Goal: Task Accomplishment & Management: Use online tool/utility

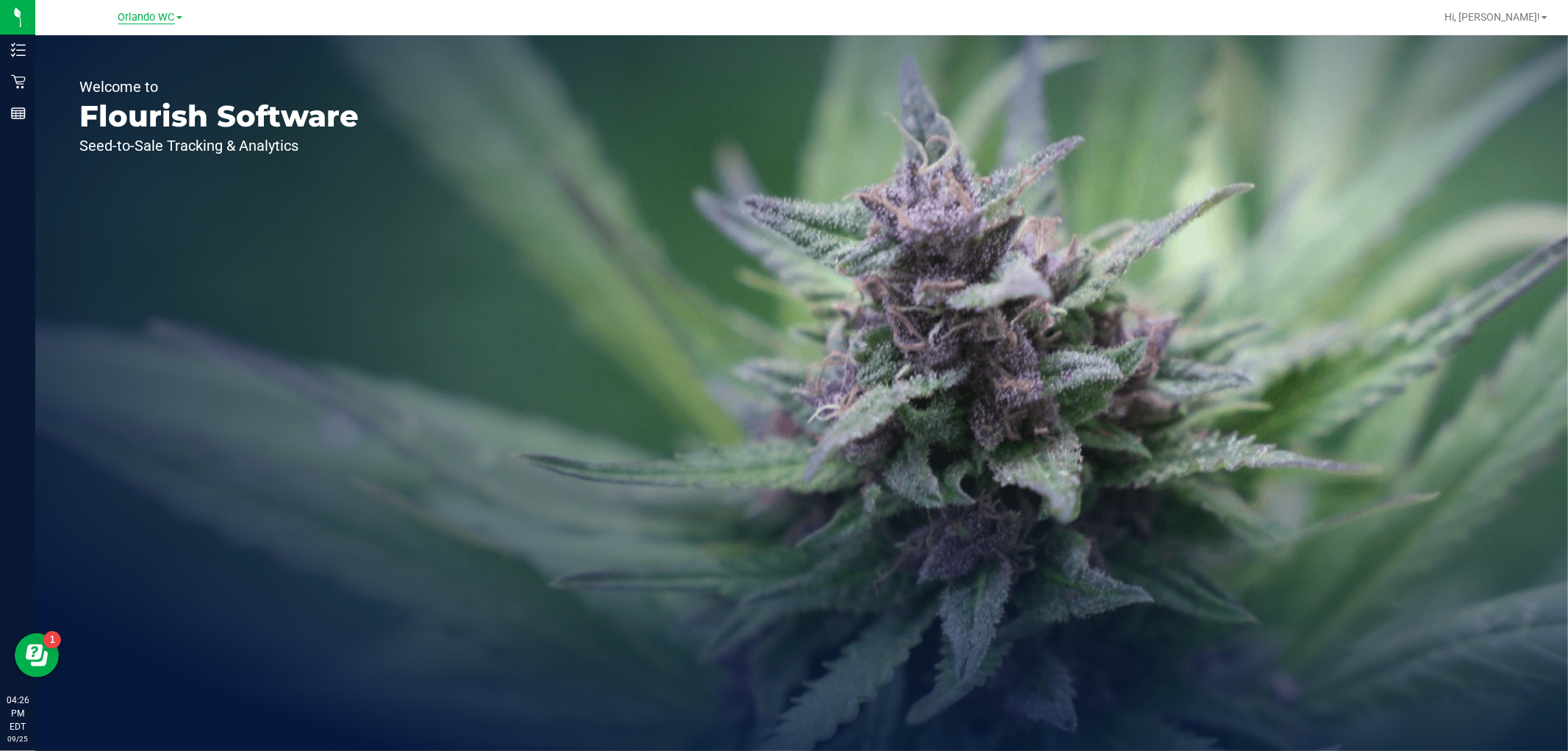
click at [122, 13] on span "Orlando WC" at bounding box center [147, 18] width 56 height 13
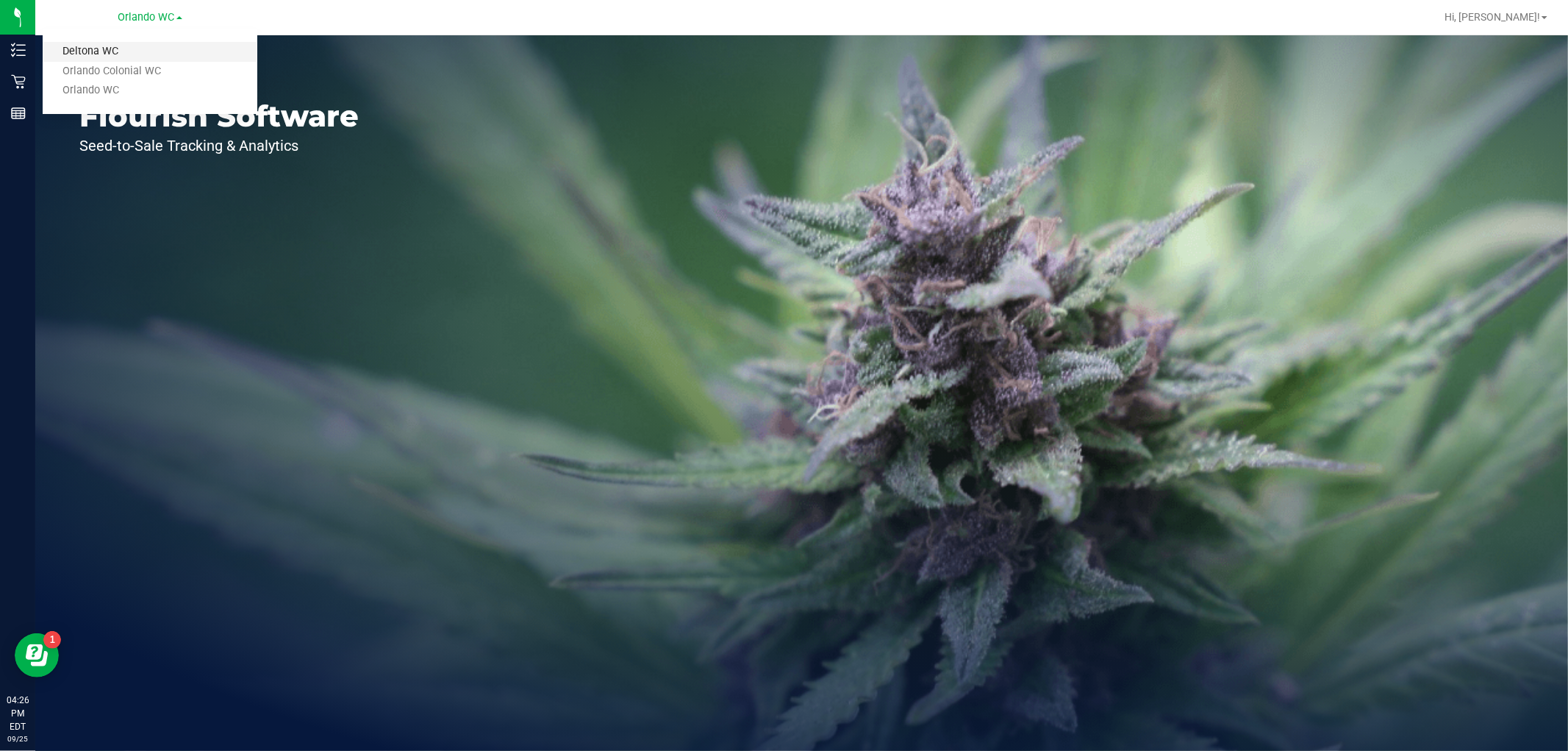
click at [105, 44] on link "Deltona WC" at bounding box center [150, 52] width 215 height 20
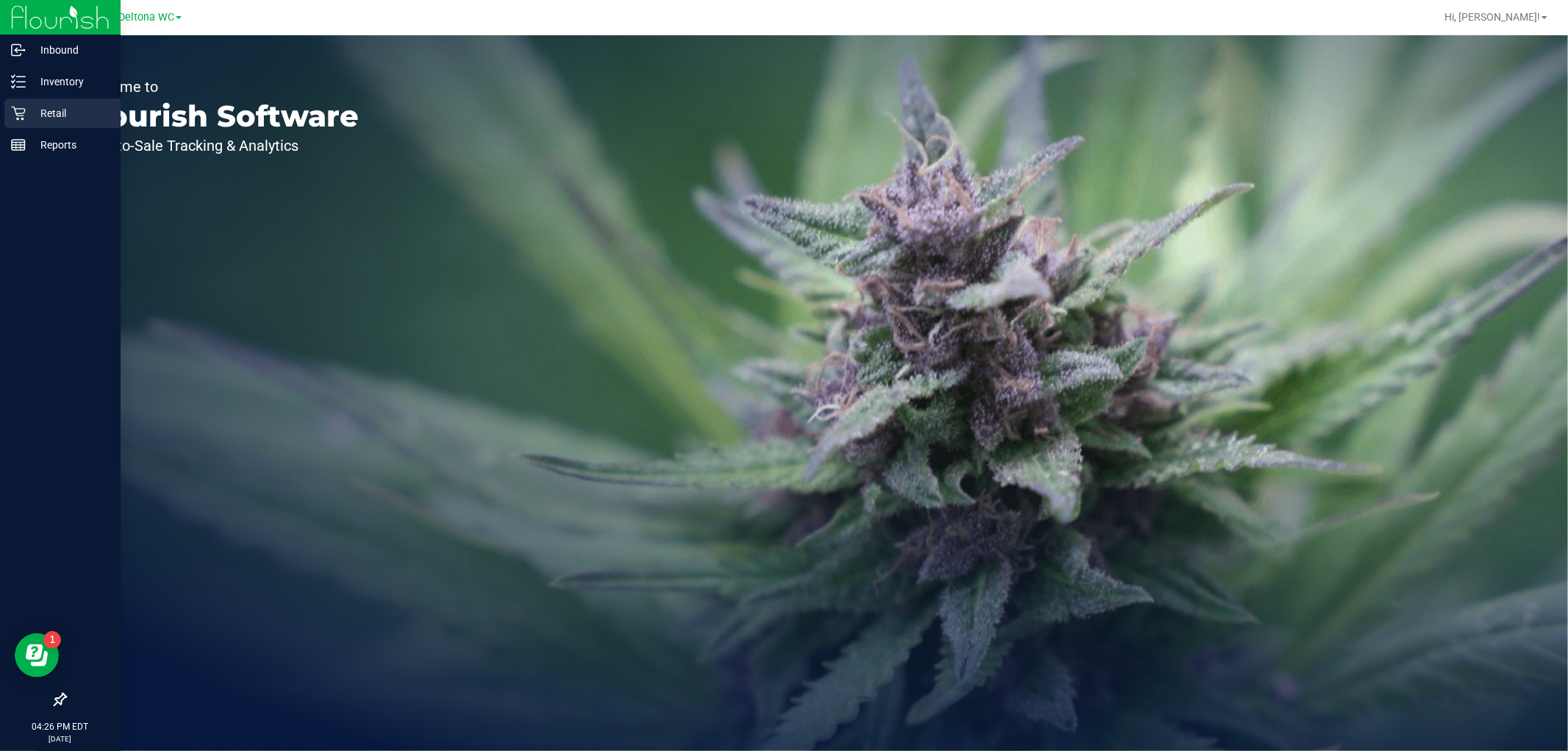
click at [36, 110] on p "Retail" at bounding box center [70, 113] width 88 height 18
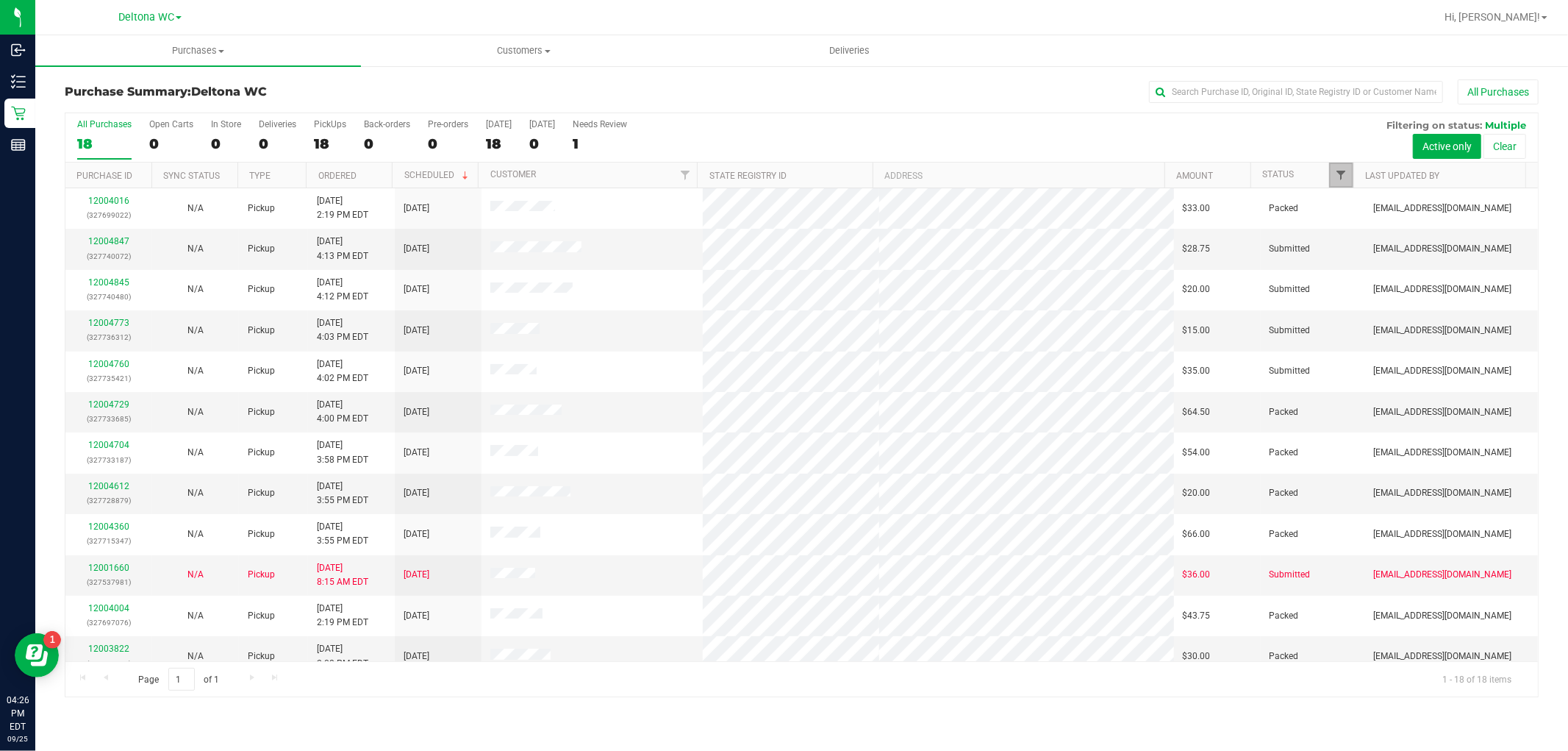
click at [1341, 177] on span "Filter" at bounding box center [1342, 175] width 12 height 12
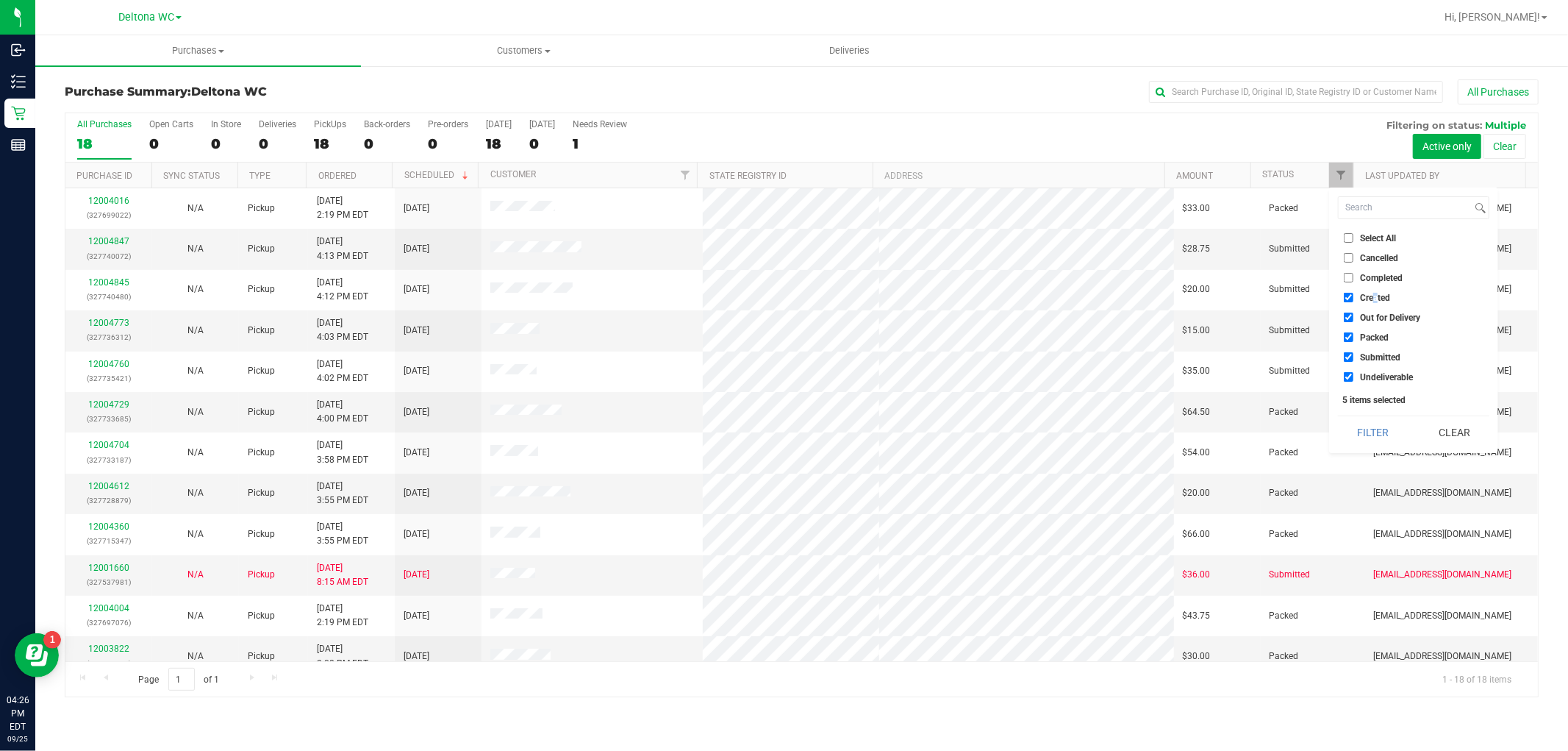
click at [1376, 300] on span "Created" at bounding box center [1375, 298] width 30 height 9
click at [1375, 314] on span "Out for Delivery" at bounding box center [1389, 318] width 60 height 9
click at [1353, 314] on input "Out for Delivery" at bounding box center [1349, 317] width 10 height 10
checkbox input "false"
click at [1373, 300] on span "Created" at bounding box center [1375, 298] width 30 height 9
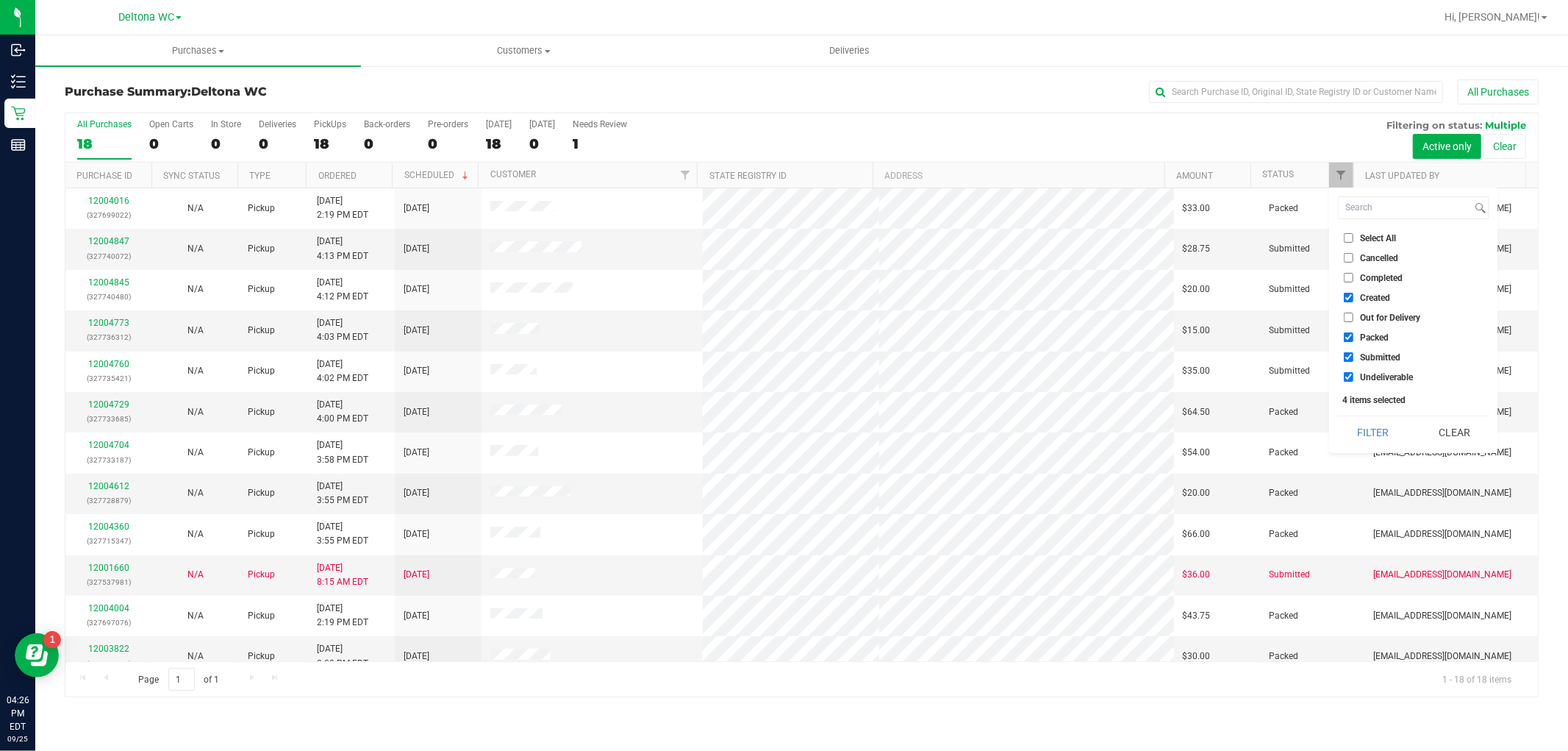
click at [1353, 300] on input "Created" at bounding box center [1349, 297] width 10 height 10
checkbox input "false"
click at [1365, 337] on span "Packed" at bounding box center [1374, 337] width 29 height 9
click at [1353, 337] on input "Packed" at bounding box center [1349, 337] width 10 height 10
checkbox input "false"
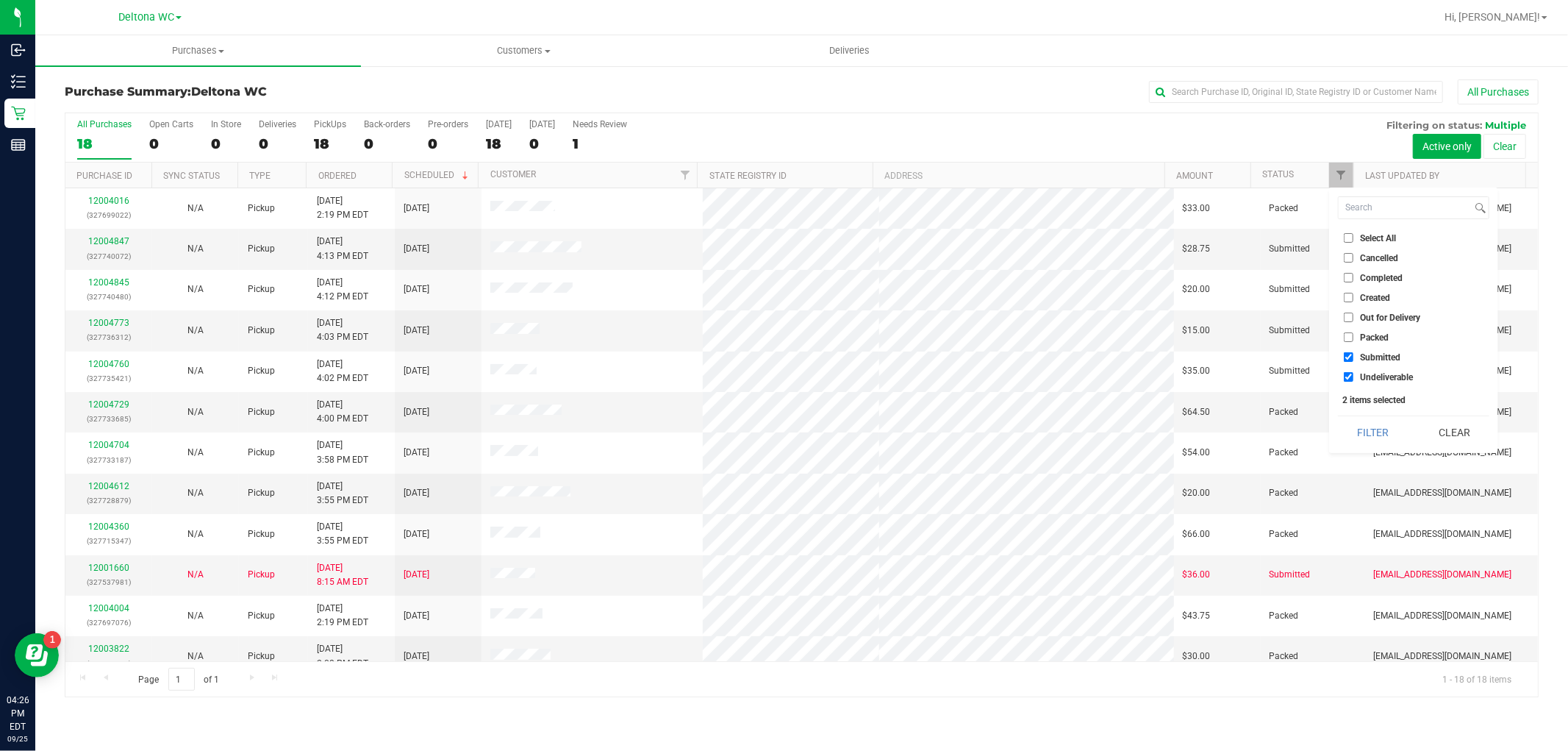
click at [1376, 373] on span "Undeliverable" at bounding box center [1386, 377] width 53 height 9
click at [1353, 372] on input "Undeliverable" at bounding box center [1349, 377] width 10 height 10
checkbox input "false"
click at [1371, 431] on button "Filter" at bounding box center [1373, 433] width 70 height 33
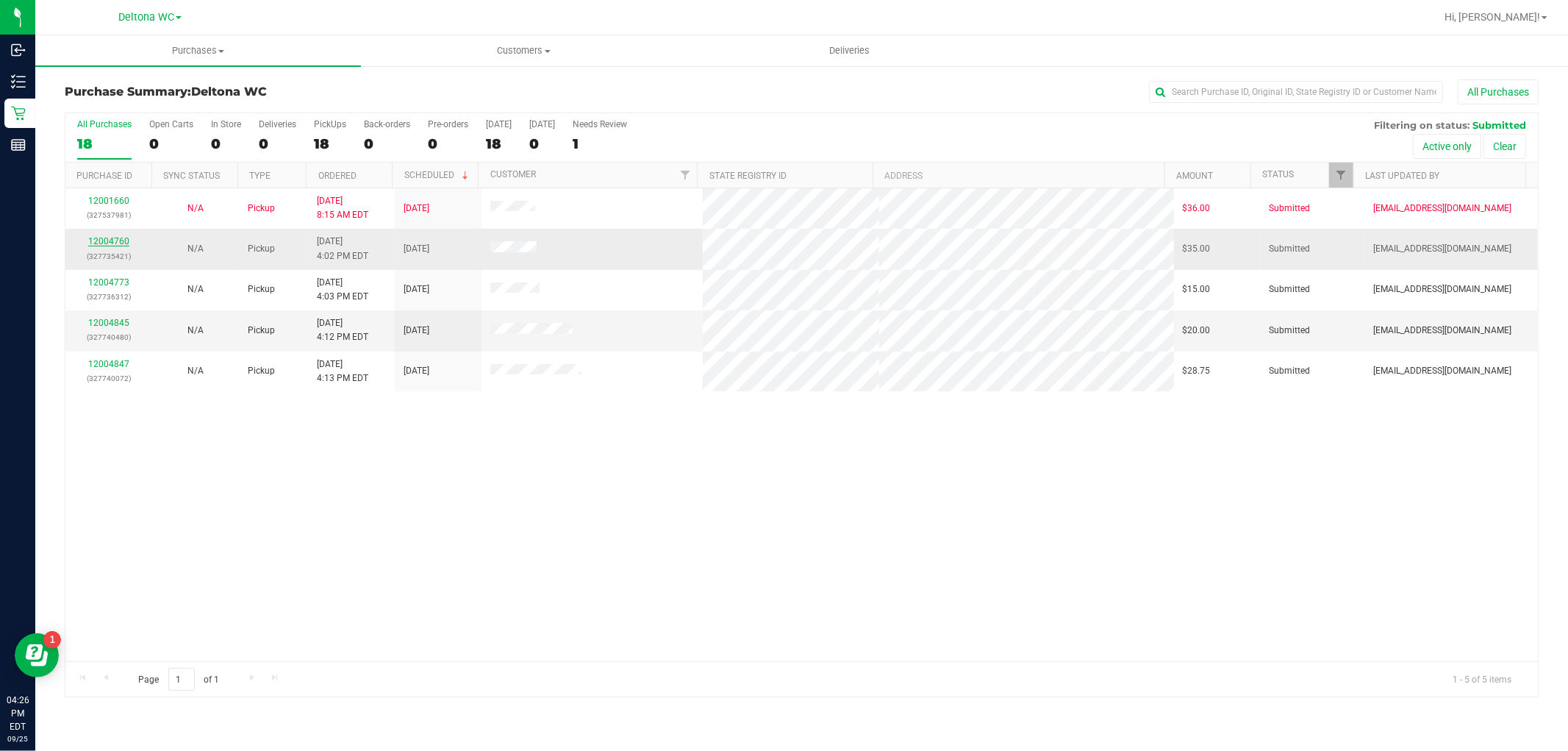
click at [110, 240] on link "12004760" at bounding box center [109, 241] width 41 height 10
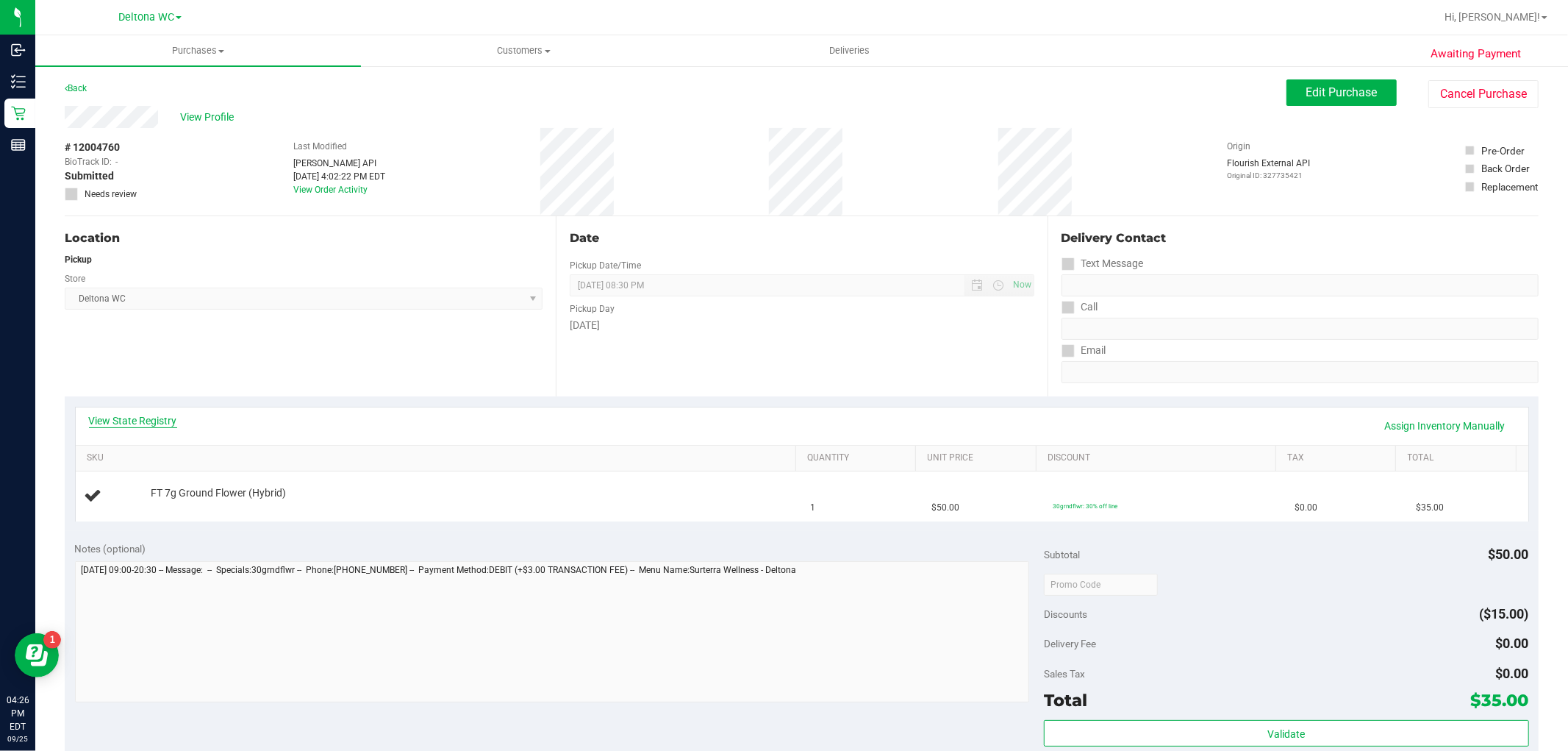
click at [138, 421] on link "View State Registry" at bounding box center [133, 421] width 88 height 15
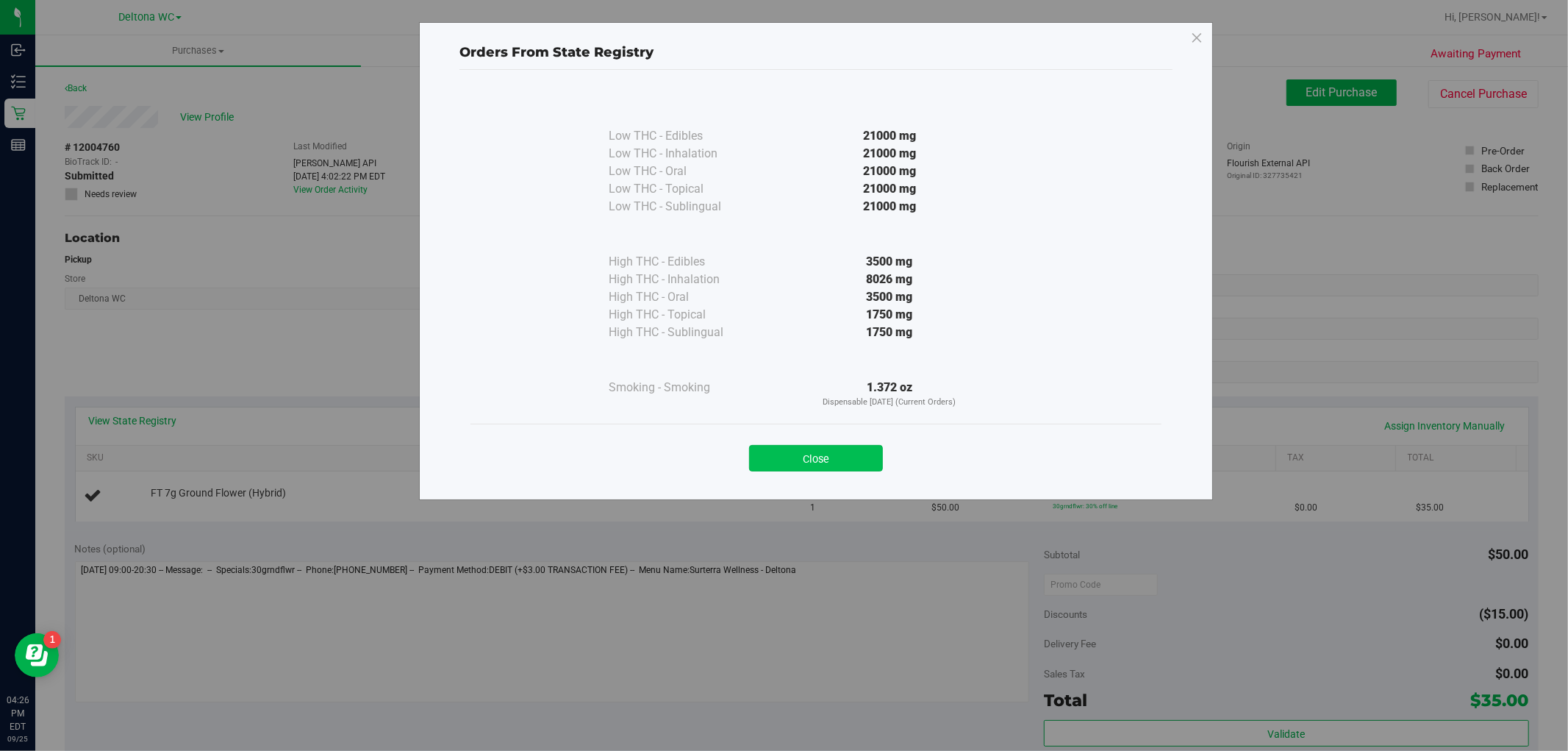
click at [840, 458] on button "Close" at bounding box center [816, 458] width 134 height 27
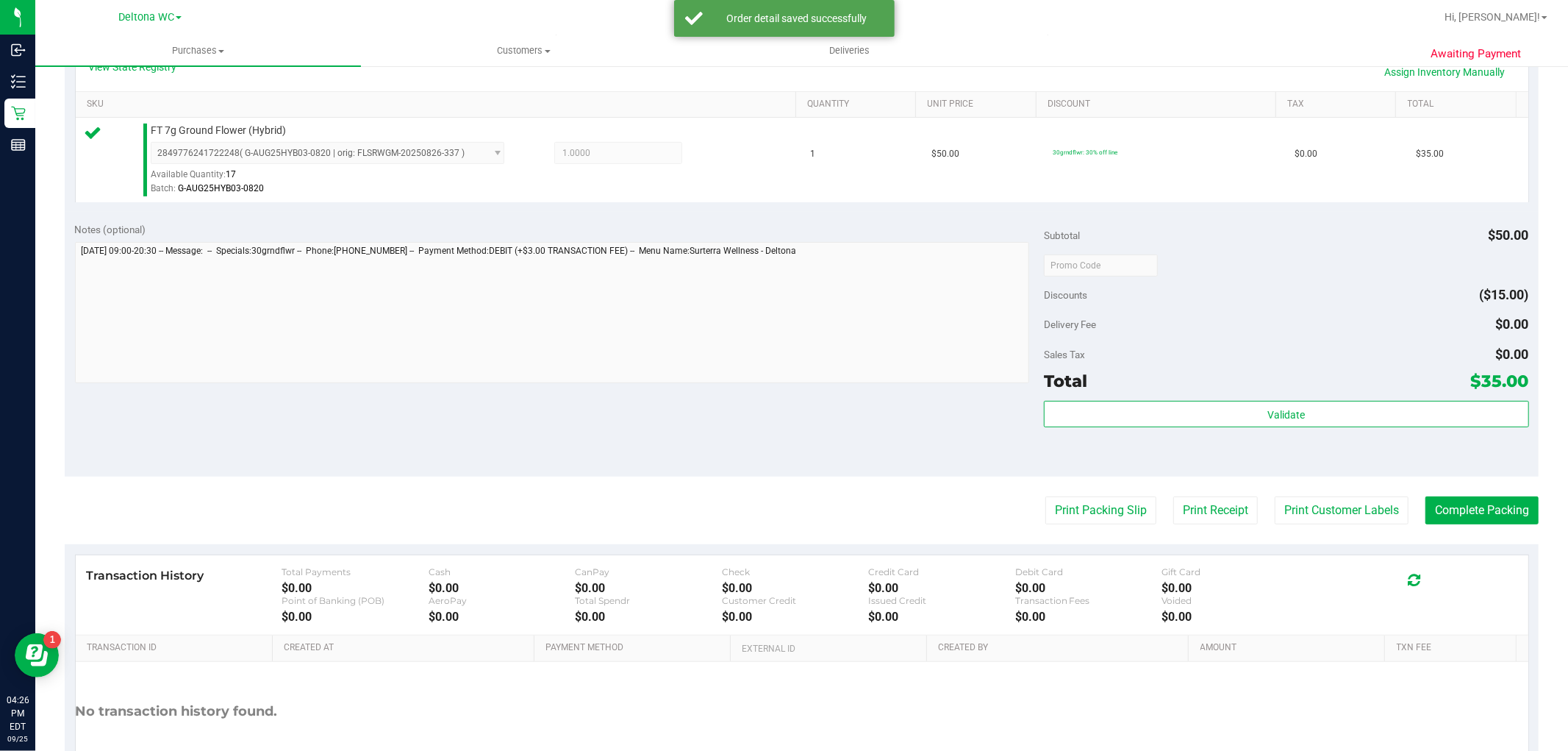
scroll to position [353, 0]
click at [1203, 443] on div "Validate" at bounding box center [1286, 434] width 485 height 66
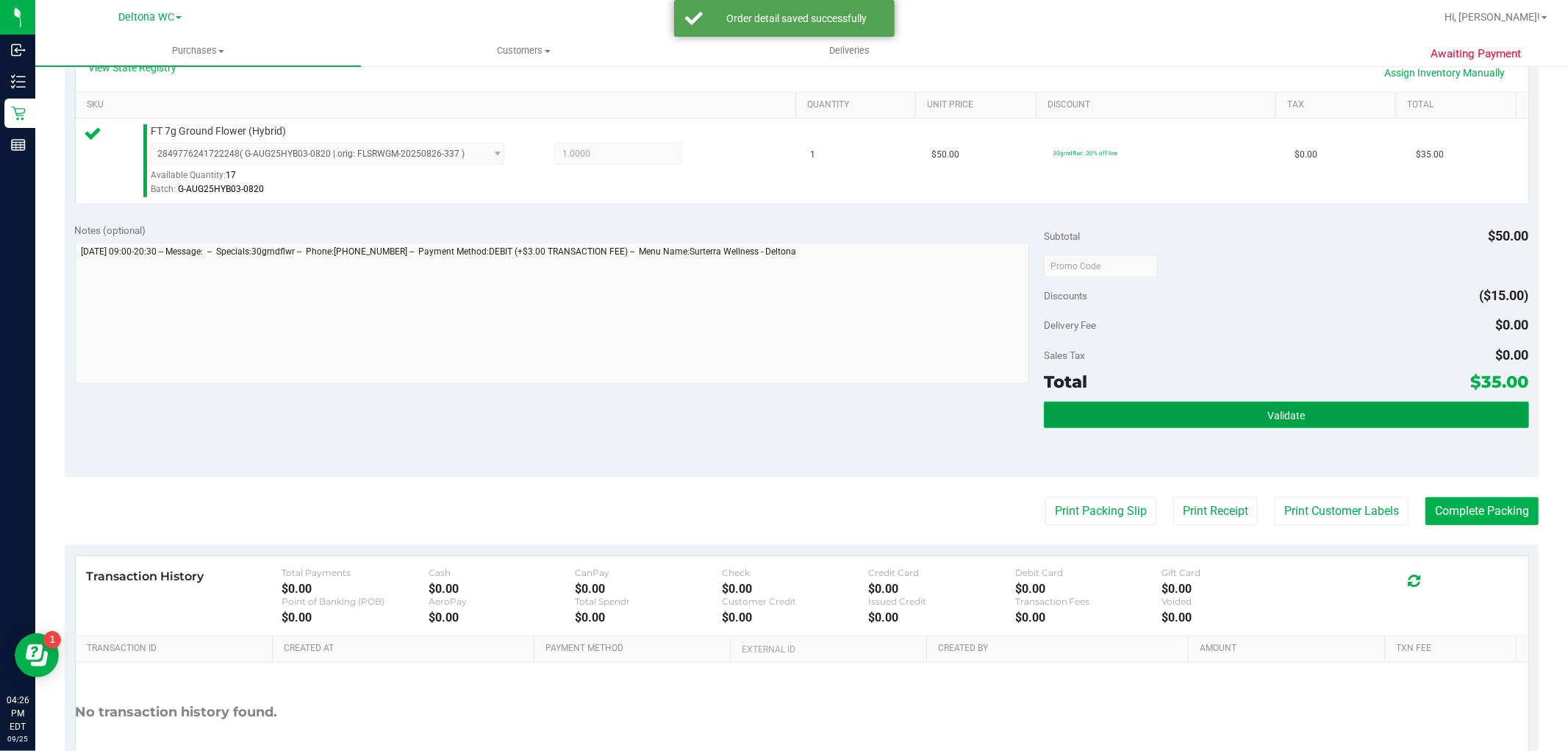
click at [1134, 427] on button "Validate" at bounding box center [1286, 415] width 485 height 27
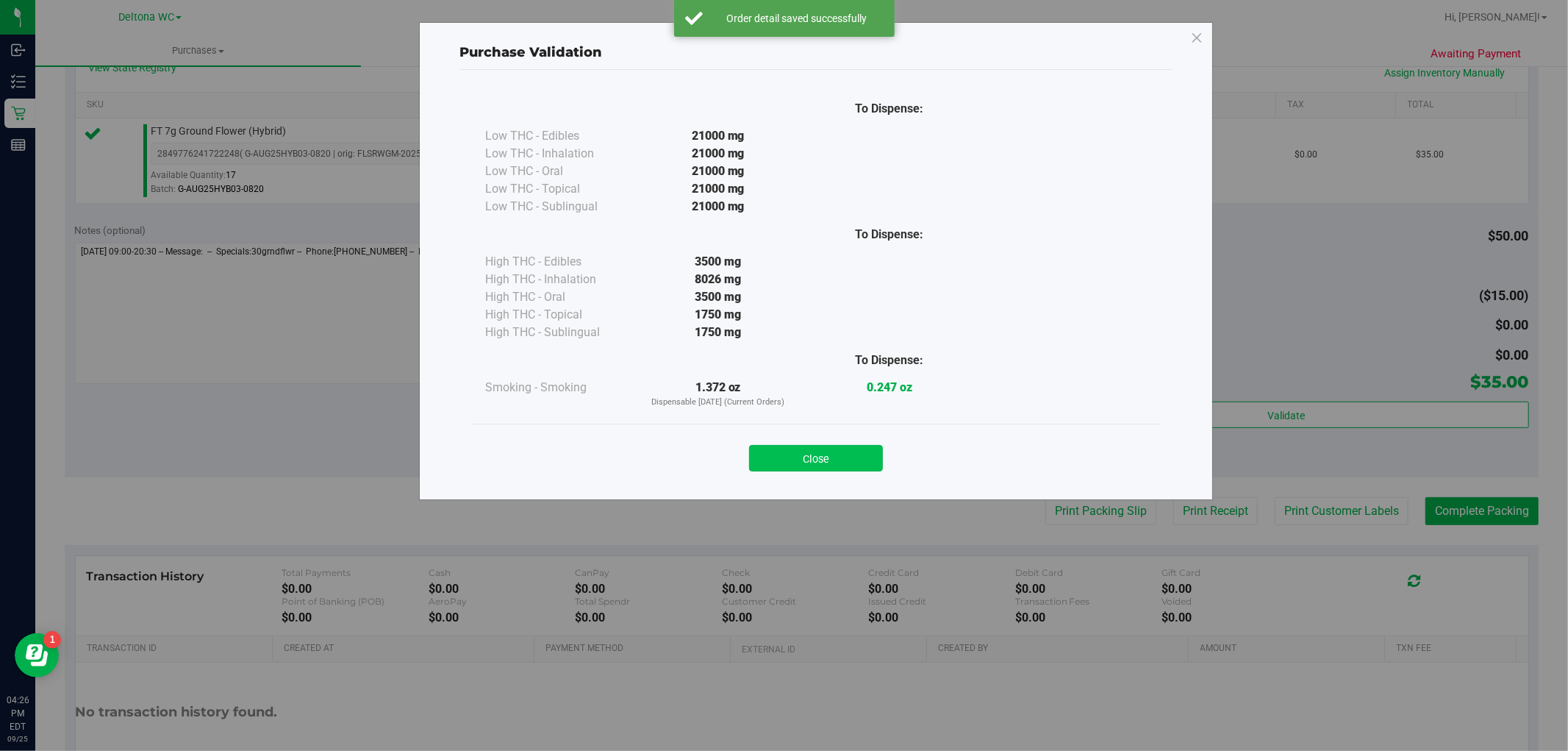
click at [871, 466] on button "Close" at bounding box center [816, 458] width 134 height 27
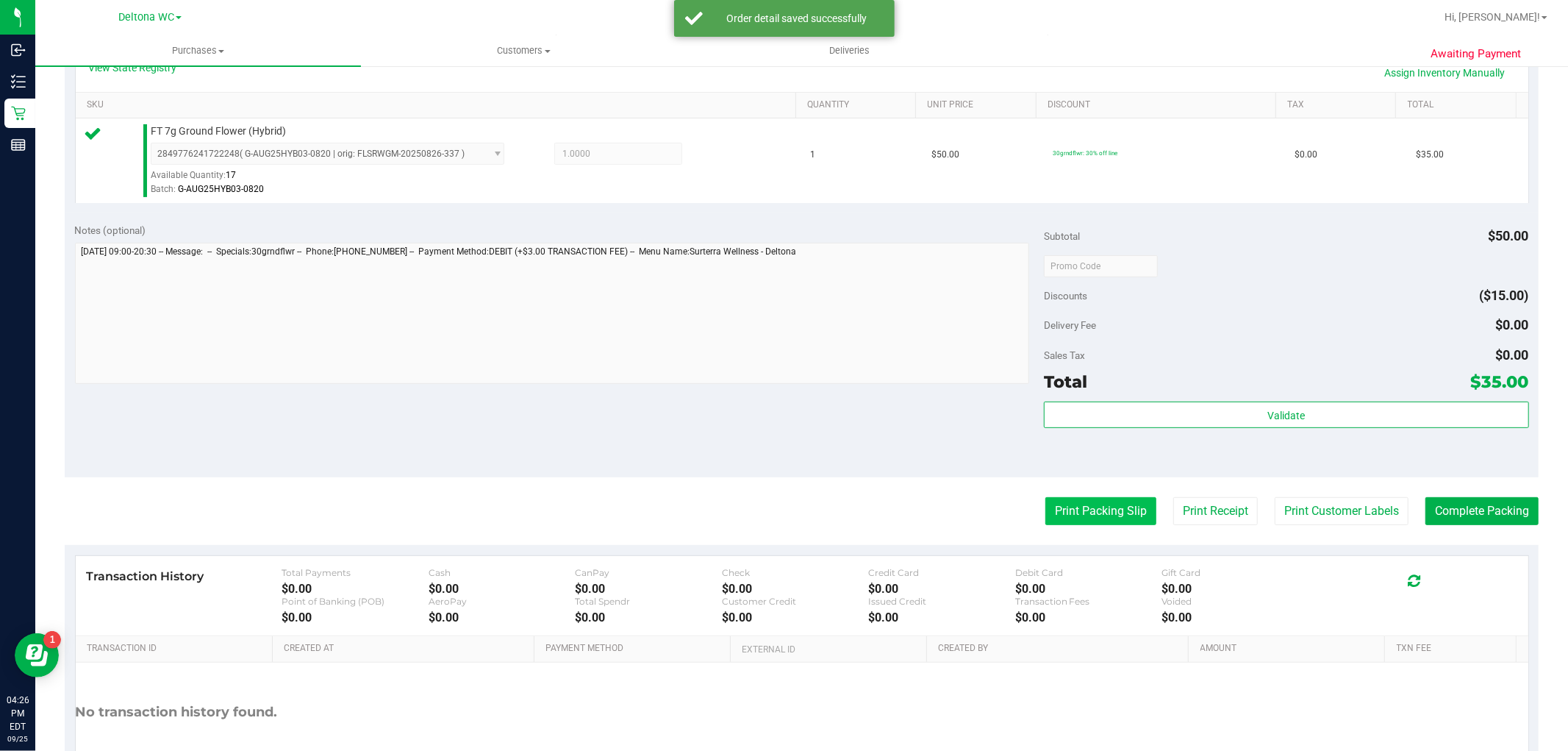
click at [1060, 509] on button "Print Packing Slip" at bounding box center [1101, 512] width 111 height 28
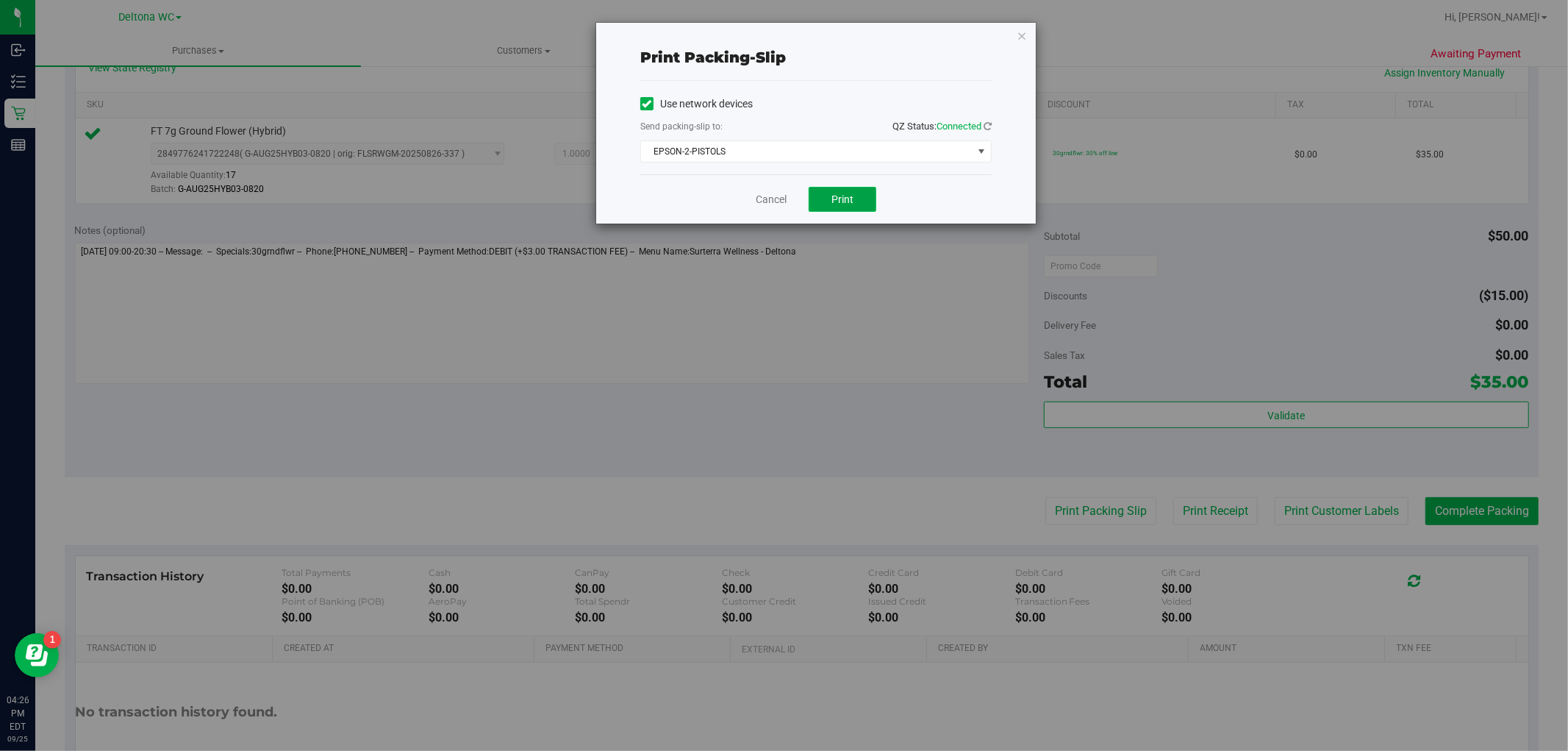
click at [846, 196] on span "Print" at bounding box center [843, 199] width 22 height 12
click at [767, 196] on link "Cancel" at bounding box center [771, 199] width 31 height 16
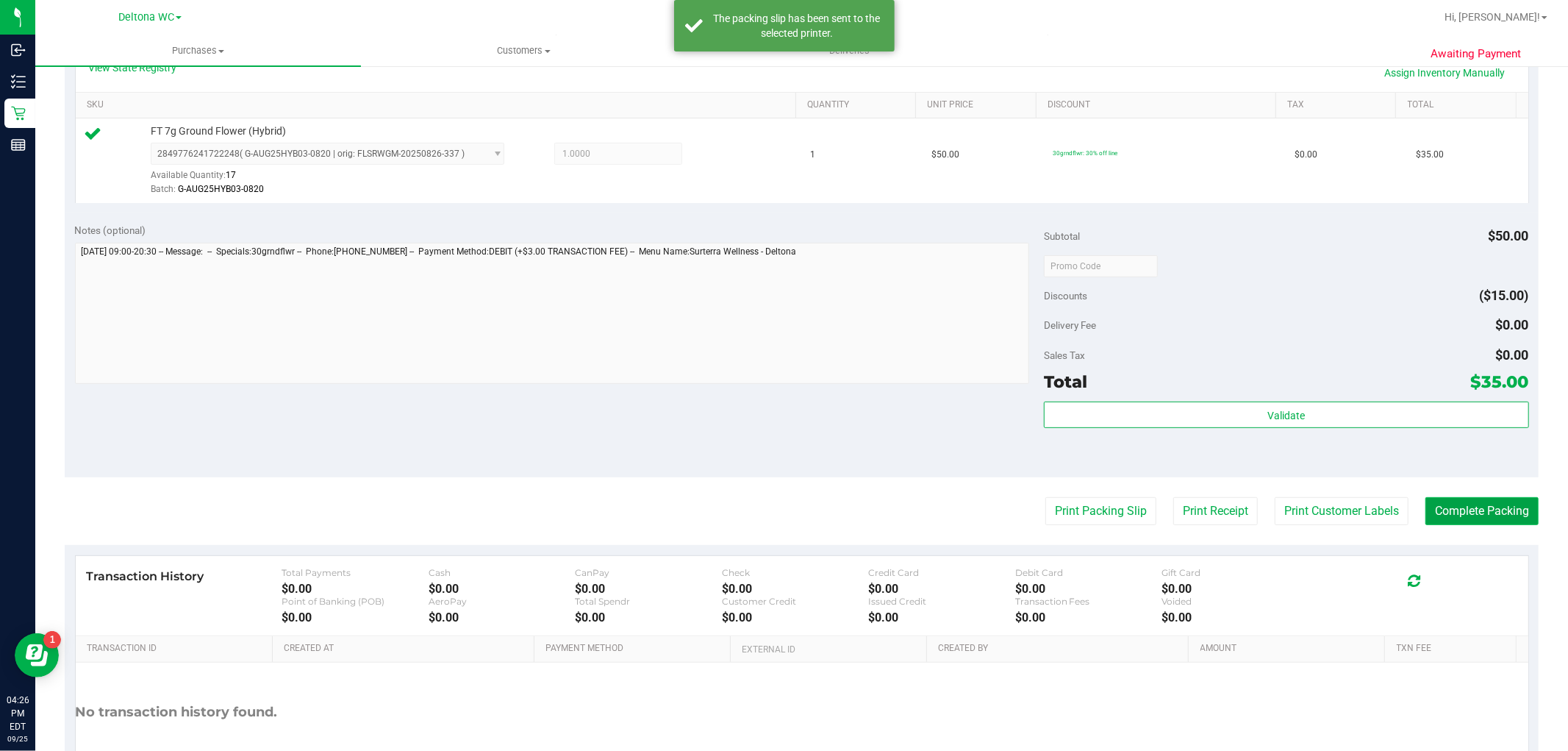
click at [1455, 515] on button "Complete Packing" at bounding box center [1482, 512] width 113 height 28
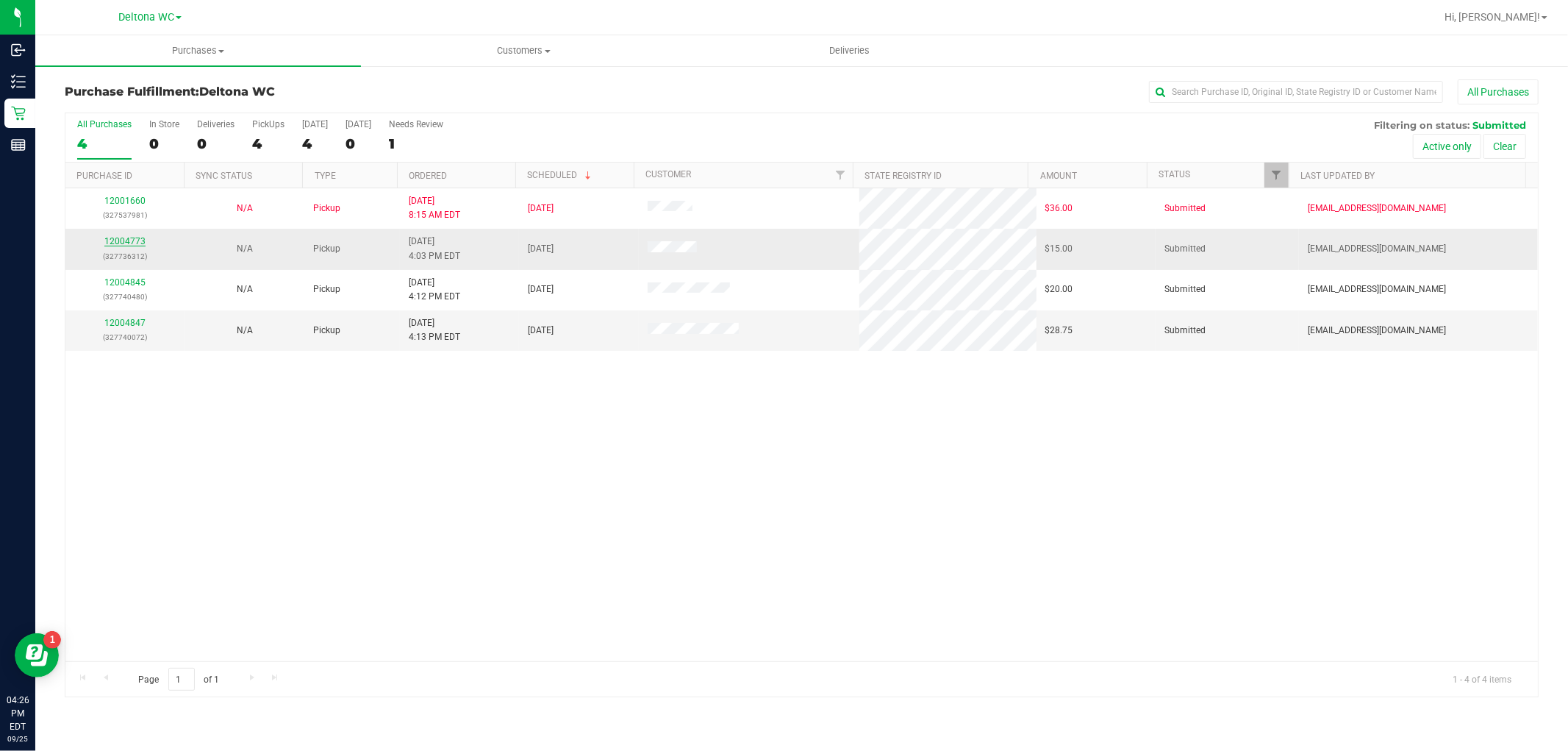
click at [136, 241] on link "12004773" at bounding box center [125, 241] width 41 height 10
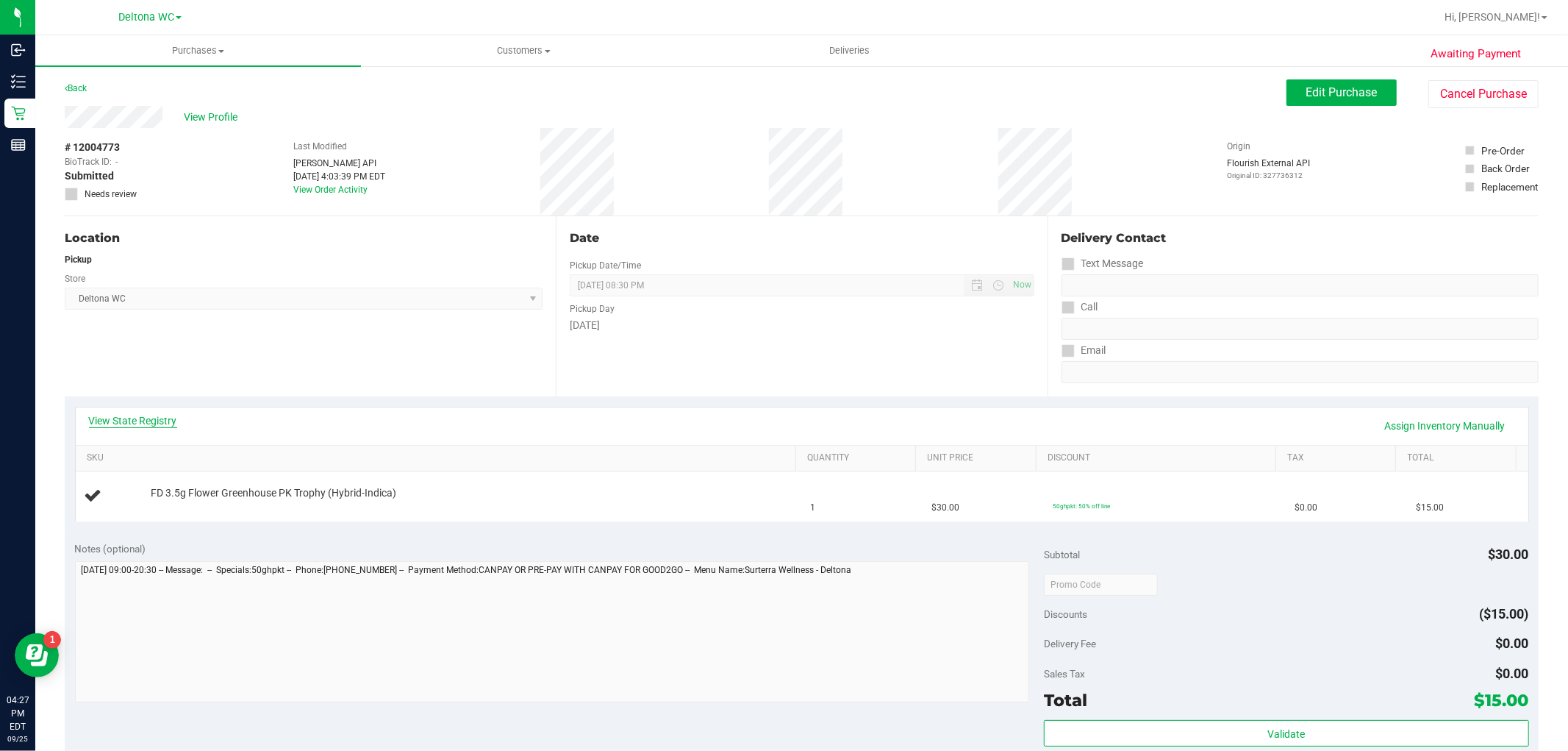
click at [170, 420] on link "View State Registry" at bounding box center [133, 421] width 88 height 15
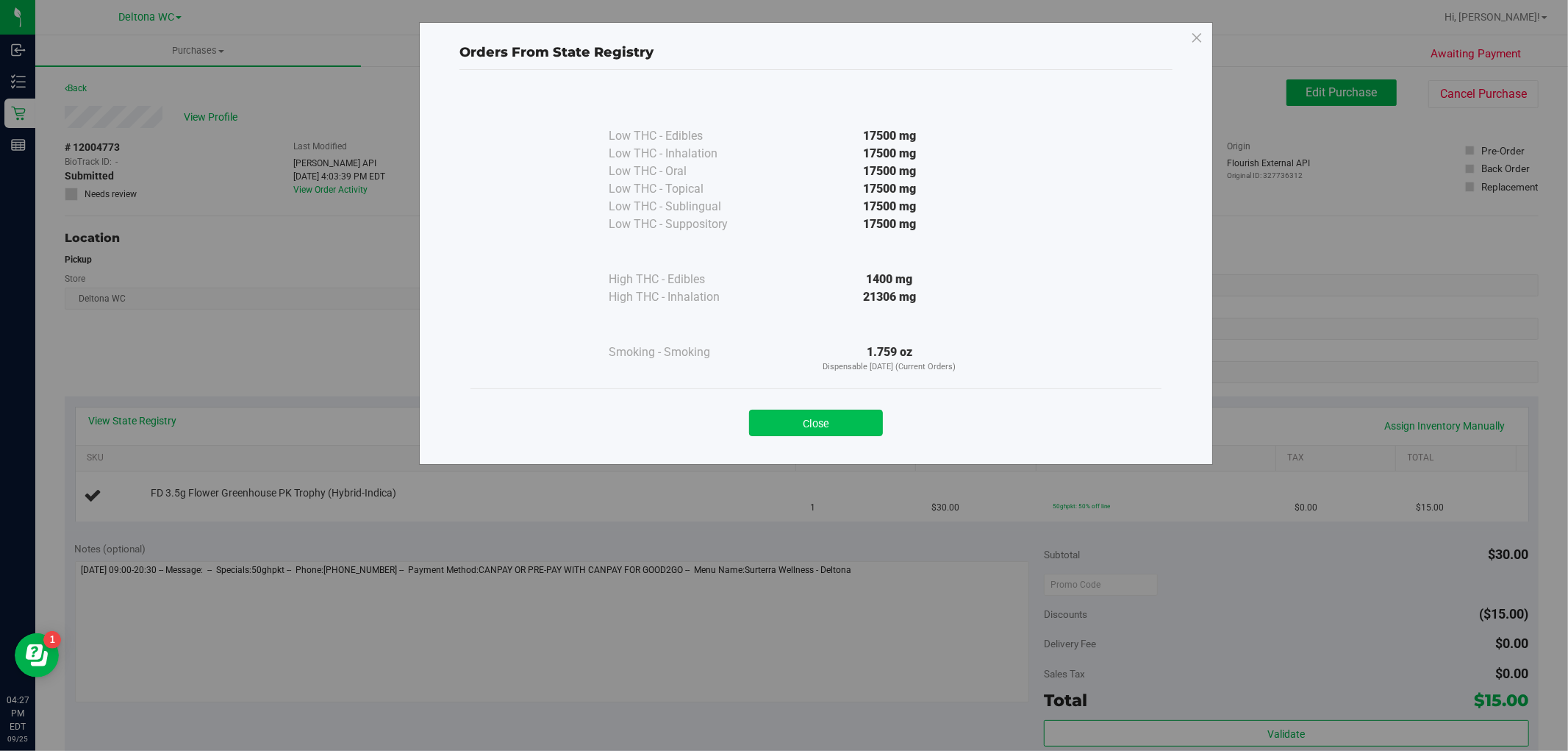
click at [825, 434] on button "Close" at bounding box center [816, 423] width 134 height 27
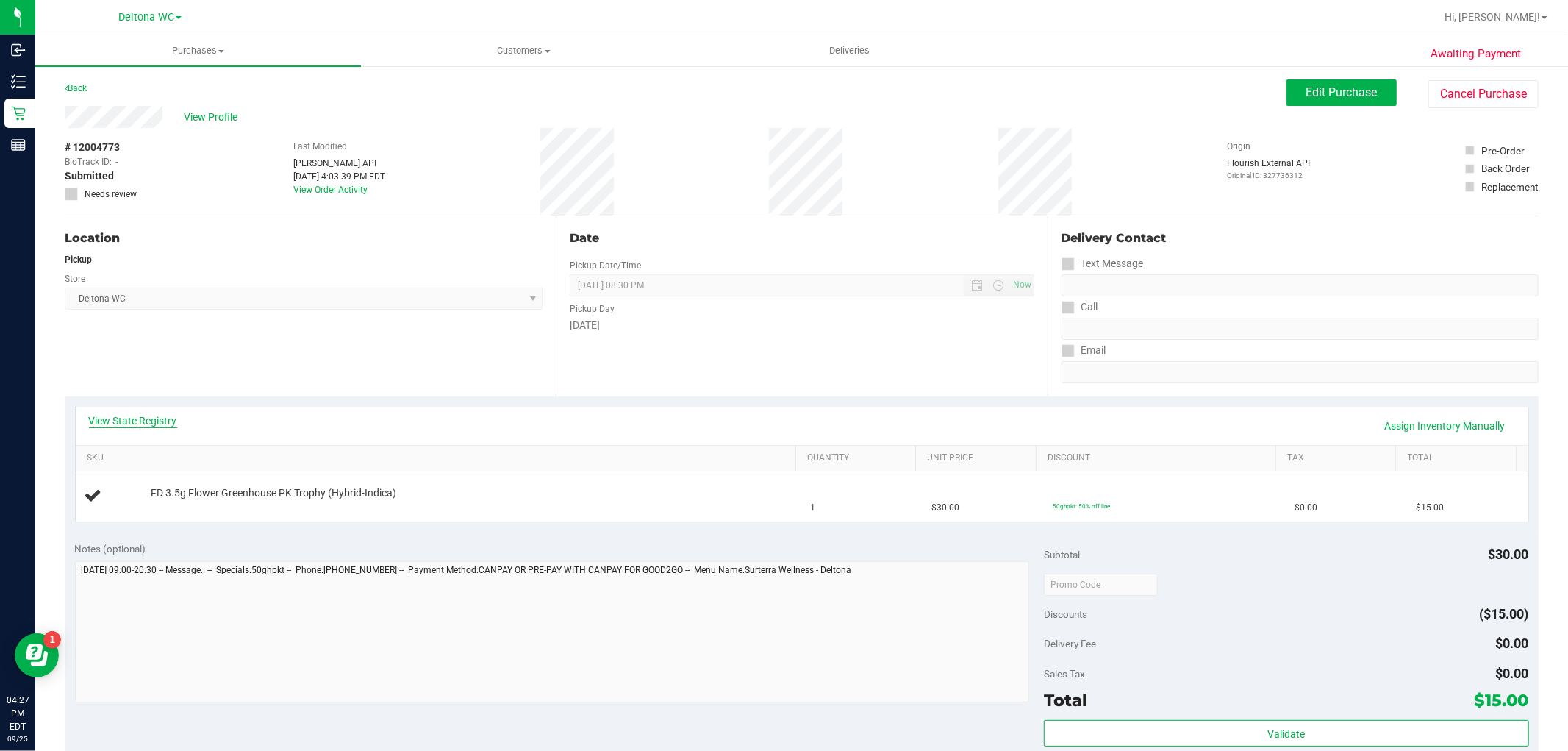
click at [149, 423] on link "View State Registry" at bounding box center [133, 421] width 88 height 15
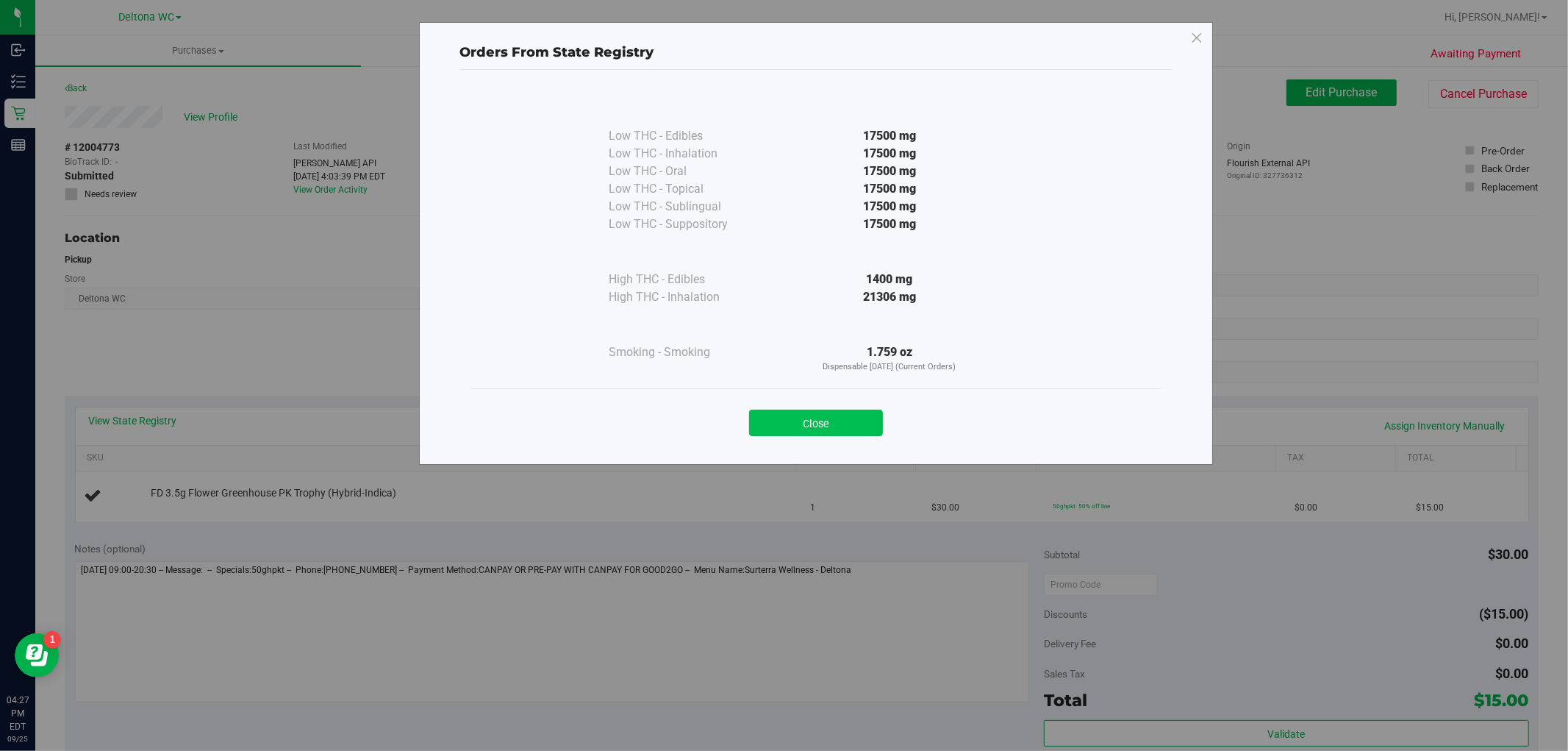
click at [819, 423] on button "Close" at bounding box center [816, 423] width 134 height 27
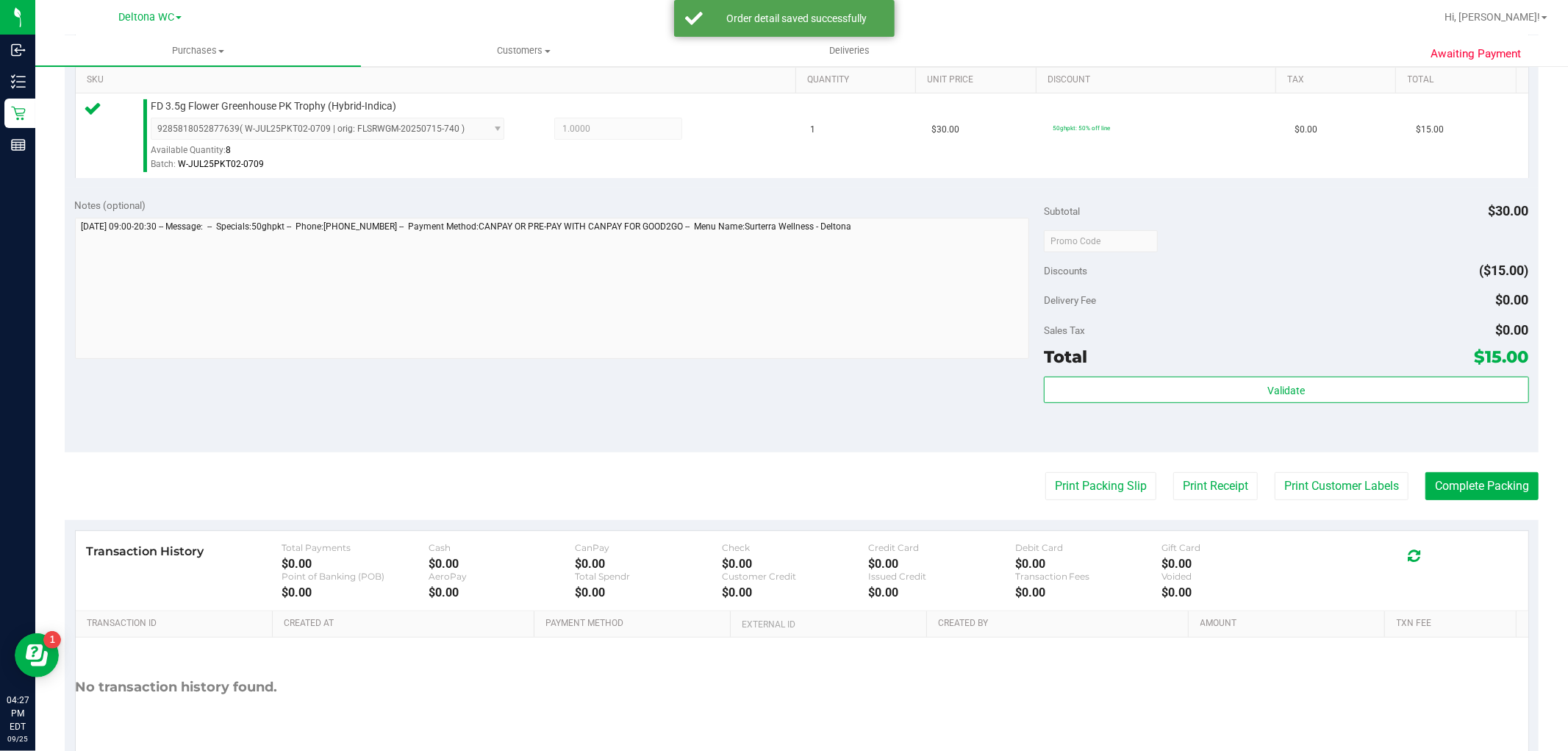
scroll to position [351, 0]
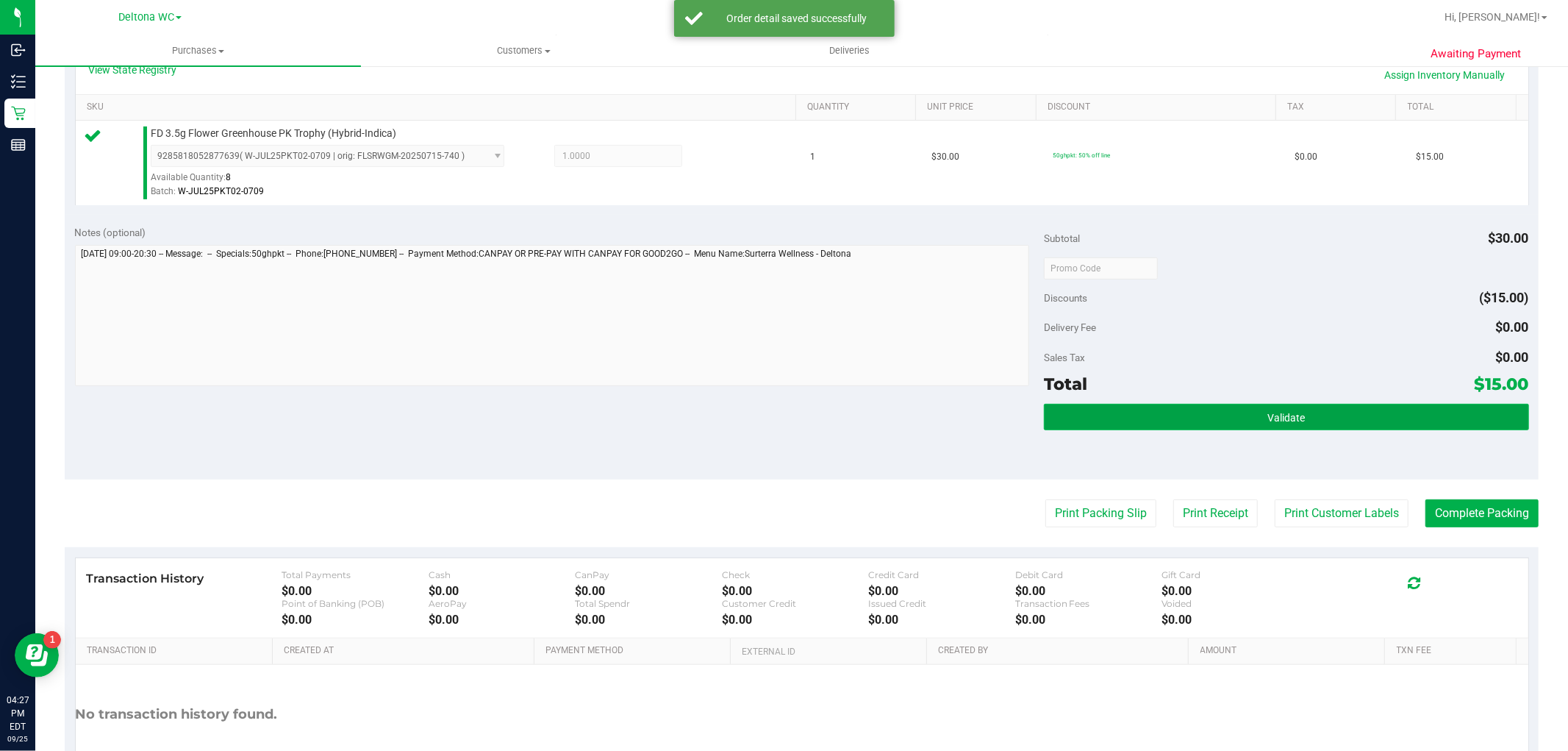
click at [1224, 408] on button "Validate" at bounding box center [1286, 417] width 485 height 27
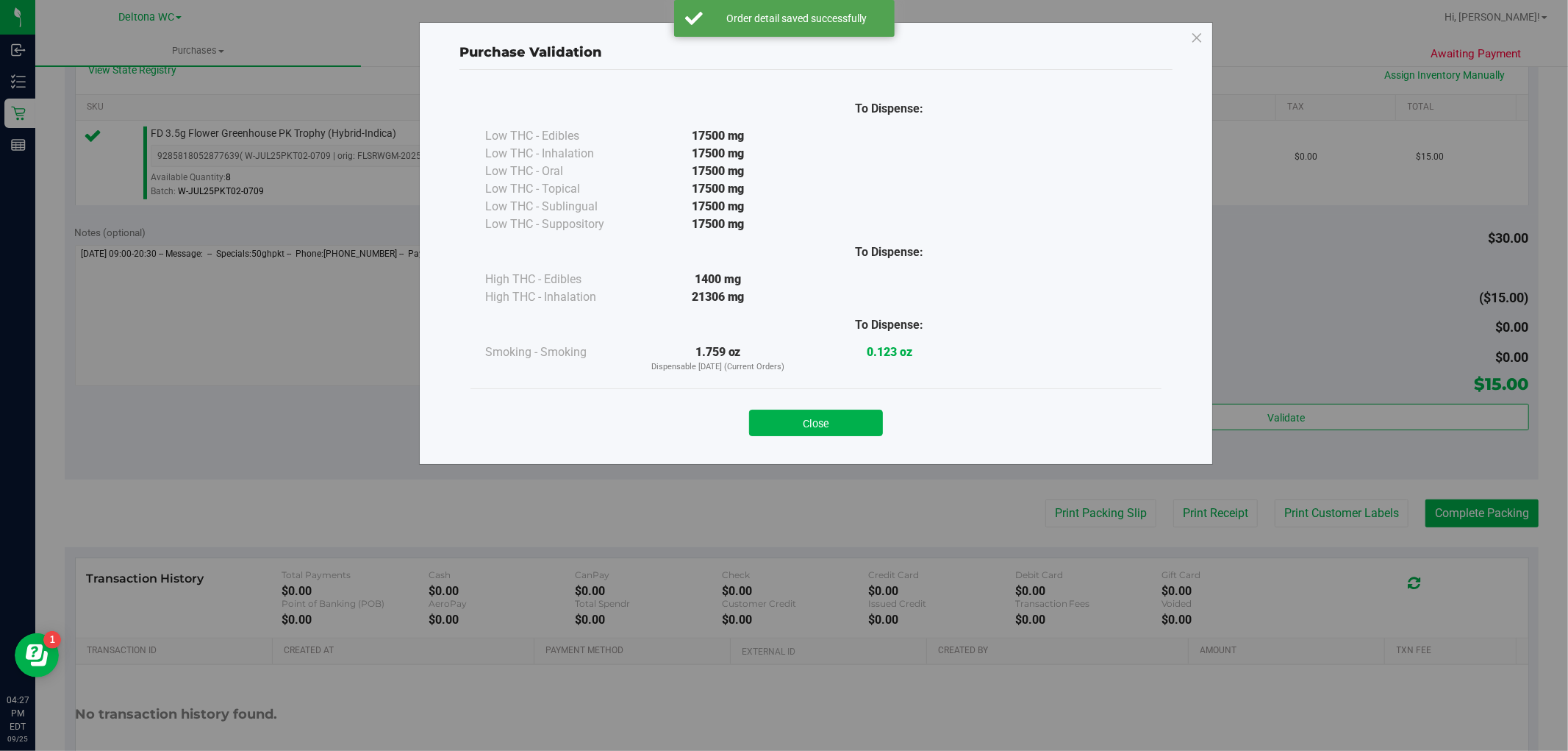
click at [877, 471] on div "Purchase Validation To Dispense: Low THC - Edibles 17500 mg" at bounding box center [789, 375] width 1579 height 751
click at [870, 427] on button "Close" at bounding box center [816, 423] width 134 height 27
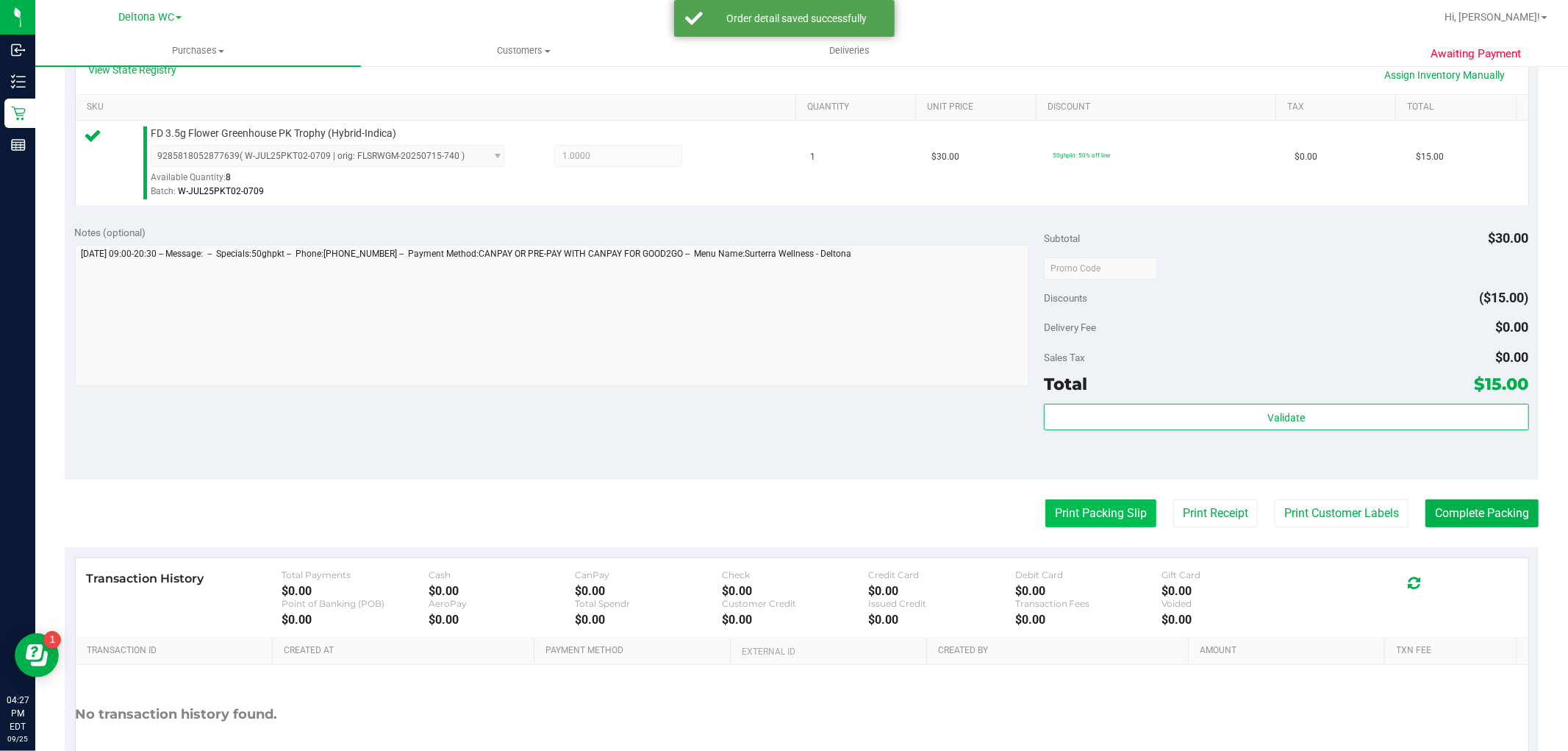
click at [1086, 523] on button "Print Packing Slip" at bounding box center [1101, 514] width 111 height 28
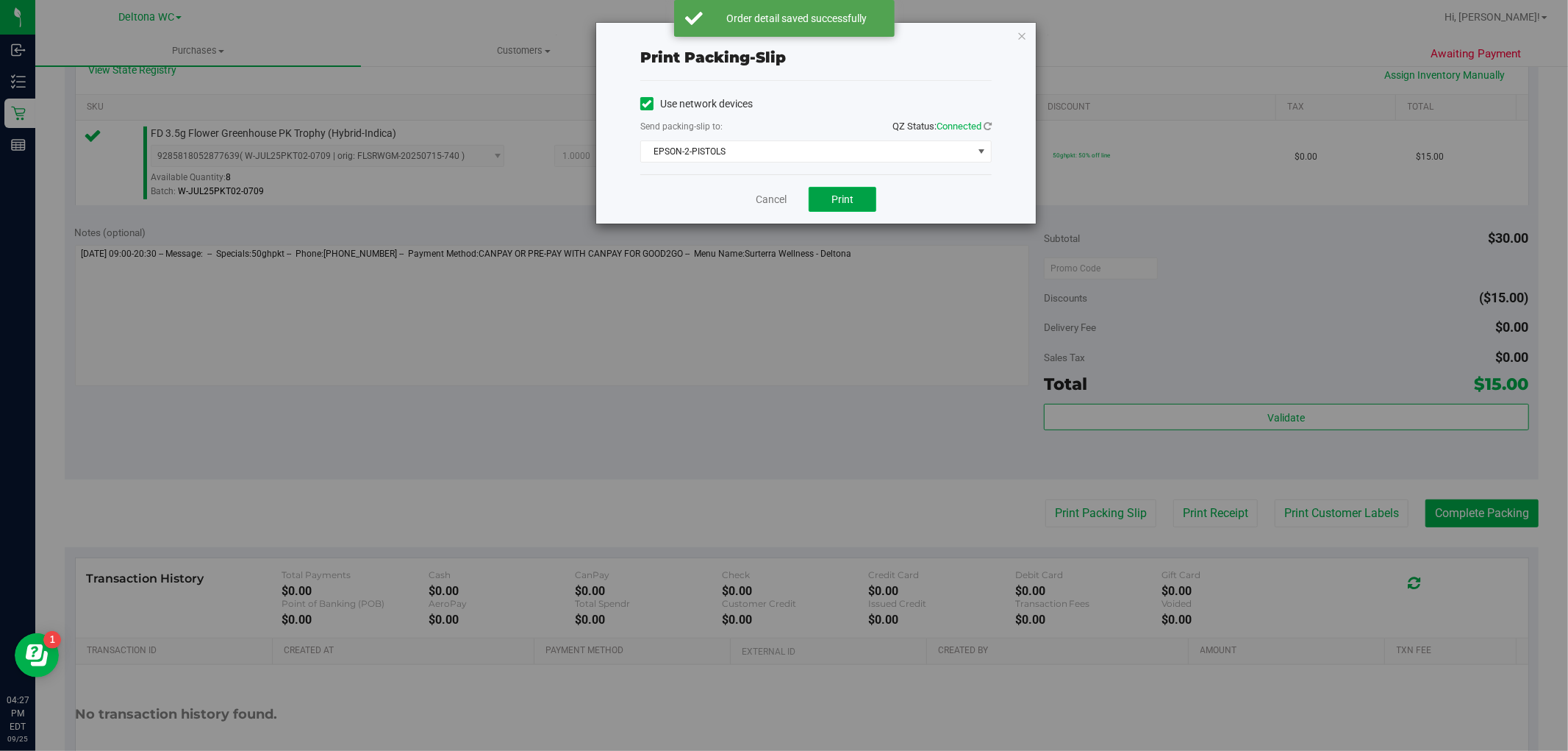
click at [826, 191] on button "Print" at bounding box center [842, 199] width 67 height 25
click at [766, 199] on link "Cancel" at bounding box center [771, 199] width 31 height 16
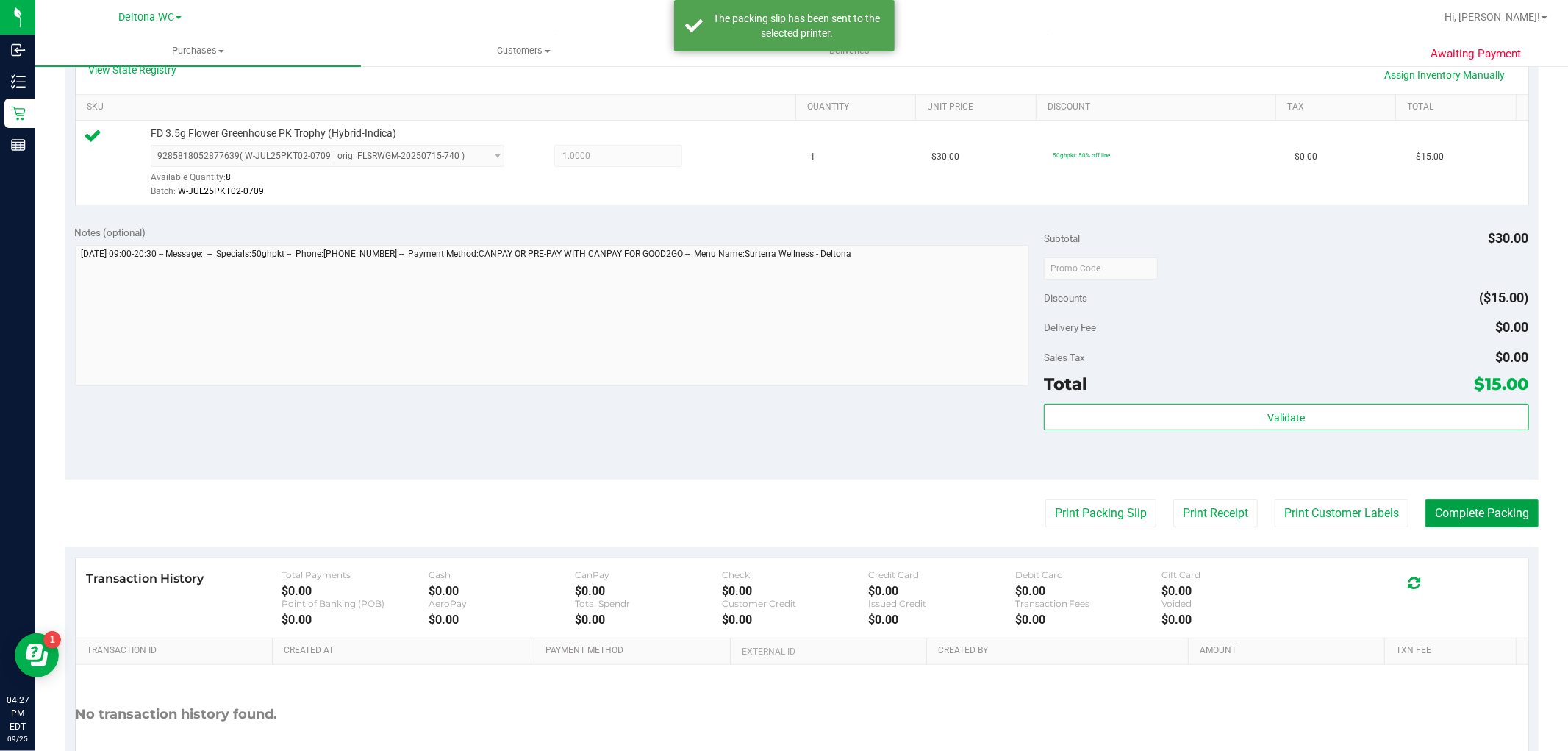
click at [1466, 519] on button "Complete Packing" at bounding box center [1482, 514] width 113 height 28
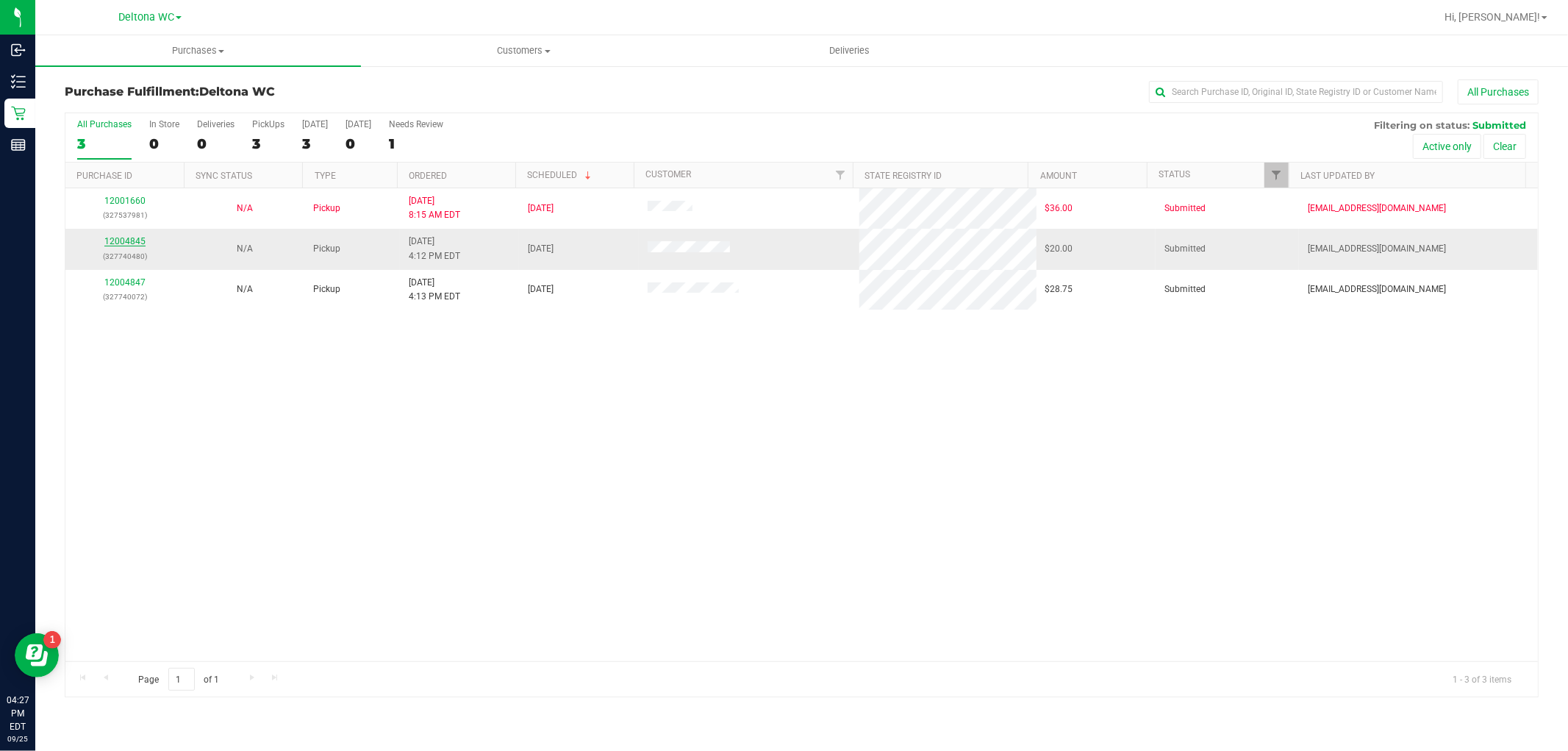
click at [130, 245] on link "12004845" at bounding box center [125, 241] width 41 height 10
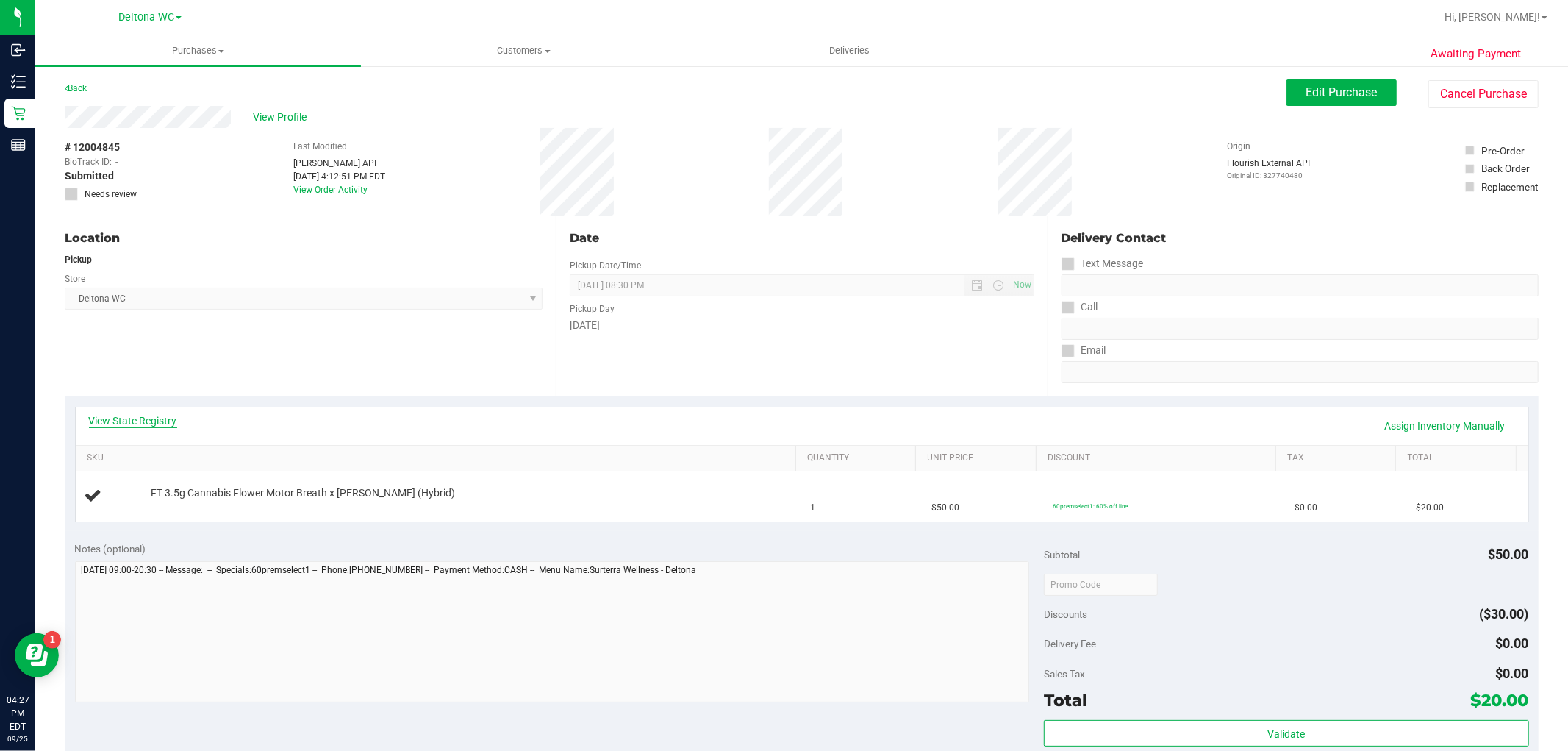
click at [152, 420] on link "View State Registry" at bounding box center [133, 421] width 88 height 15
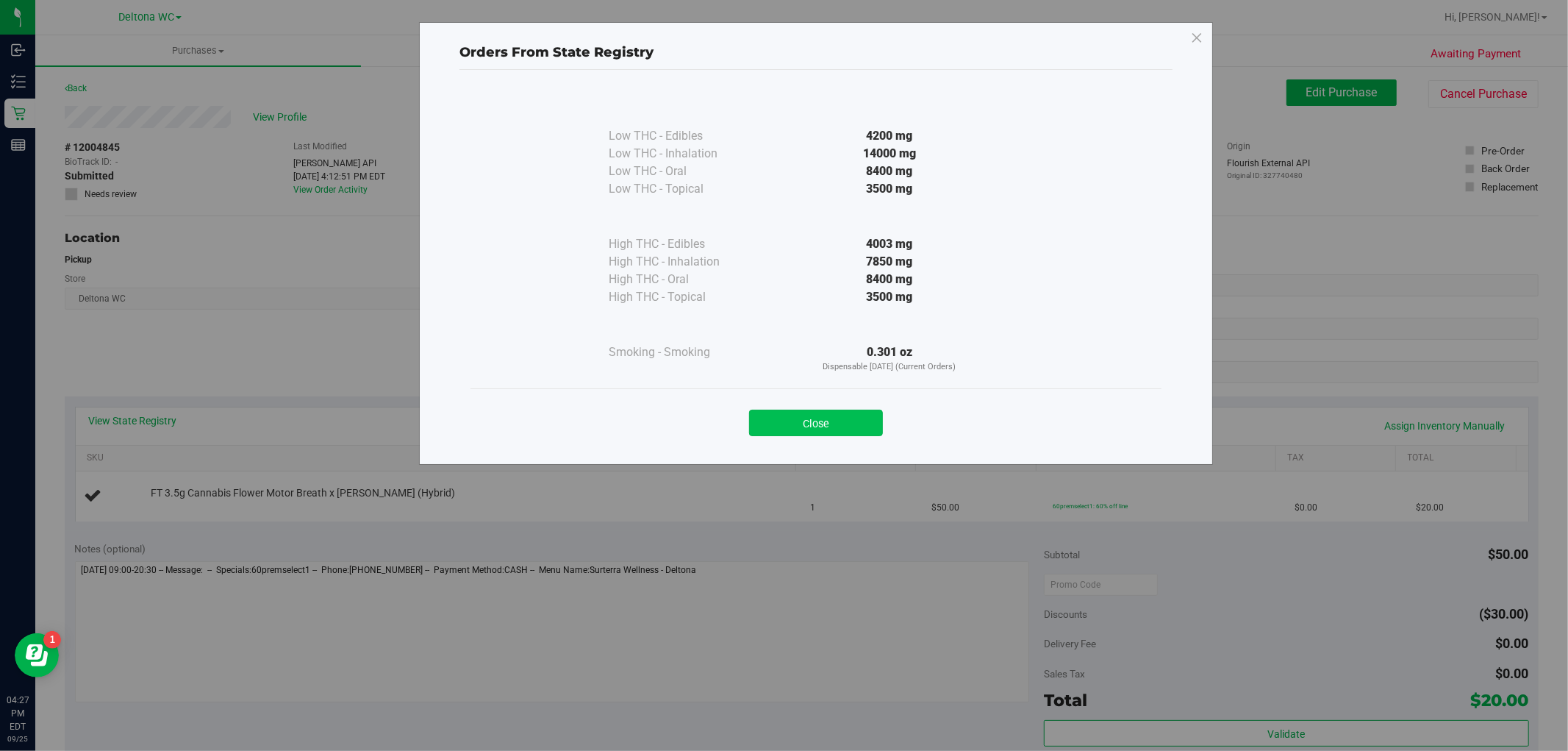
click at [836, 436] on button "Close" at bounding box center [816, 423] width 134 height 27
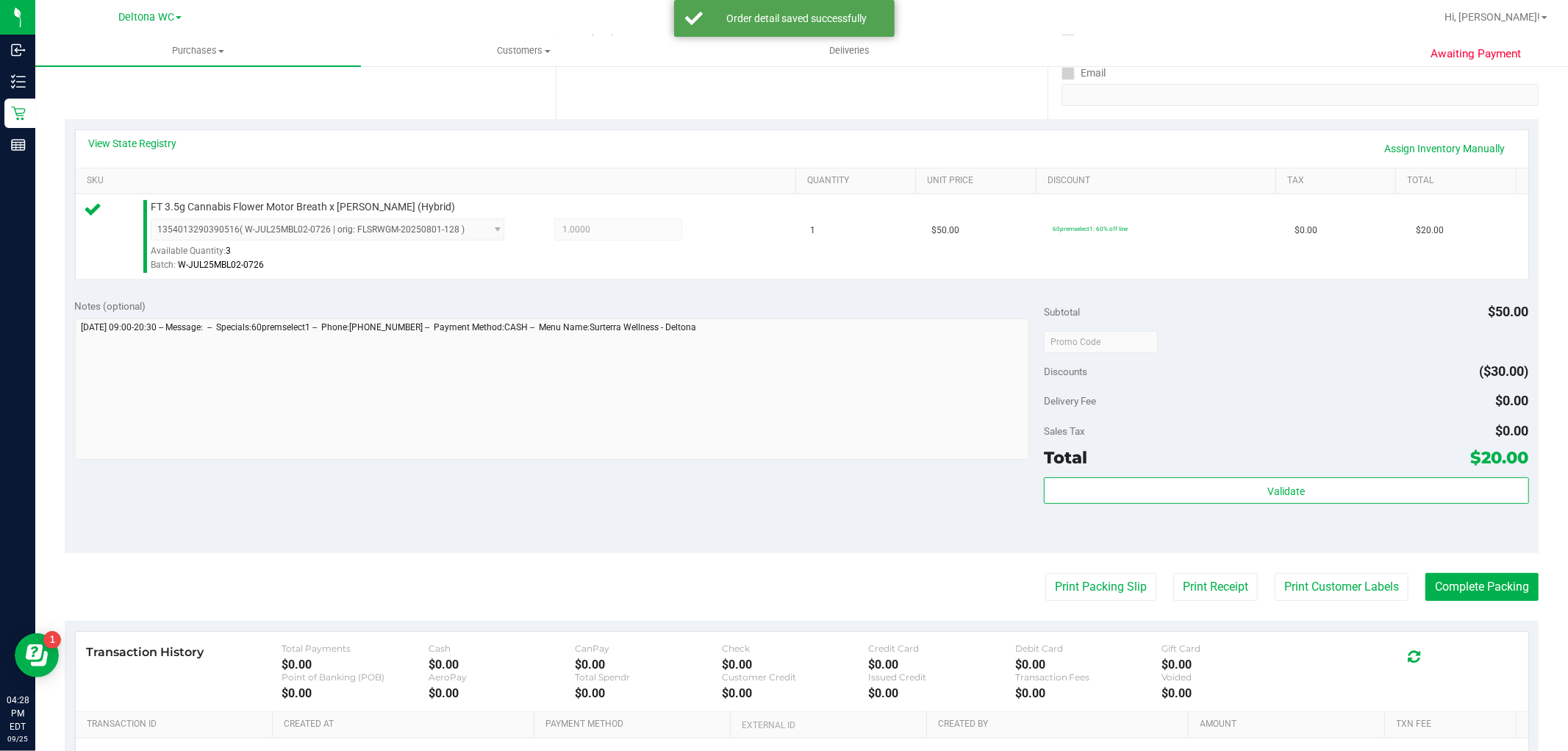
scroll to position [371, 0]
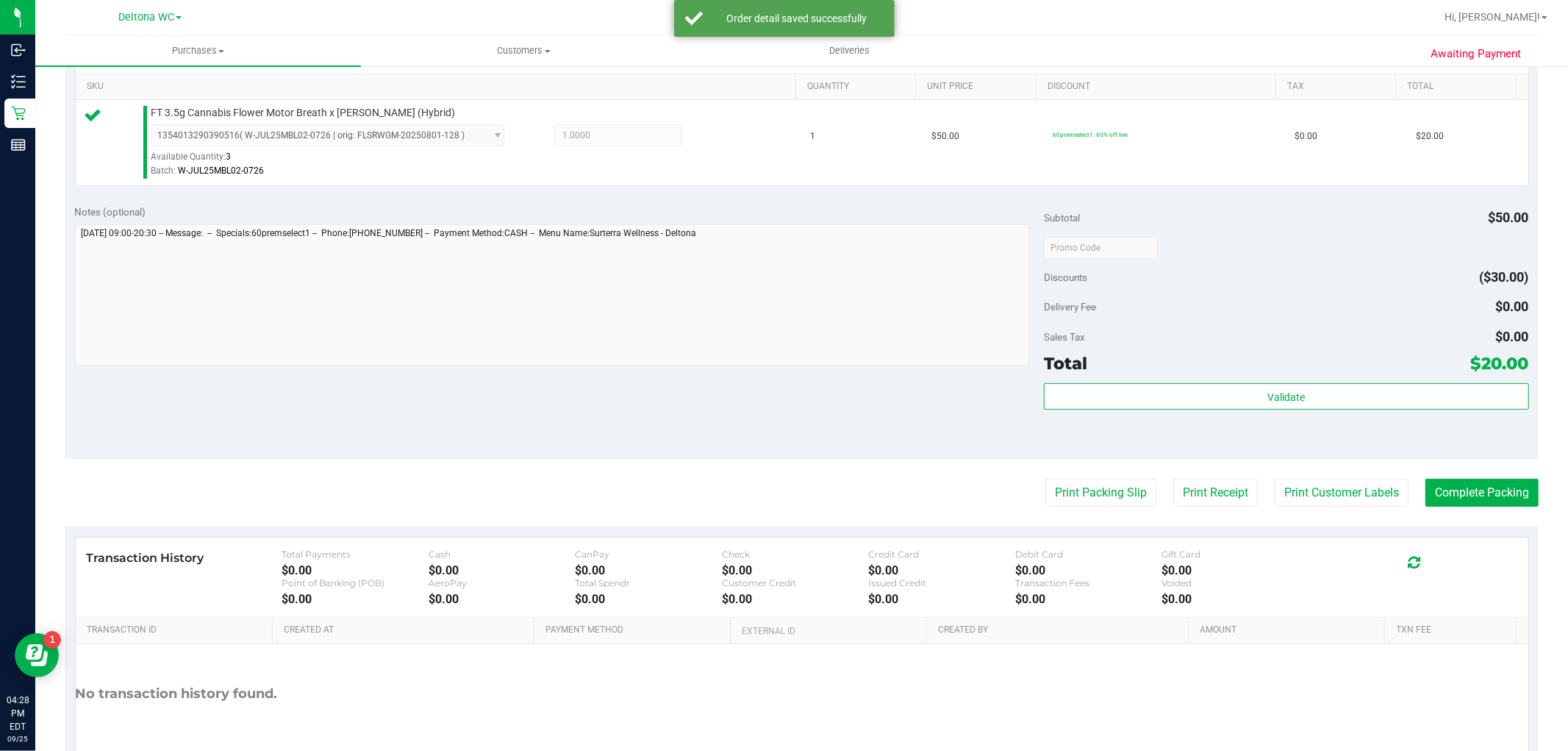
click at [1163, 428] on div "Validate" at bounding box center [1286, 416] width 485 height 66
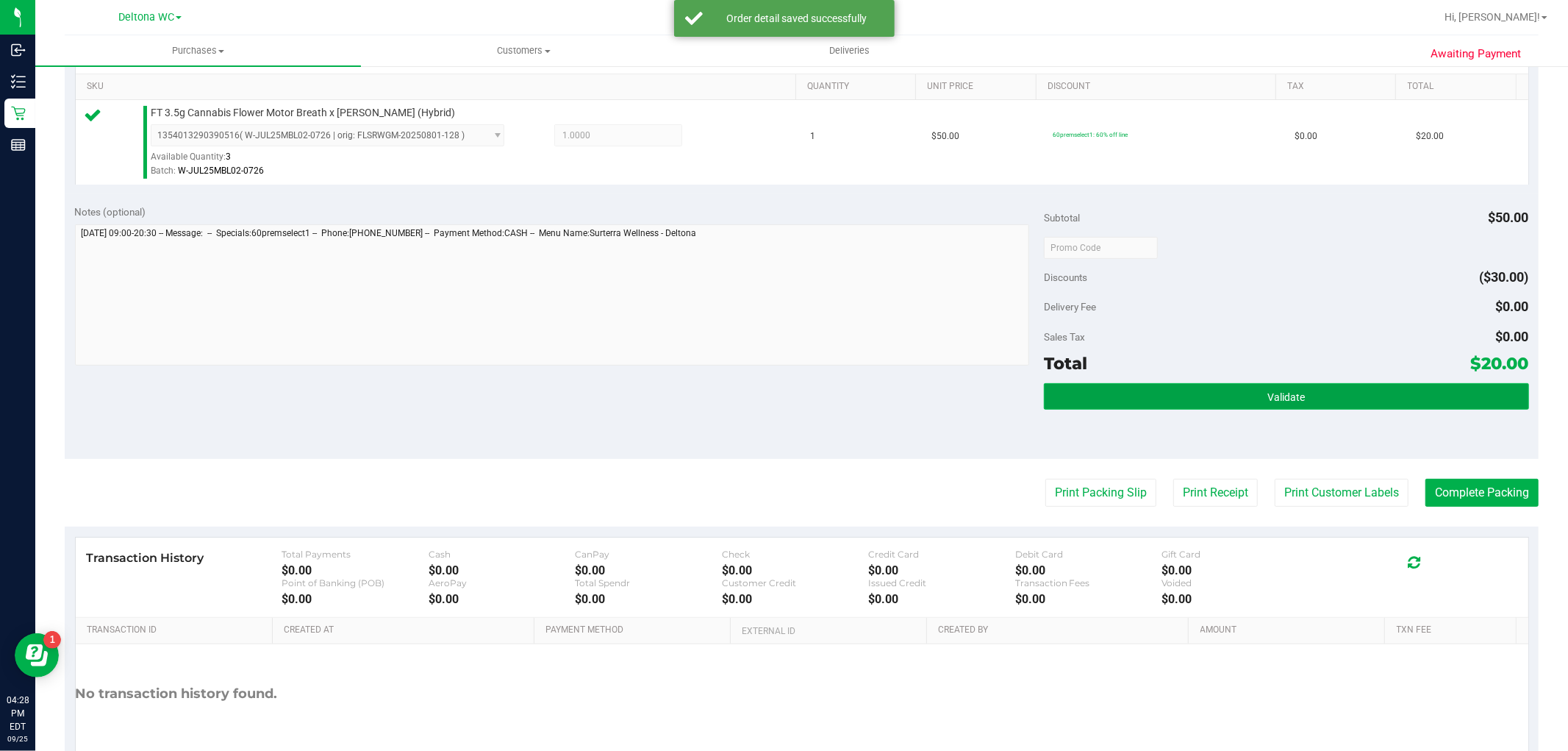
click at [1134, 387] on button "Validate" at bounding box center [1286, 397] width 485 height 27
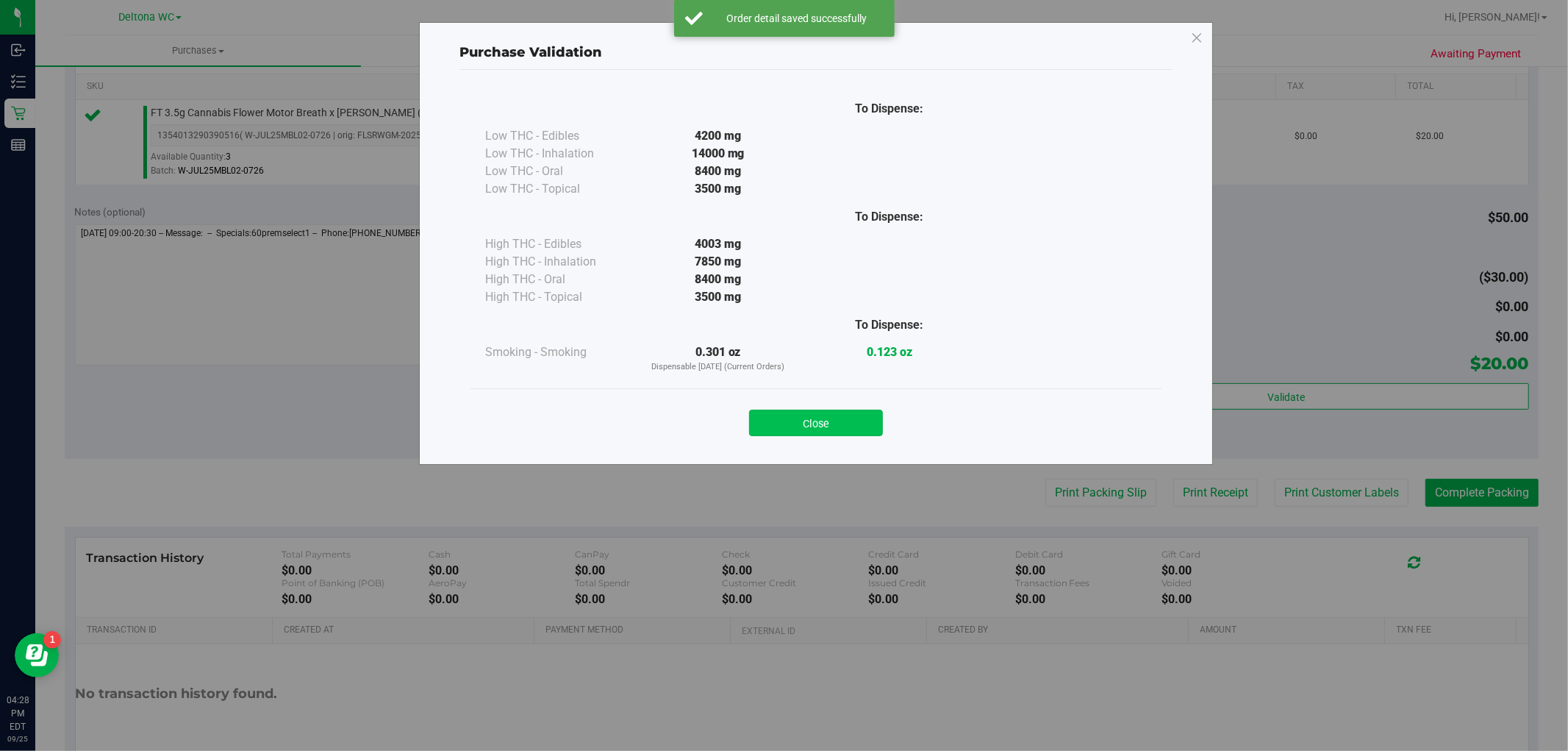
click at [876, 416] on button "Close" at bounding box center [816, 423] width 134 height 27
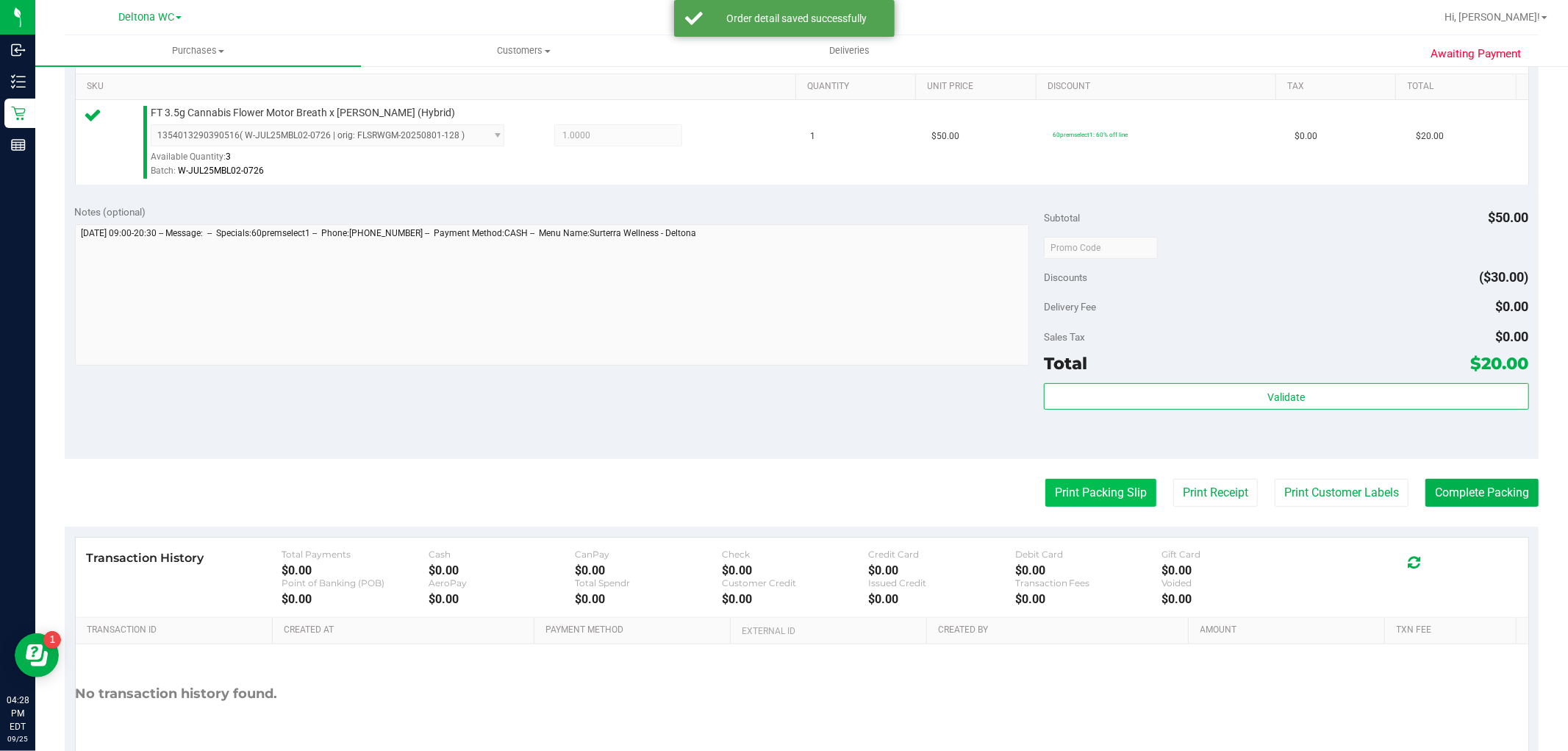
click at [1106, 489] on button "Print Packing Slip" at bounding box center [1101, 493] width 111 height 28
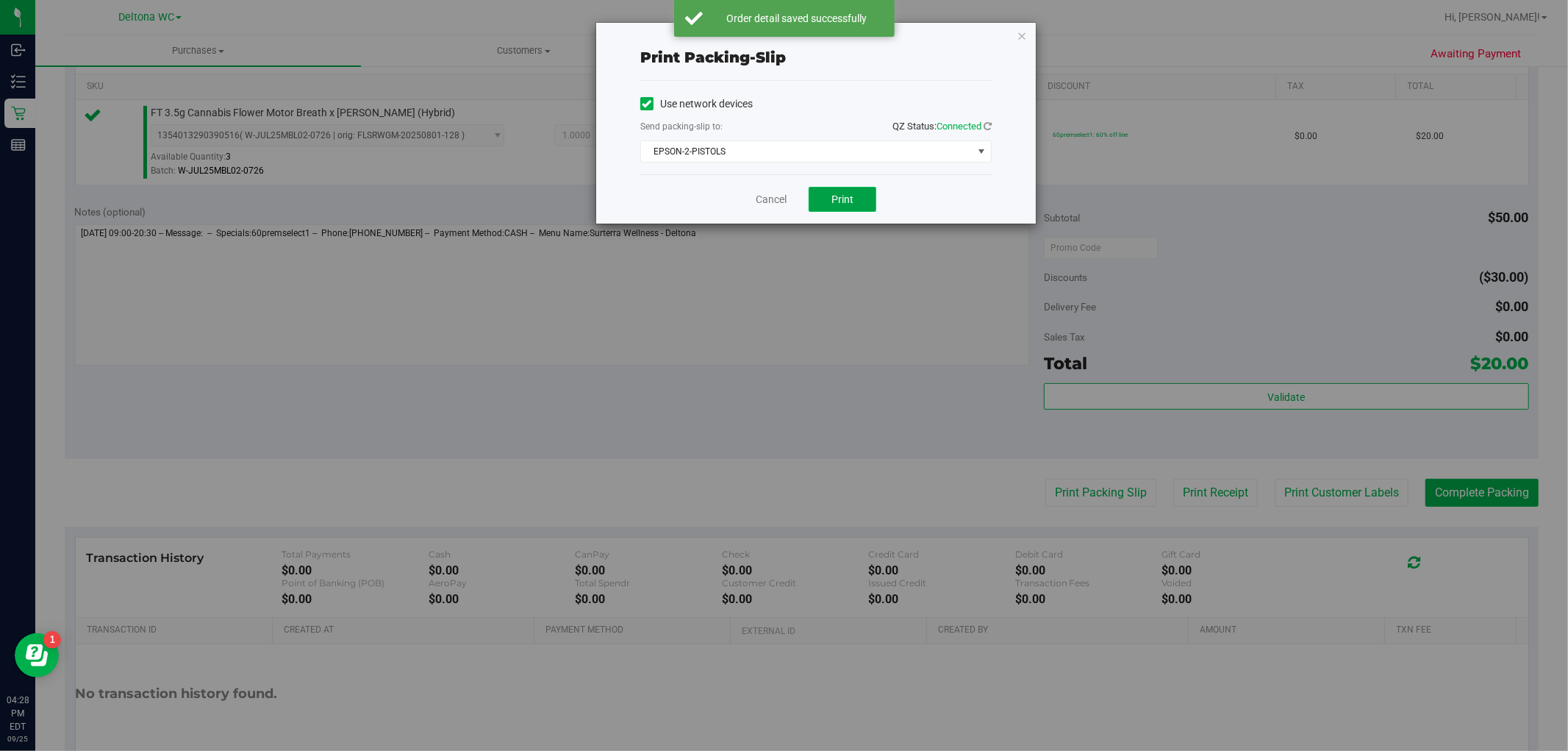
click at [869, 202] on button "Print" at bounding box center [842, 199] width 67 height 25
click at [759, 196] on link "Cancel" at bounding box center [771, 199] width 31 height 16
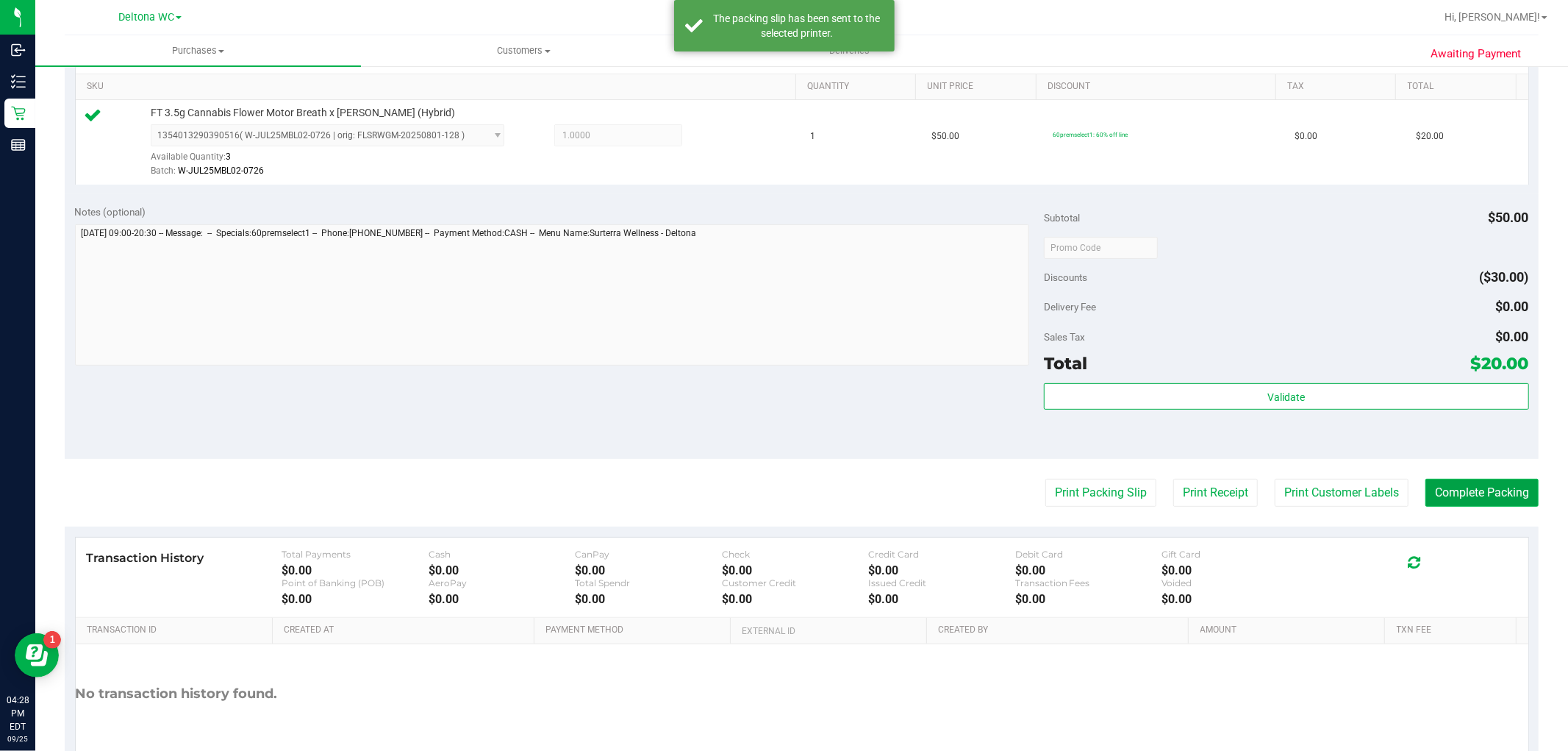
click at [1469, 498] on button "Complete Packing" at bounding box center [1482, 493] width 113 height 28
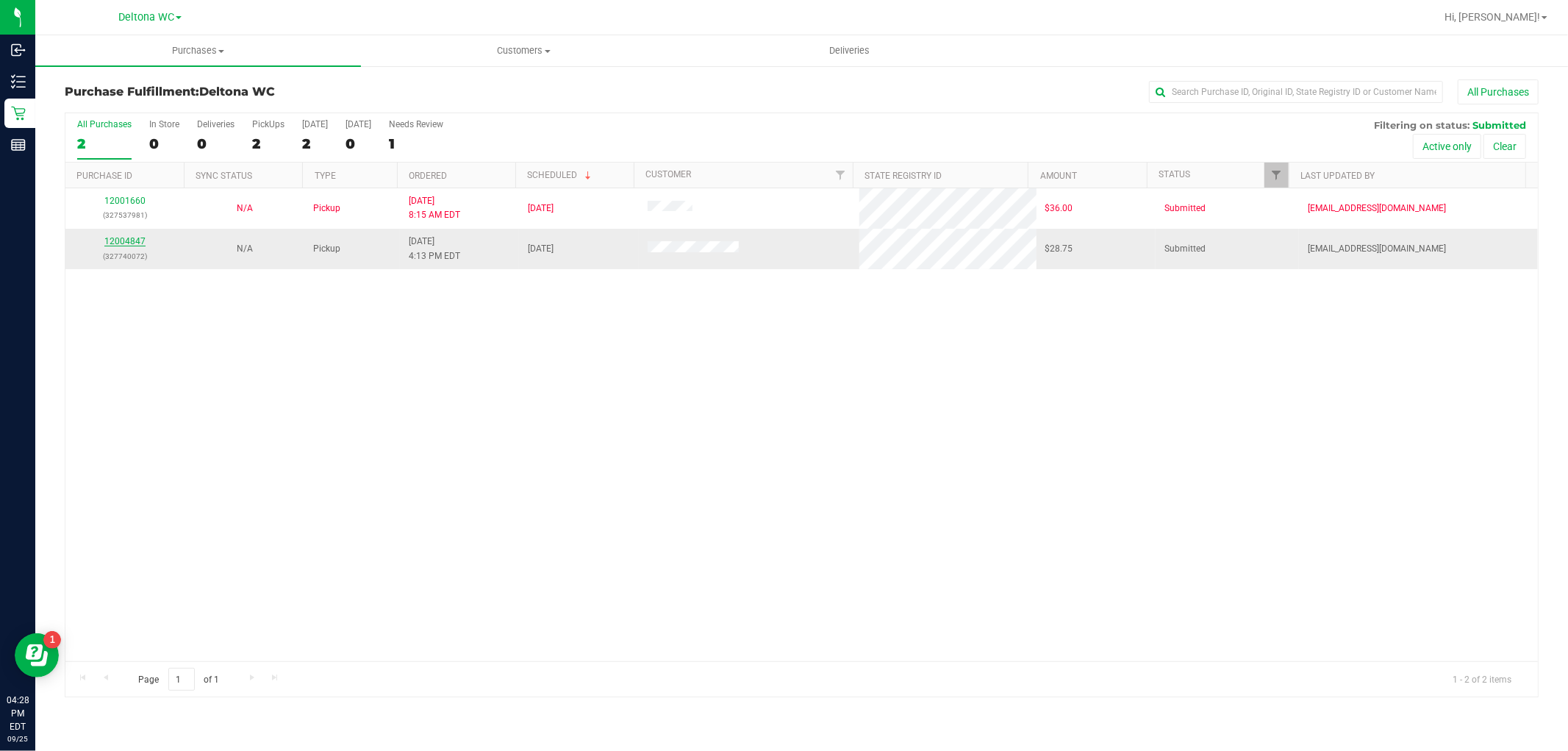
click at [131, 243] on link "12004847" at bounding box center [125, 241] width 41 height 10
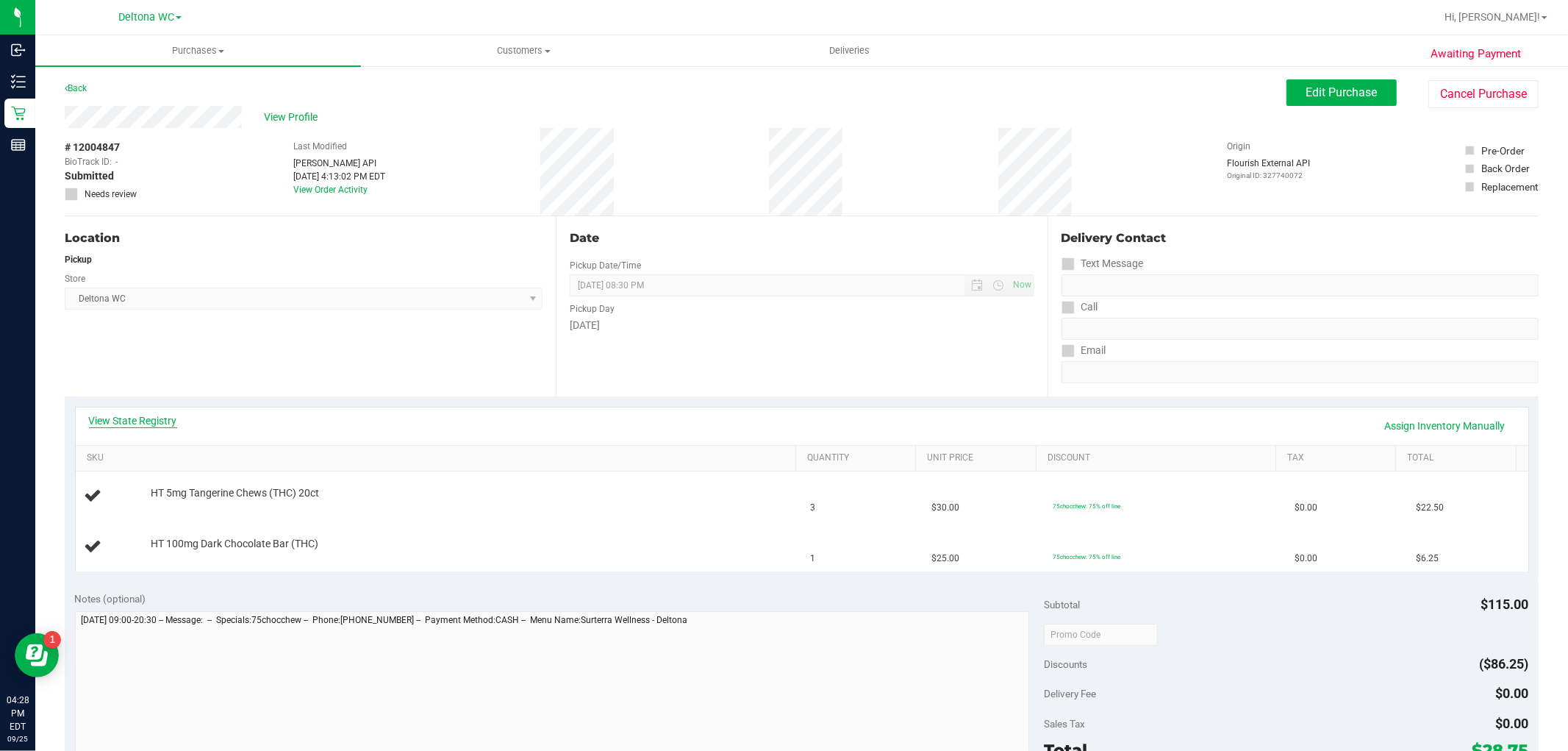
click at [173, 420] on link "View State Registry" at bounding box center [133, 421] width 88 height 15
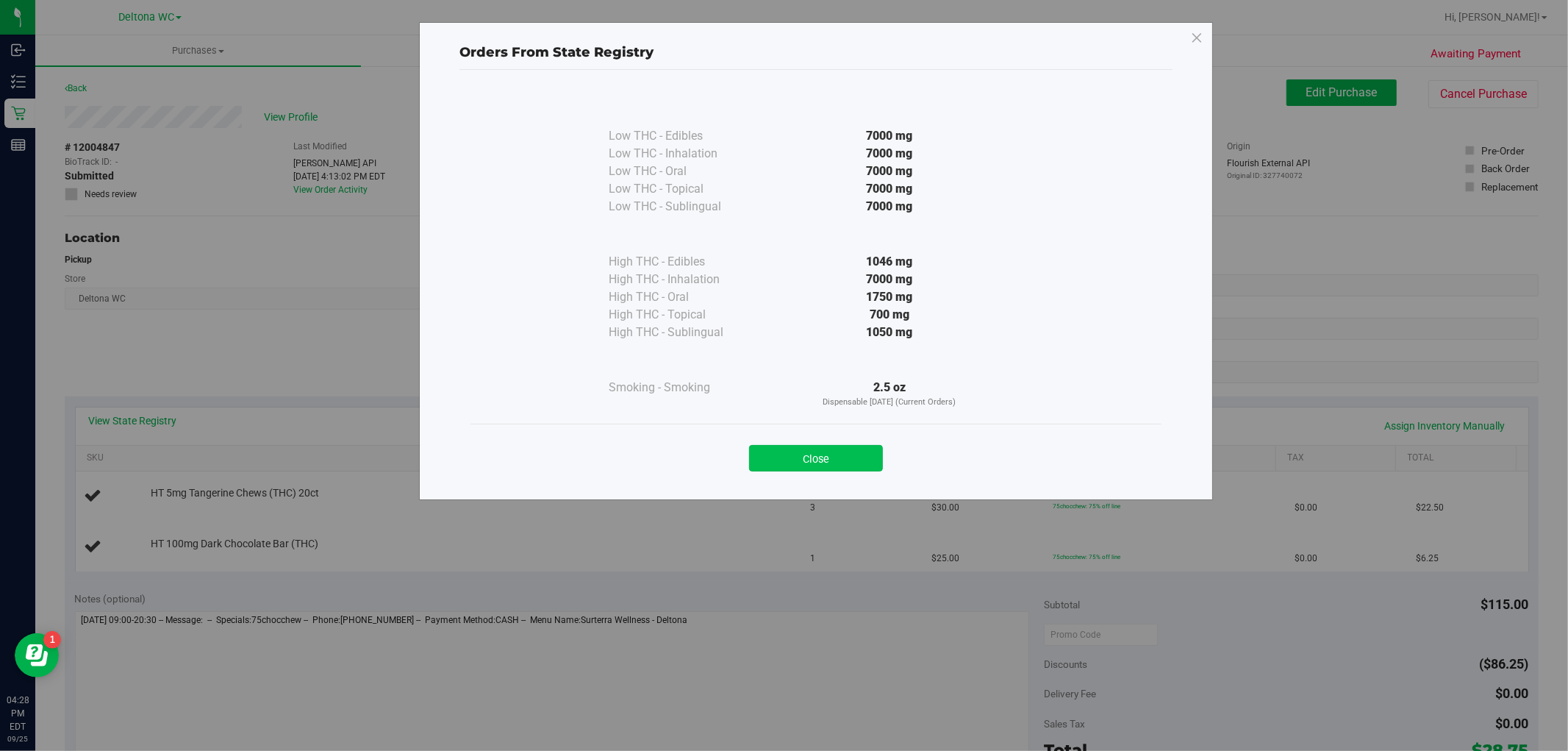
click at [860, 447] on button "Close" at bounding box center [816, 458] width 134 height 27
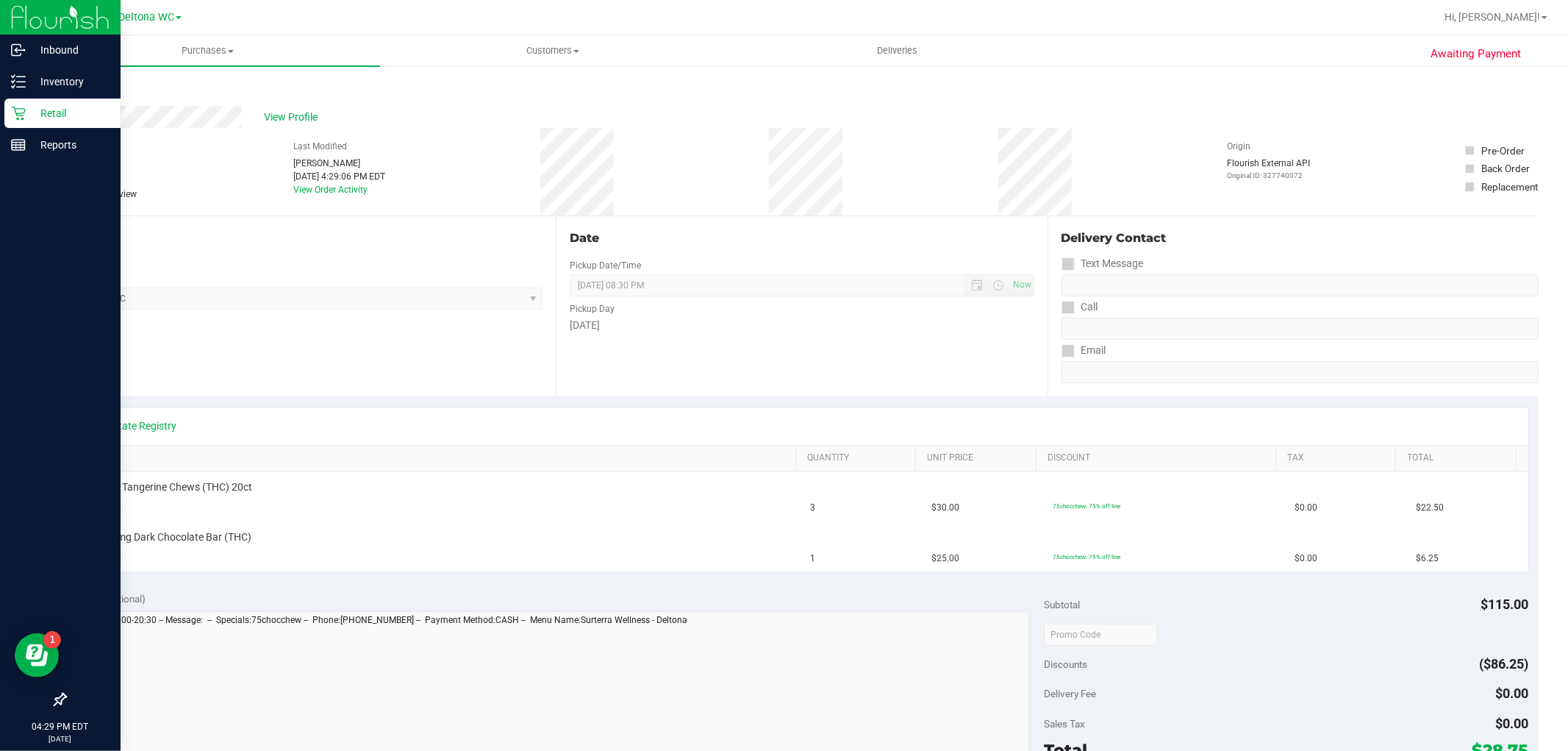
click at [33, 108] on p "Retail" at bounding box center [70, 113] width 88 height 18
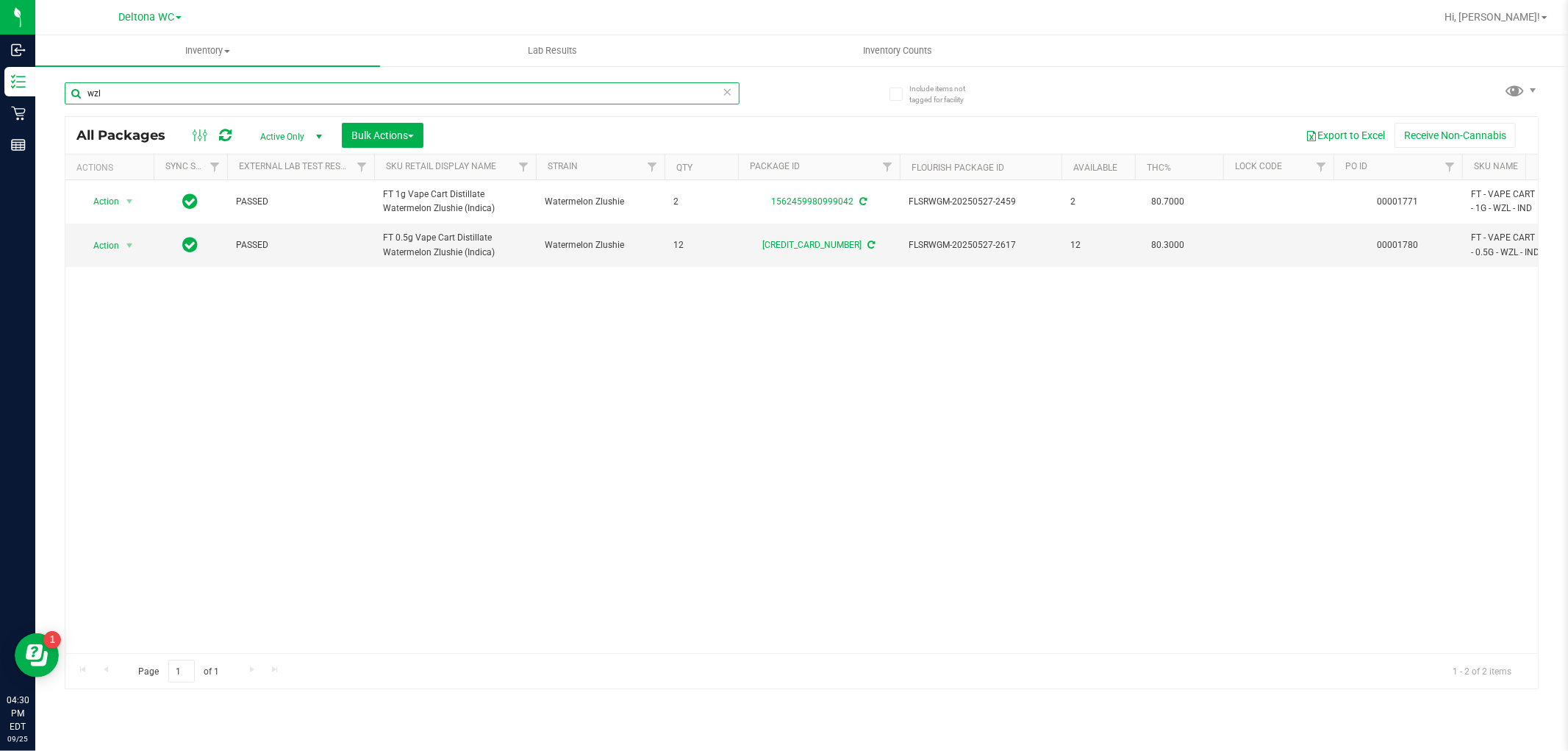
click at [262, 99] on input "wzl" at bounding box center [402, 93] width 675 height 22
click at [262, 99] on input "wzl" at bounding box center [402, 93] width 675 height 22
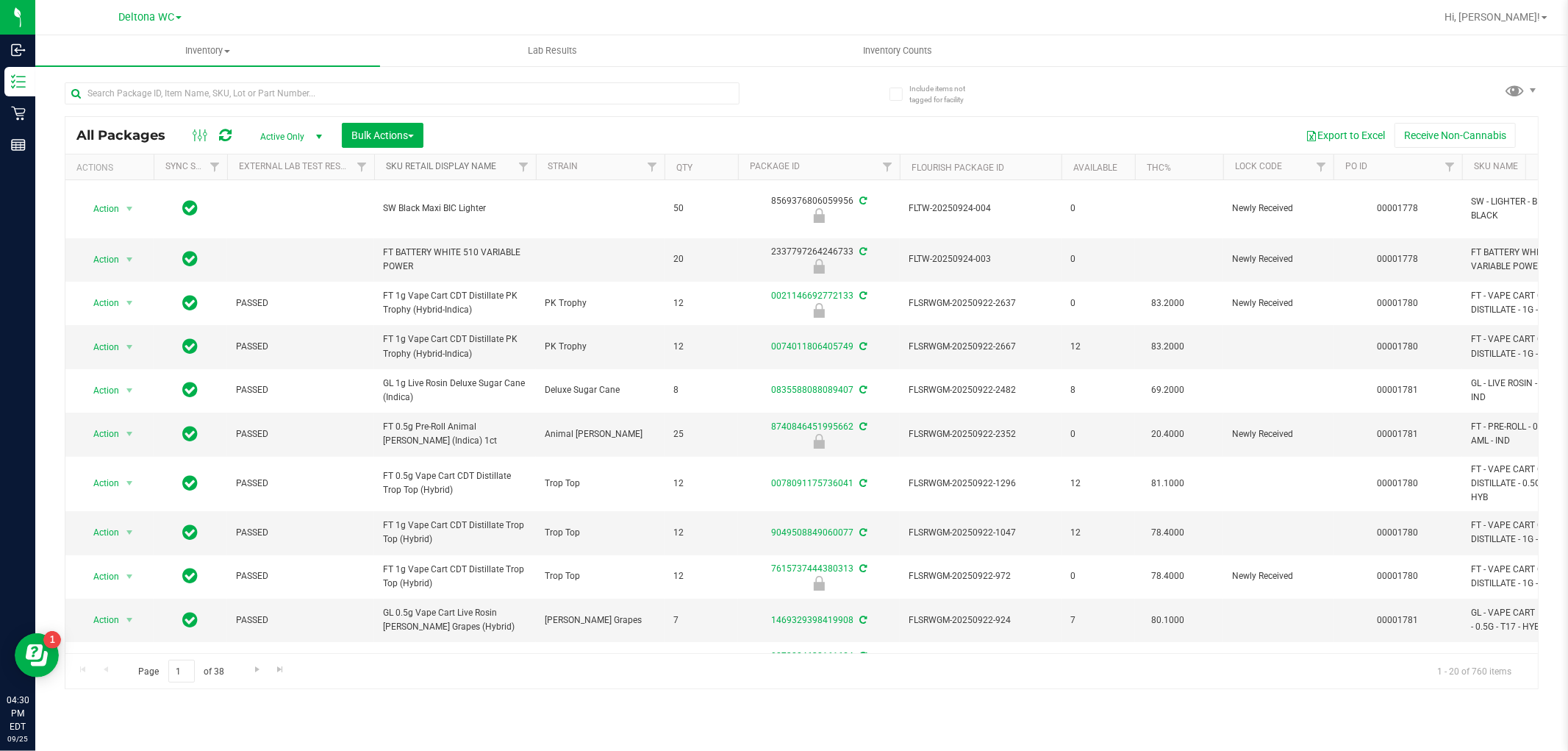
click at [488, 163] on link "Sku Retail Display Name" at bounding box center [441, 166] width 110 height 10
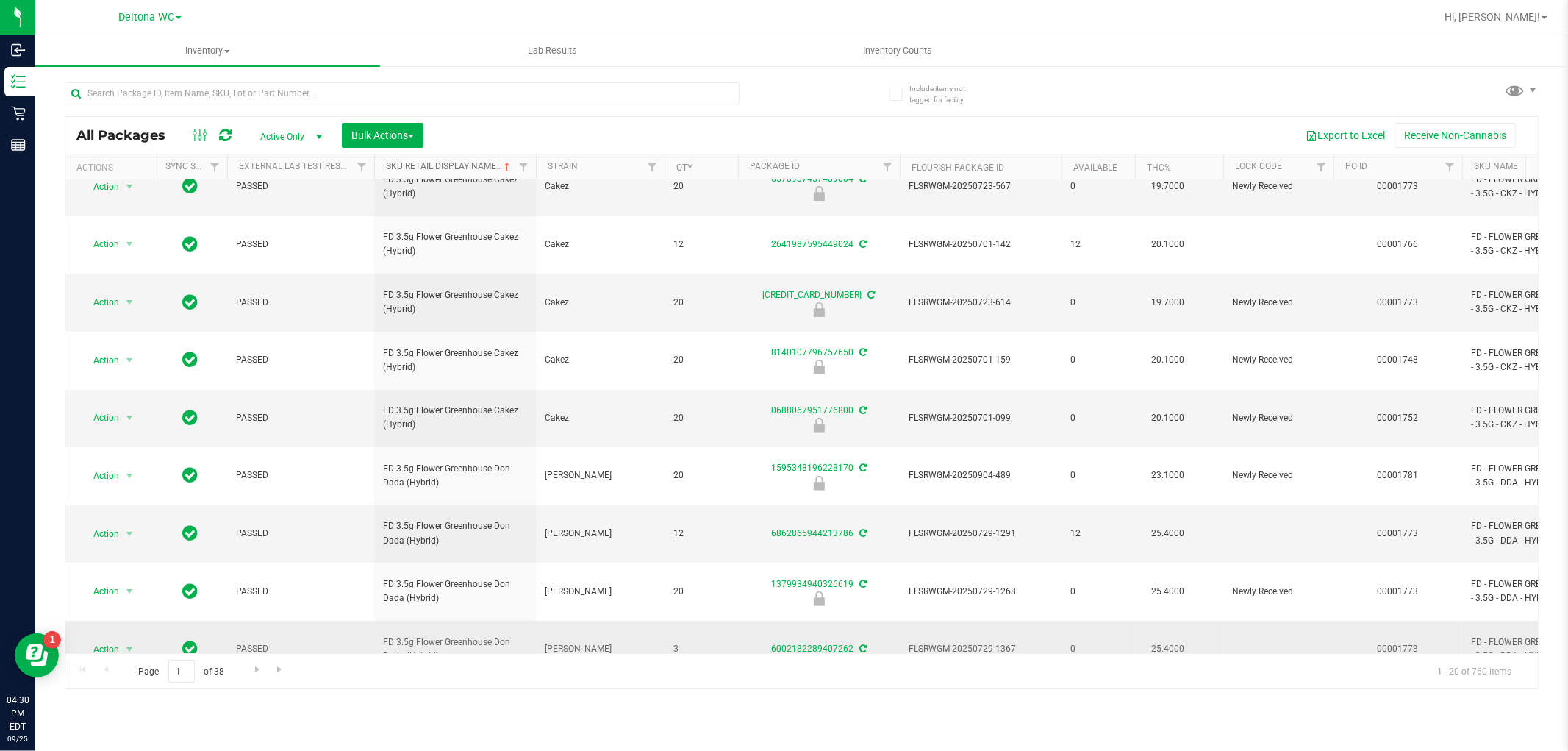
scroll to position [414, 0]
click at [260, 674] on span "Go to the next page" at bounding box center [257, 669] width 12 height 12
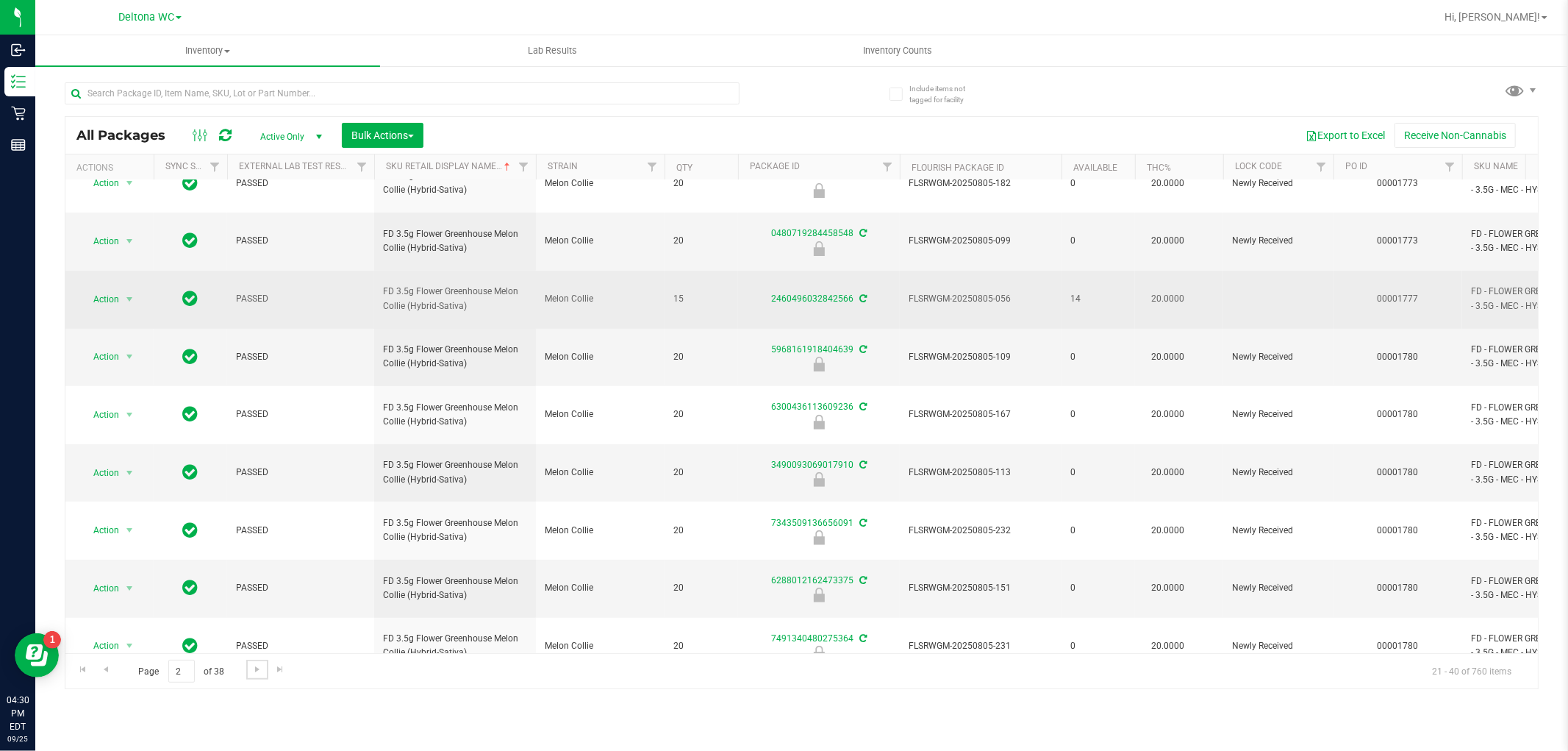
scroll to position [414, 0]
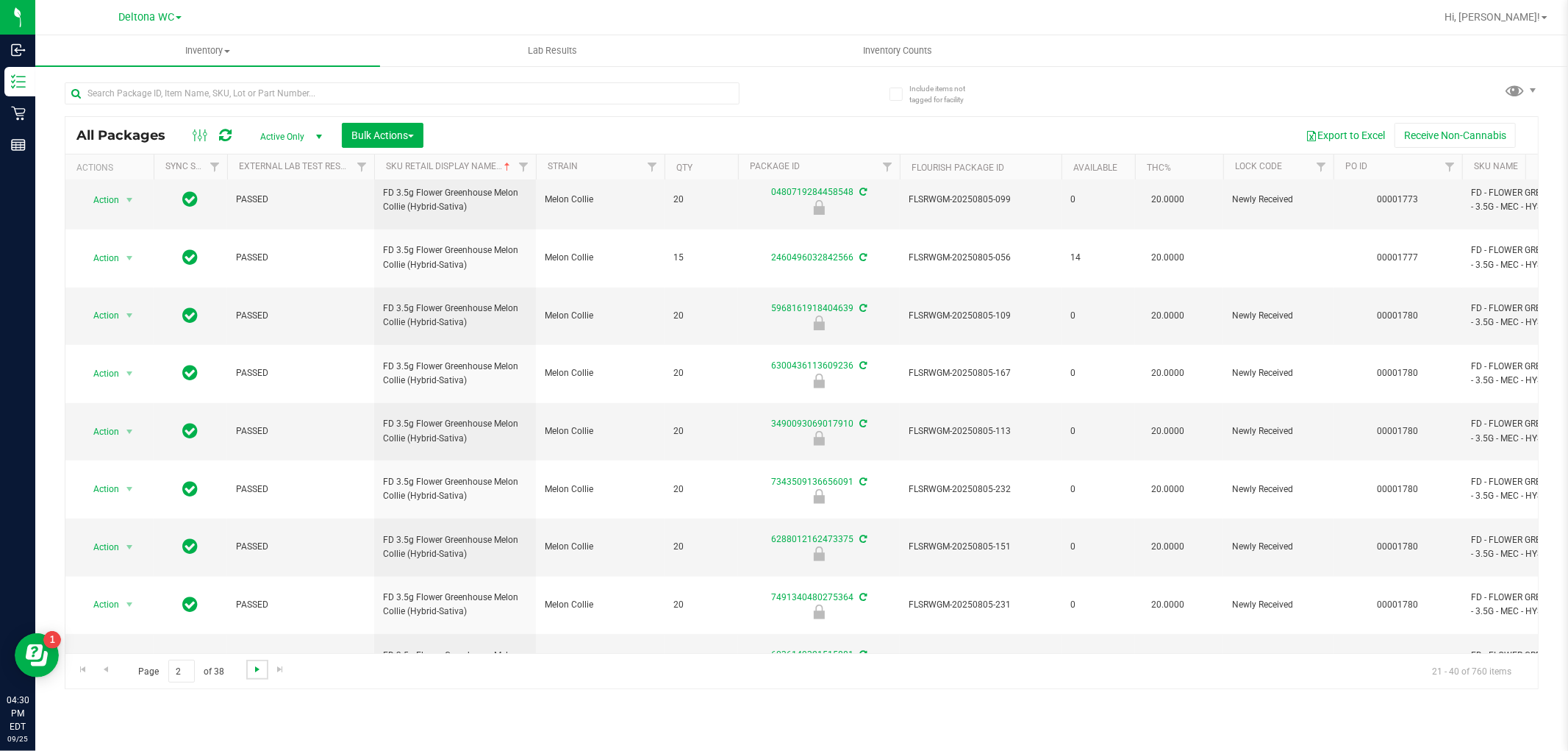
click at [254, 667] on span "Go to the next page" at bounding box center [257, 669] width 12 height 12
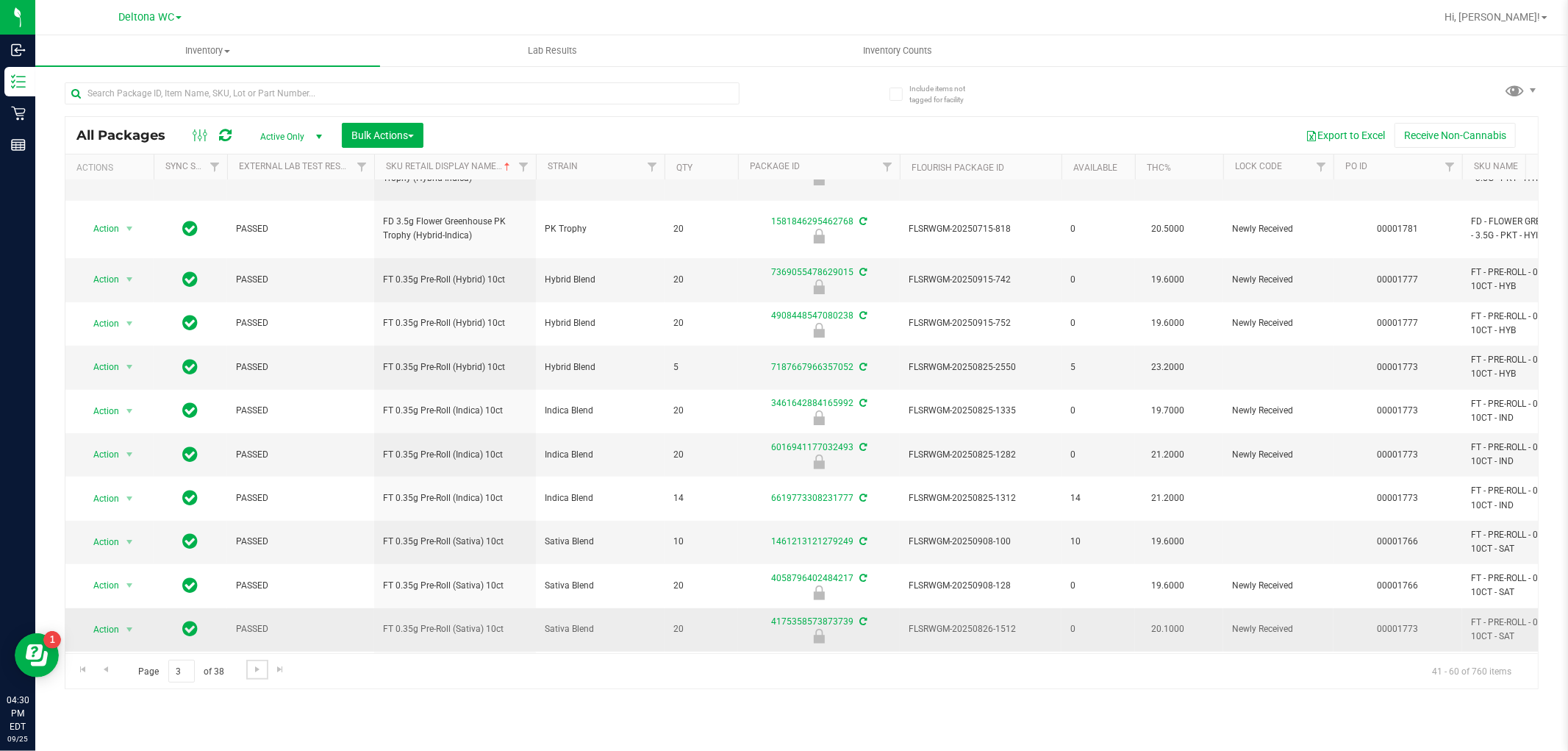
scroll to position [414, 0]
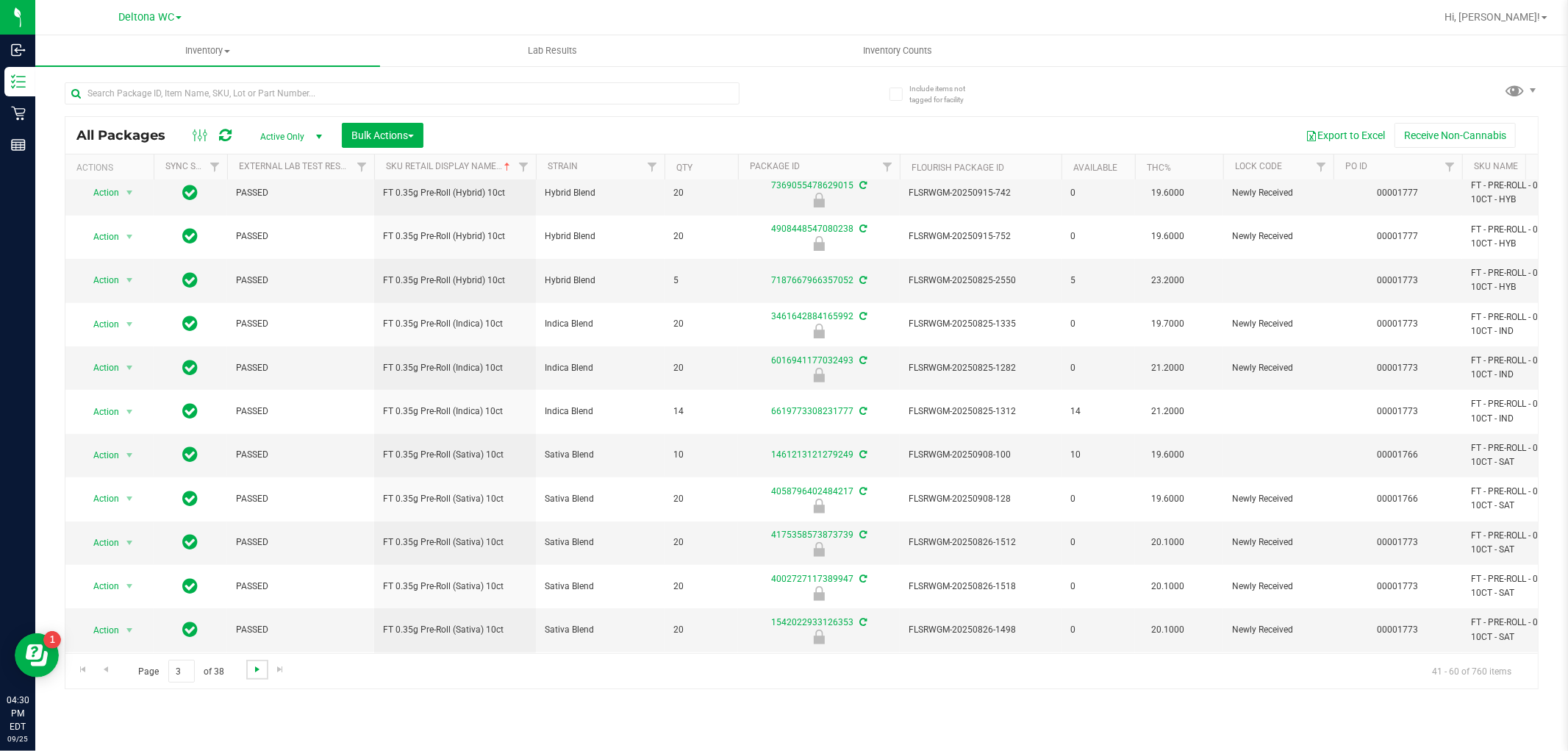
click at [253, 671] on span "Go to the next page" at bounding box center [257, 669] width 12 height 12
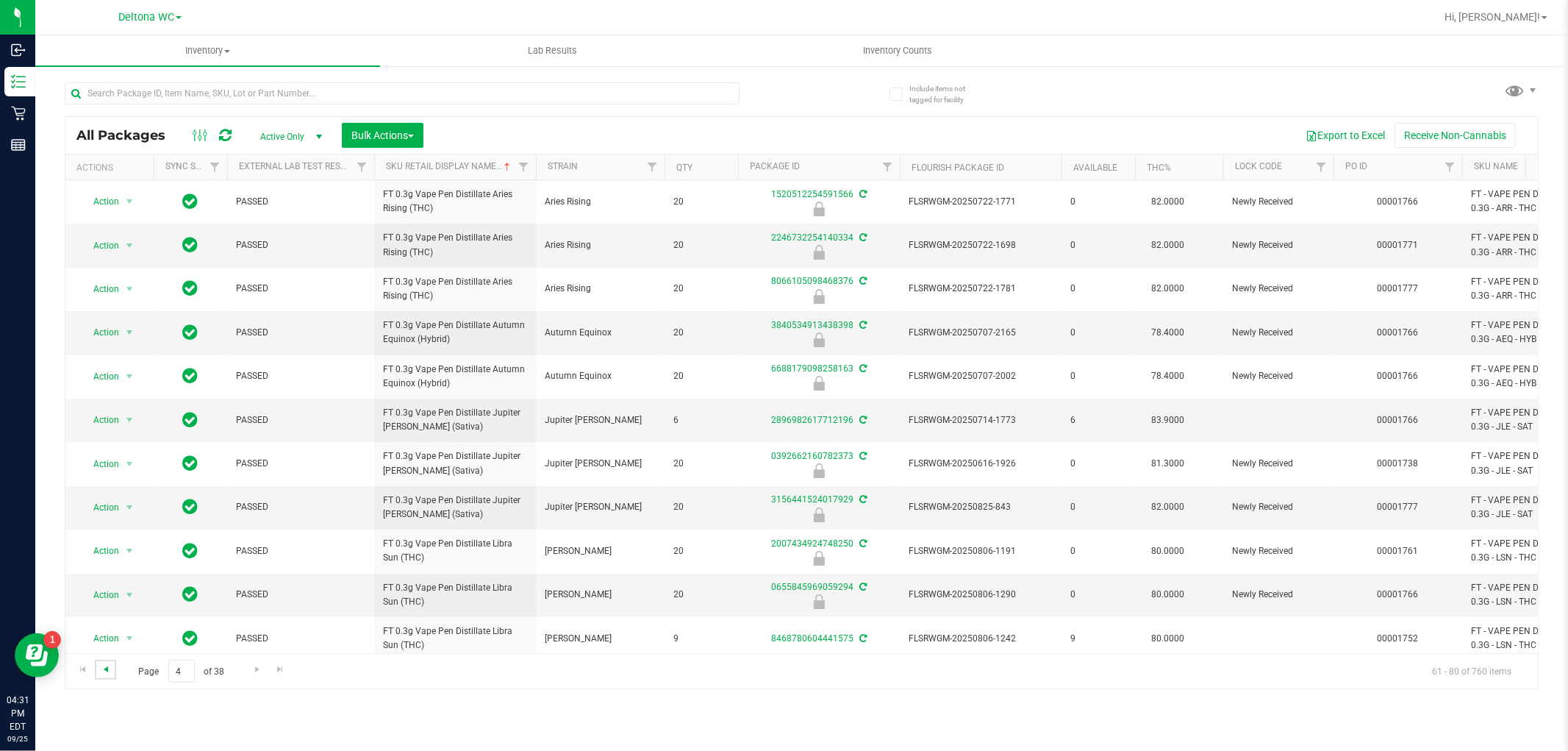
click at [106, 666] on span "Go to the previous page" at bounding box center [106, 669] width 12 height 12
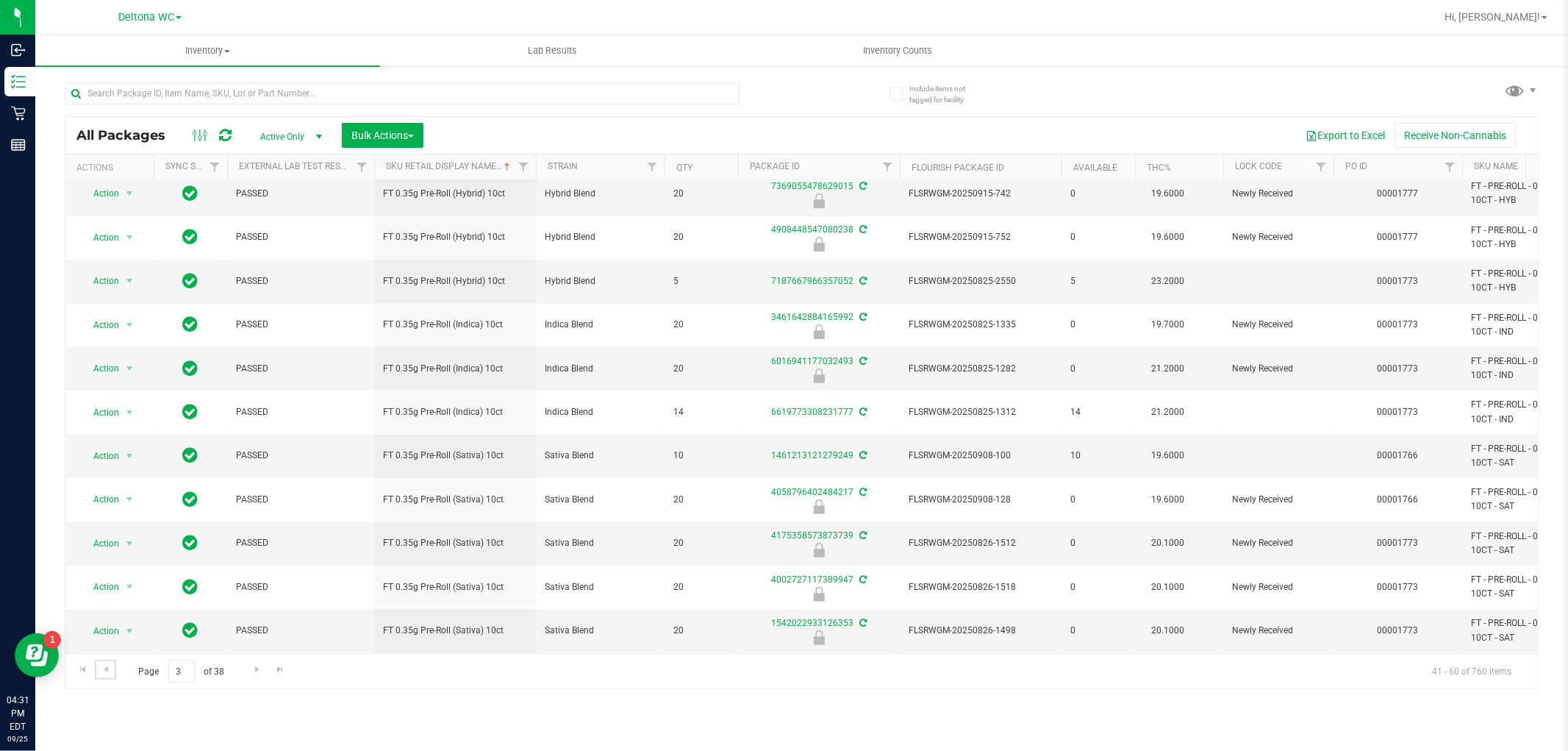
scroll to position [414, 0]
click at [251, 666] on span "Go to the next page" at bounding box center [257, 669] width 12 height 12
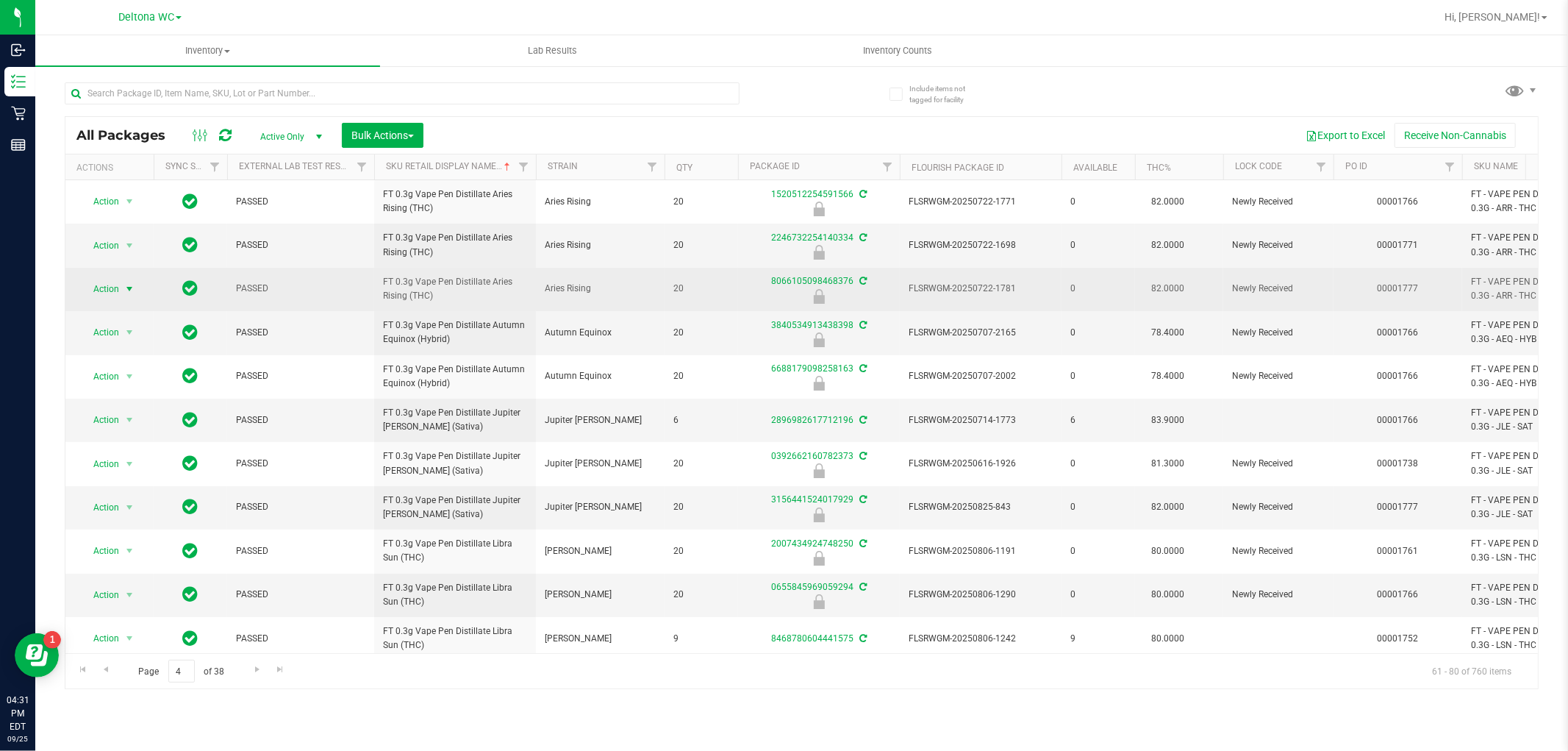
click at [118, 290] on span "Action" at bounding box center [100, 289] width 40 height 21
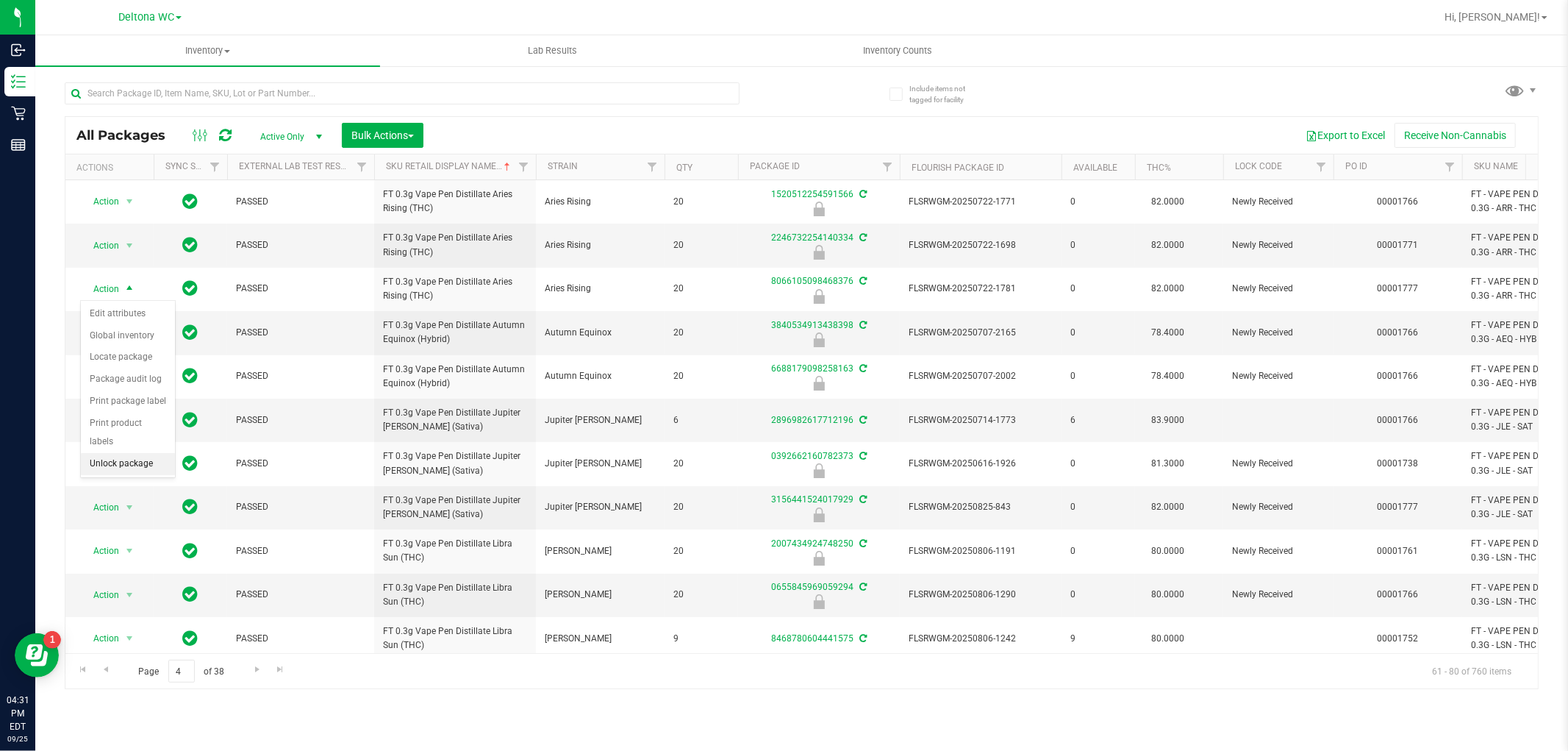
click at [127, 463] on li "Unlock package" at bounding box center [127, 464] width 94 height 22
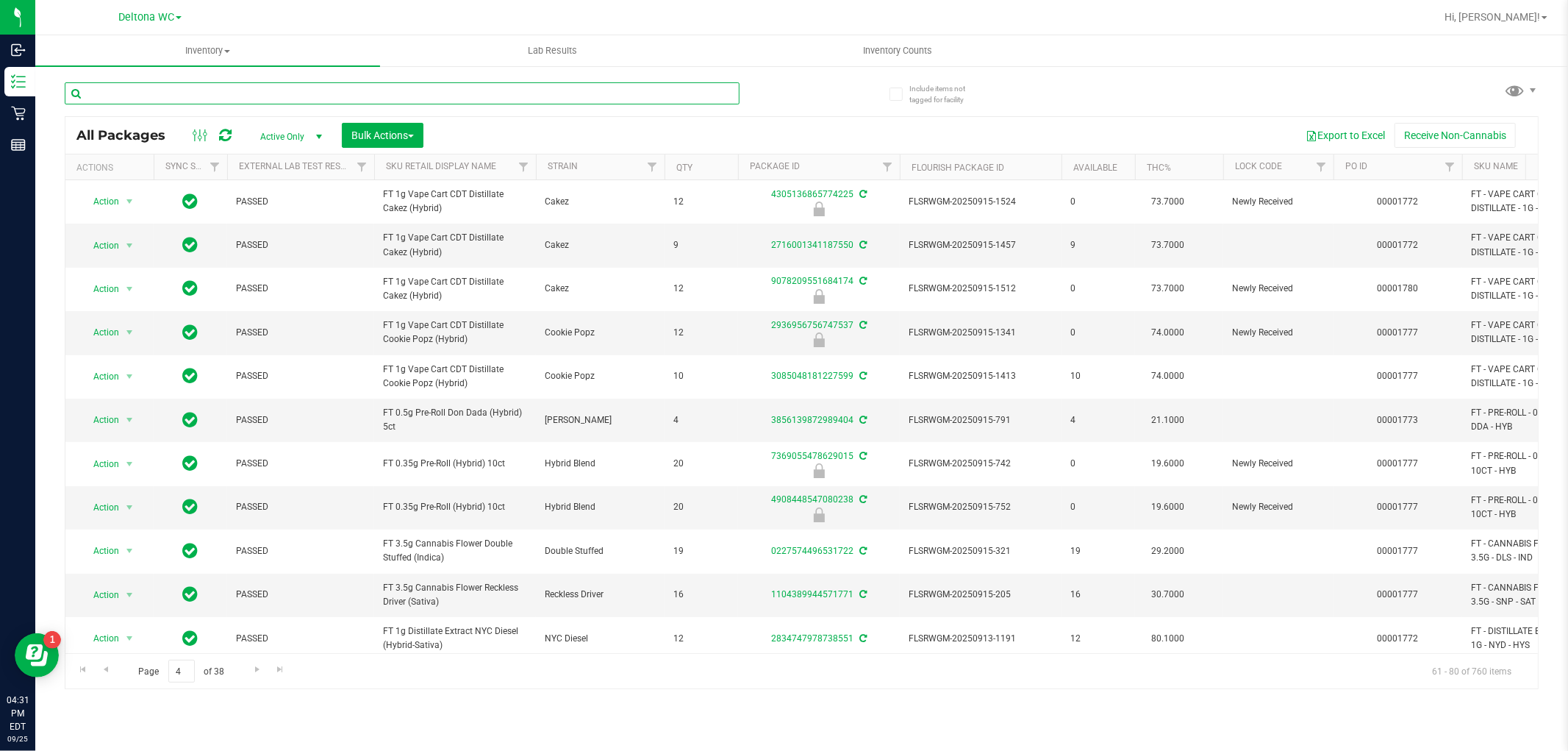
click at [439, 96] on input "text" at bounding box center [402, 93] width 675 height 22
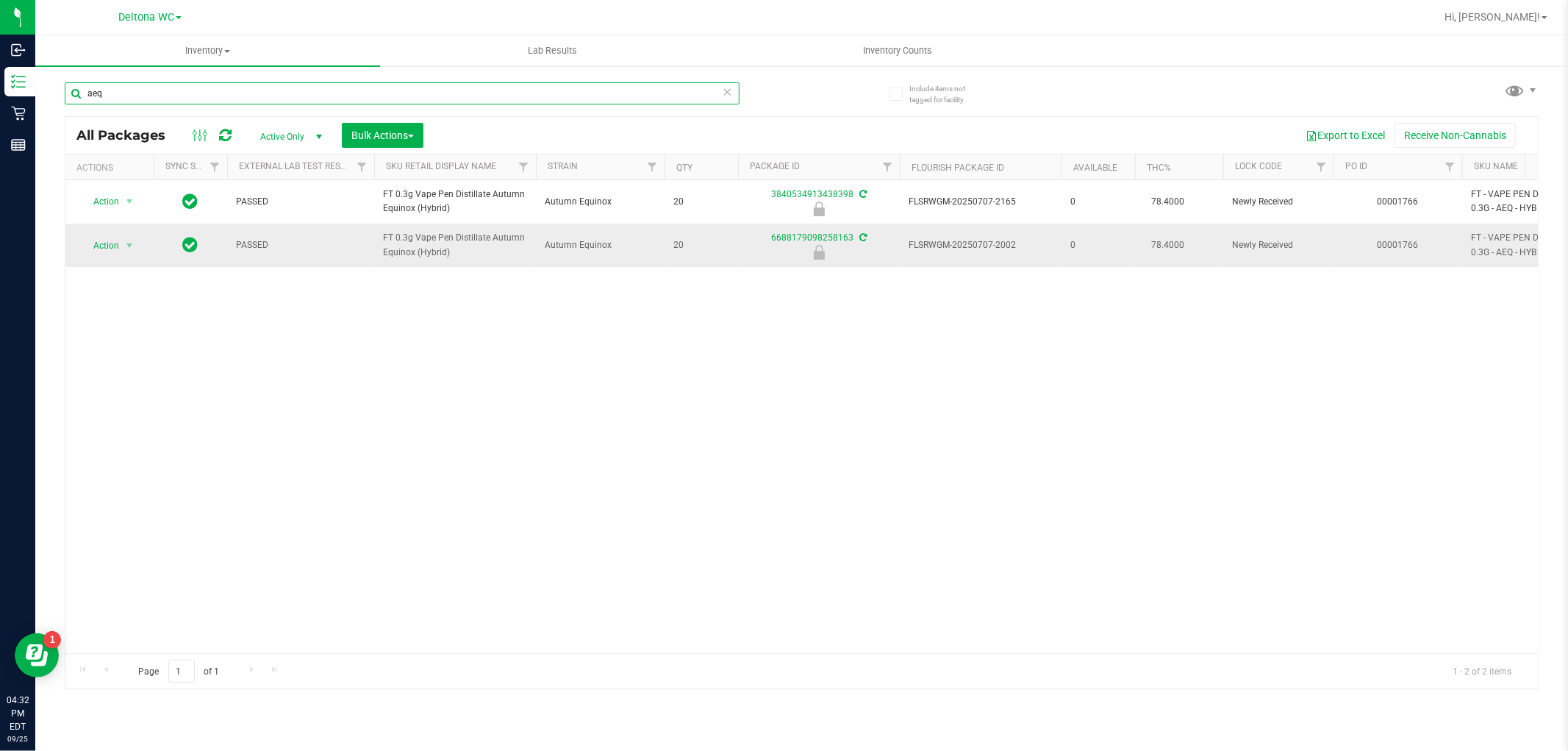
type input "aeq"
click at [104, 250] on span "Action" at bounding box center [100, 245] width 40 height 21
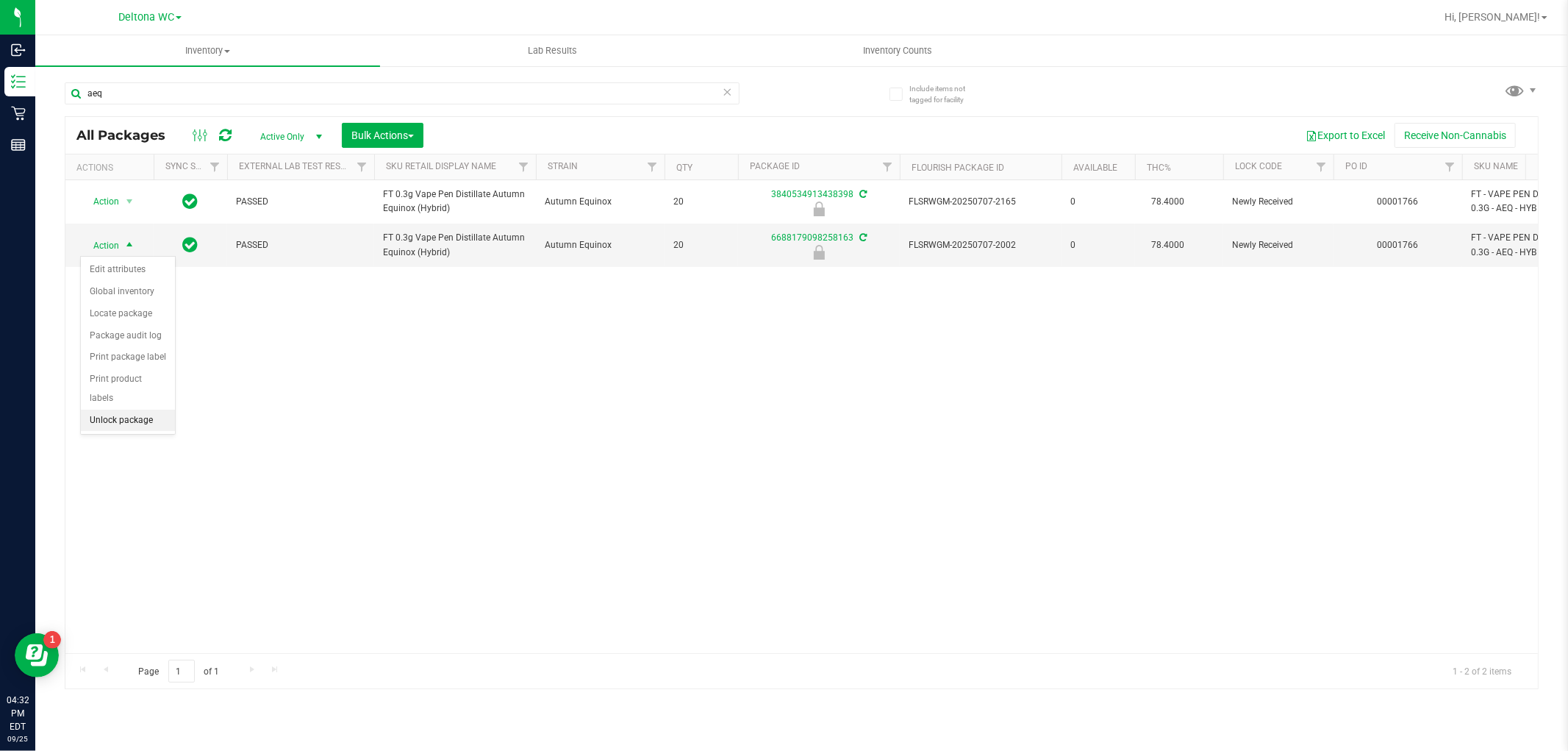
click at [141, 422] on li "Unlock package" at bounding box center [127, 421] width 94 height 22
click at [640, 79] on div "aeq" at bounding box center [433, 92] width 737 height 47
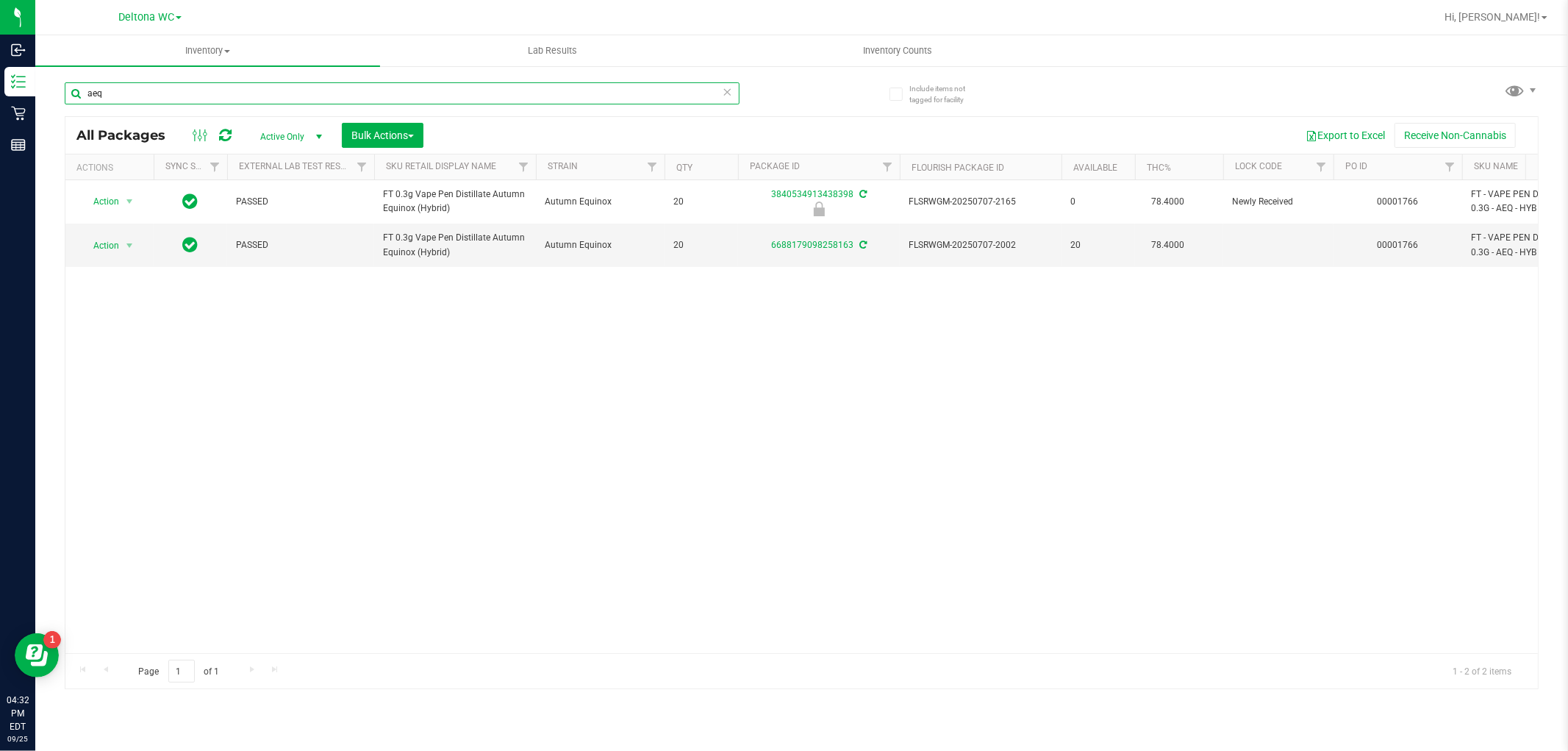
click at [640, 82] on input "aeq" at bounding box center [402, 93] width 675 height 22
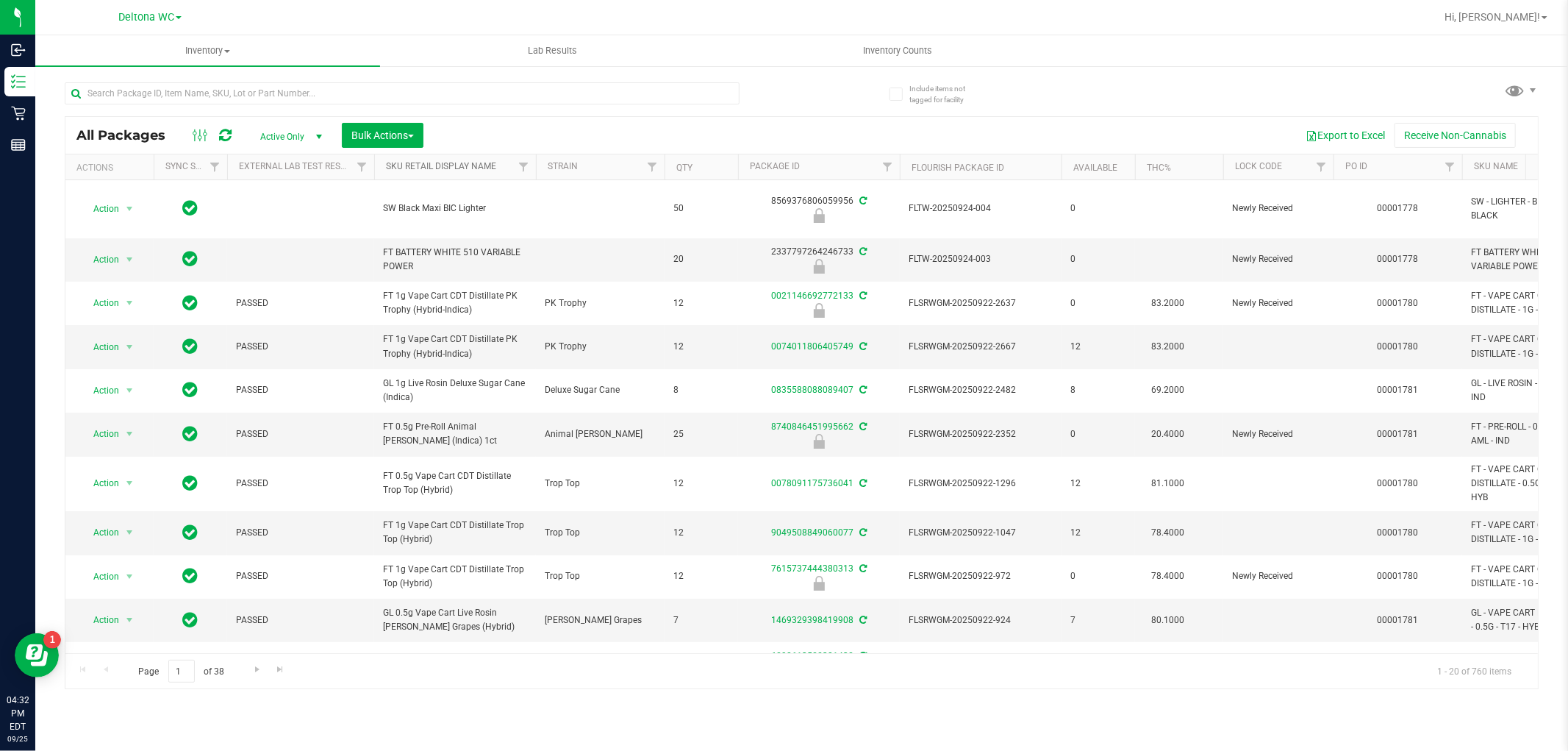
click at [488, 165] on link "Sku Retail Display Name" at bounding box center [441, 166] width 110 height 10
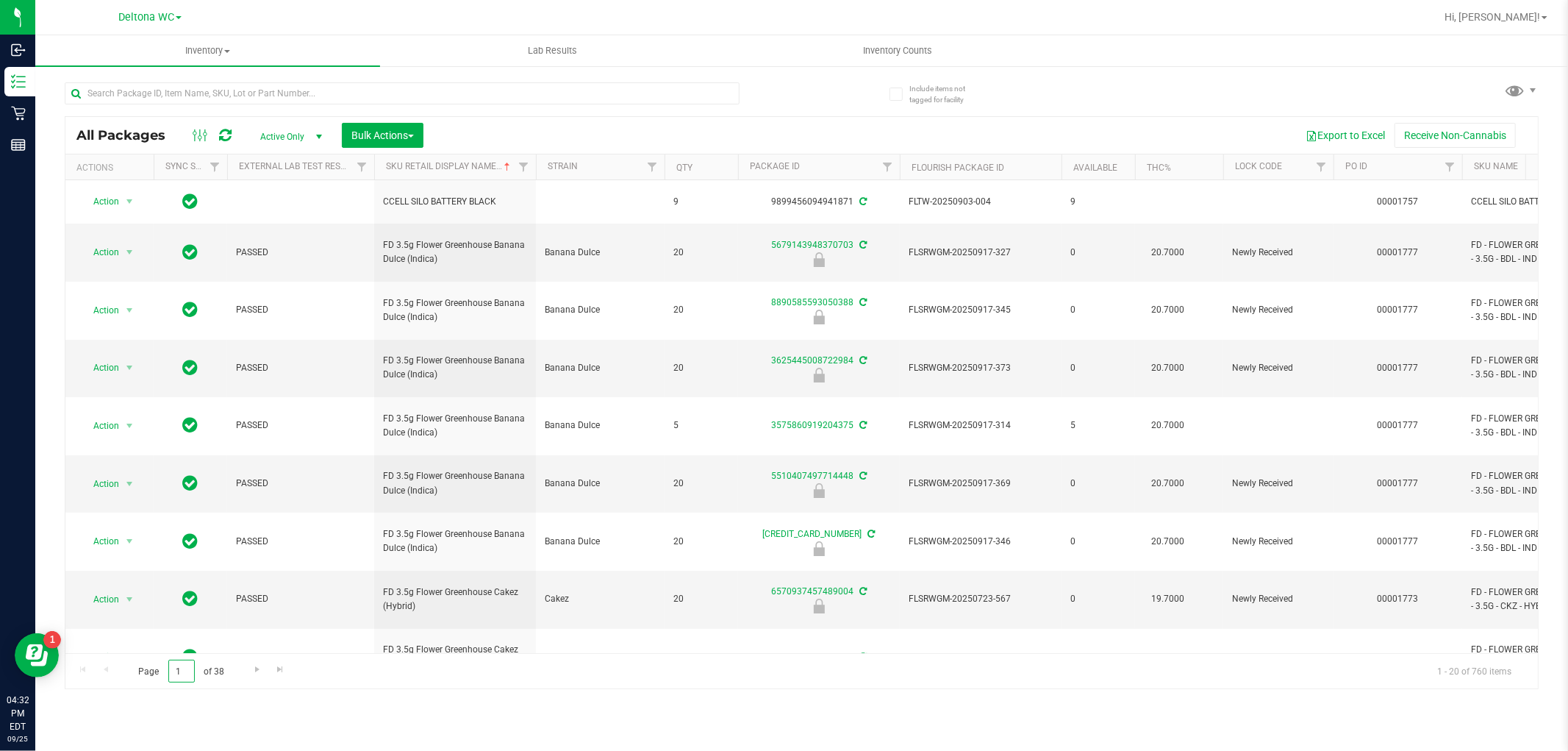
click at [186, 668] on input "1" at bounding box center [182, 671] width 27 height 23
type input "4"
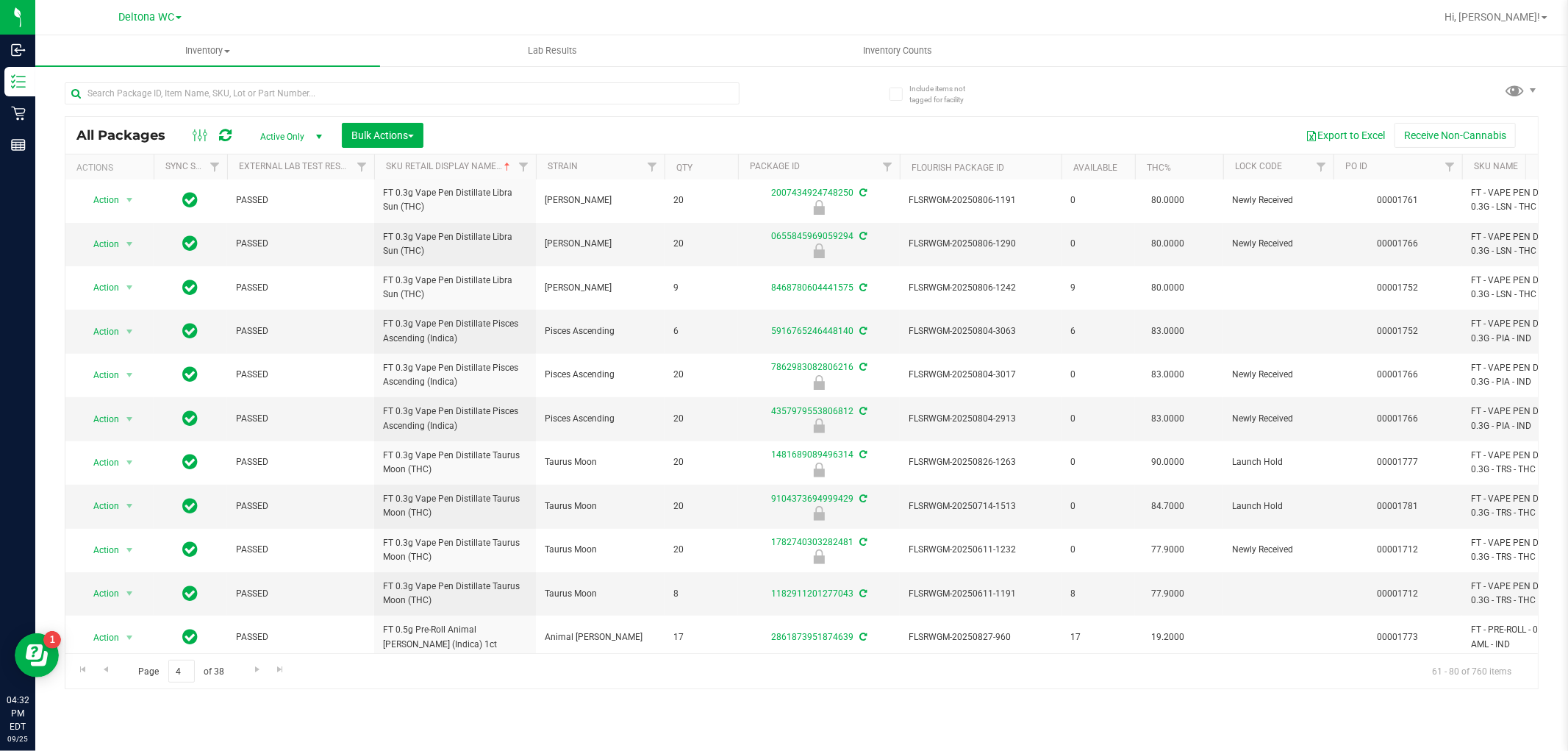
scroll to position [414, 0]
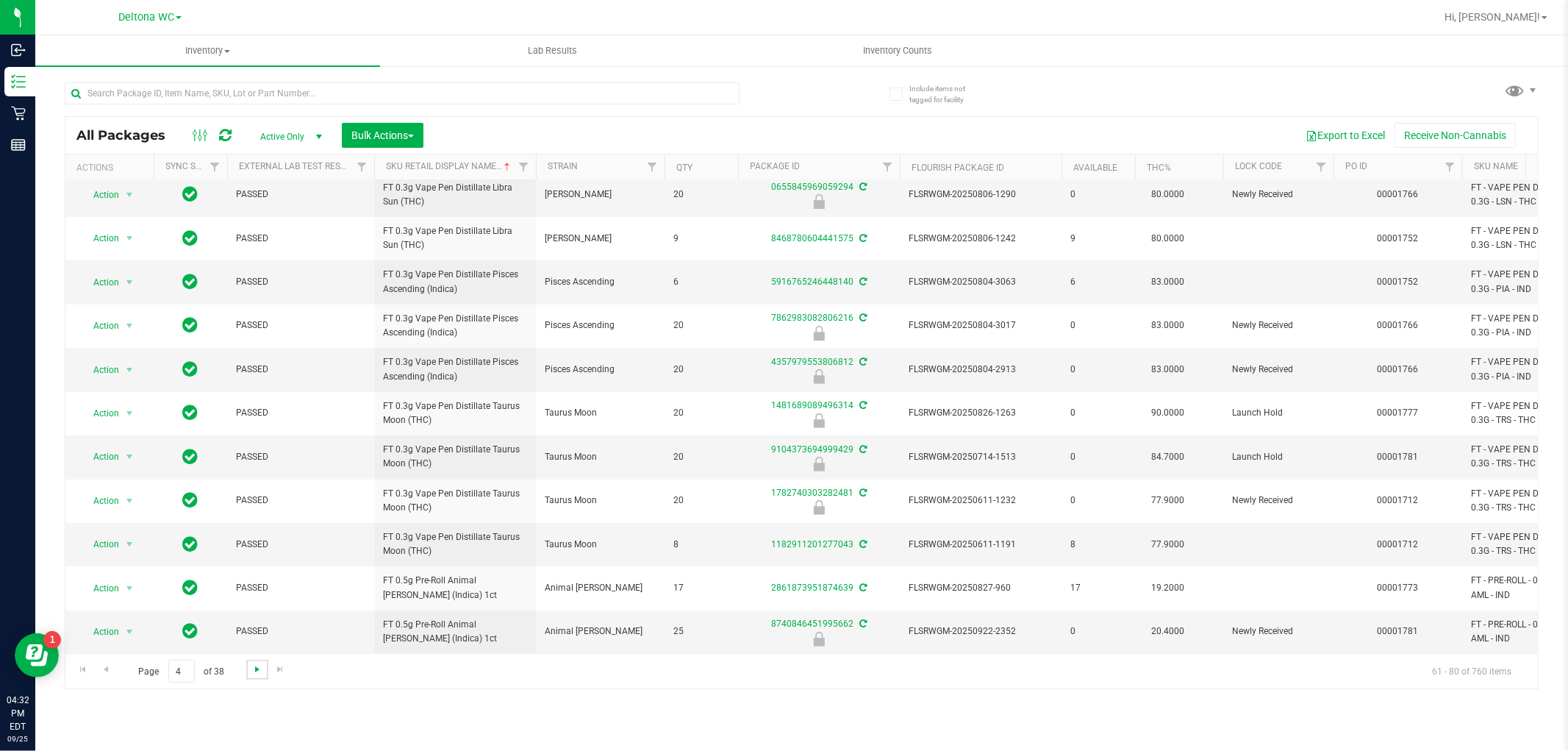
click at [256, 670] on span "Go to the next page" at bounding box center [257, 669] width 12 height 12
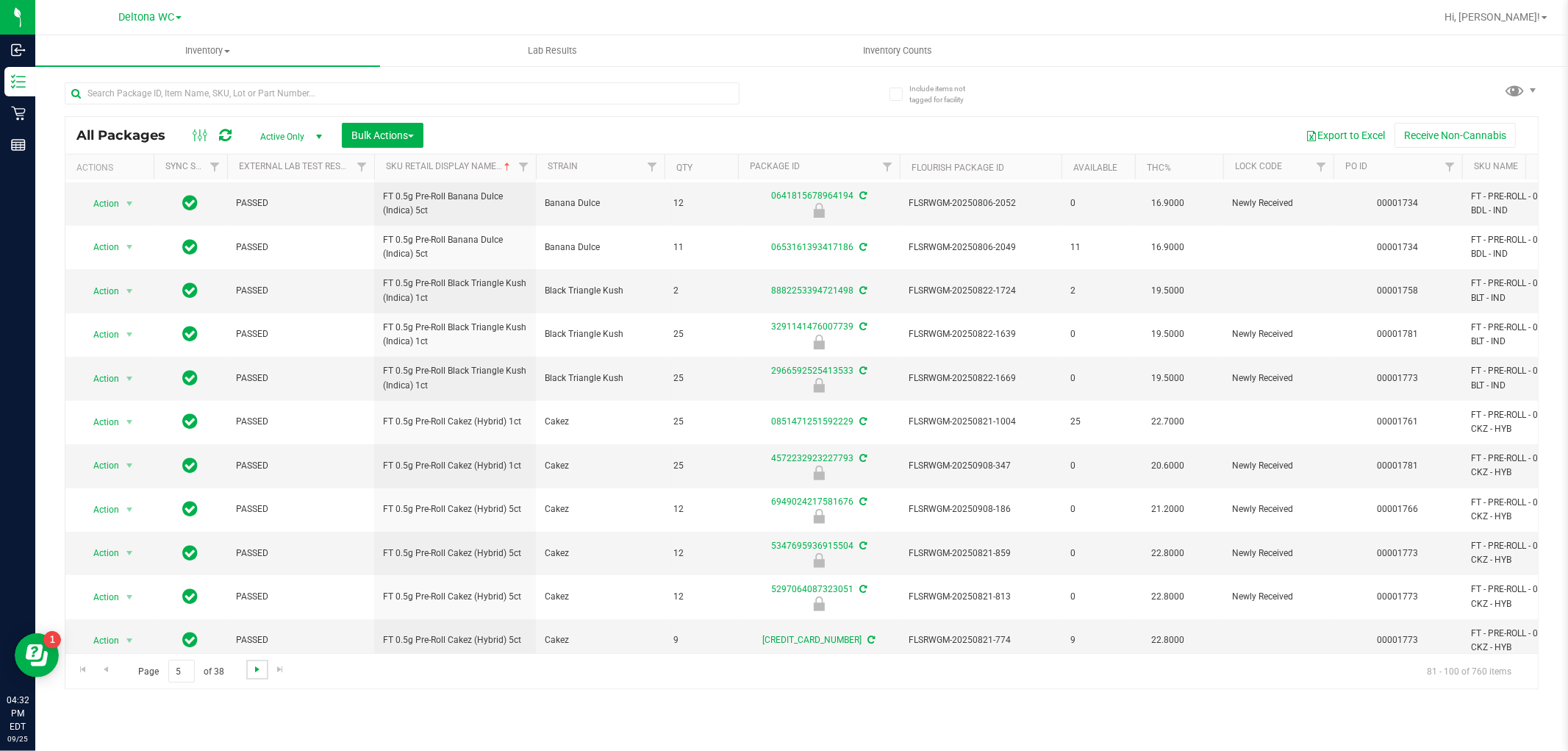
scroll to position [414, 0]
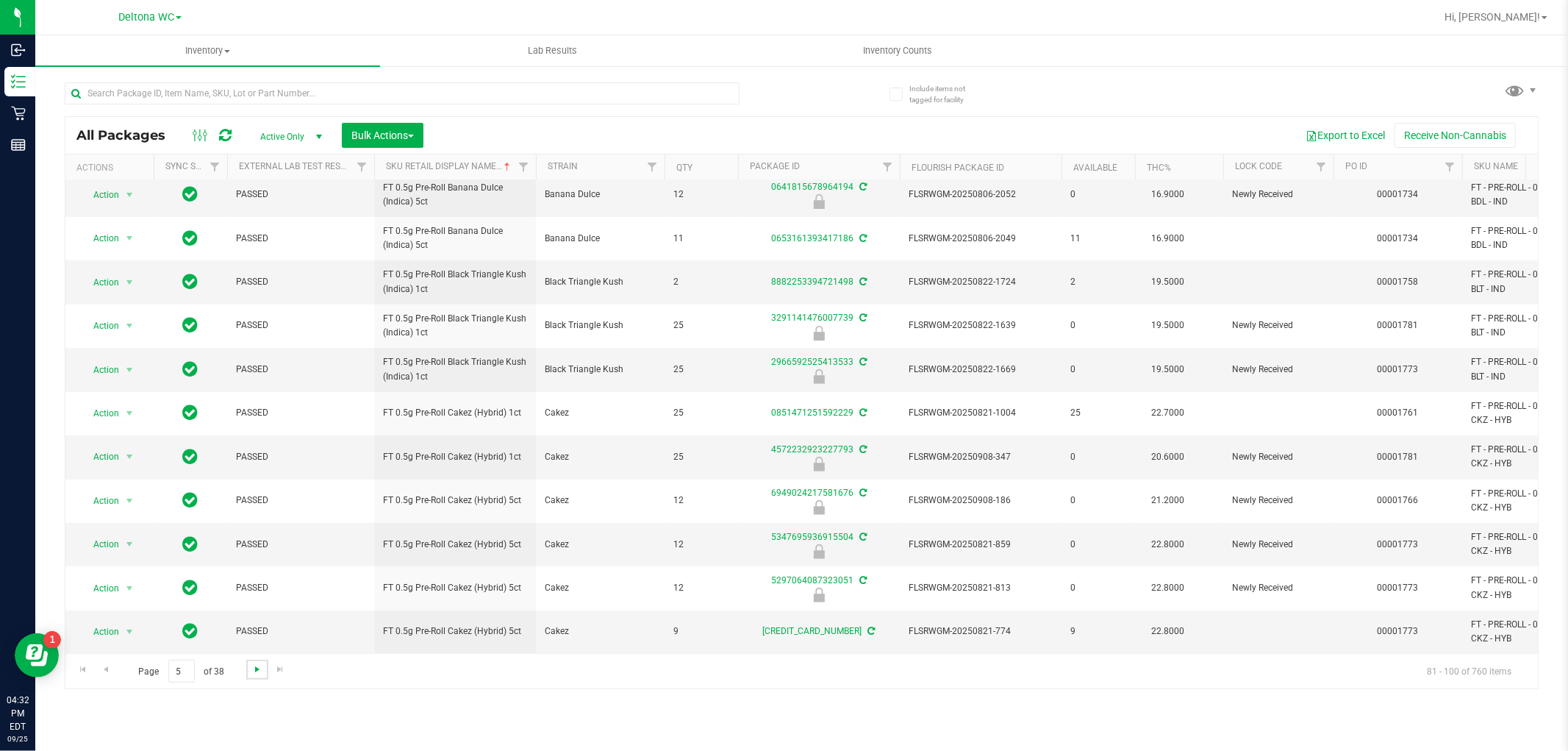
click at [256, 671] on span "Go to the next page" at bounding box center [257, 669] width 12 height 12
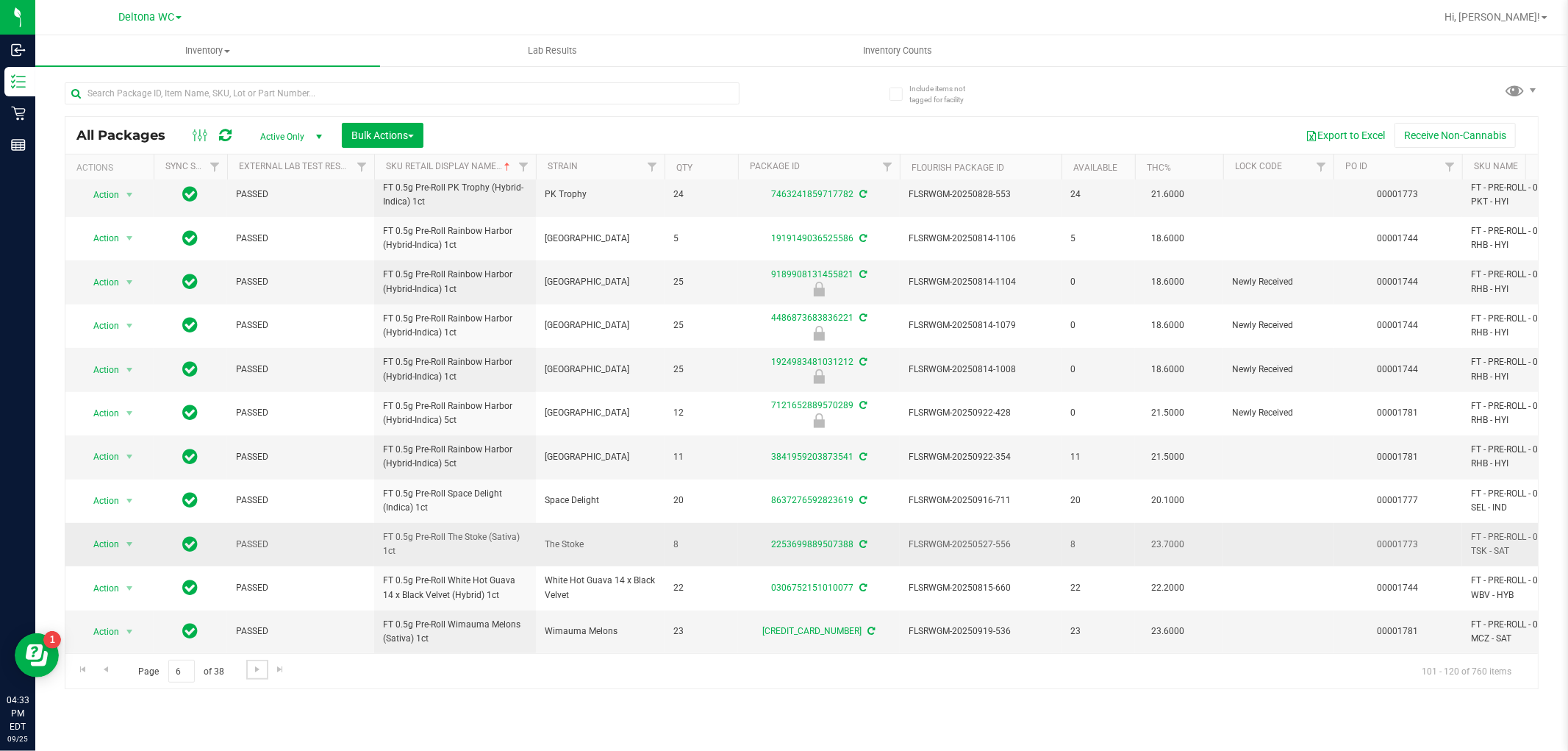
scroll to position [414, 0]
click at [256, 666] on span "Go to the next page" at bounding box center [257, 669] width 12 height 12
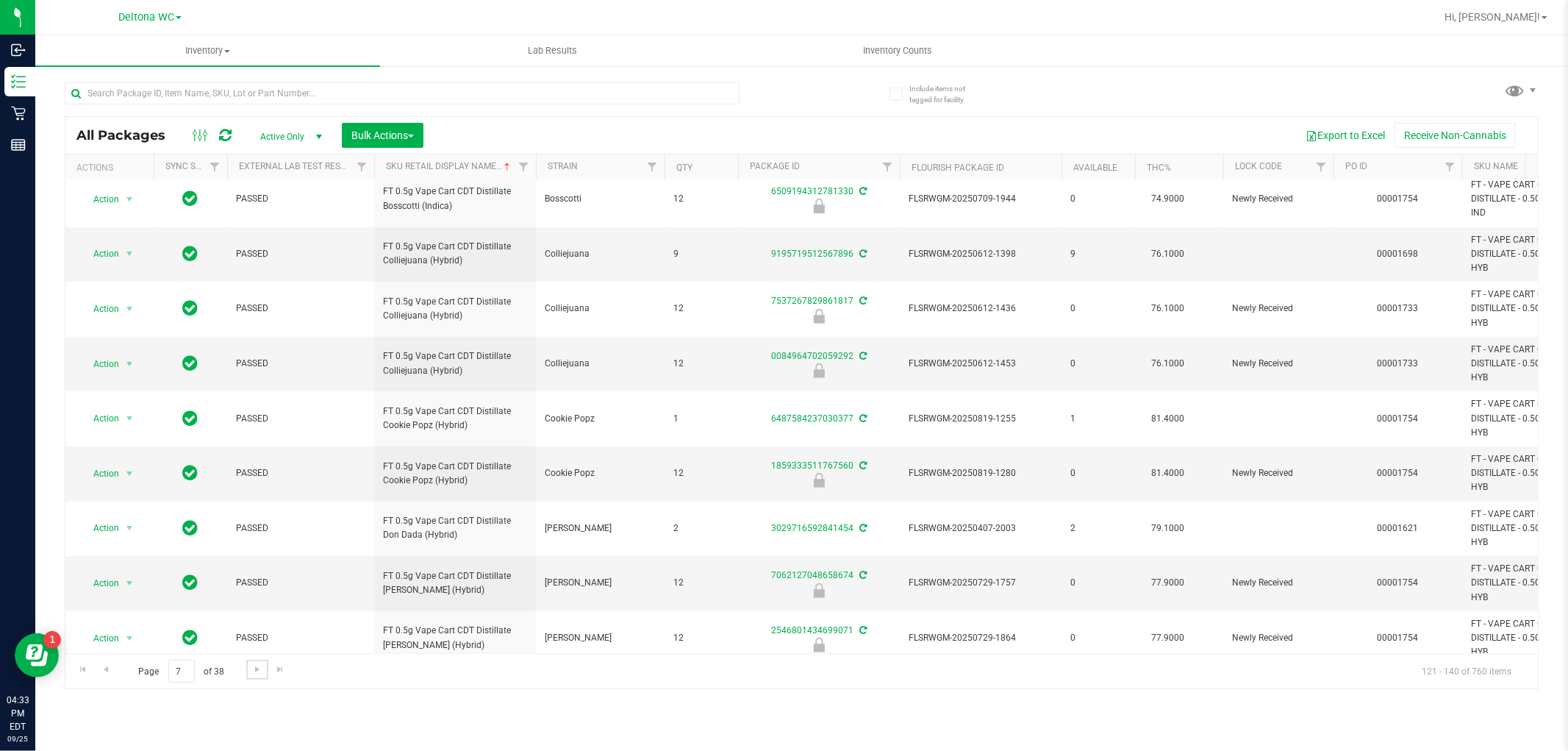
scroll to position [569, 0]
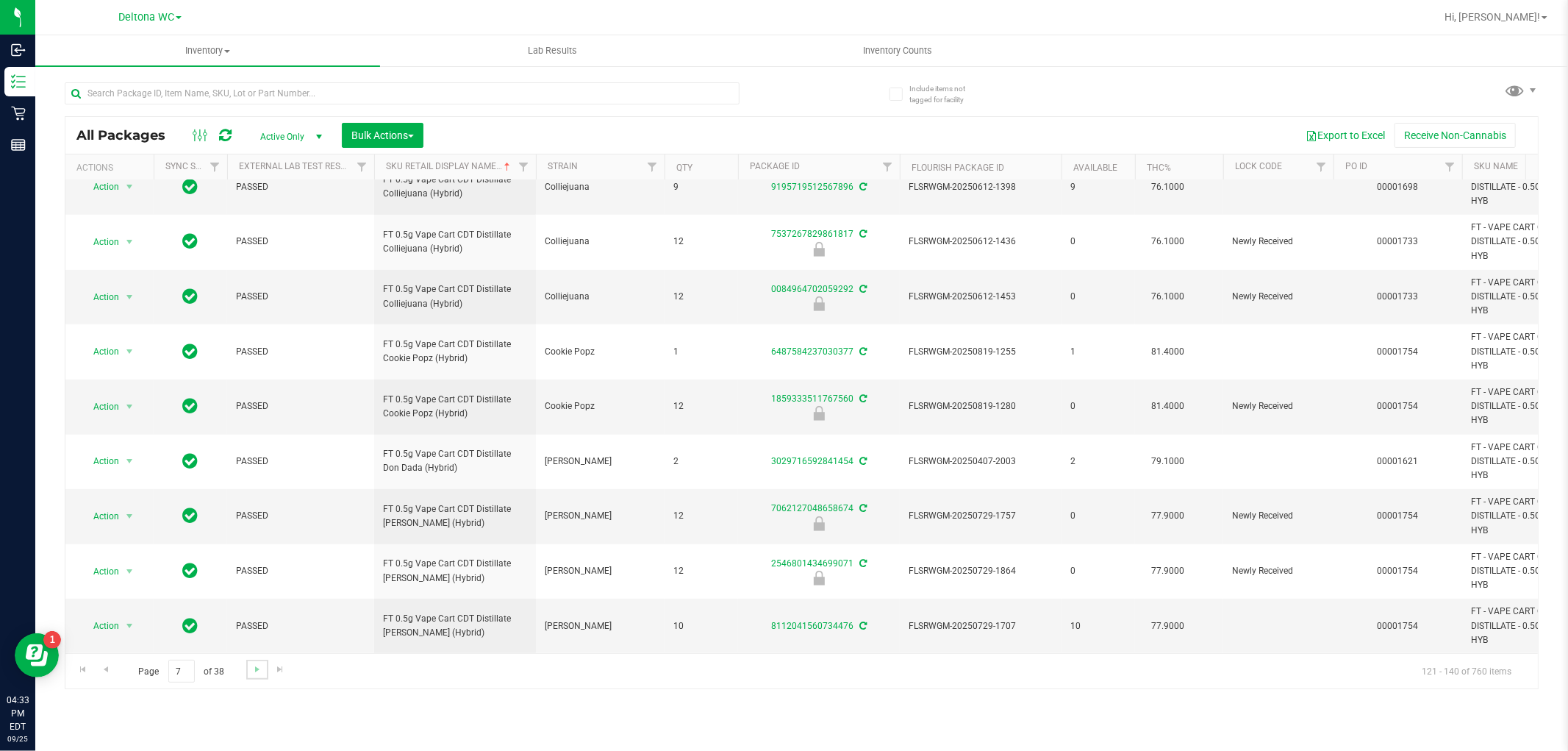
click at [247, 672] on link "Go to the next page" at bounding box center [256, 669] width 21 height 20
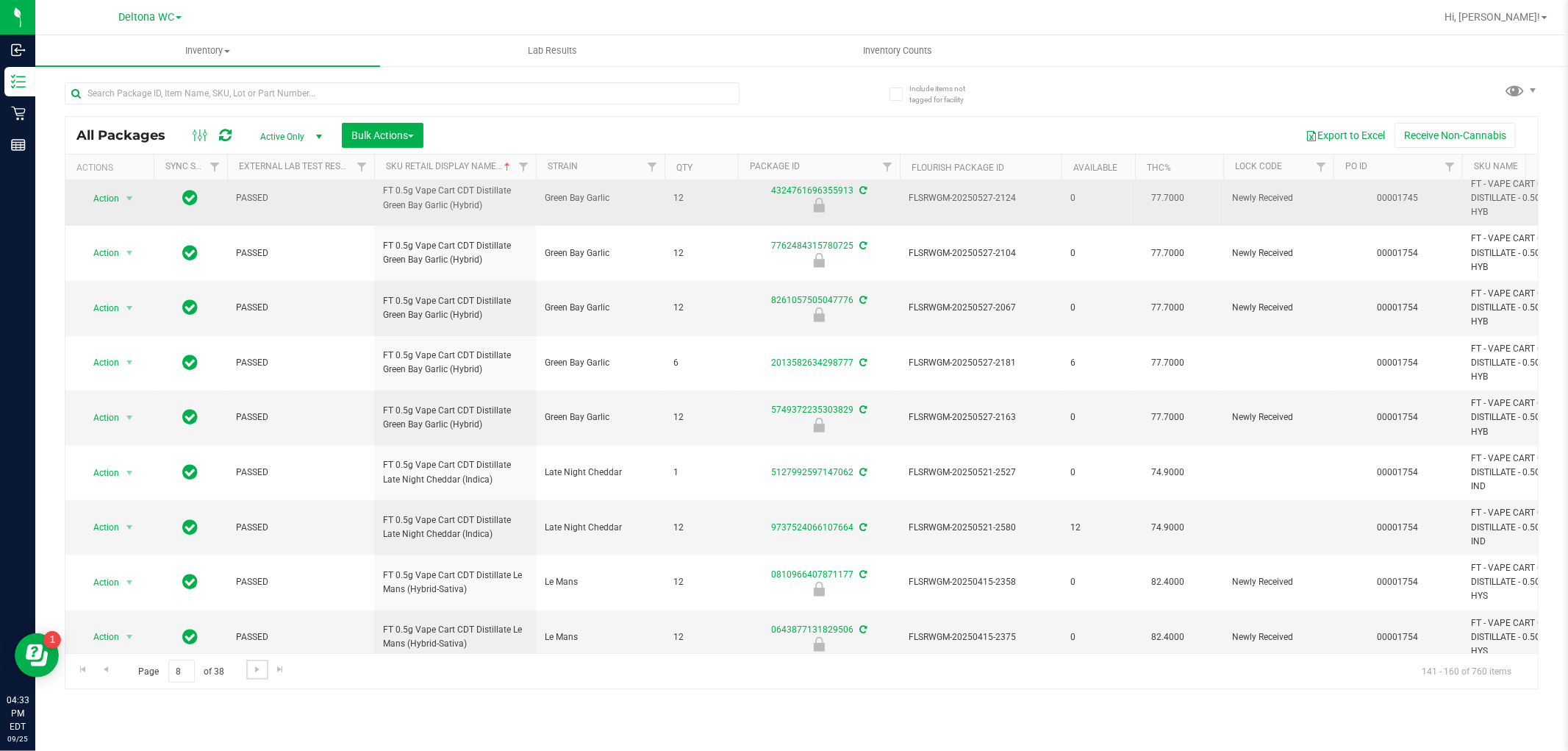
scroll to position [636, 0]
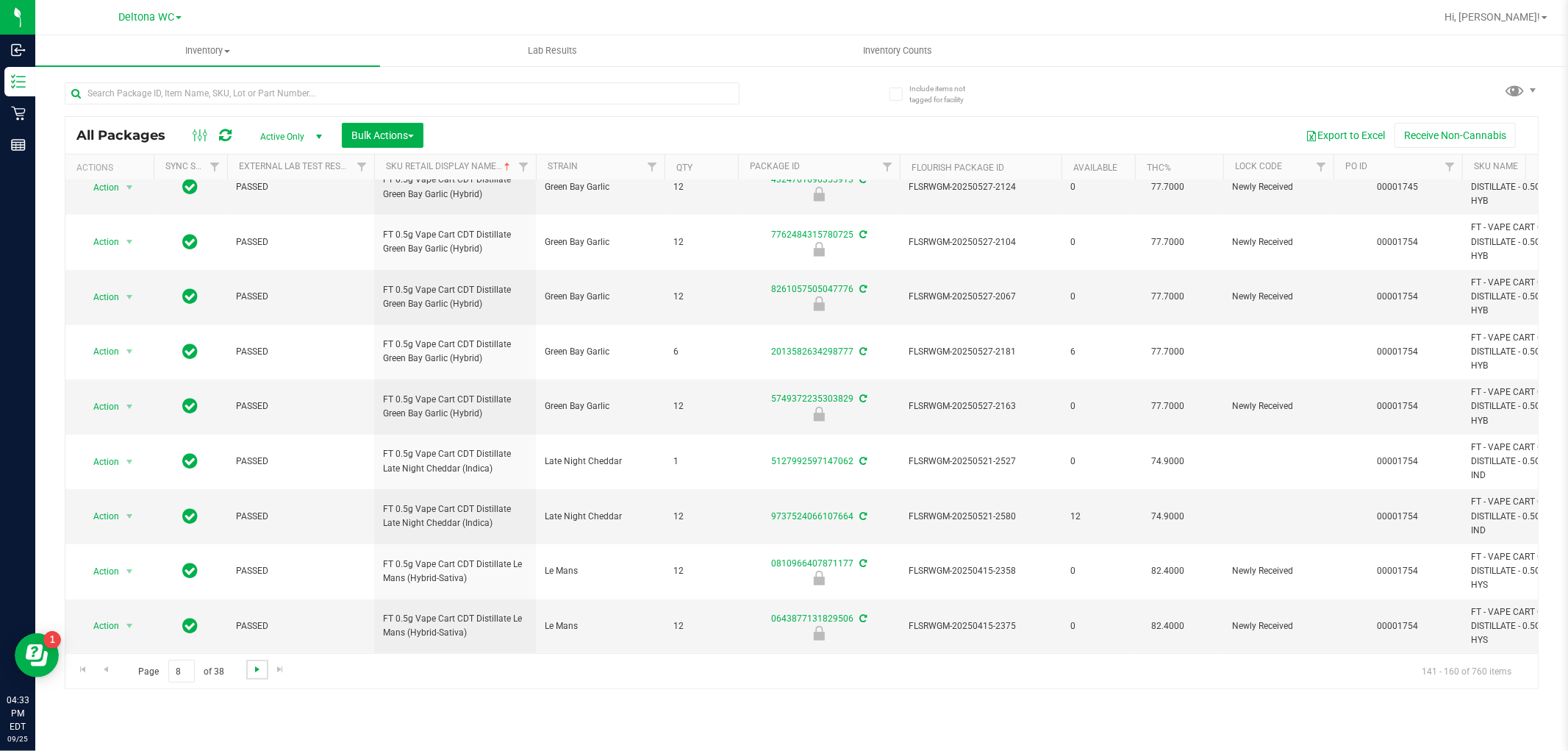
click at [256, 666] on span "Go to the next page" at bounding box center [257, 669] width 12 height 12
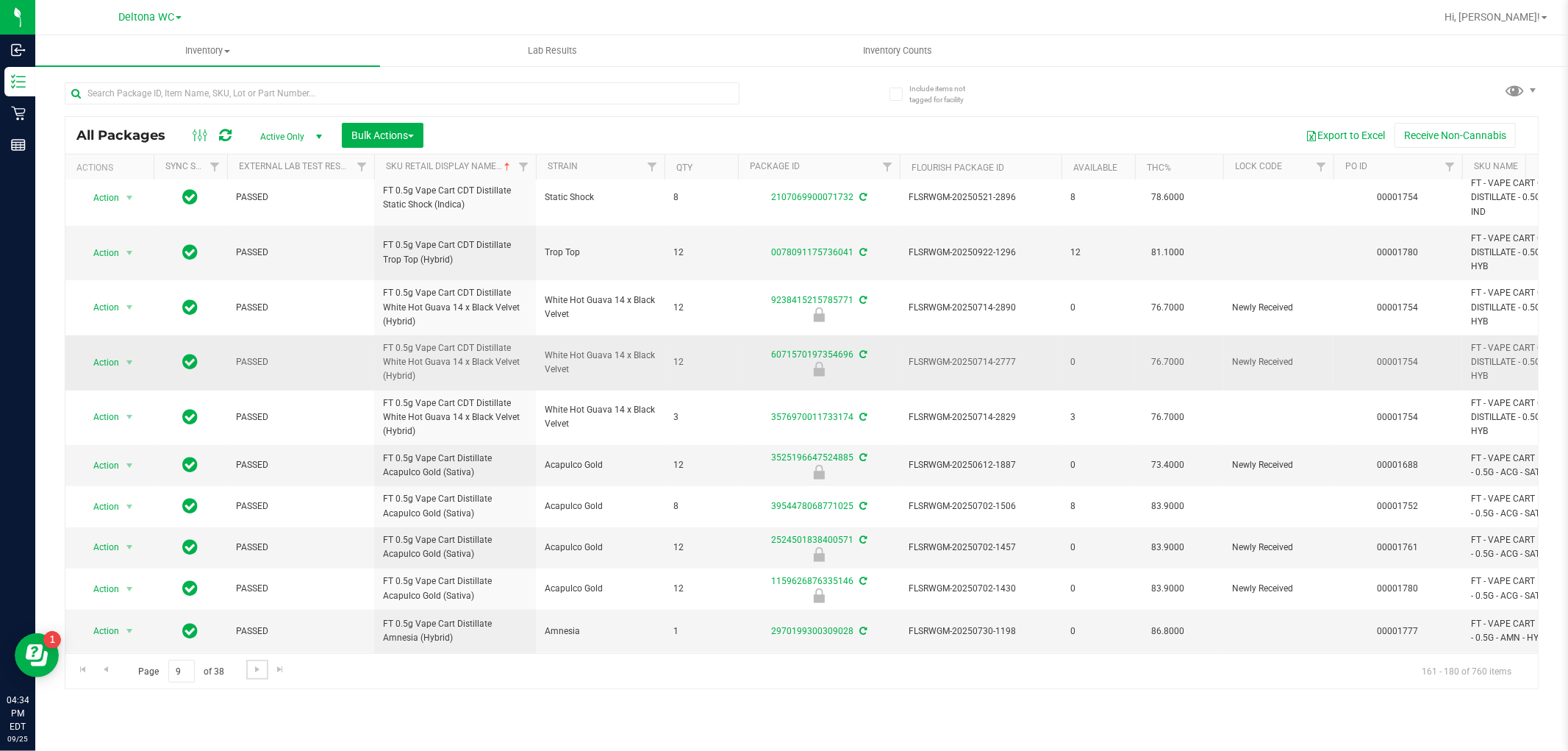
scroll to position [571, 0]
click at [253, 671] on span "Go to the next page" at bounding box center [257, 669] width 12 height 12
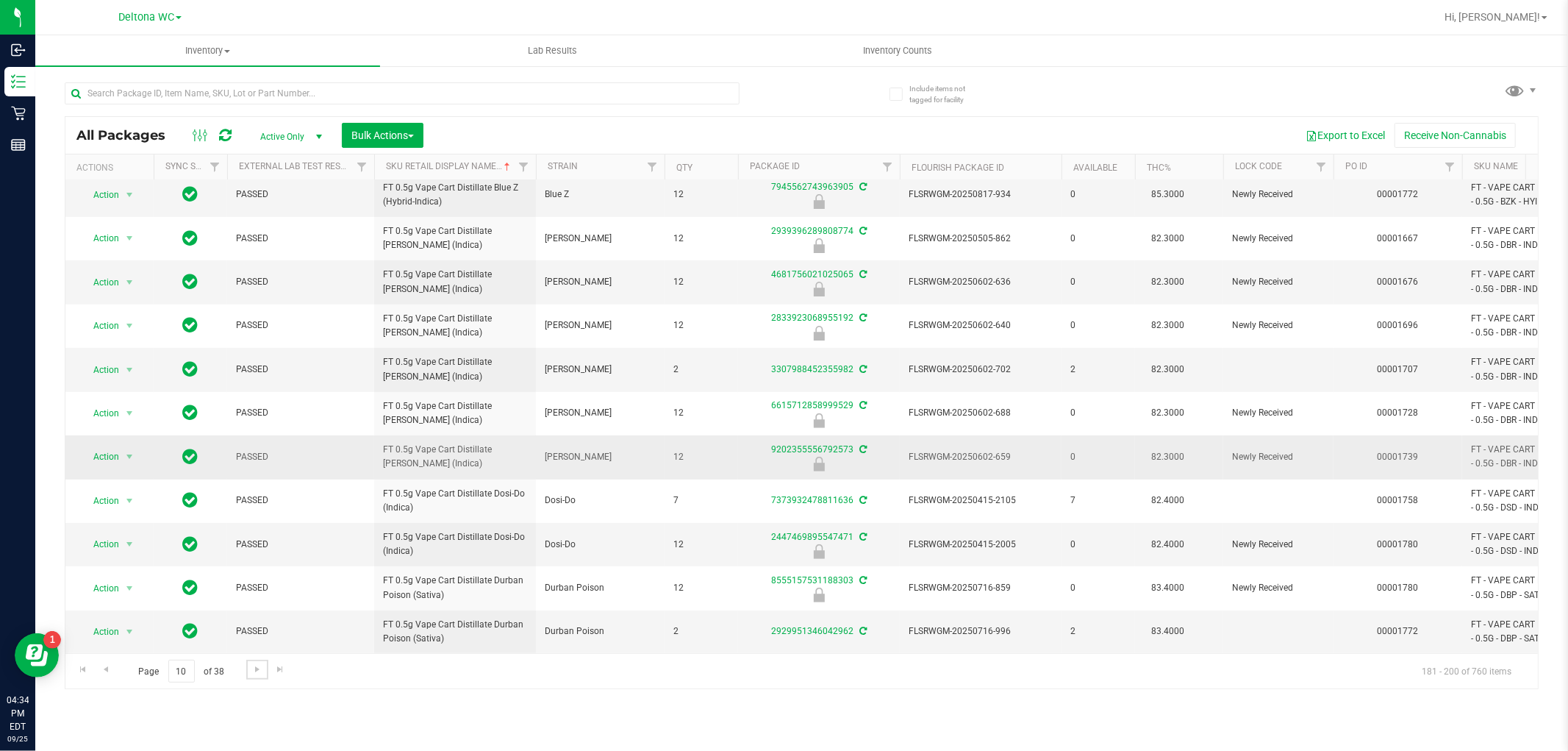
scroll to position [414, 0]
click at [254, 671] on span "Go to the next page" at bounding box center [257, 669] width 12 height 12
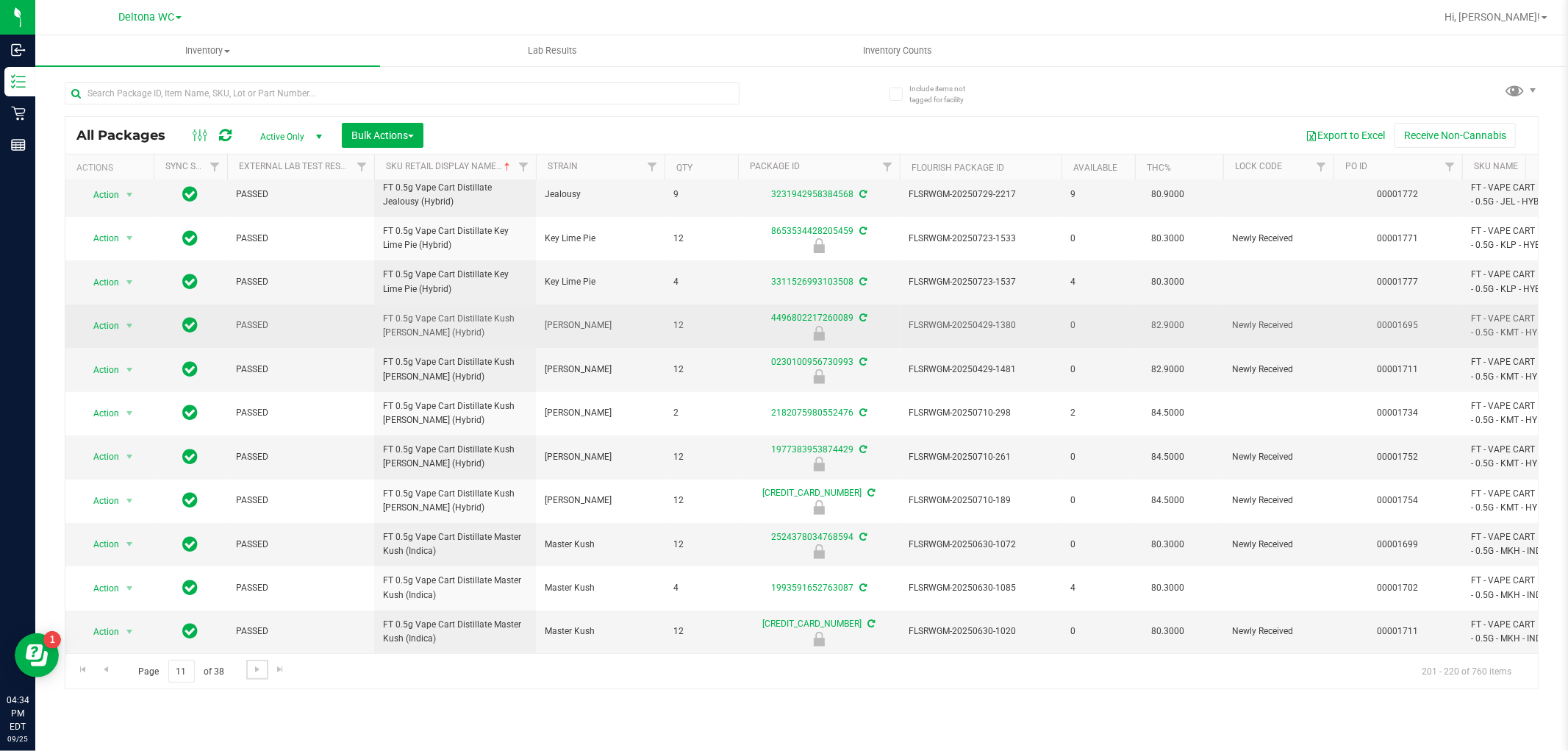
scroll to position [414, 0]
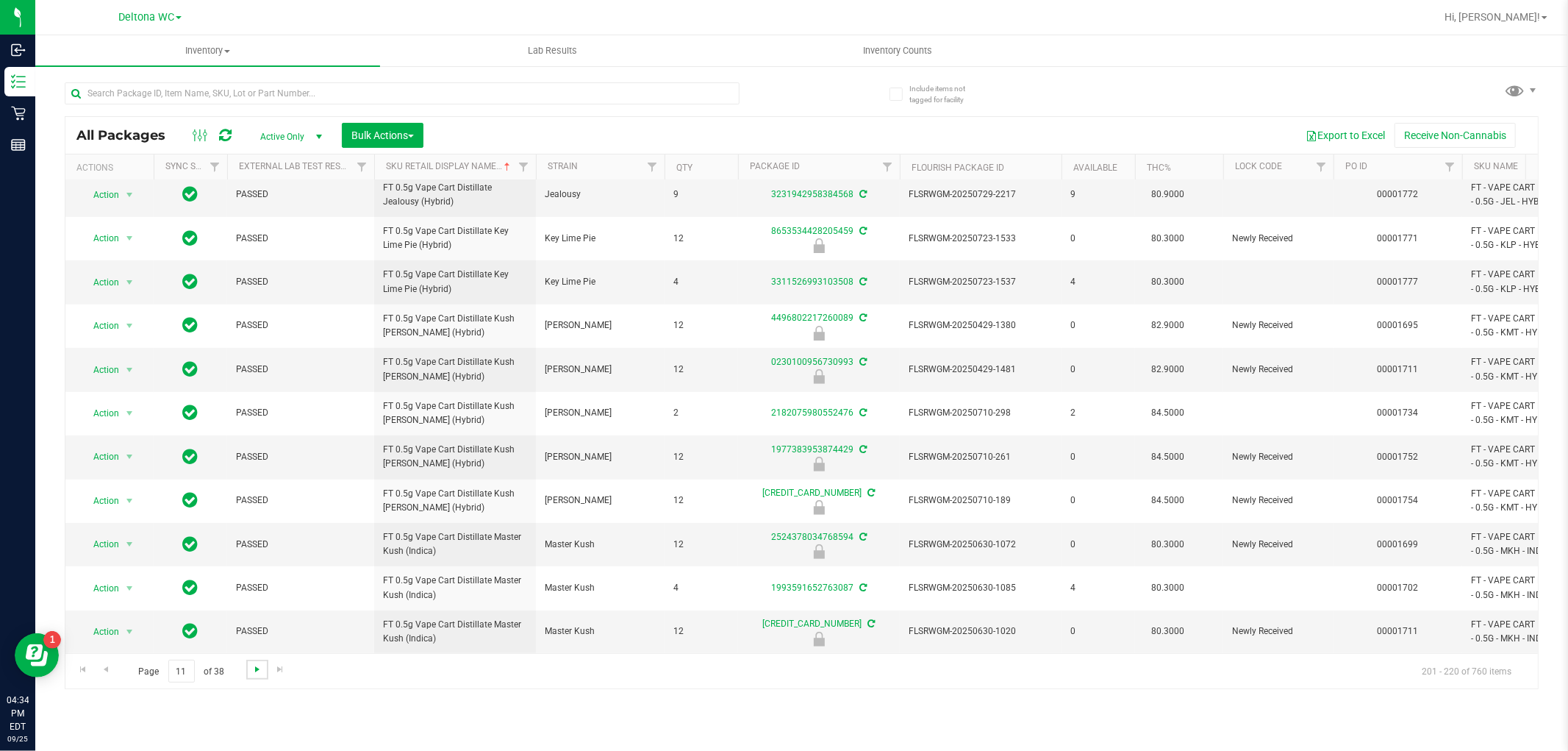
click at [260, 664] on span "Go to the next page" at bounding box center [257, 669] width 12 height 12
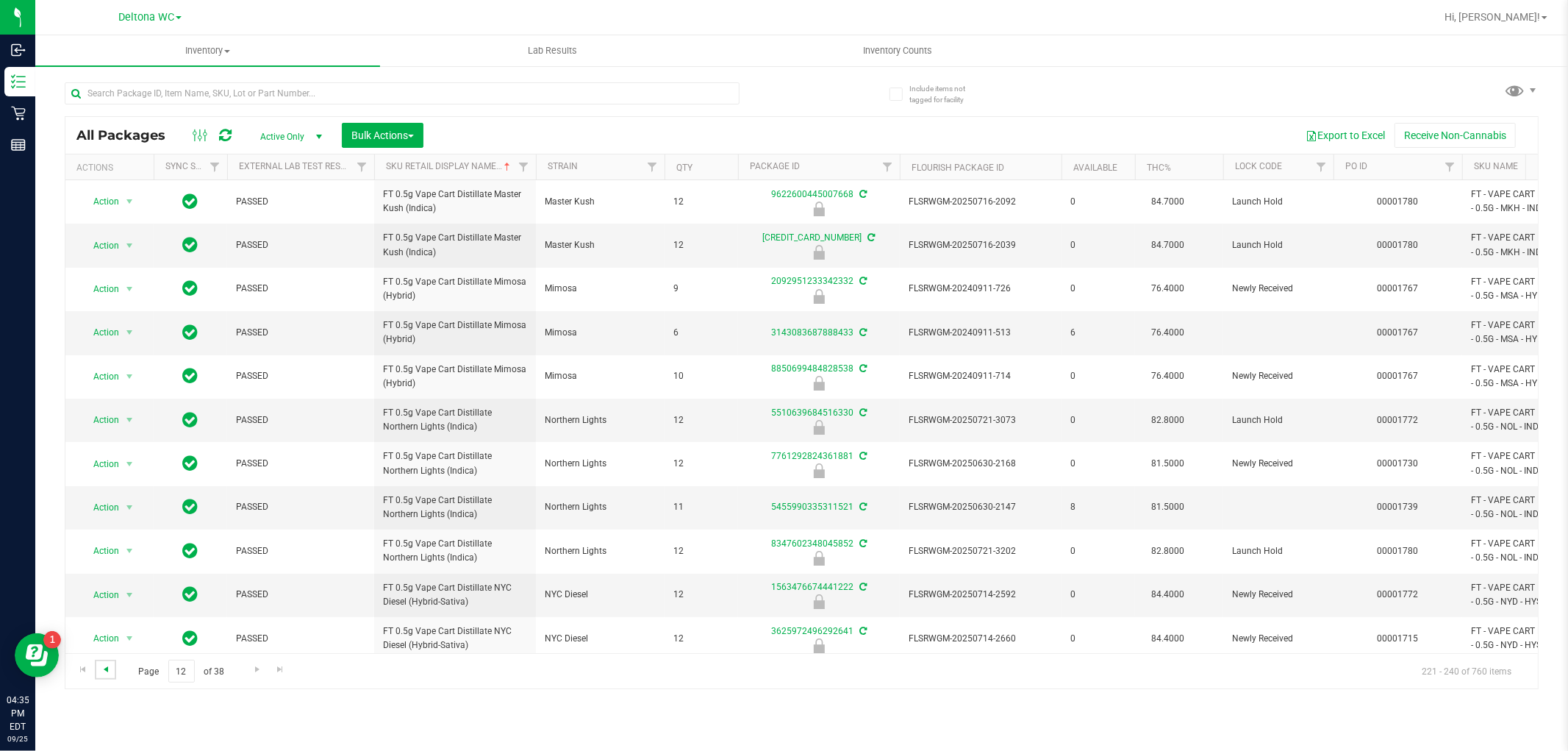
click at [103, 671] on span "Go to the previous page" at bounding box center [106, 669] width 12 height 12
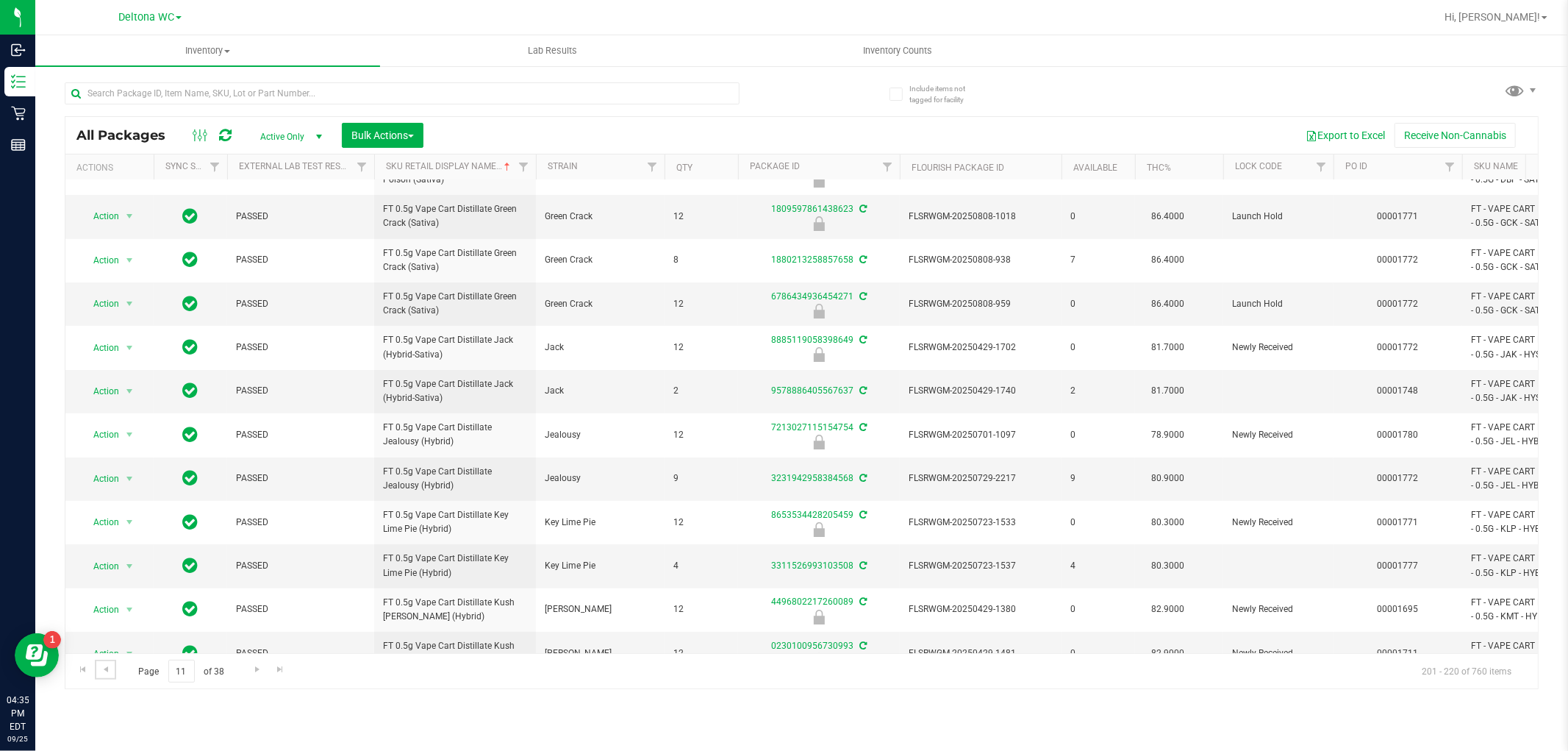
scroll to position [414, 0]
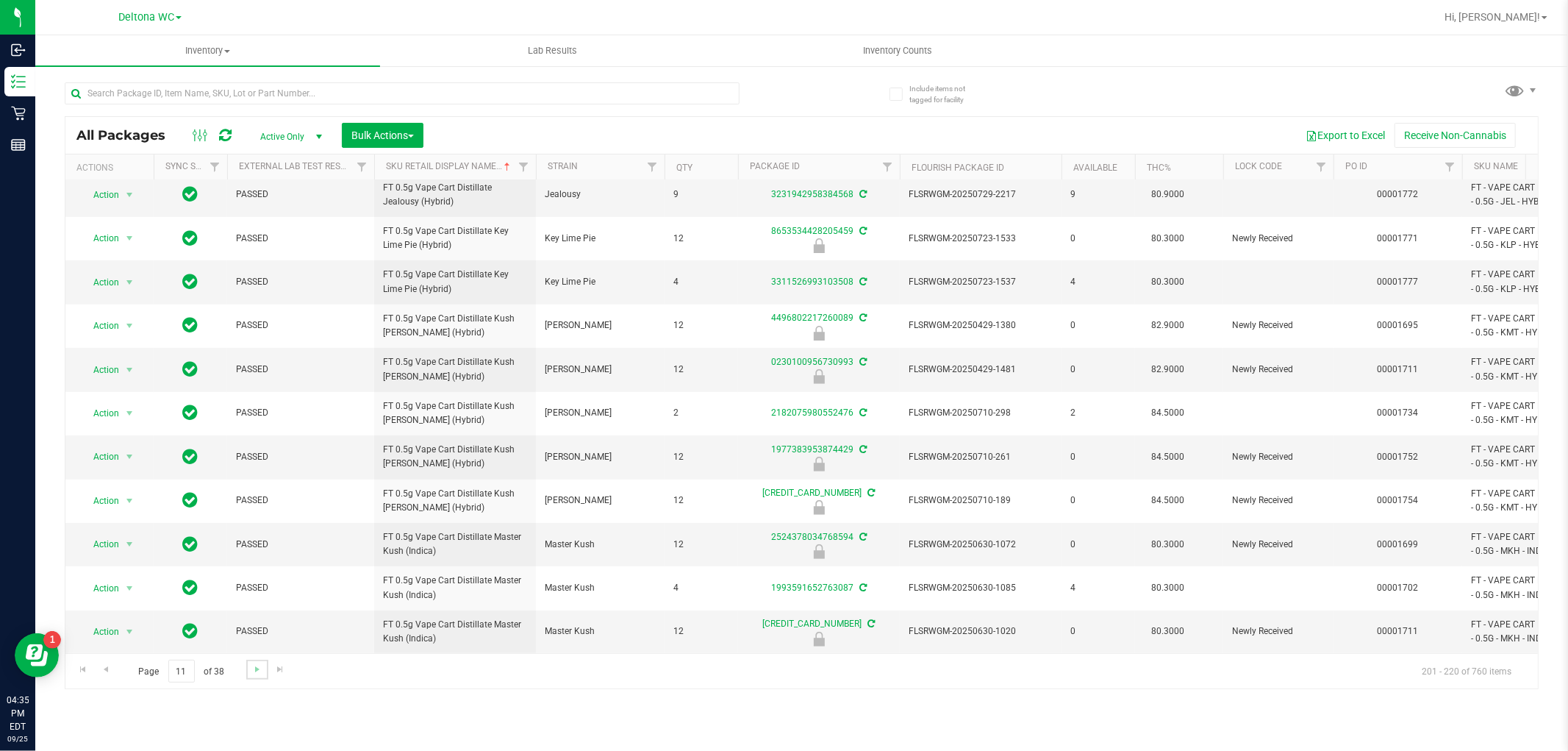
click at [260, 660] on link "Go to the next page" at bounding box center [256, 669] width 21 height 20
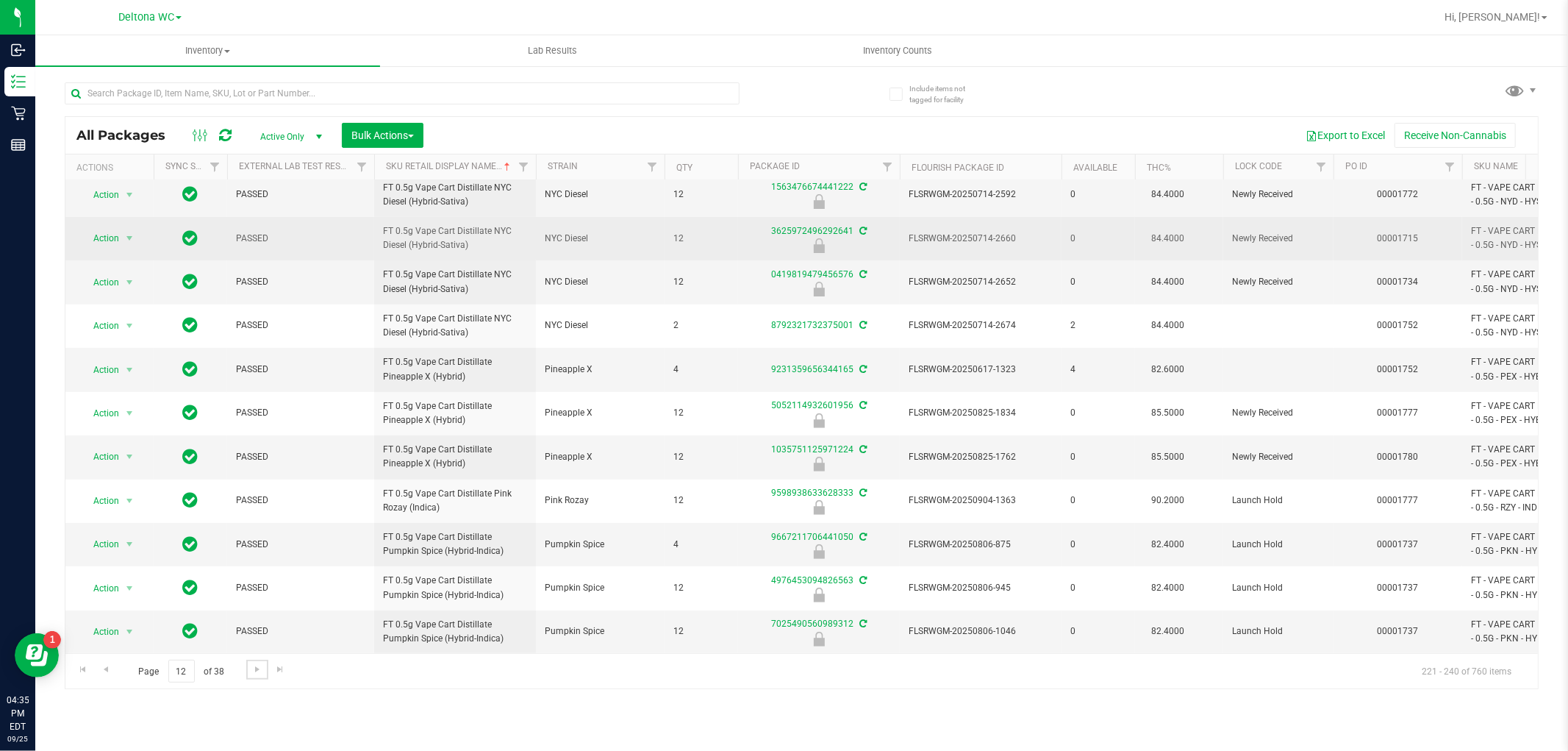
scroll to position [414, 0]
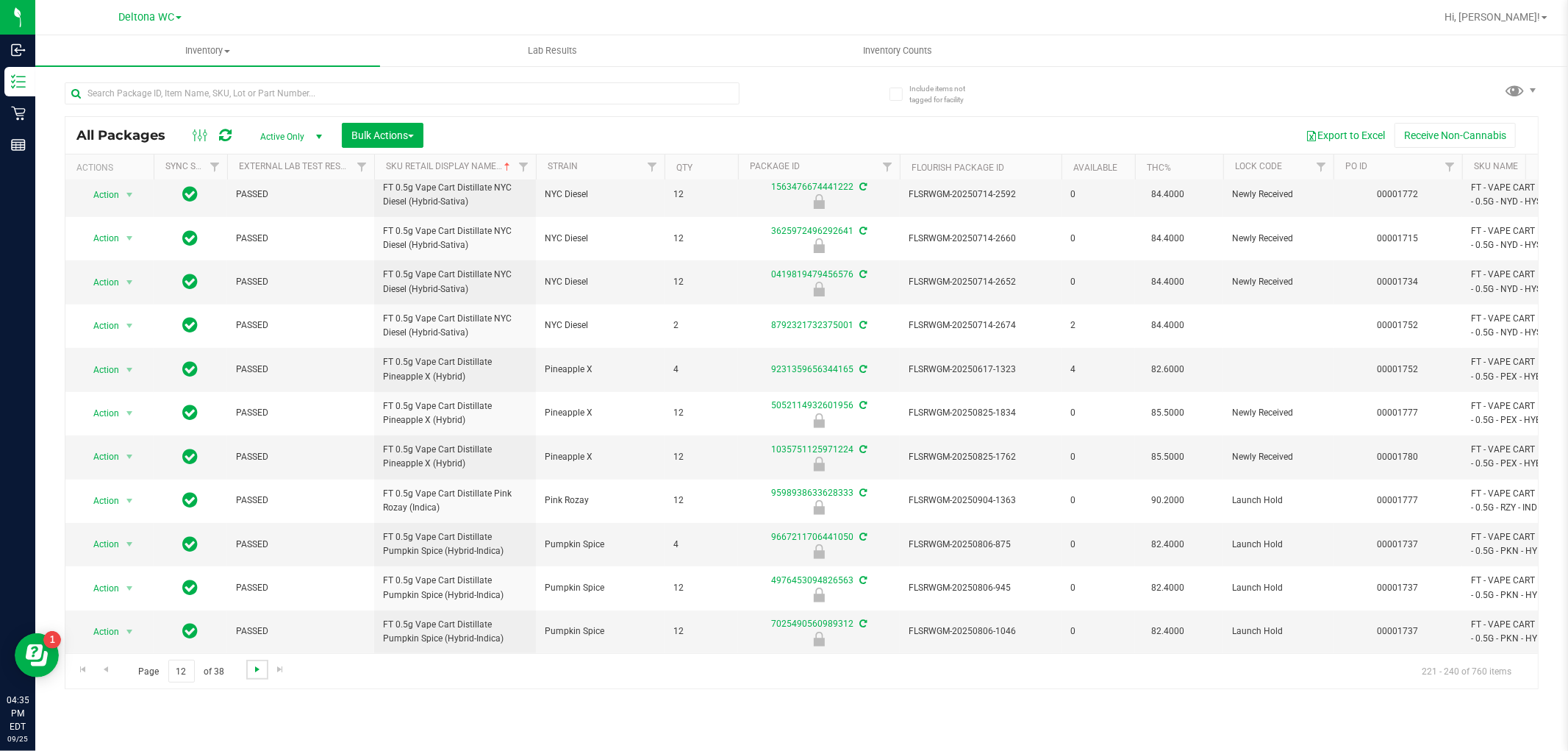
click at [257, 664] on span "Go to the next page" at bounding box center [257, 669] width 12 height 12
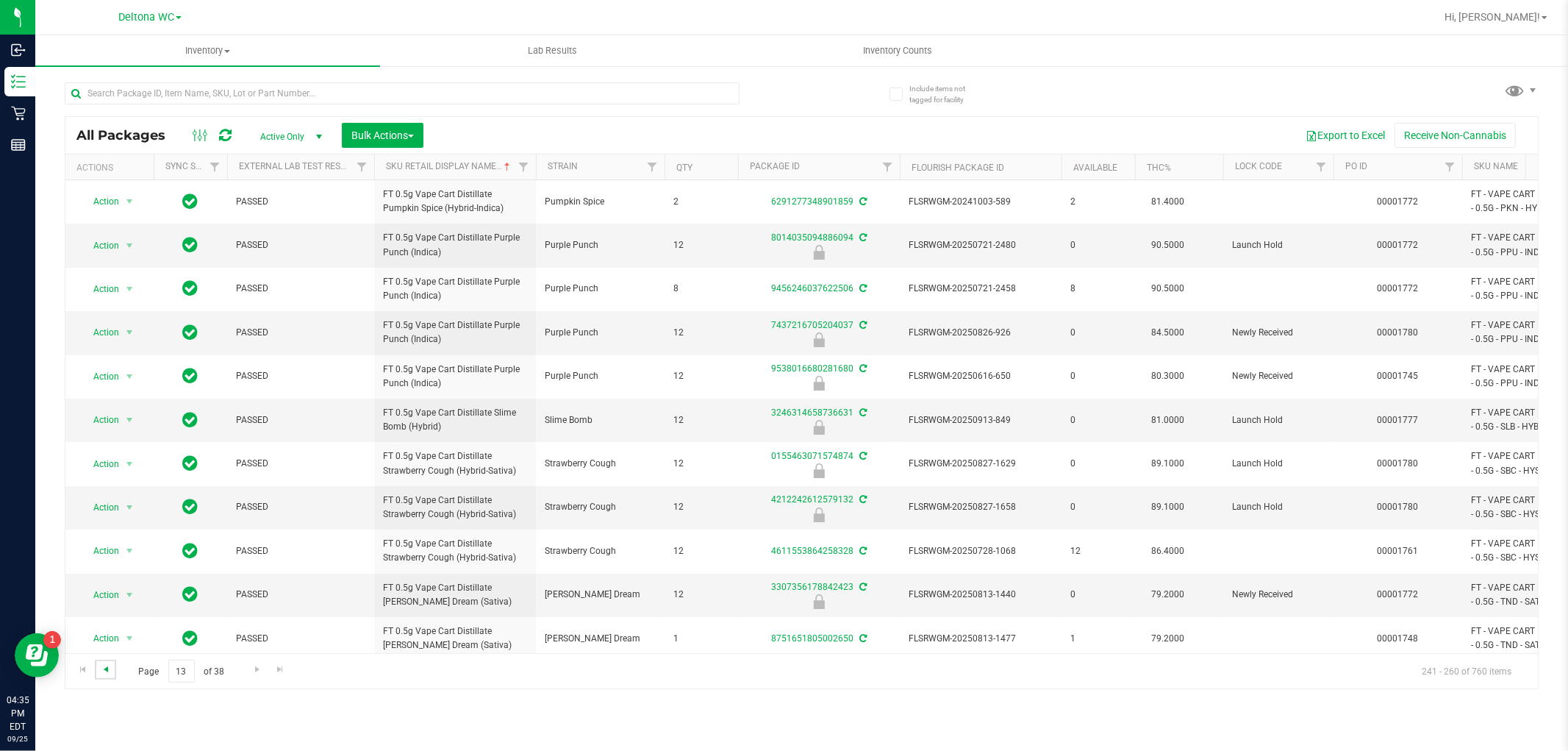
click at [107, 668] on span "Go to the previous page" at bounding box center [106, 669] width 12 height 12
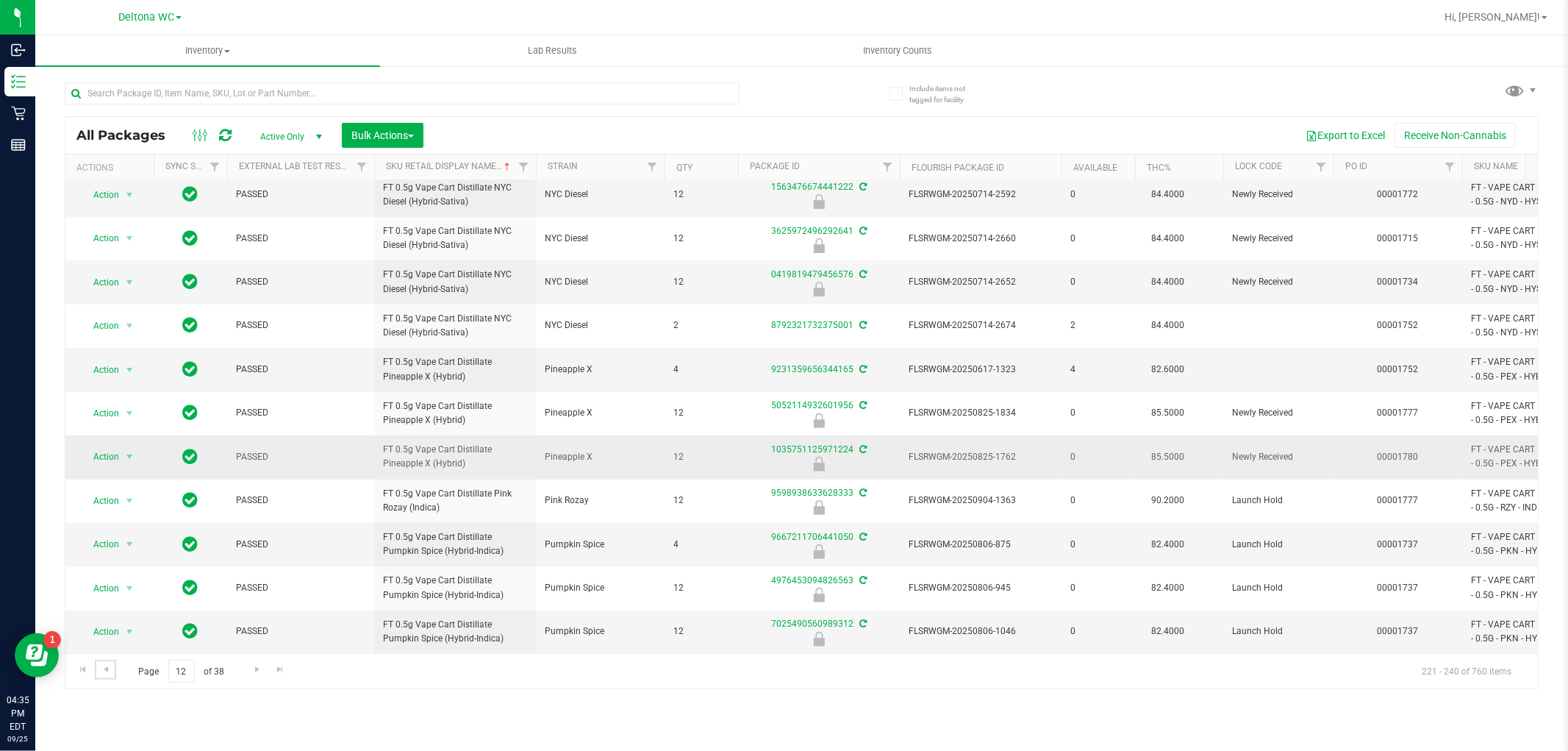
scroll to position [414, 0]
click at [246, 669] on link "Go to the next page" at bounding box center [256, 669] width 21 height 20
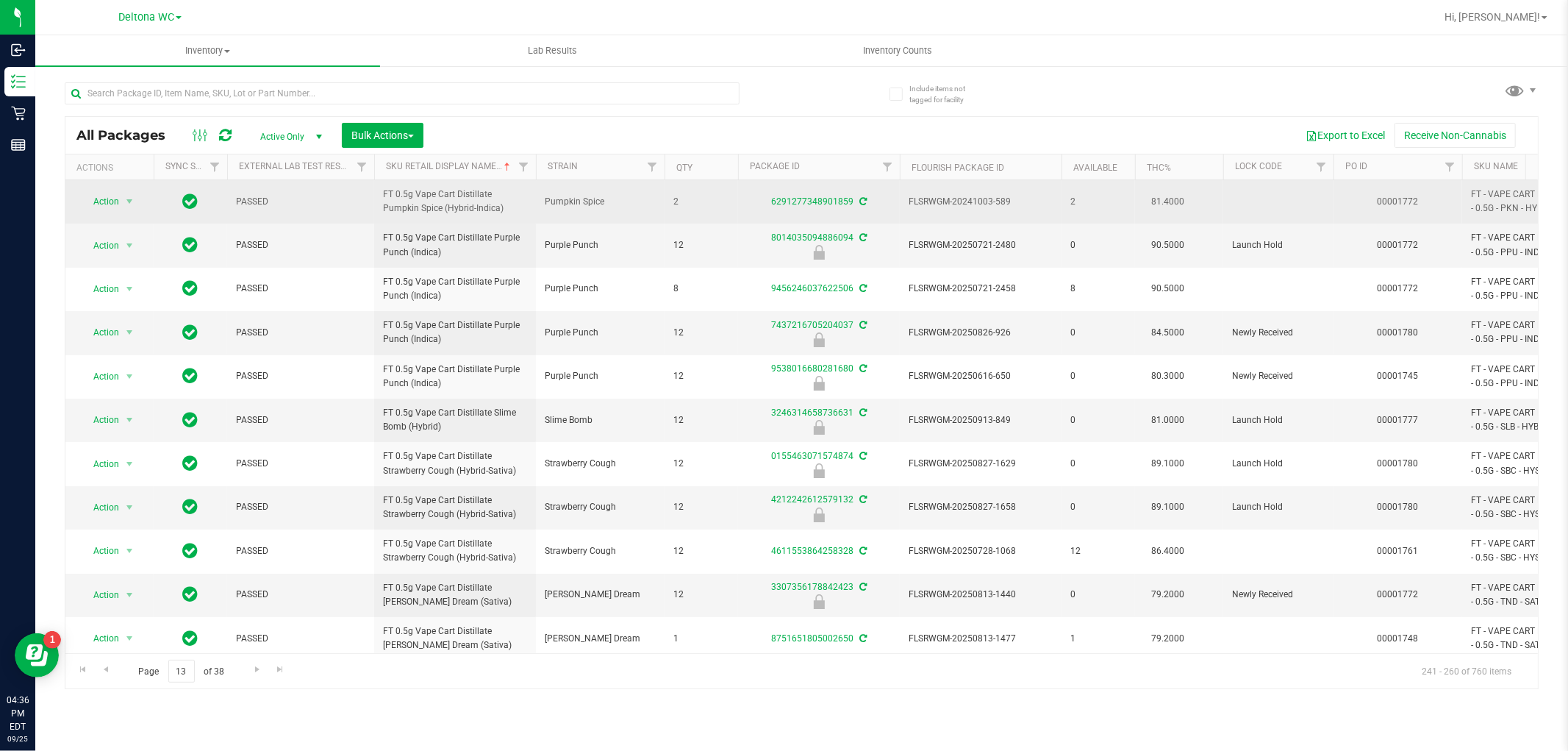
drag, startPoint x: 1063, startPoint y: 205, endPoint x: 1093, endPoint y: 204, distance: 30.0
click at [1093, 204] on td "2" at bounding box center [1098, 202] width 73 height 44
click at [1146, 205] on span "81.4000" at bounding box center [1168, 202] width 47 height 21
drag, startPoint x: 371, startPoint y: 197, endPoint x: 542, endPoint y: 202, distance: 171.1
click at [542, 202] on tr "Action Action Create package Edit attributes Global inventory Locate package Lo…" at bounding box center [1303, 202] width 2477 height 44
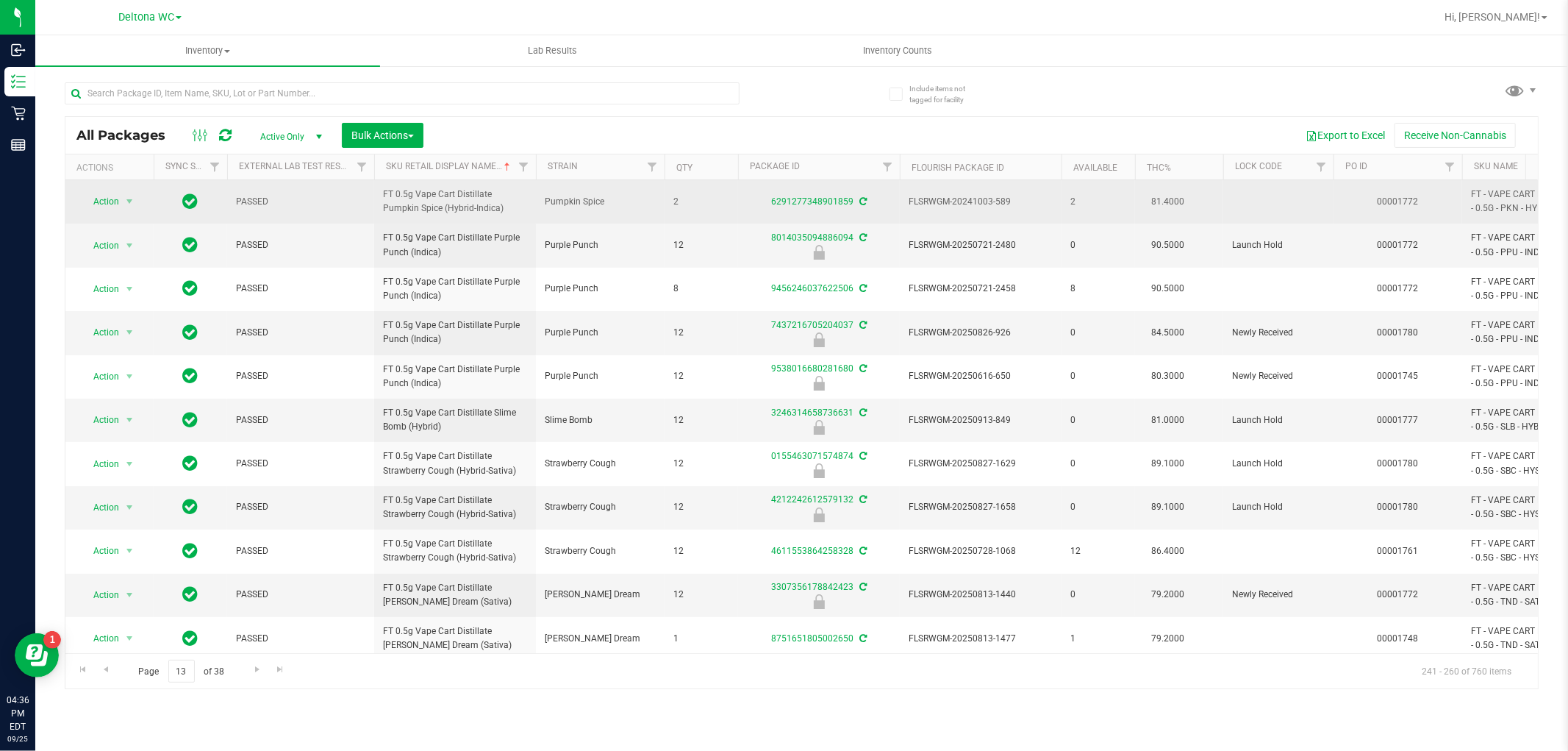
copy tr "FT 0.5g Vape Cart Distillate Pumpkin Spice (Hybrid-Indica)"
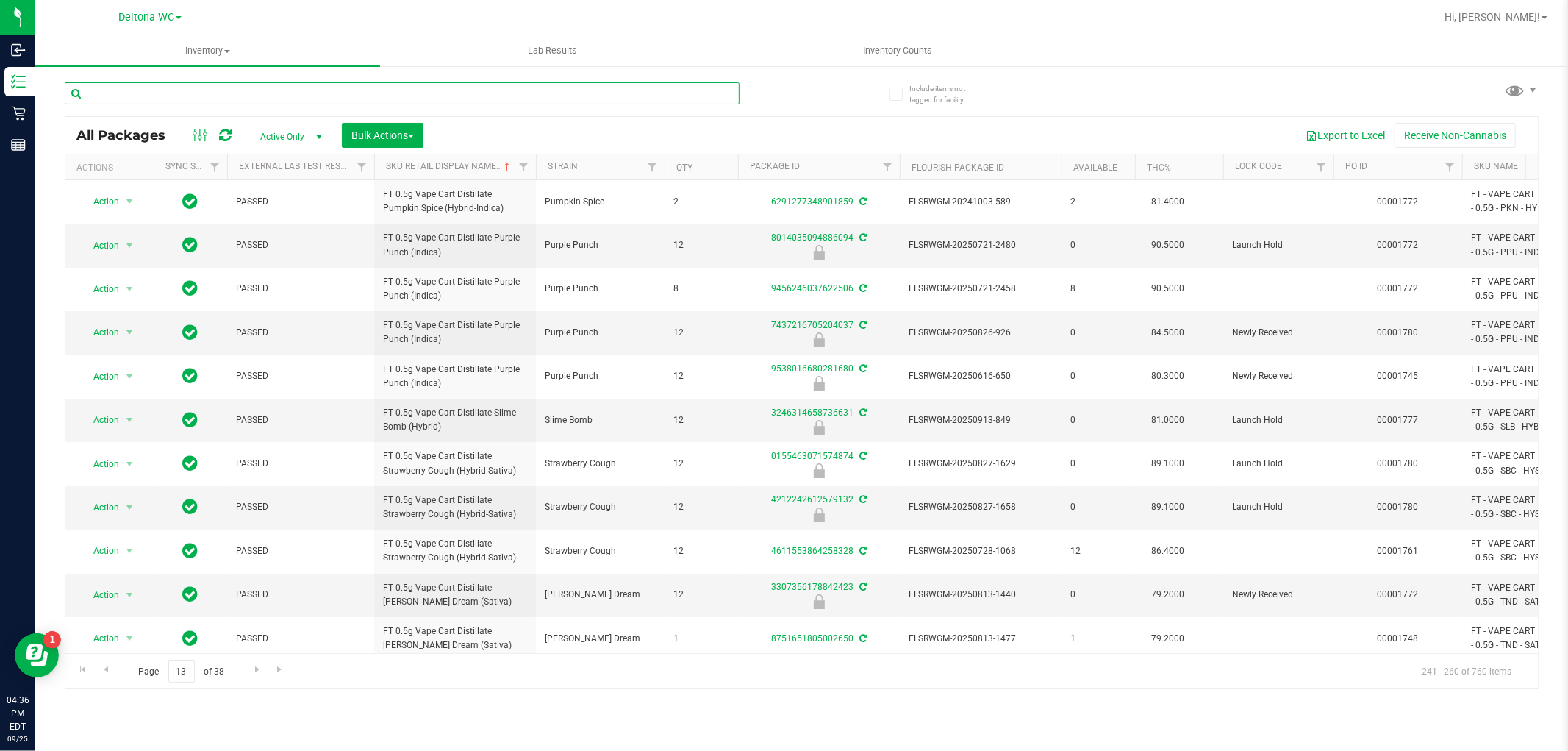
click at [399, 100] on input "text" at bounding box center [402, 93] width 675 height 22
paste input "FT 0.5g Vape Cart Distillate Pumpkin Spice (Hybrid-Indica)"
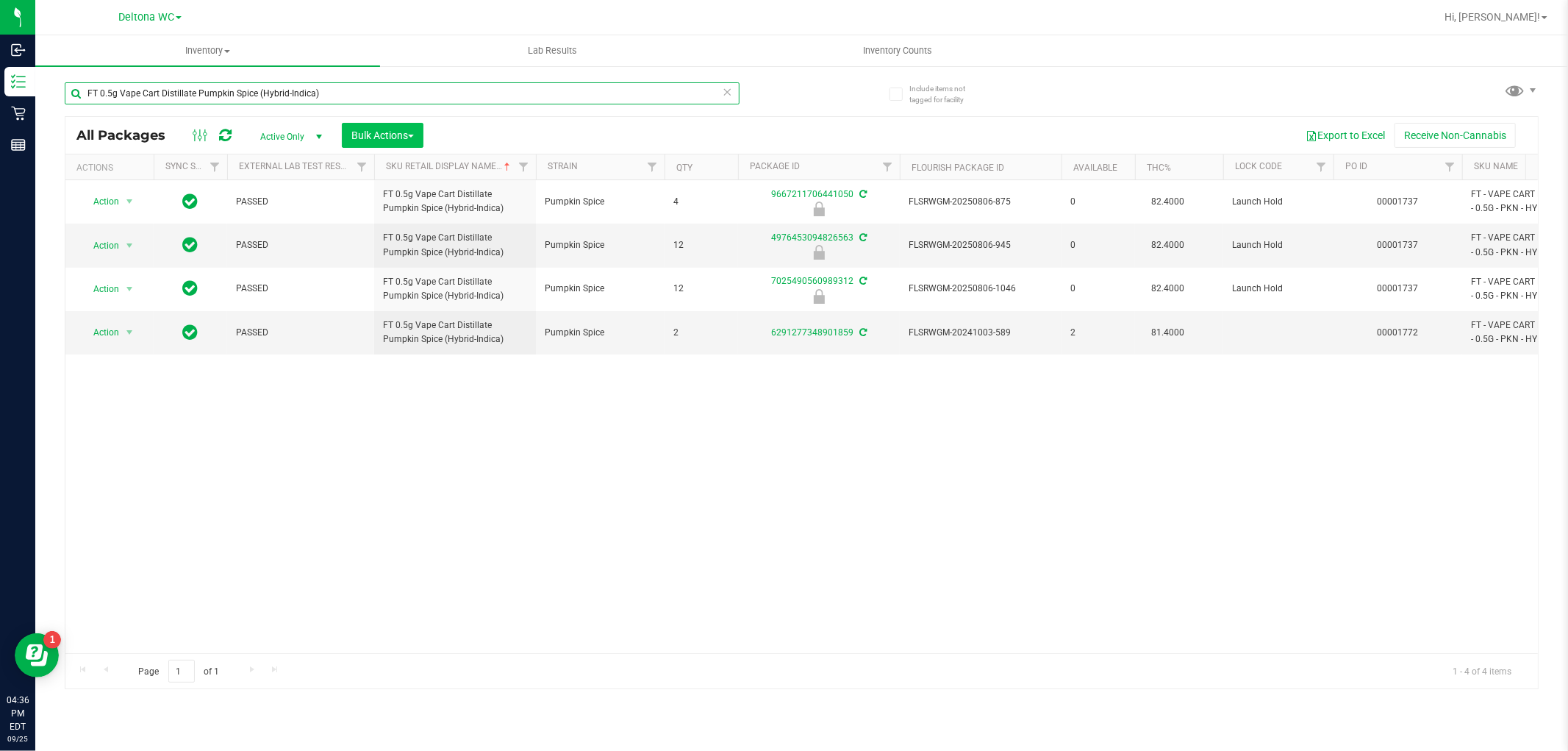
type input "FT 0.5g Vape Cart Distillate Pumpkin Spice (Hybrid-Indica)"
click at [360, 133] on span "Bulk Actions" at bounding box center [382, 136] width 62 height 12
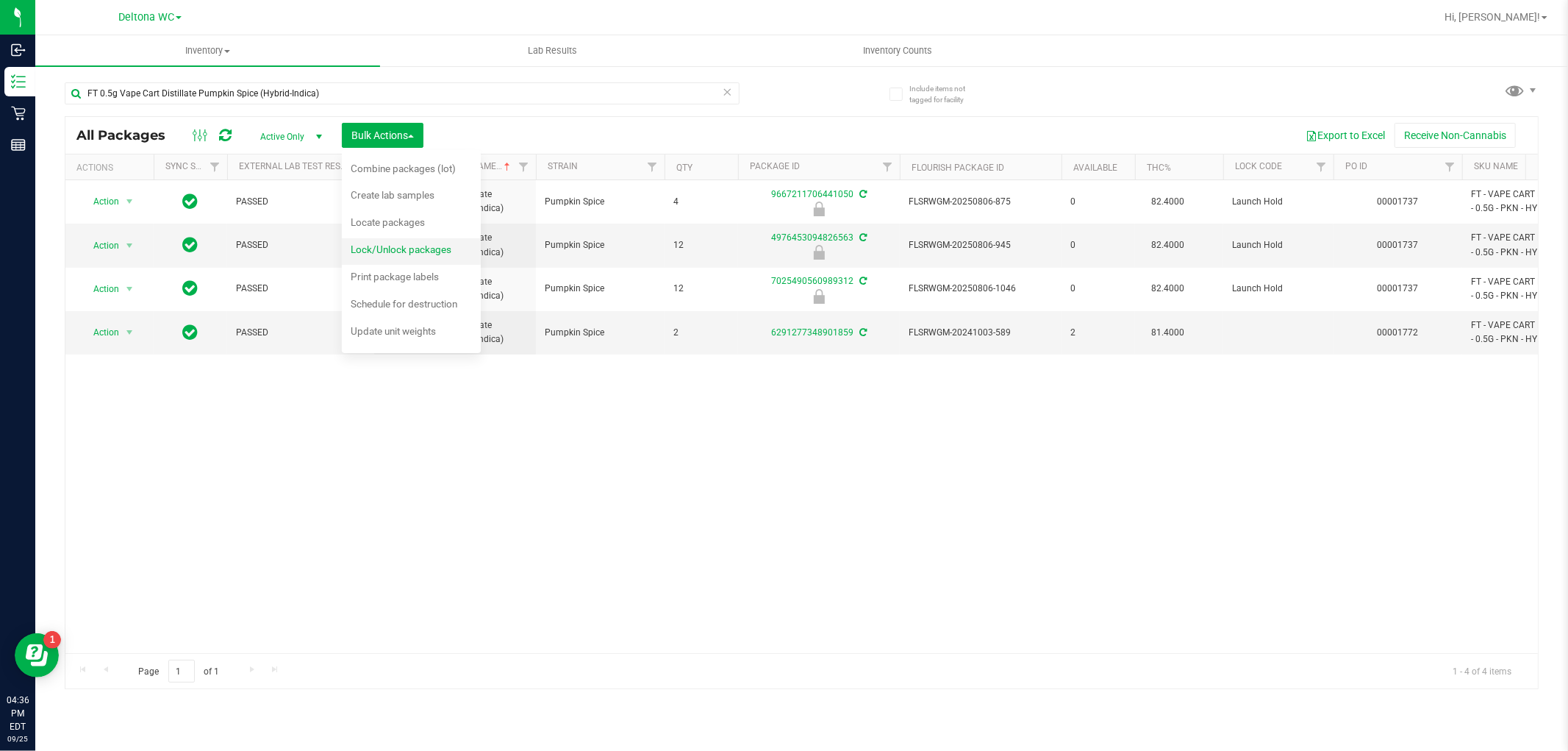
click at [384, 238] on li "Lock/Unlock packages" at bounding box center [411, 251] width 139 height 27
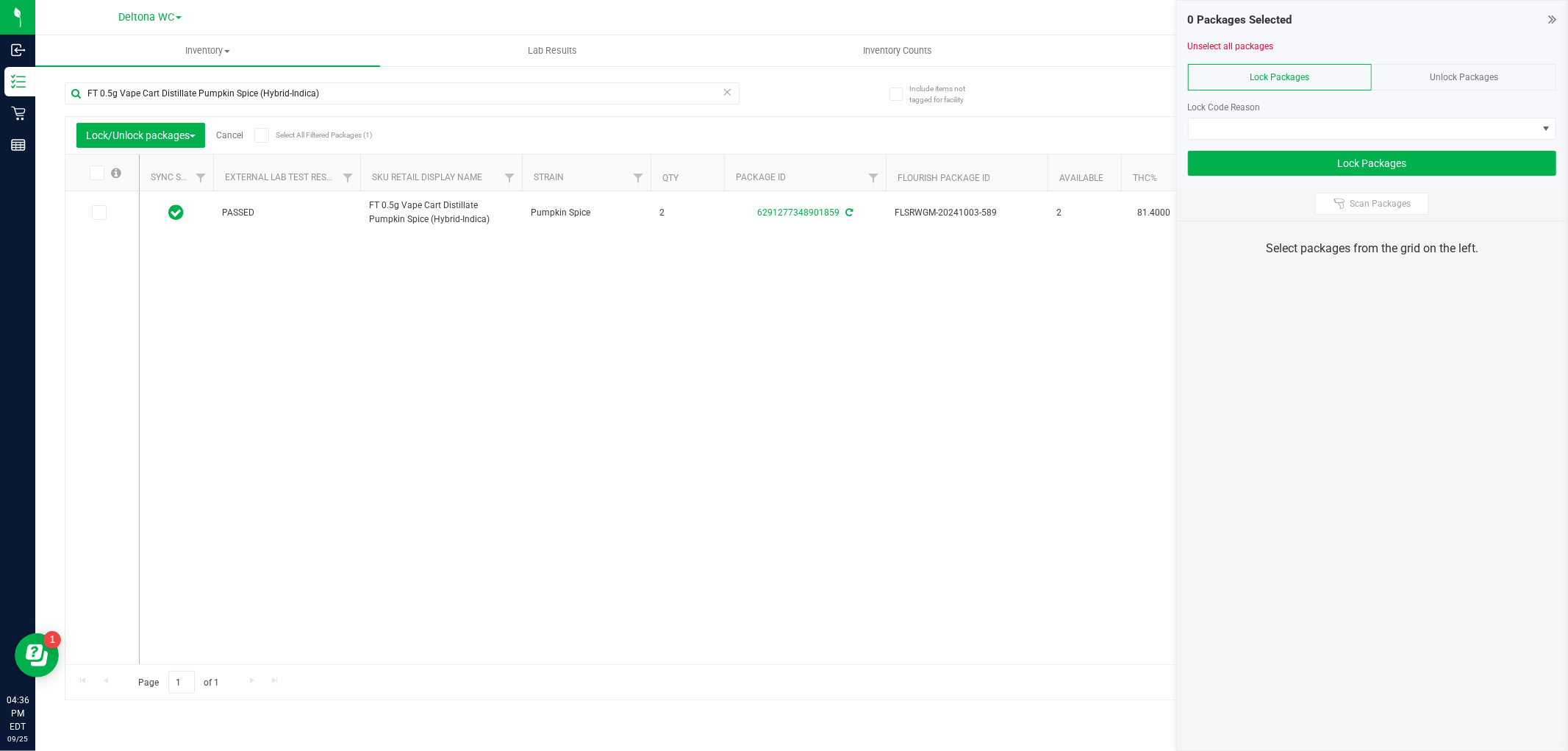
click at [1430, 76] on span "Unlock Packages" at bounding box center [1464, 77] width 68 height 10
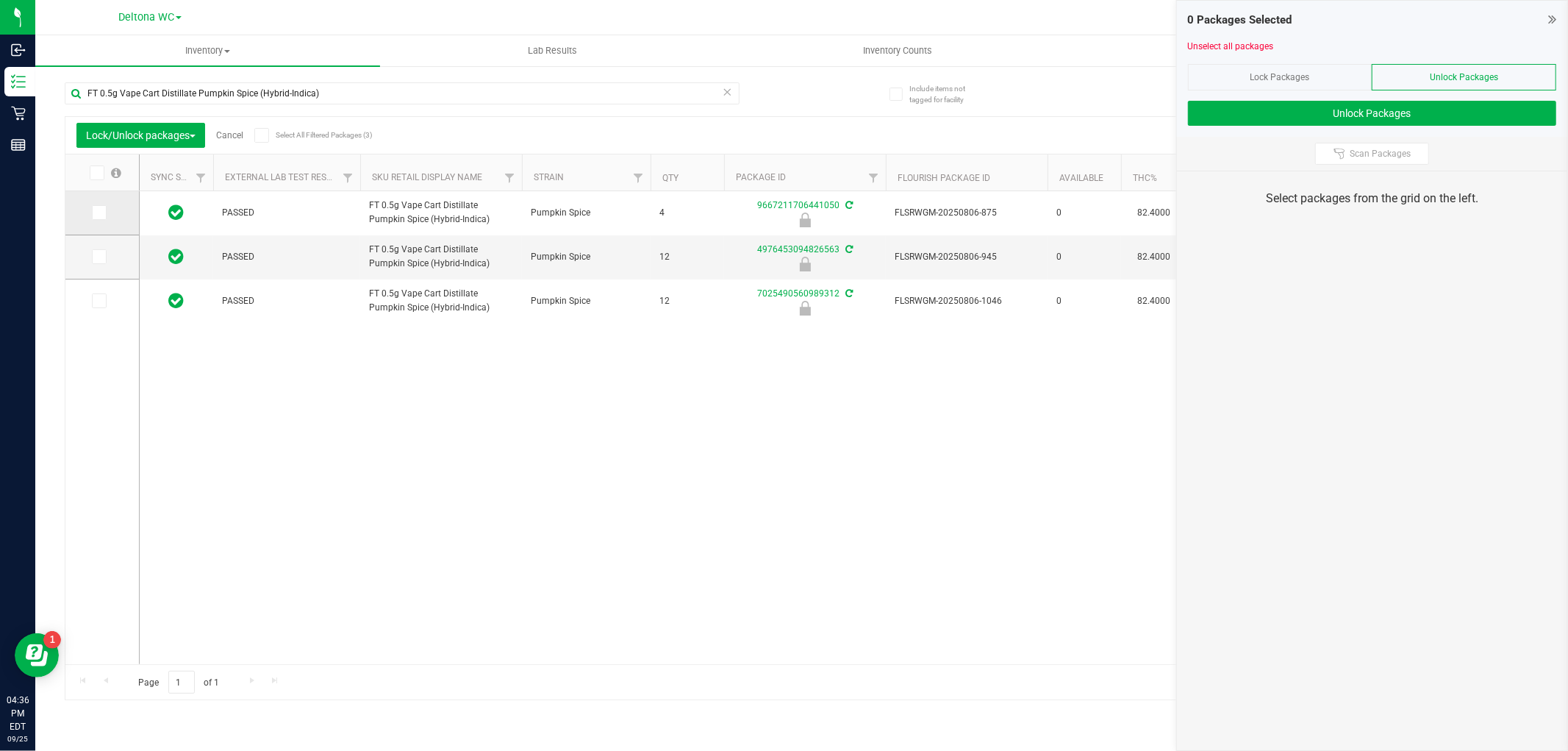
click at [99, 207] on span at bounding box center [99, 213] width 15 height 15
click at [0, 0] on input "checkbox" at bounding box center [0, 0] width 0 height 0
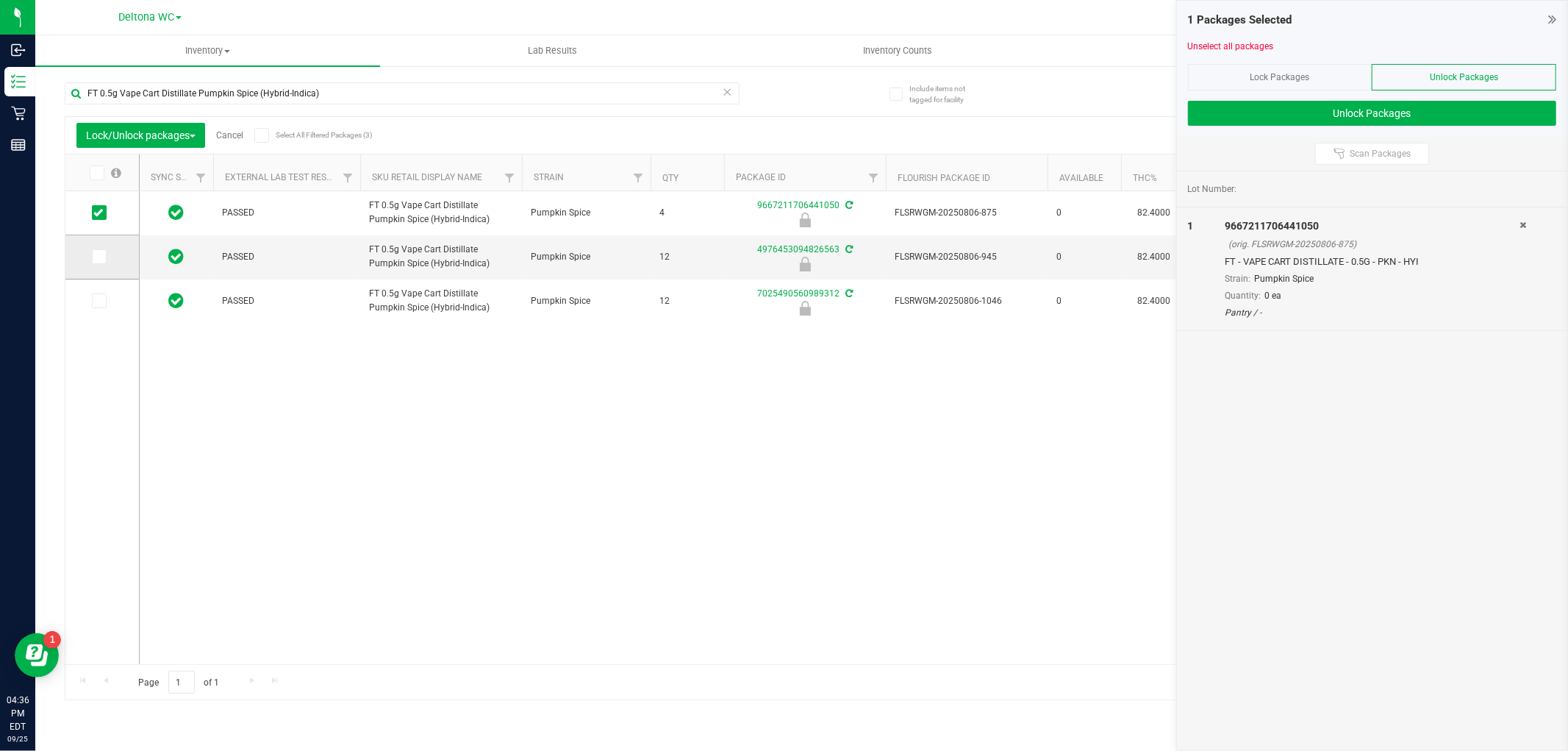
click at [90, 253] on td at bounding box center [102, 257] width 73 height 44
click at [94, 257] on icon at bounding box center [98, 257] width 10 height 0
click at [0, 0] on input "checkbox" at bounding box center [0, 0] width 0 height 0
click at [97, 301] on icon at bounding box center [98, 301] width 10 height 0
click at [0, 0] on input "checkbox" at bounding box center [0, 0] width 0 height 0
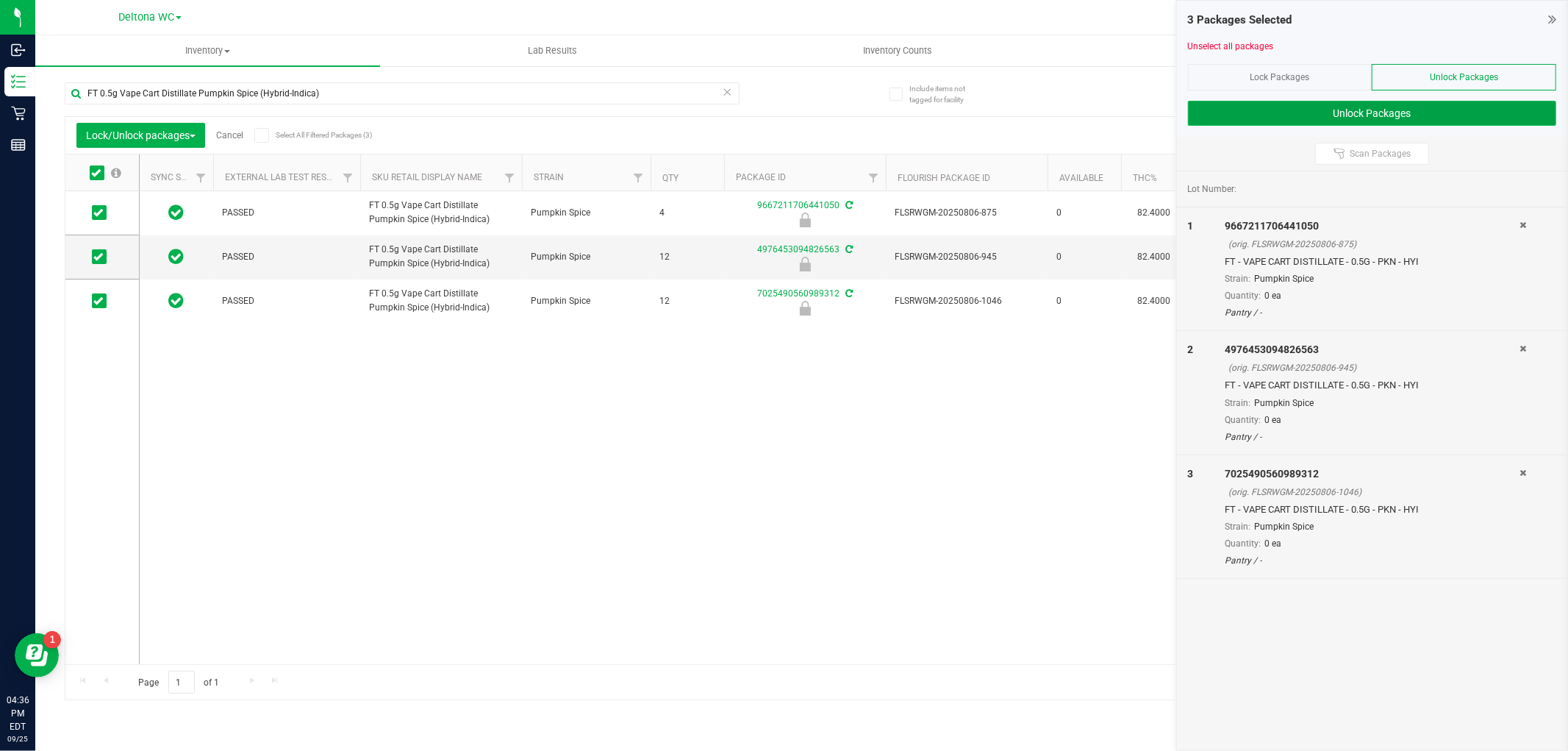
click at [1350, 114] on button "Unlock Packages" at bounding box center [1372, 113] width 368 height 25
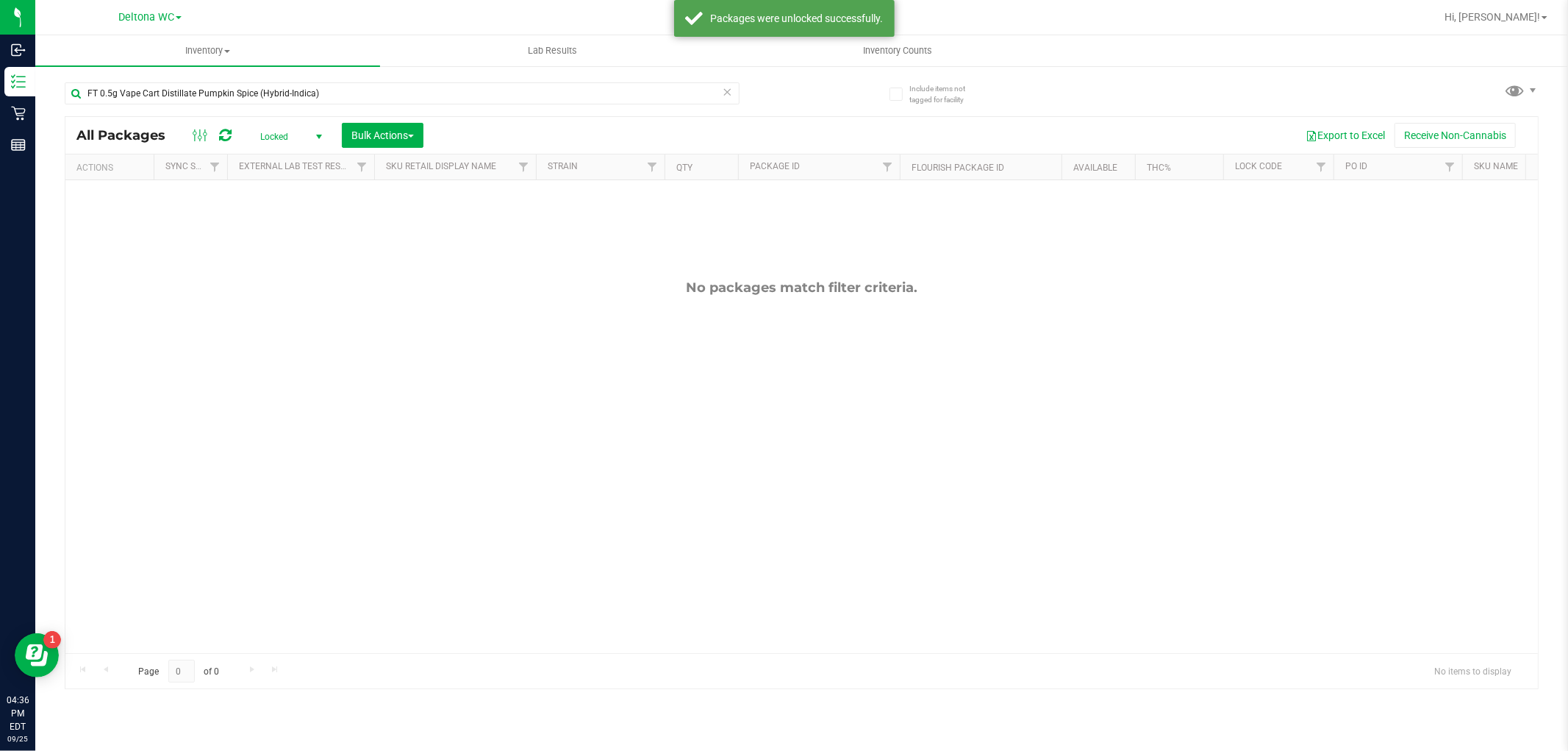
click at [302, 136] on span "Locked" at bounding box center [288, 137] width 81 height 21
click at [287, 159] on li "Active Only" at bounding box center [287, 161] width 79 height 22
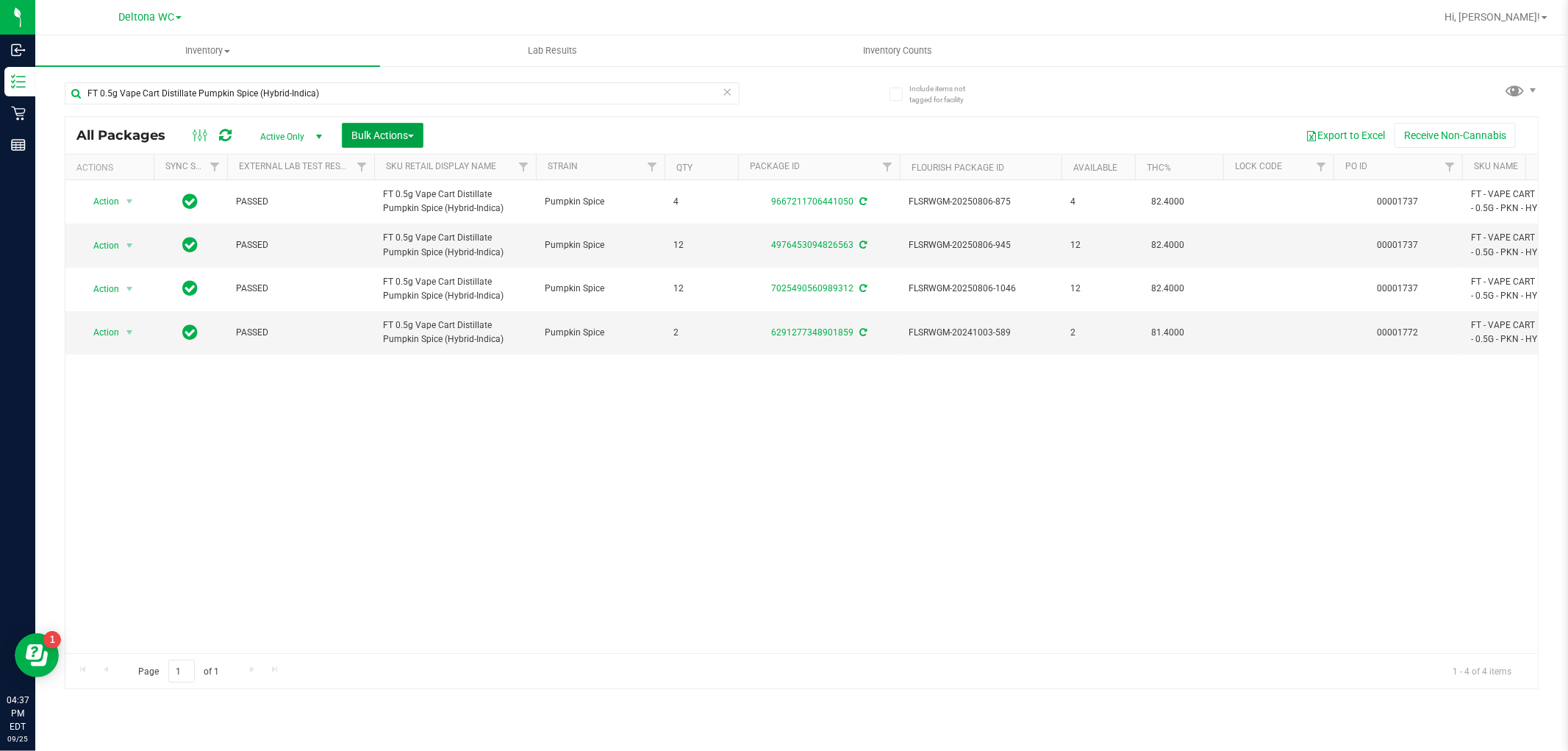
click at [388, 141] on button "Bulk Actions" at bounding box center [382, 136] width 82 height 25
click at [392, 245] on span "Lock/Unlock packages" at bounding box center [401, 249] width 101 height 12
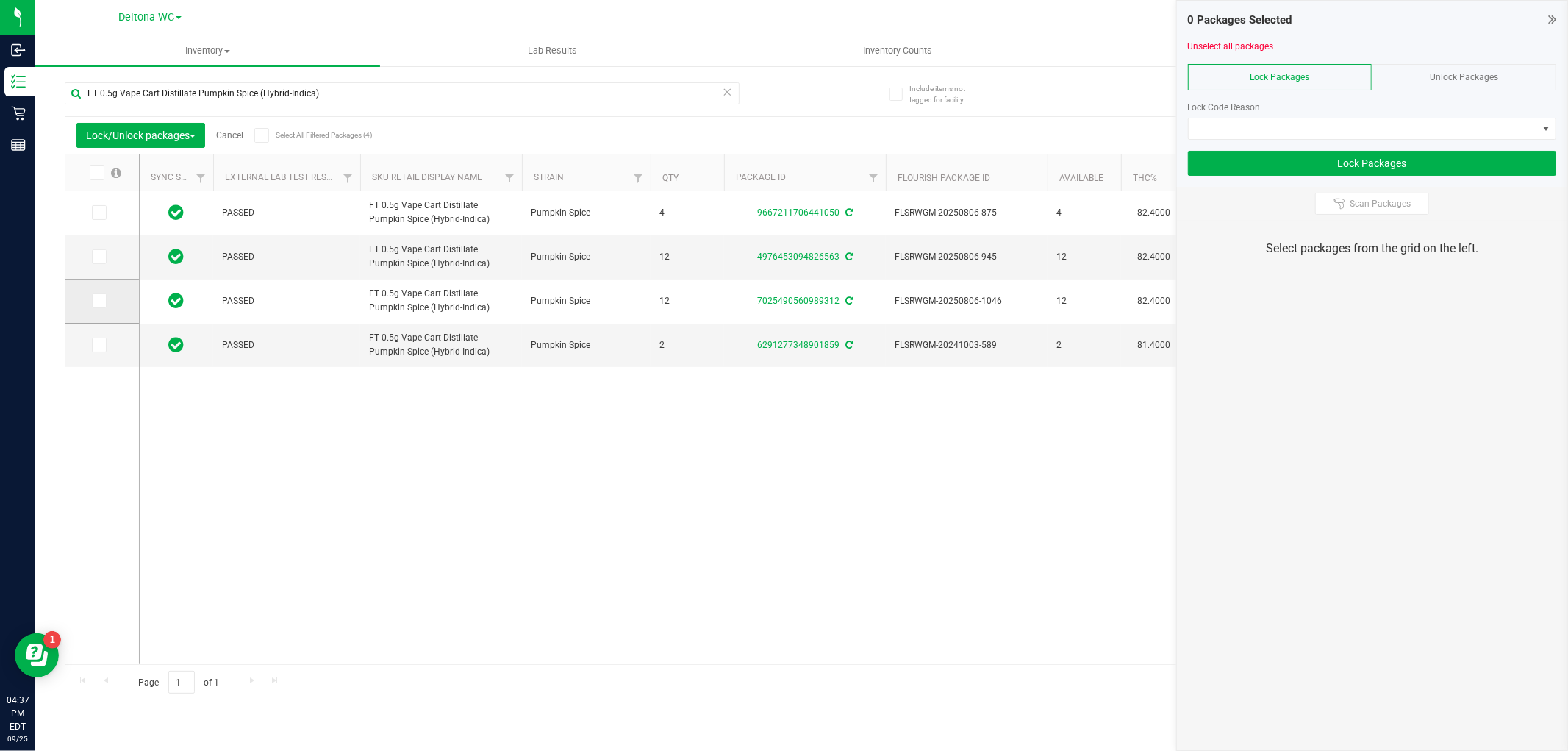
click at [96, 301] on icon at bounding box center [98, 301] width 10 height 0
click at [0, 0] on input "checkbox" at bounding box center [0, 0] width 0 height 0
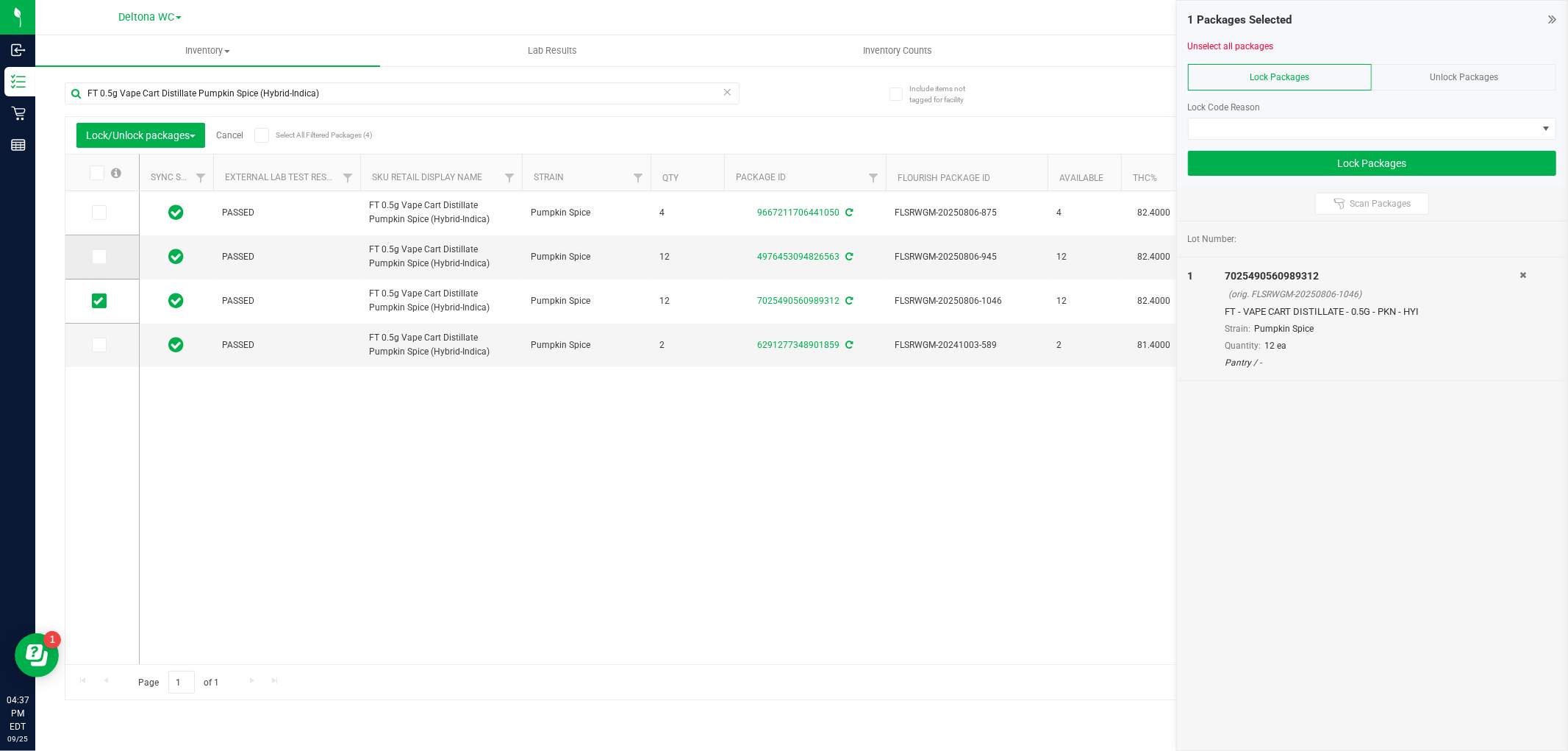
click at [93, 260] on span at bounding box center [99, 257] width 15 height 15
click at [0, 0] on input "checkbox" at bounding box center [0, 0] width 0 height 0
click at [100, 222] on td at bounding box center [102, 214] width 73 height 44
click at [99, 213] on icon at bounding box center [98, 213] width 10 height 0
click at [0, 0] on input "checkbox" at bounding box center [0, 0] width 0 height 0
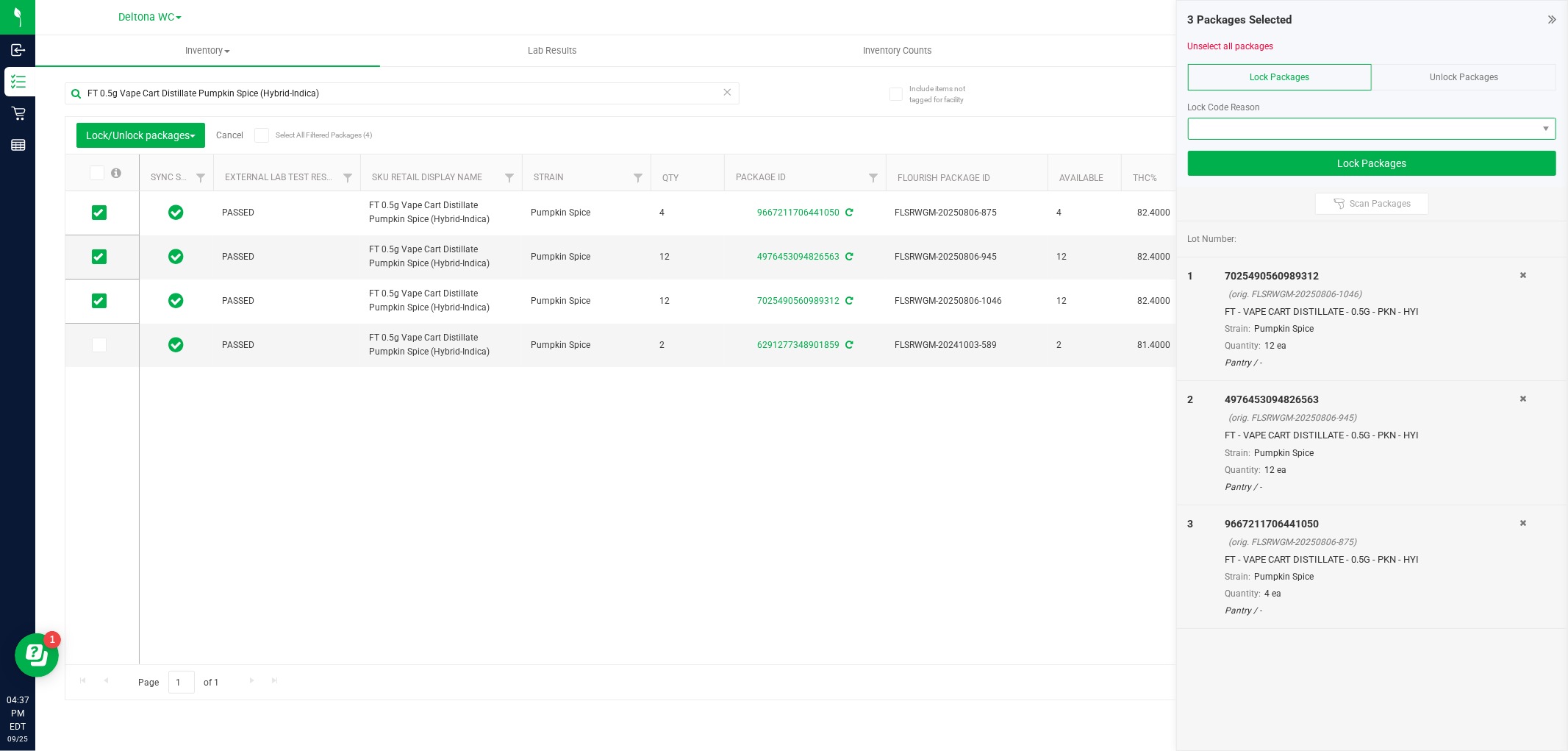
click at [1269, 126] on span at bounding box center [1363, 129] width 348 height 21
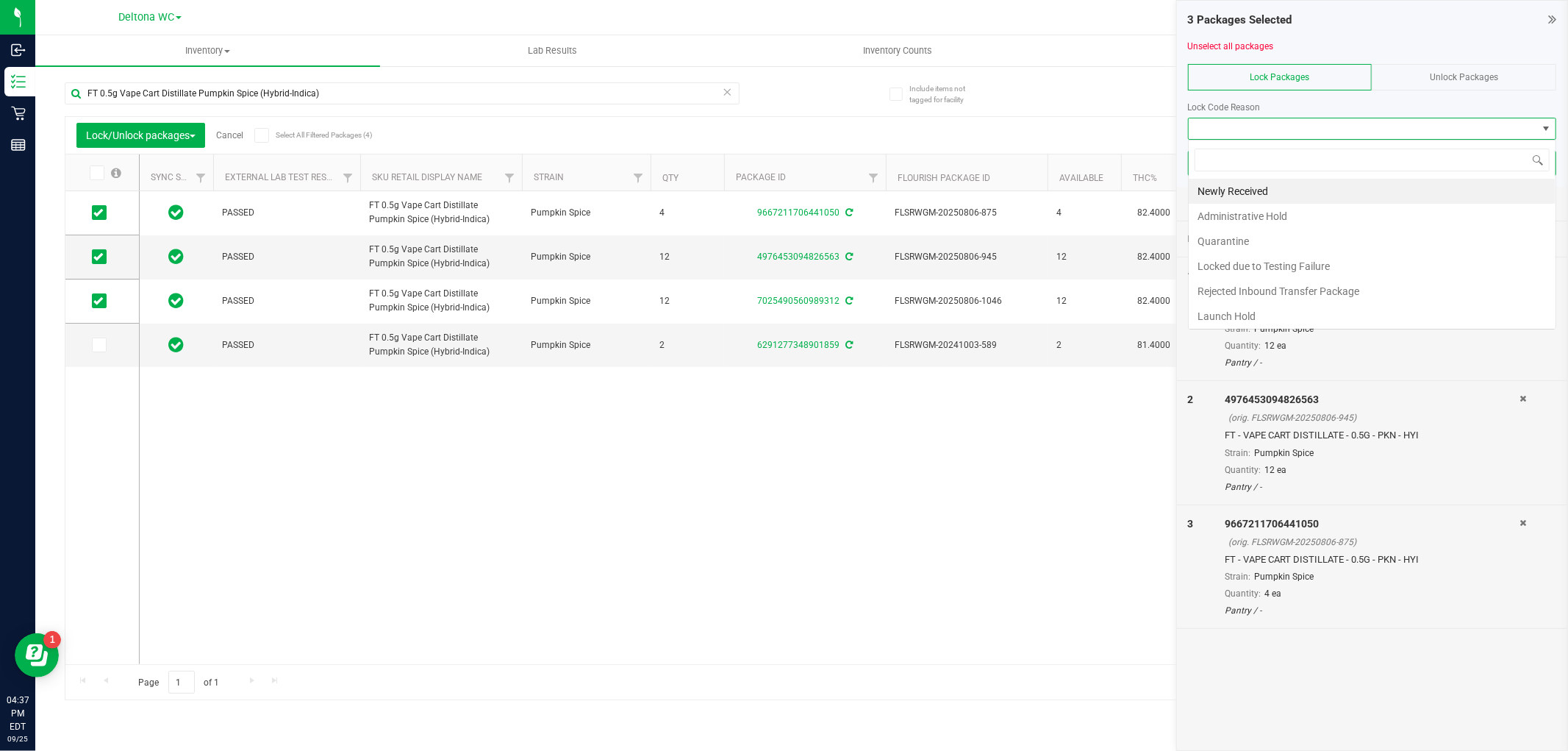
scroll to position [22, 368]
click at [1260, 194] on li "Newly Received" at bounding box center [1372, 191] width 367 height 25
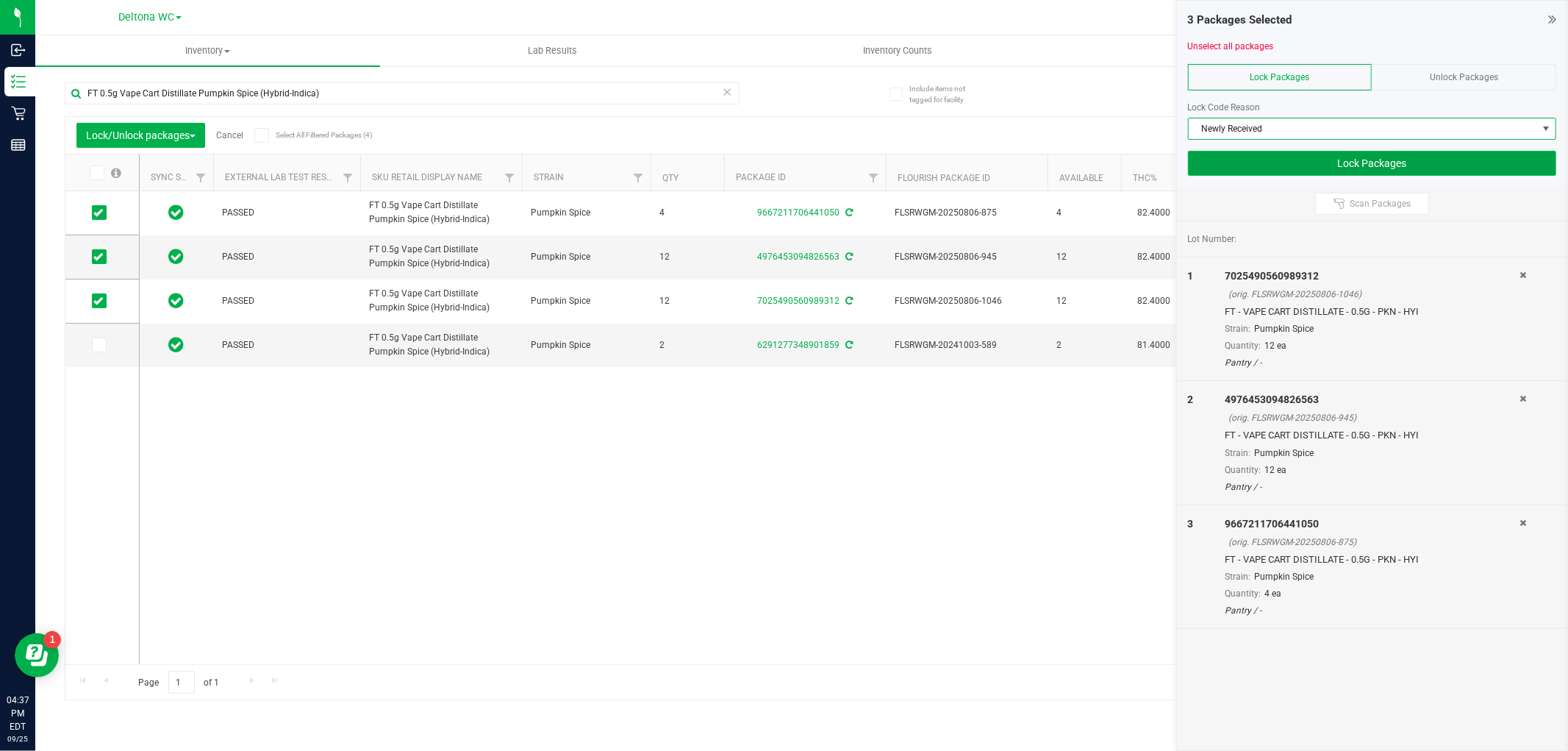
click at [1290, 159] on button "Lock Packages" at bounding box center [1372, 163] width 368 height 25
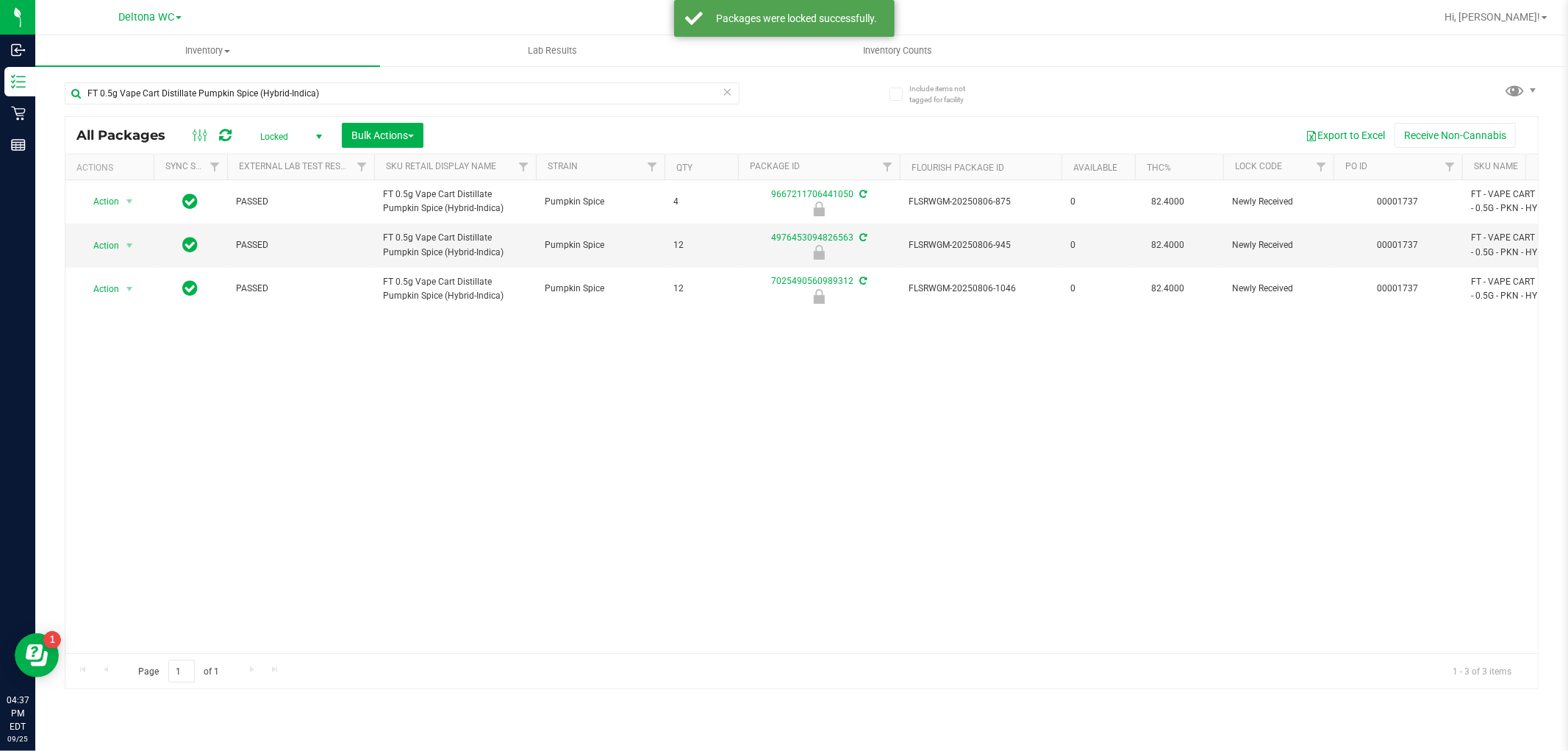
click at [273, 141] on span "Locked" at bounding box center [288, 137] width 81 height 21
click at [263, 160] on li "Active Only" at bounding box center [287, 161] width 79 height 22
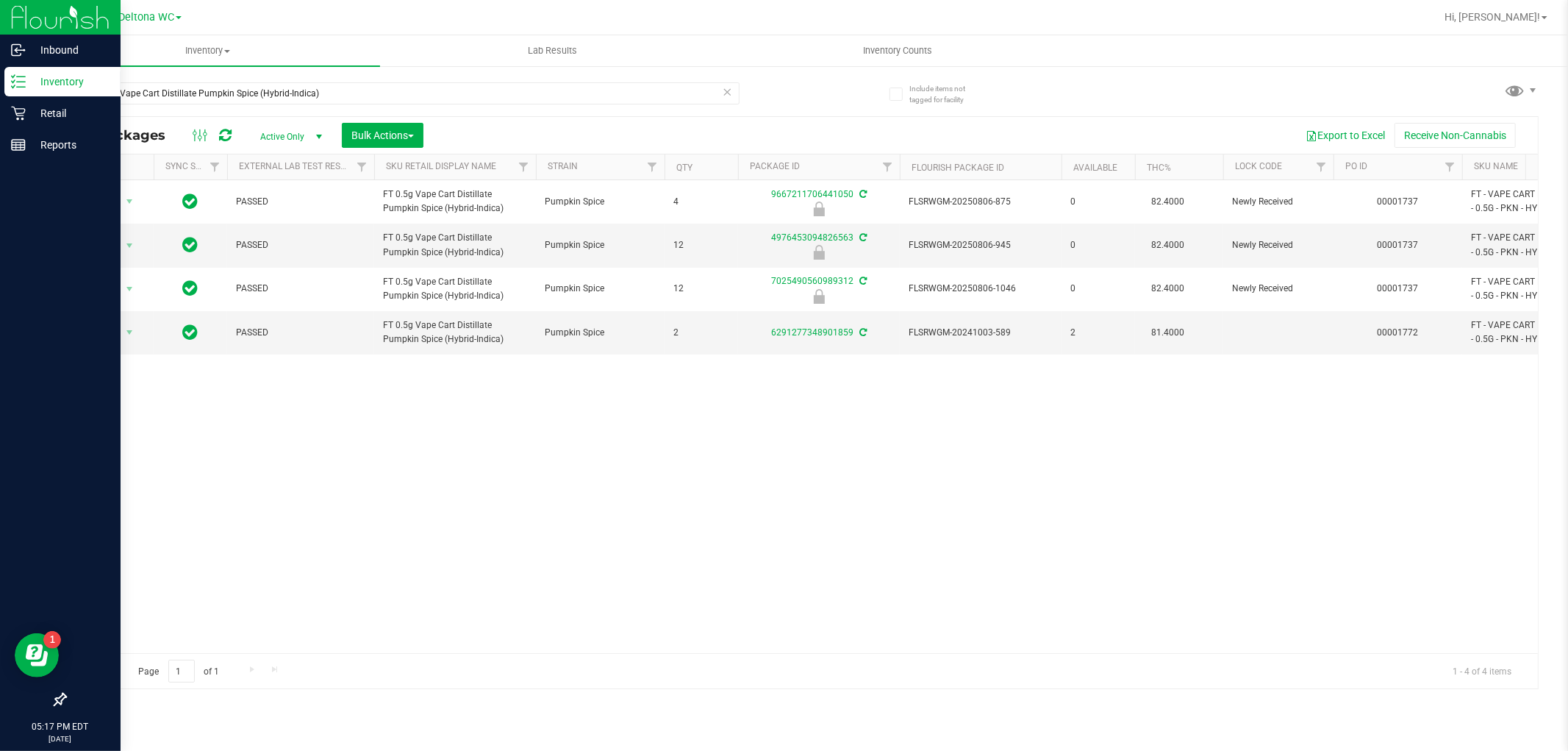
click at [69, 78] on p "Inventory" at bounding box center [70, 82] width 88 height 18
click at [24, 110] on icon at bounding box center [19, 113] width 15 height 15
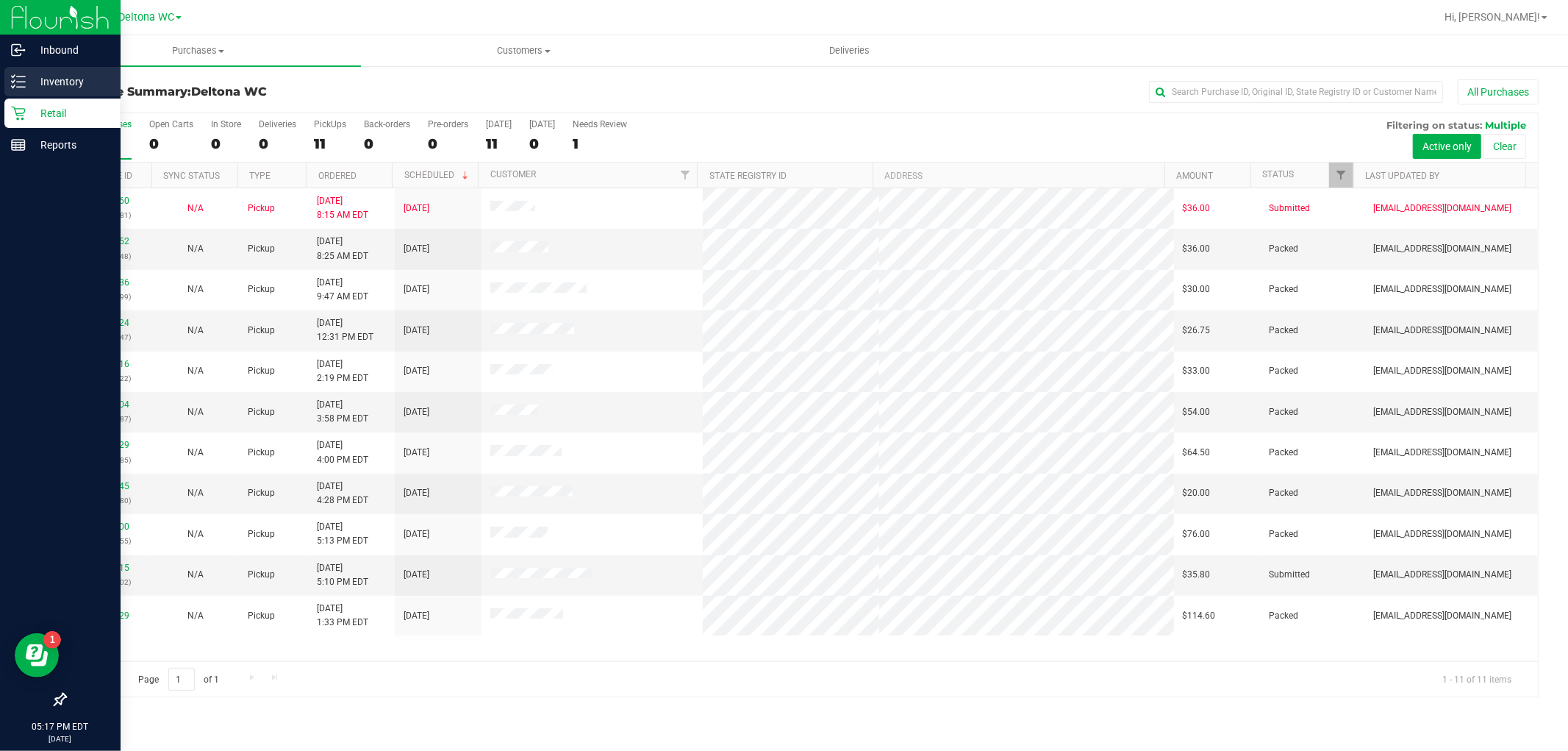
click at [73, 76] on p "Inventory" at bounding box center [70, 82] width 88 height 18
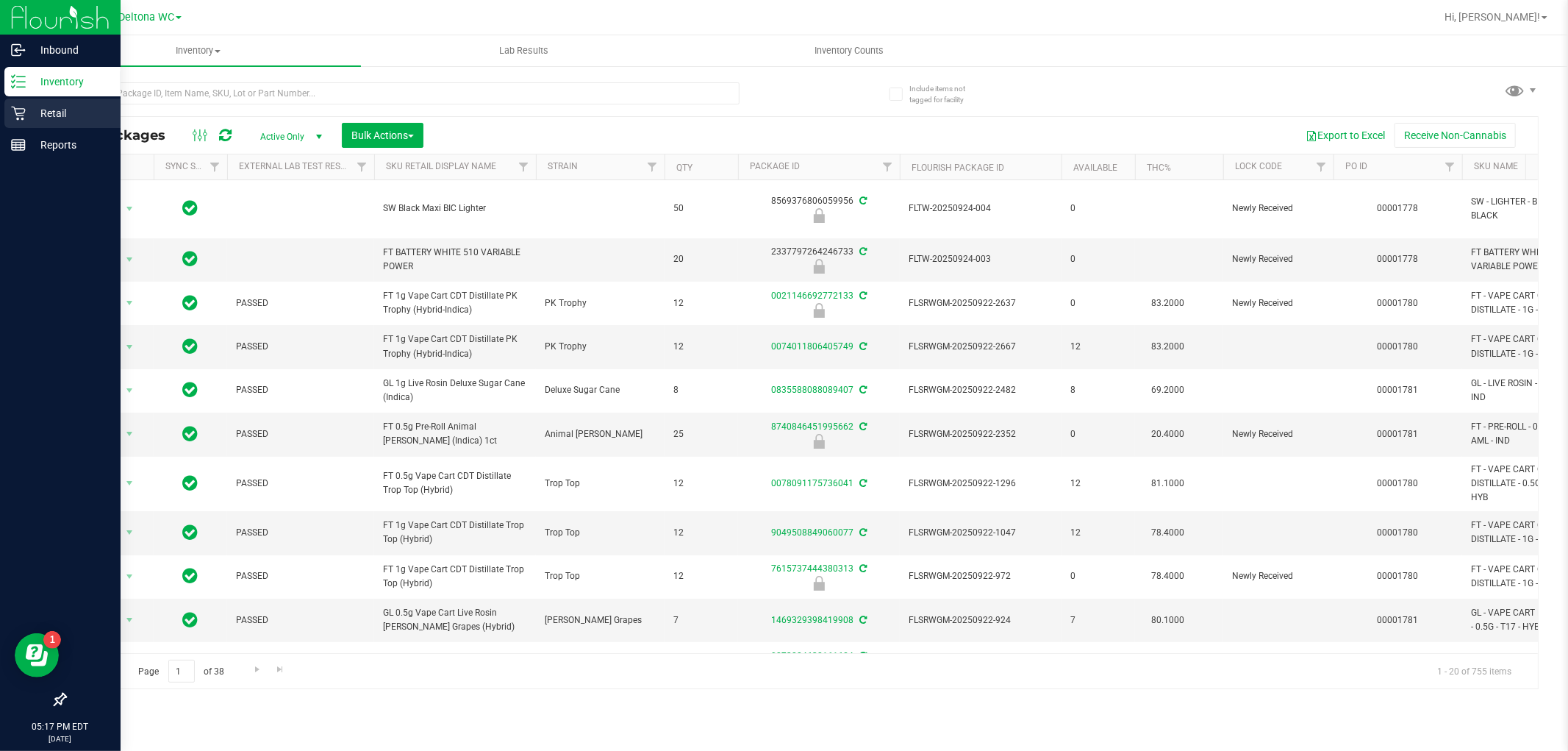
click at [67, 120] on p "Retail" at bounding box center [70, 113] width 88 height 18
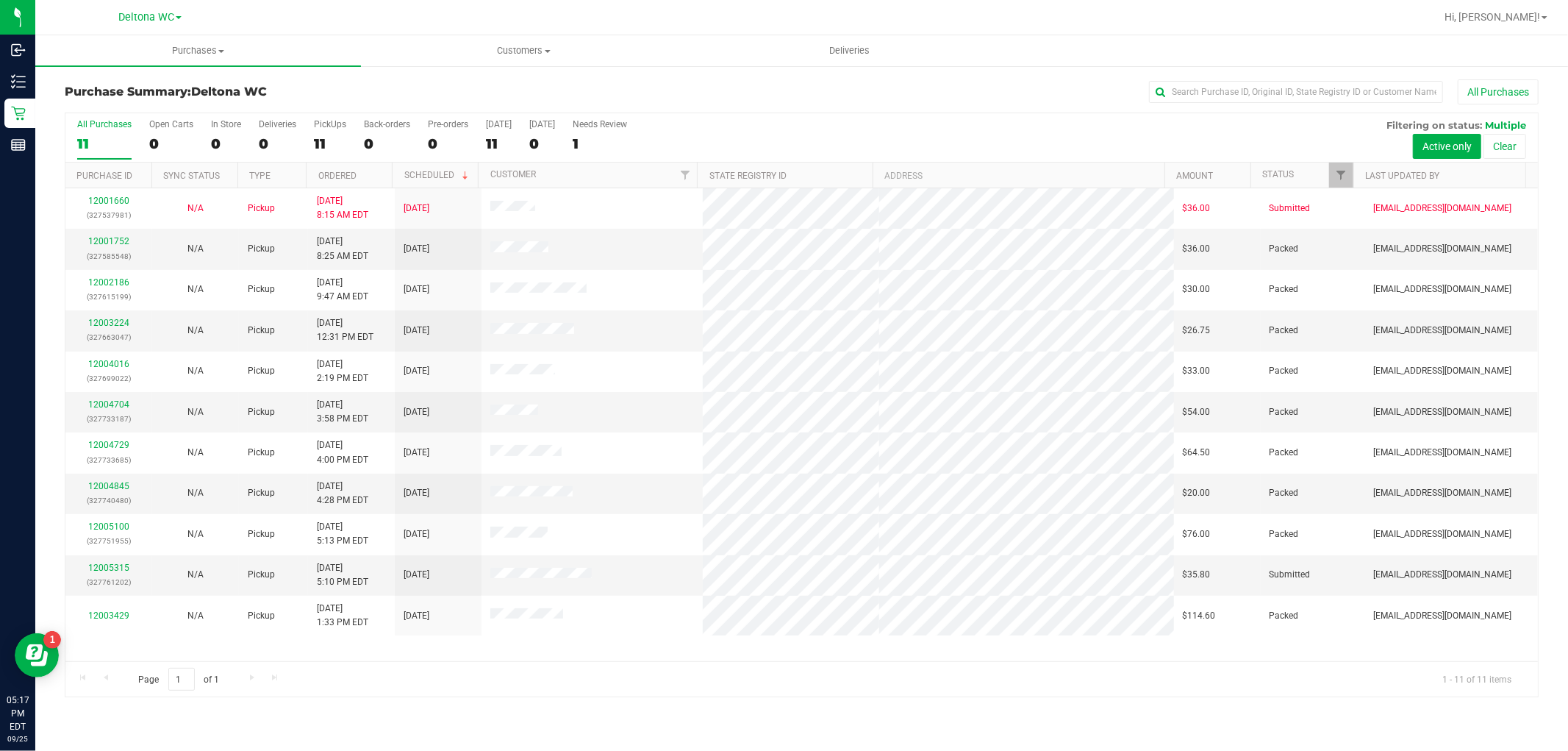
click at [370, 173] on th "Ordered" at bounding box center [349, 175] width 86 height 26
click at [1346, 168] on link "Filter" at bounding box center [1341, 175] width 24 height 25
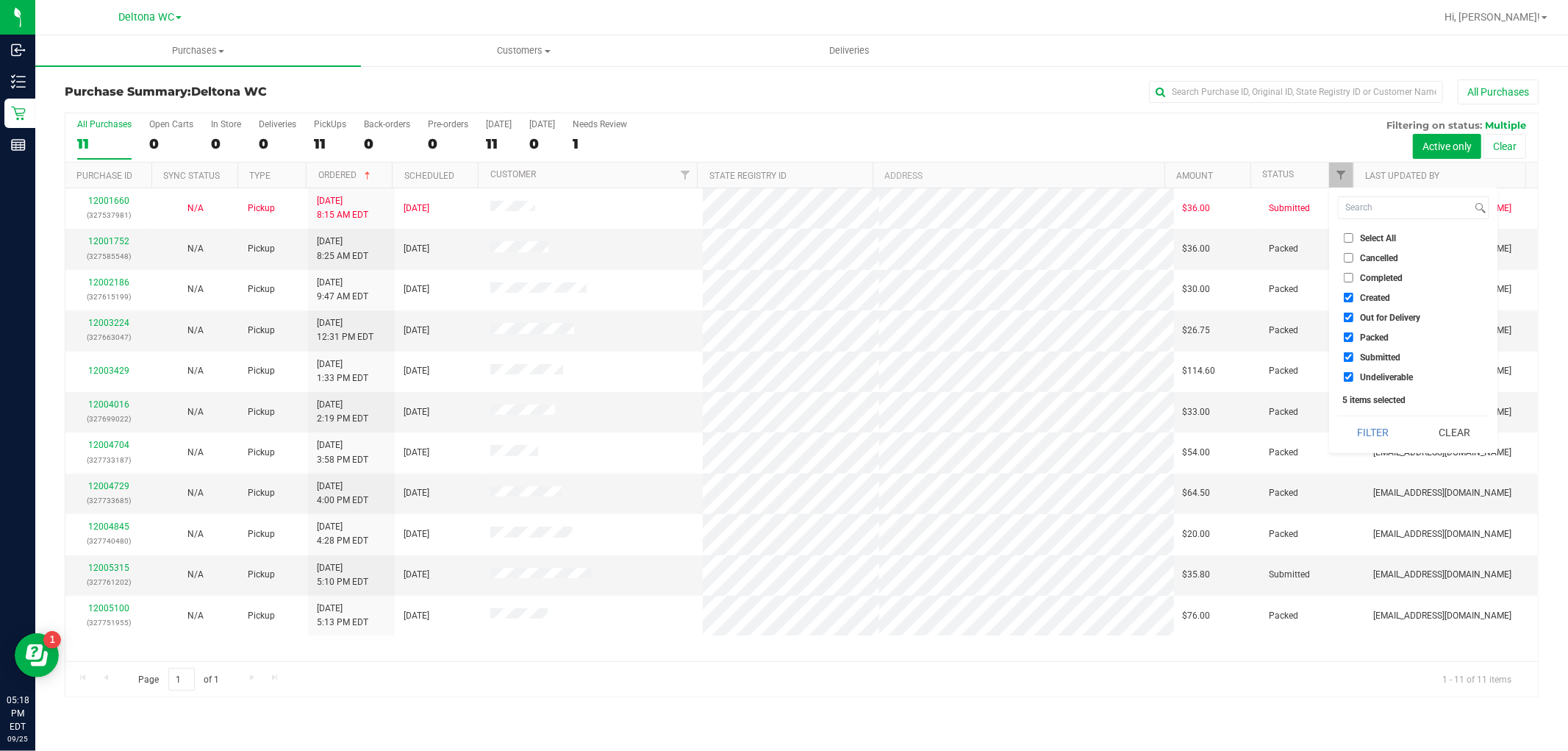
click at [1371, 302] on label "Created" at bounding box center [1367, 297] width 47 height 10
click at [1353, 302] on input "Created" at bounding box center [1349, 297] width 10 height 10
checkbox input "false"
click at [1378, 317] on span "Out for Delivery" at bounding box center [1389, 318] width 60 height 9
click at [1371, 334] on span "Packed" at bounding box center [1374, 337] width 29 height 9
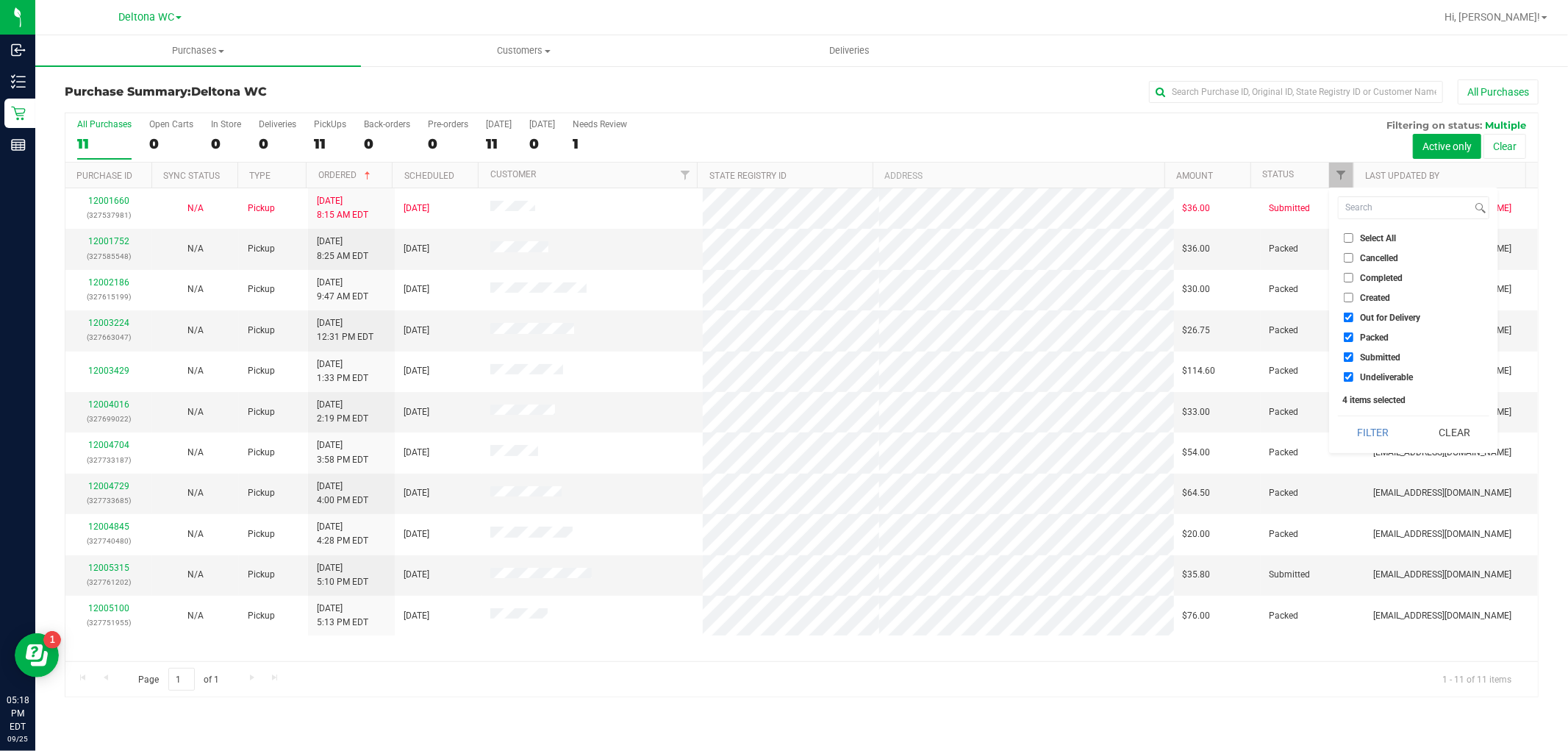
click at [1353, 334] on input "Packed" at bounding box center [1349, 337] width 10 height 10
checkbox input "false"
click at [1356, 314] on label "Out for Delivery" at bounding box center [1382, 317] width 76 height 10
click at [1353, 314] on input "Out for Delivery" at bounding box center [1349, 317] width 10 height 10
checkbox input "false"
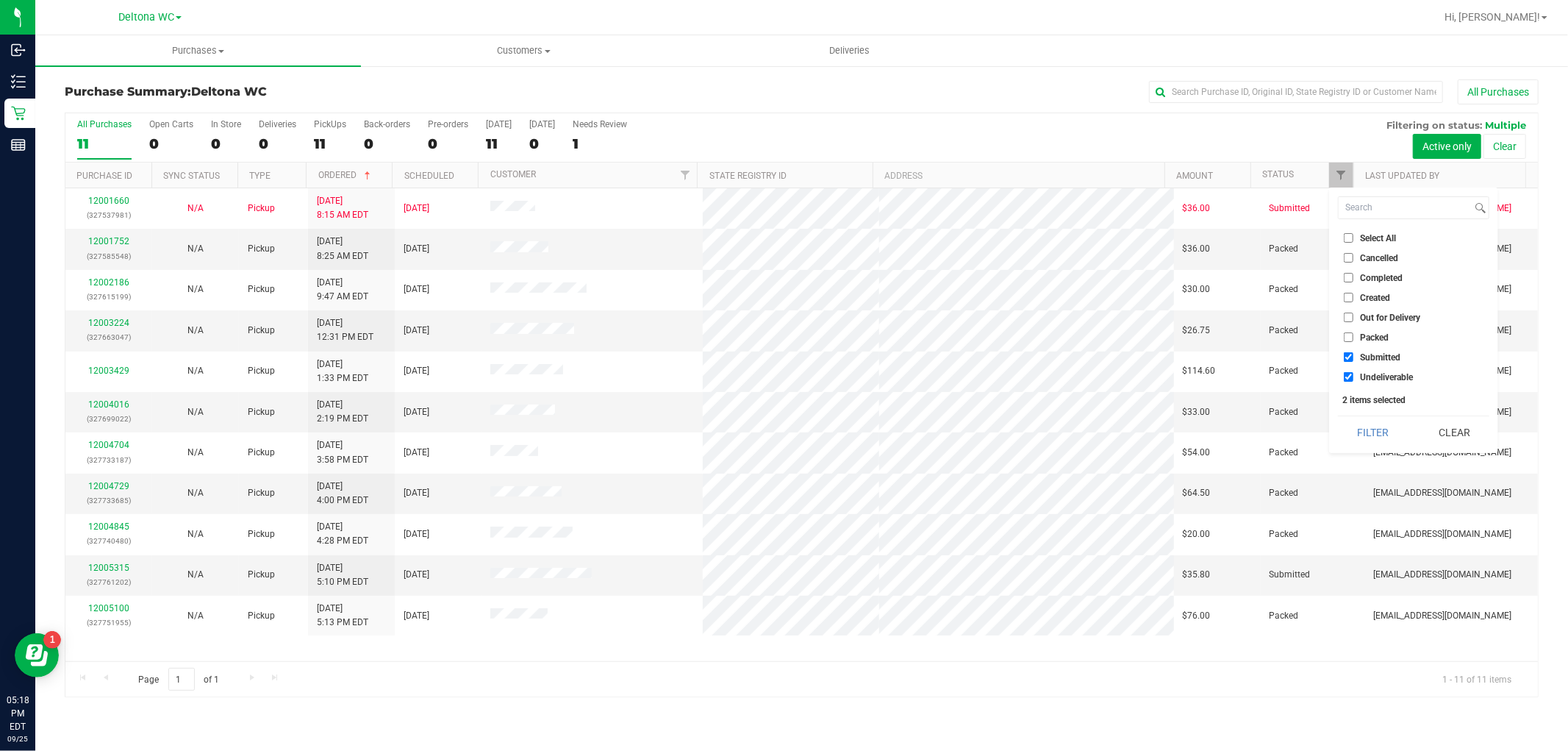
click at [1350, 372] on input "Undeliverable" at bounding box center [1349, 377] width 10 height 10
checkbox input "false"
click at [1361, 434] on button "Filter" at bounding box center [1373, 433] width 70 height 33
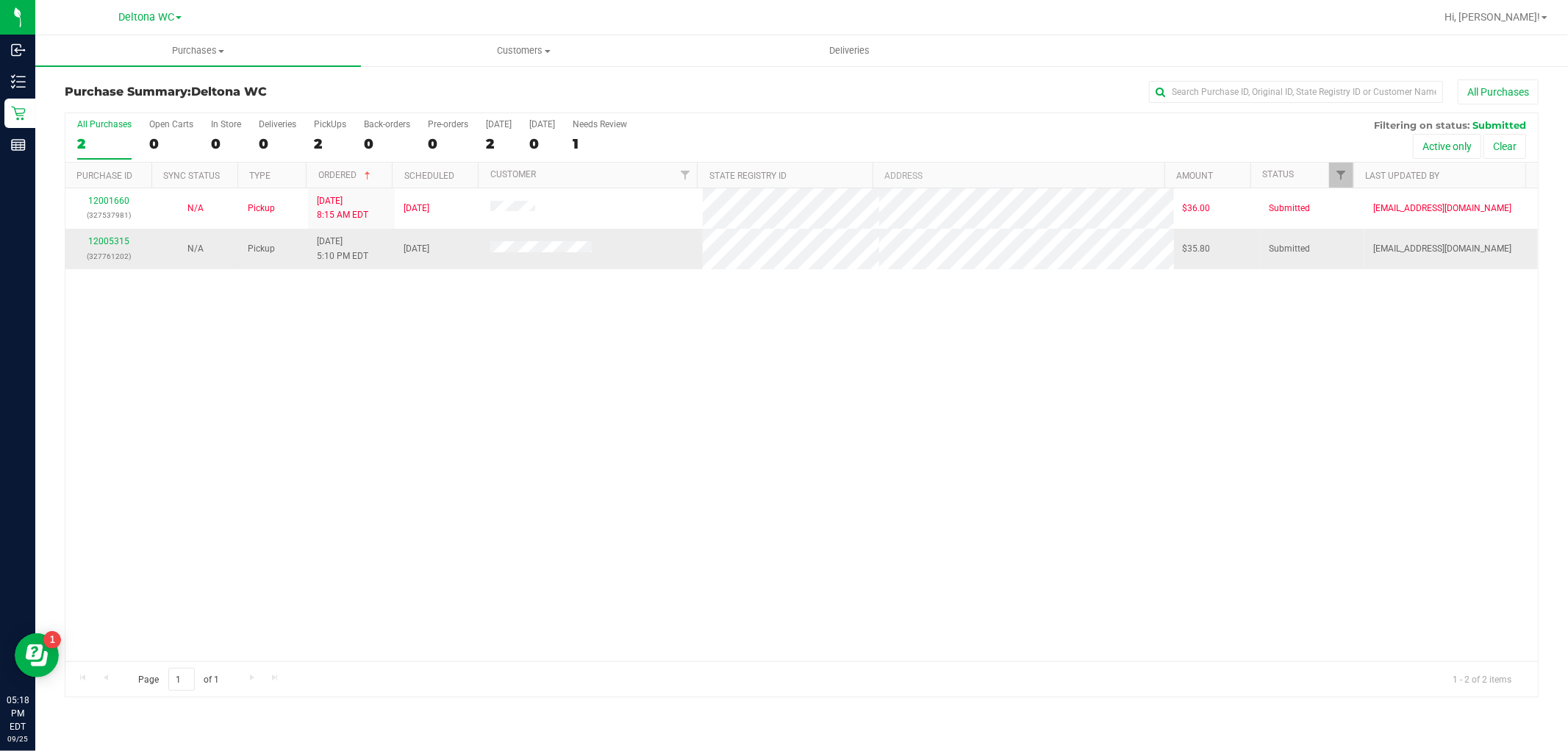
drag, startPoint x: 111, startPoint y: 248, endPoint x: 122, endPoint y: 266, distance: 21.1
click at [113, 248] on div "12005315 (327761202)" at bounding box center [108, 248] width 69 height 28
click at [100, 236] on div "12005315 (327761202)" at bounding box center [108, 248] width 69 height 28
click at [108, 237] on link "12005315" at bounding box center [109, 241] width 41 height 10
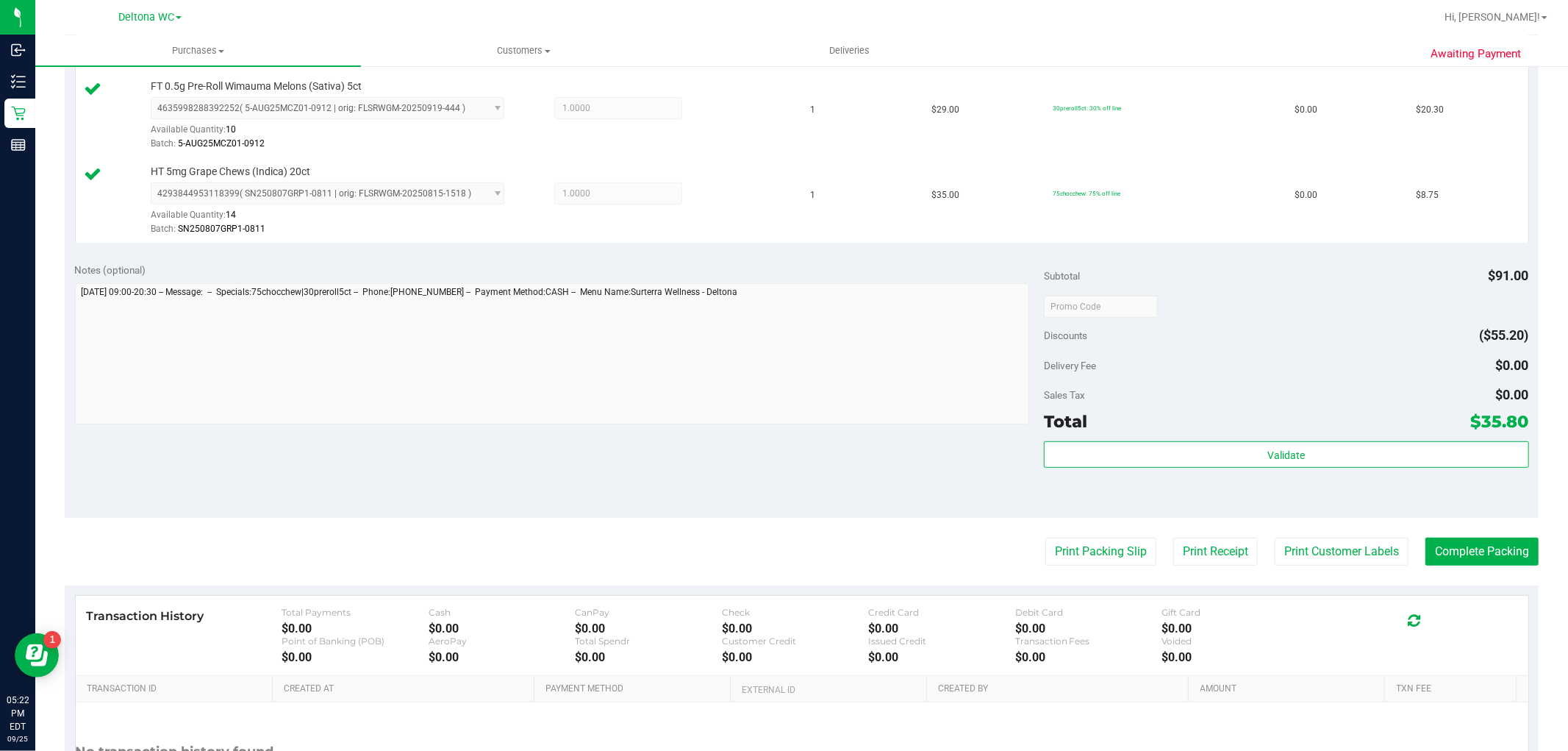
scroll to position [490, 0]
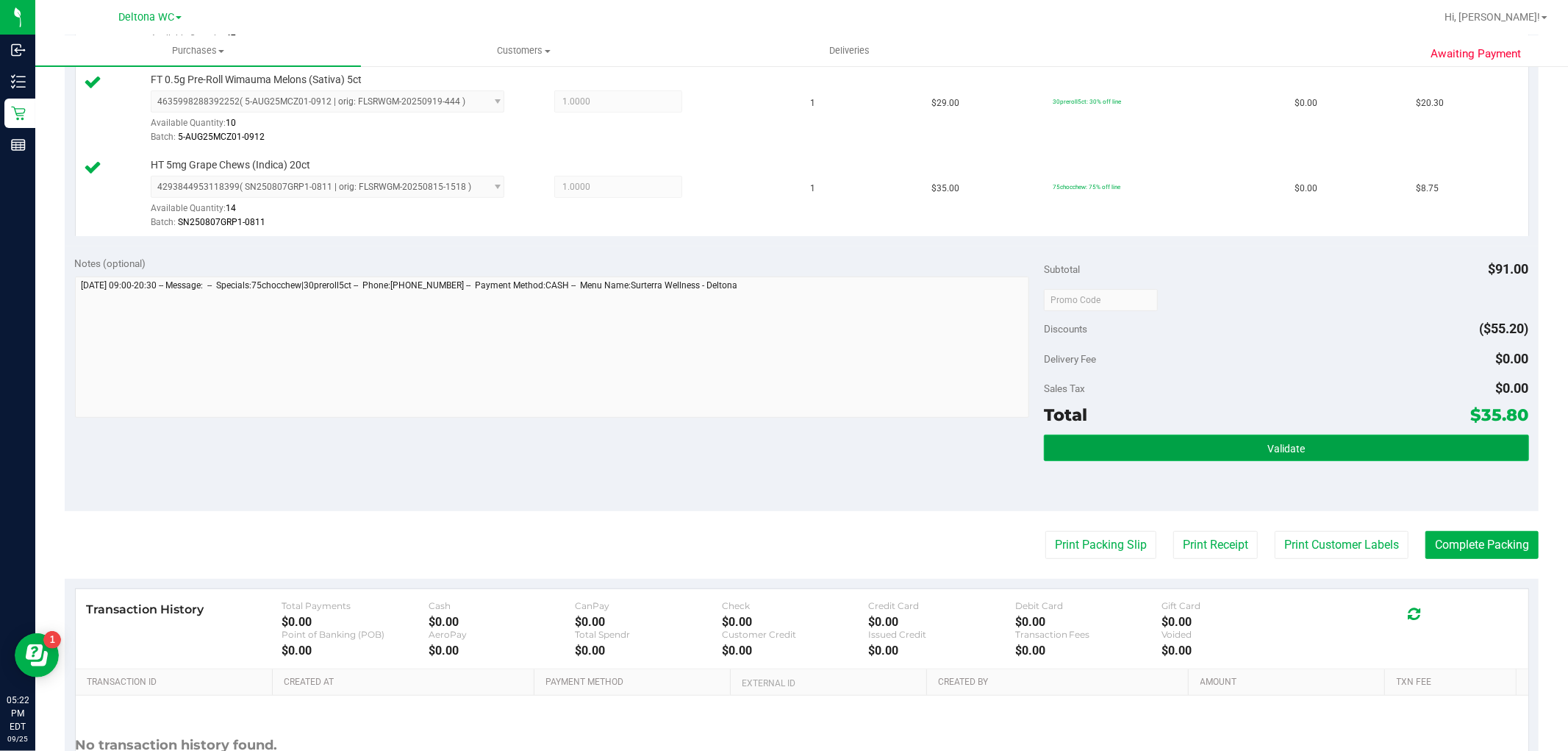
click at [1305, 453] on button "Validate" at bounding box center [1286, 448] width 485 height 27
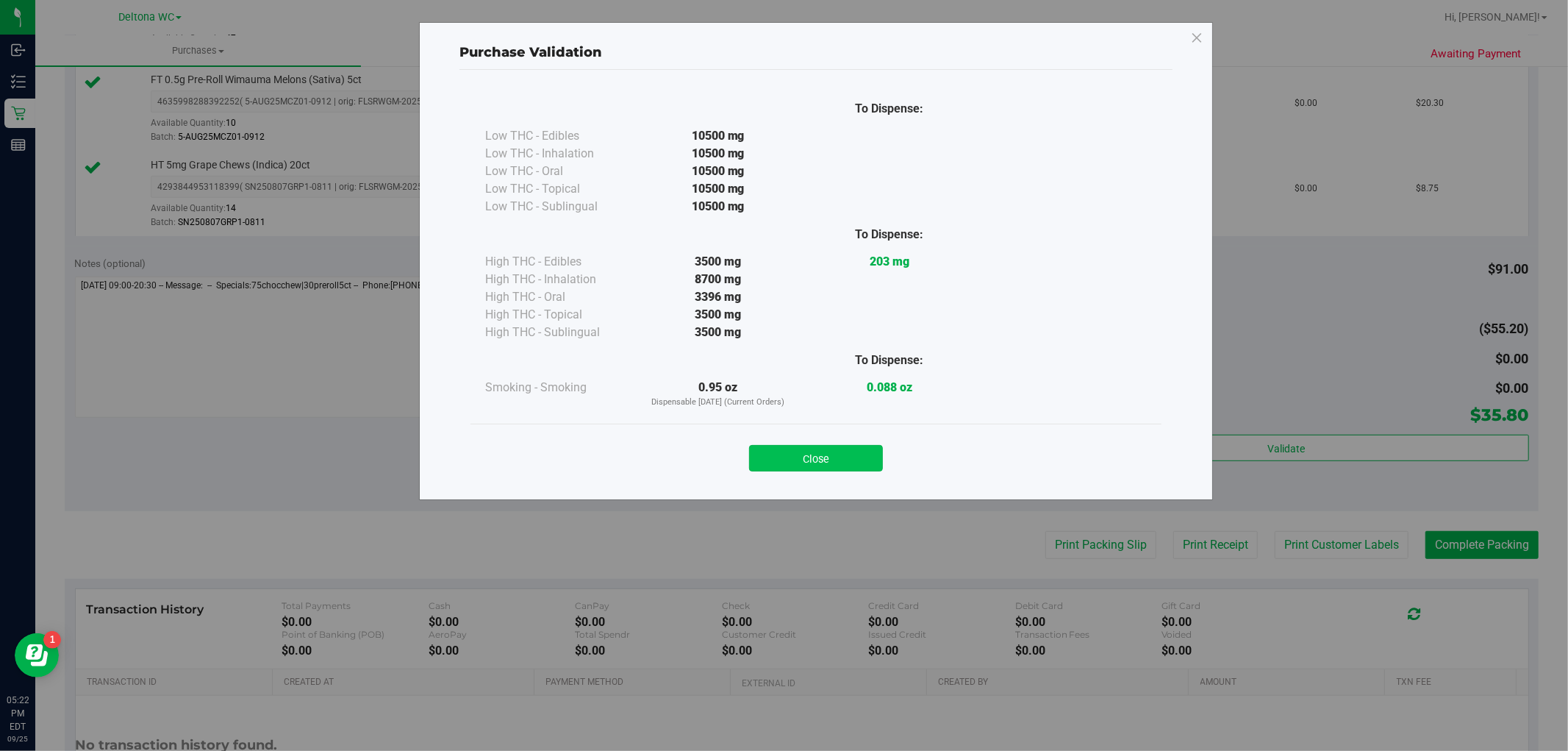
click at [861, 460] on button "Close" at bounding box center [816, 458] width 134 height 27
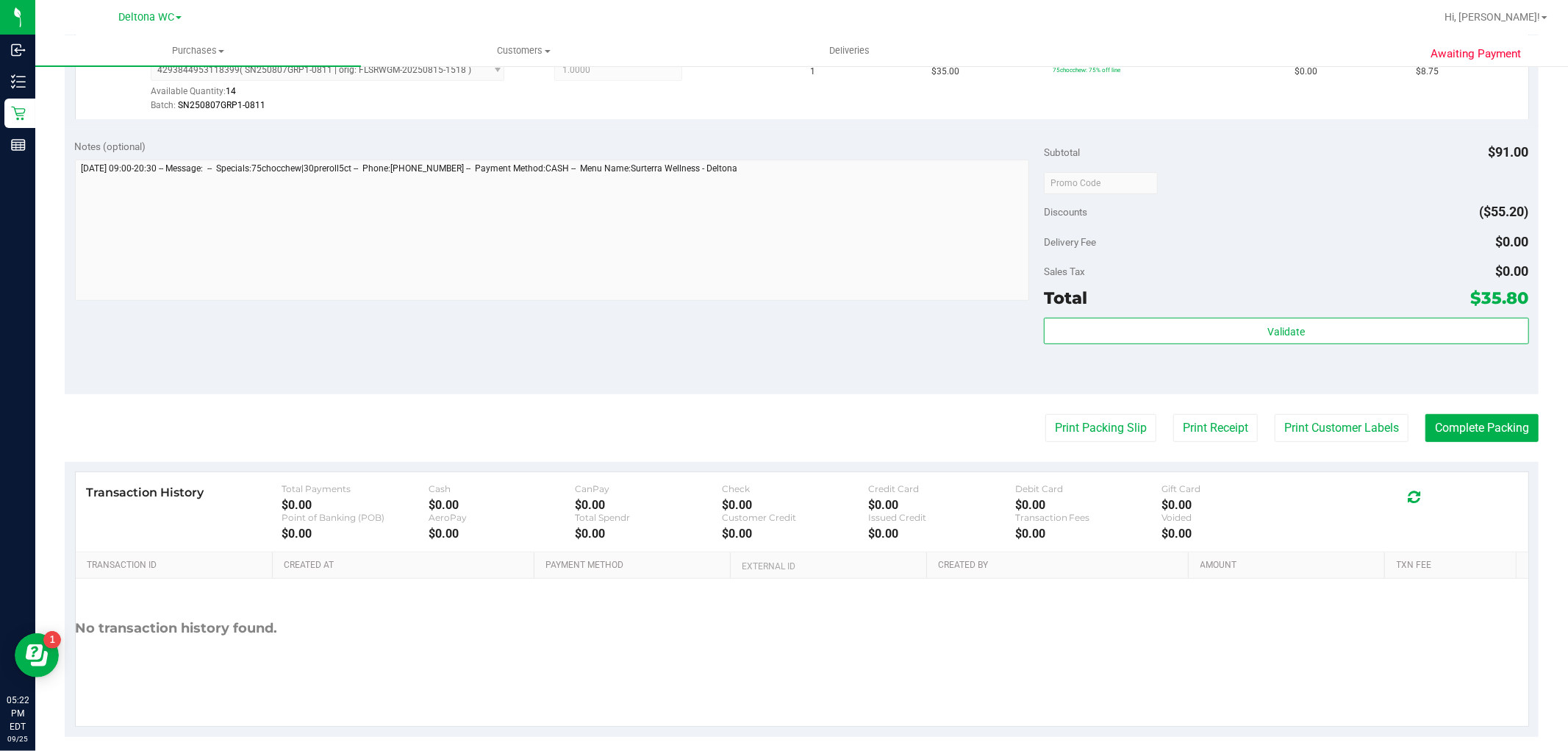
scroll to position [623, 0]
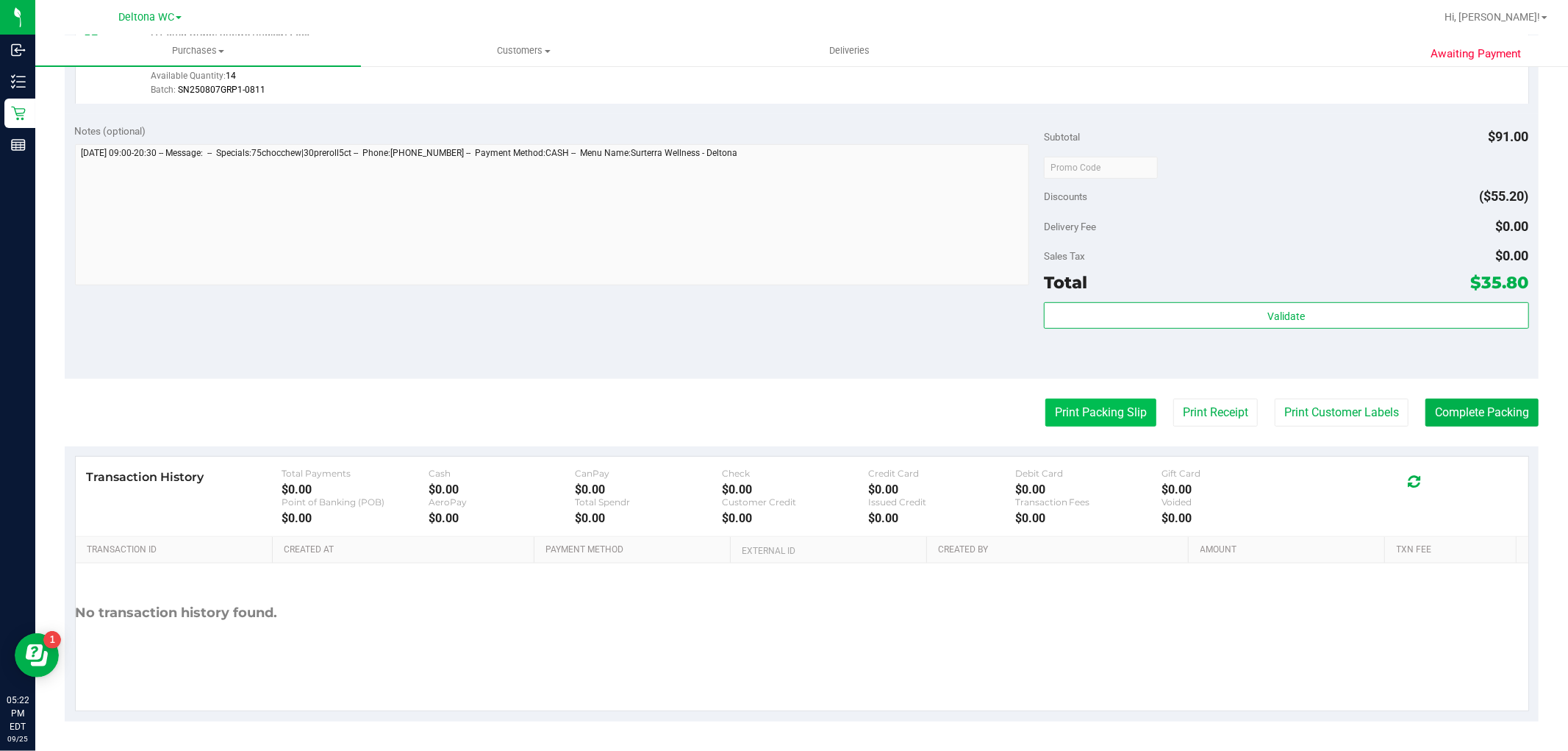
click at [1086, 417] on button "Print Packing Slip" at bounding box center [1101, 413] width 111 height 28
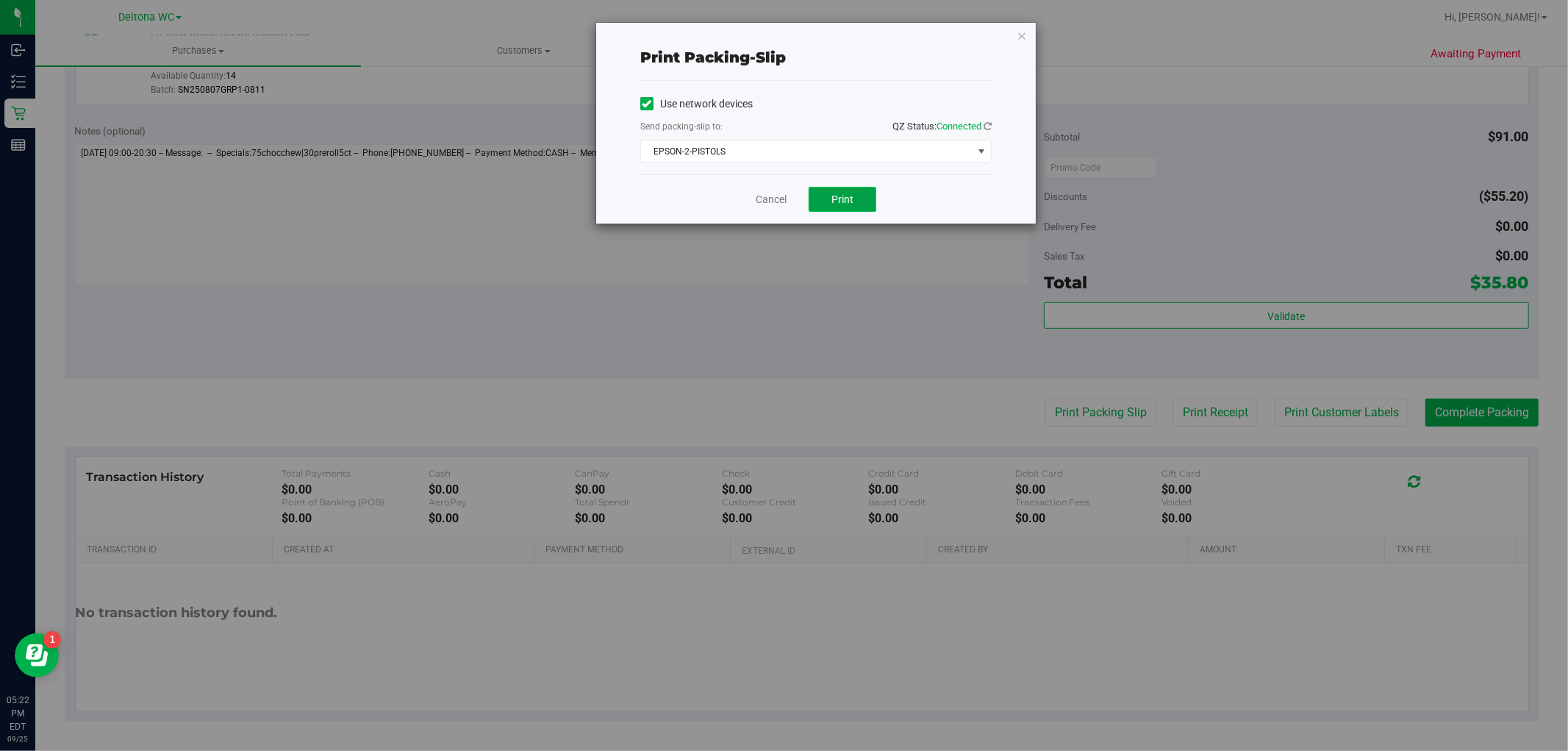
click at [828, 197] on button "Print" at bounding box center [842, 199] width 67 height 25
click at [1022, 33] on icon "button" at bounding box center [1022, 36] width 10 height 18
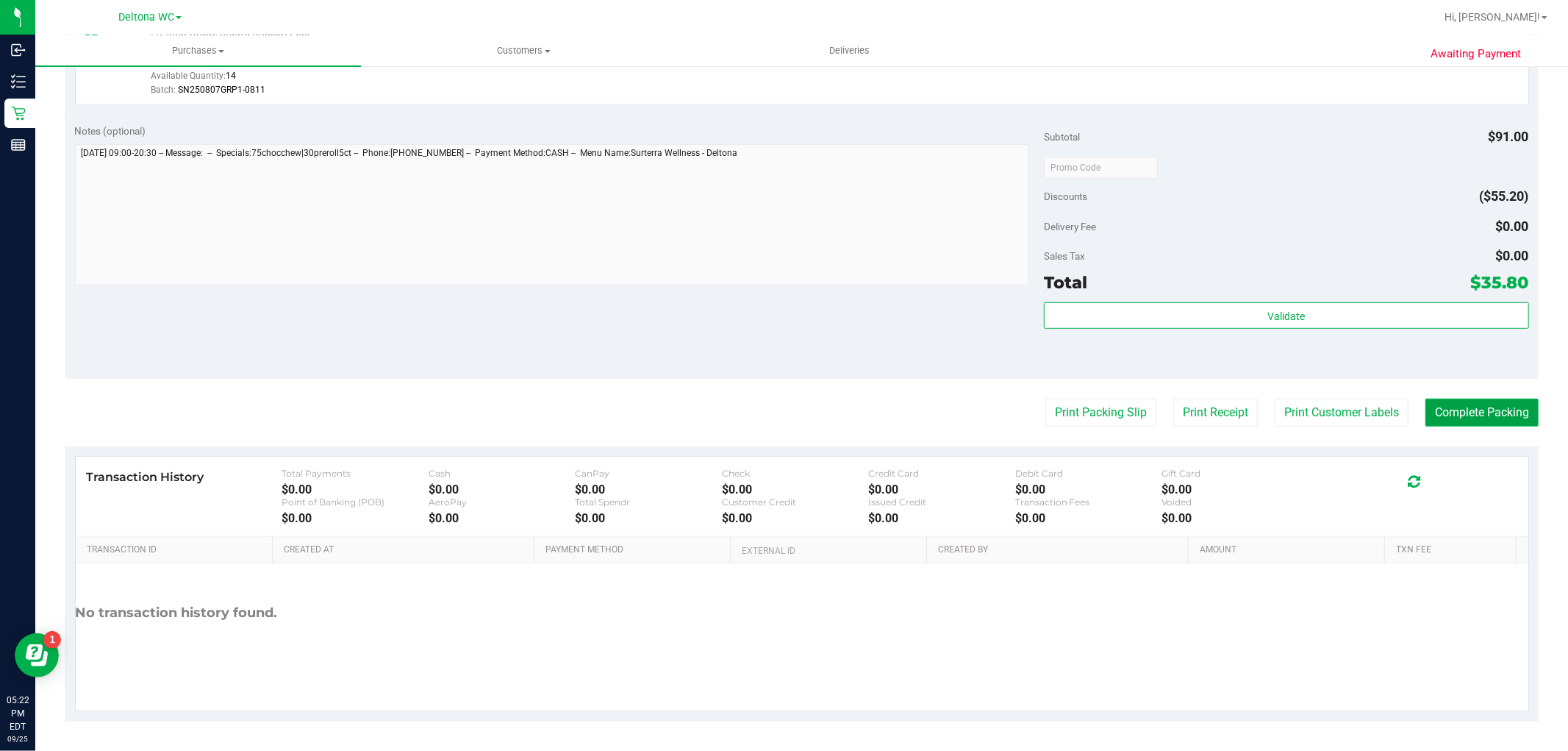
click at [1459, 408] on button "Complete Packing" at bounding box center [1482, 413] width 113 height 28
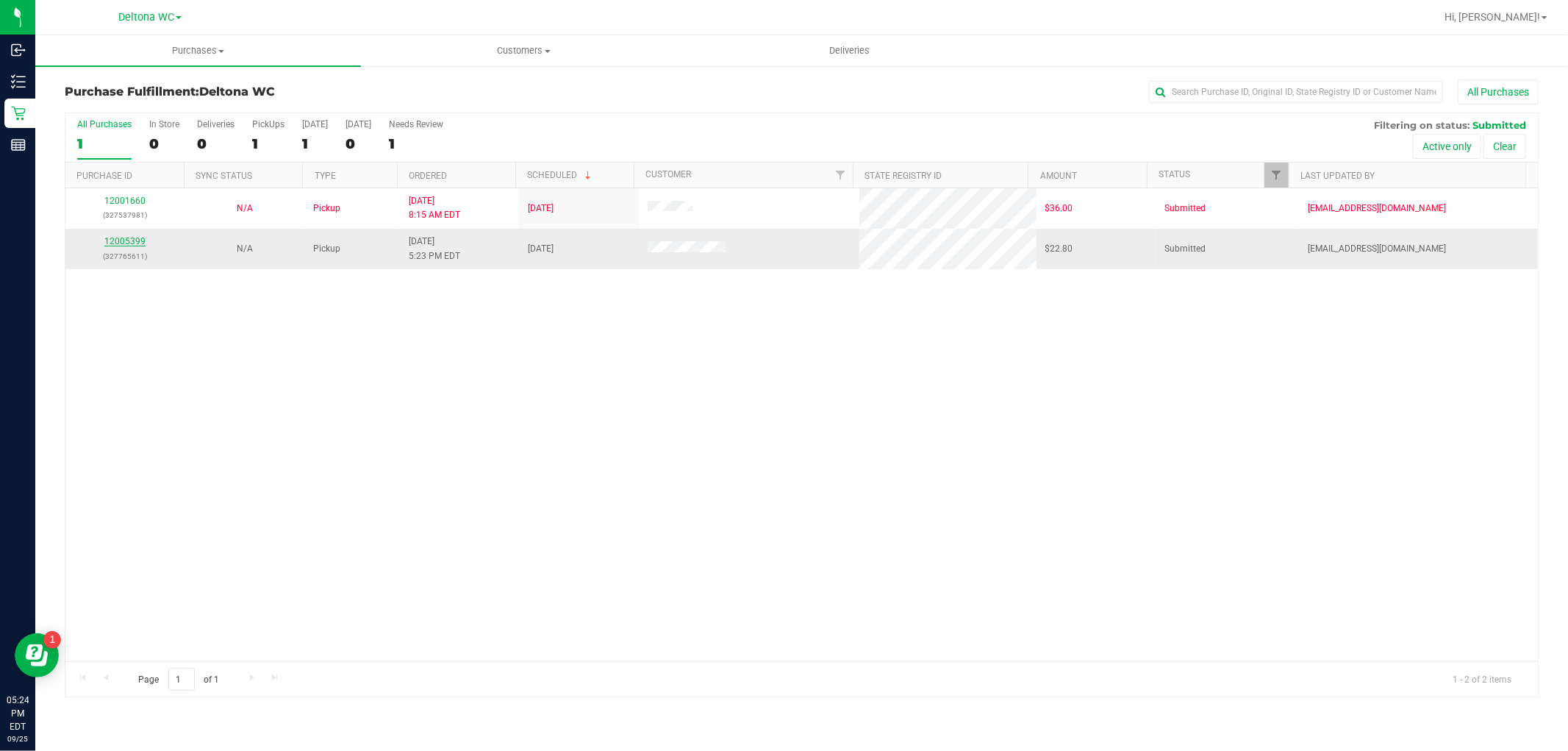
click at [114, 241] on link "12005399" at bounding box center [125, 241] width 41 height 10
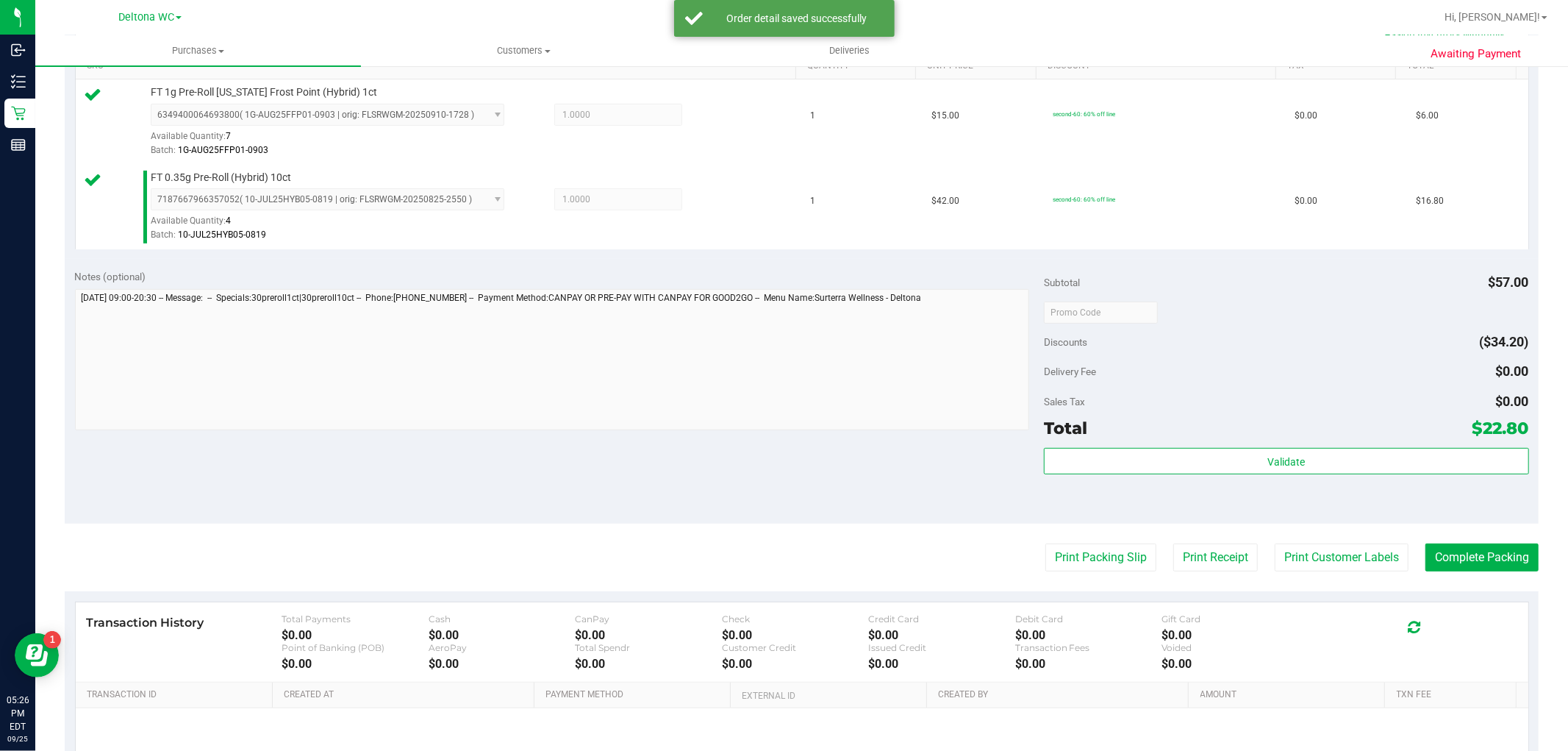
scroll to position [408, 0]
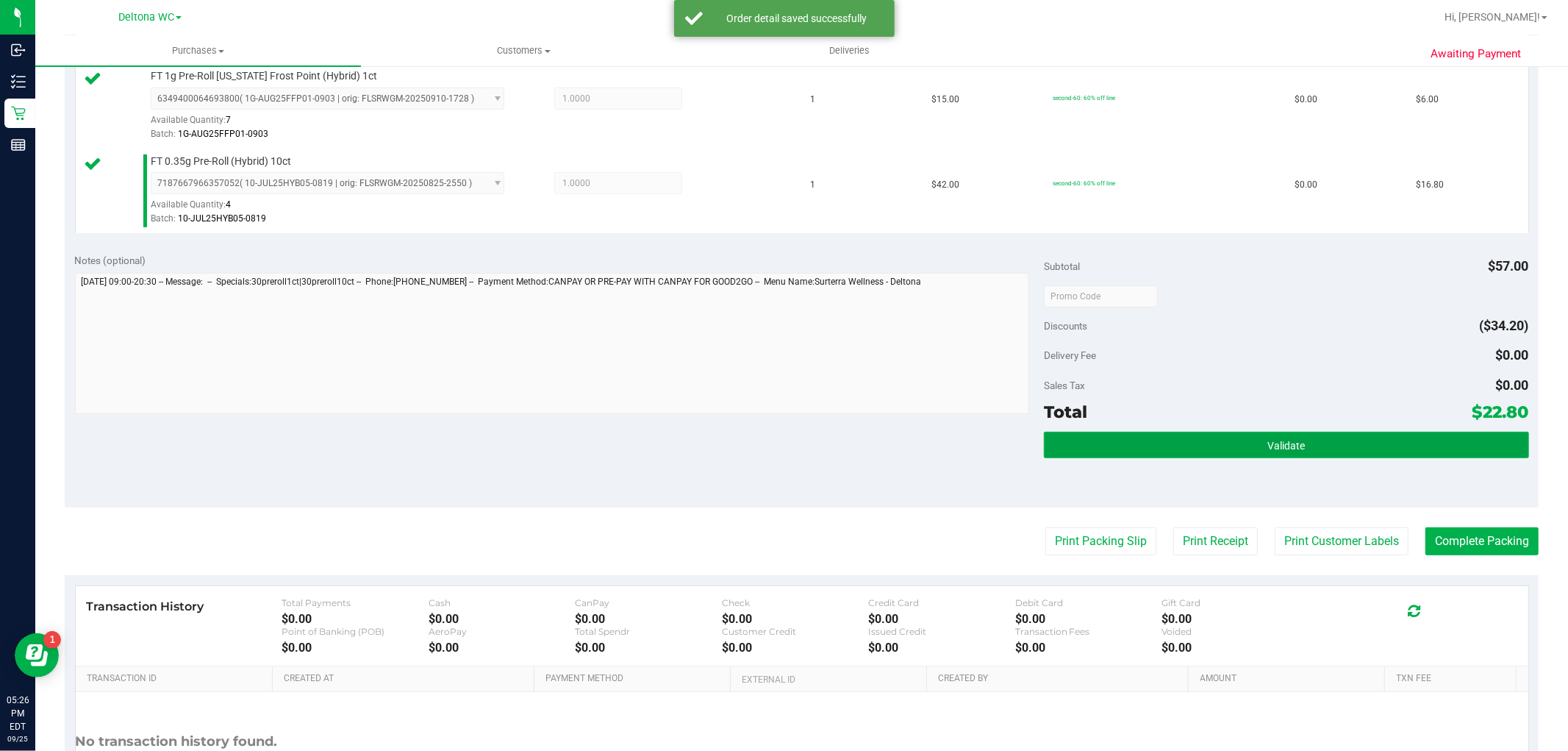
click at [1167, 439] on button "Validate" at bounding box center [1286, 445] width 485 height 27
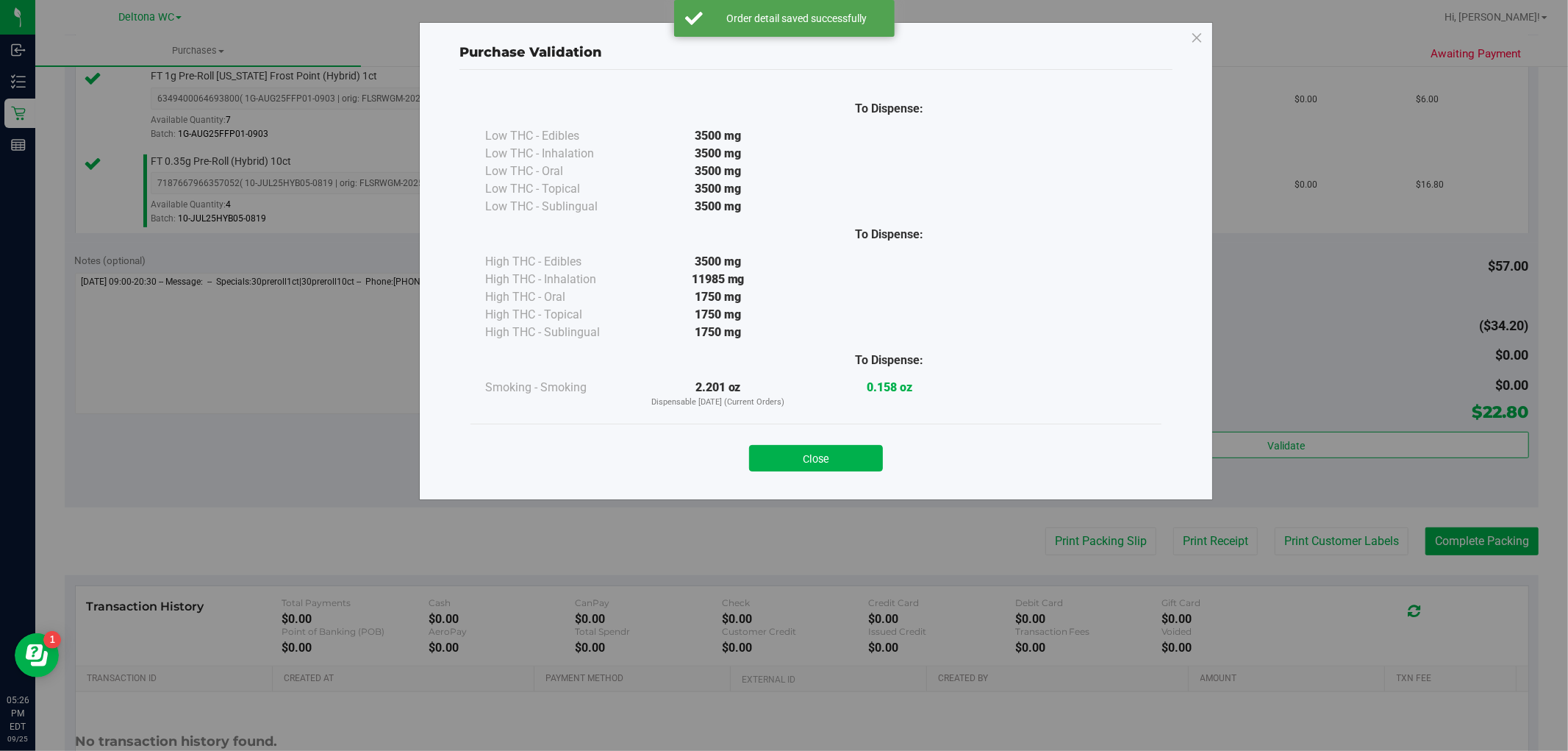
click at [834, 459] on button "Close" at bounding box center [816, 458] width 134 height 27
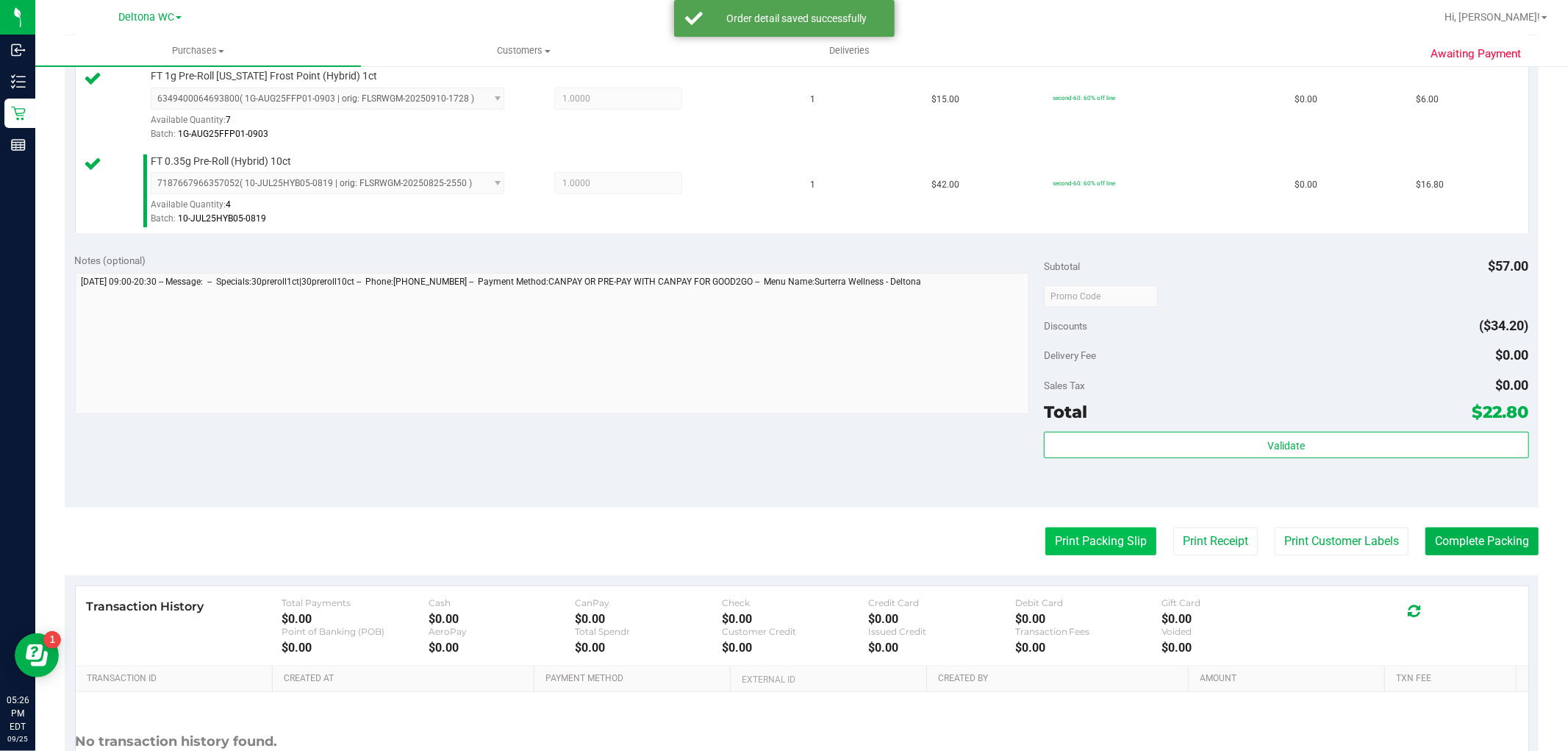
click at [1118, 530] on button "Print Packing Slip" at bounding box center [1101, 541] width 111 height 28
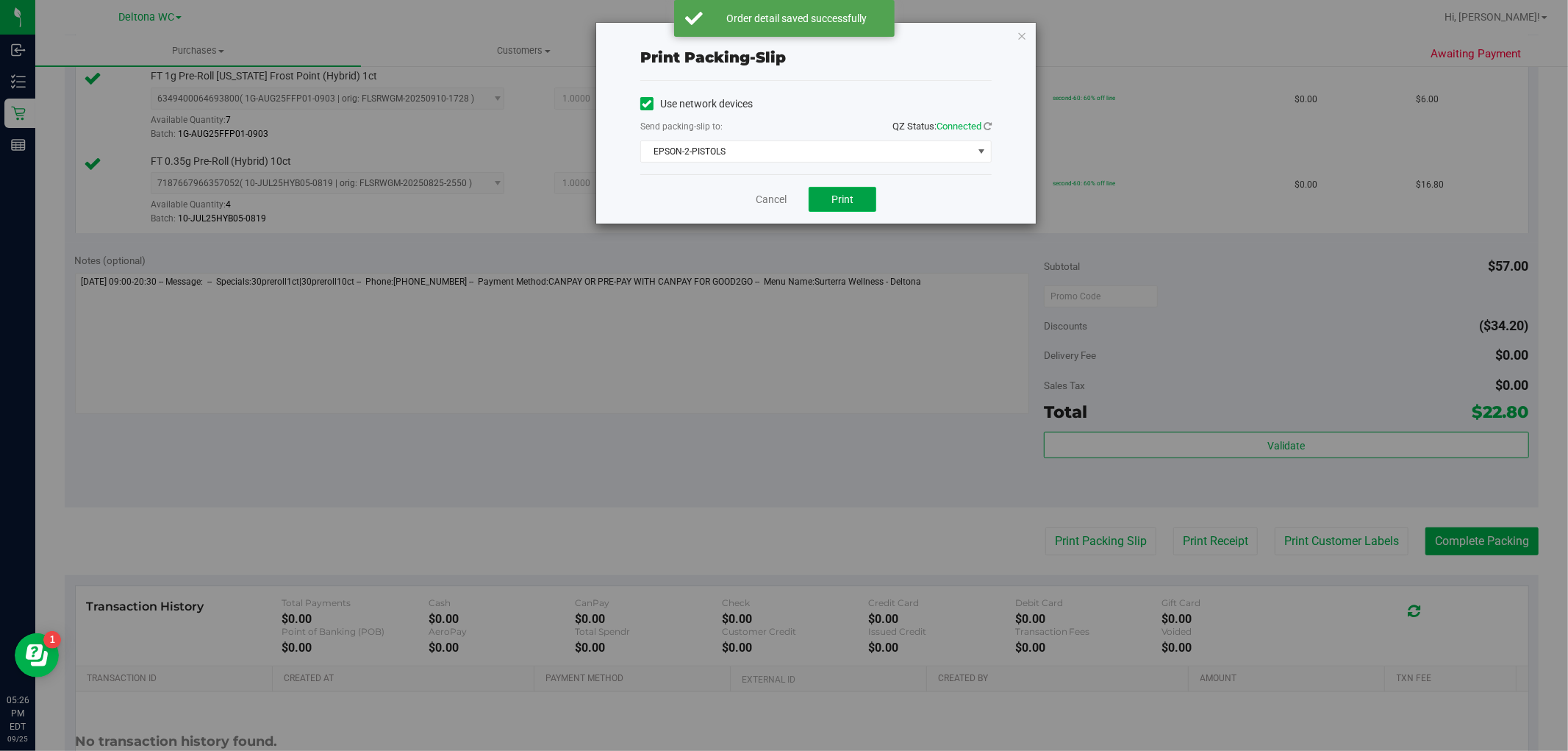
click at [836, 192] on button "Print" at bounding box center [842, 199] width 67 height 25
click at [846, 206] on button "Print" at bounding box center [842, 199] width 67 height 25
click at [1026, 27] on icon "button" at bounding box center [1022, 36] width 10 height 18
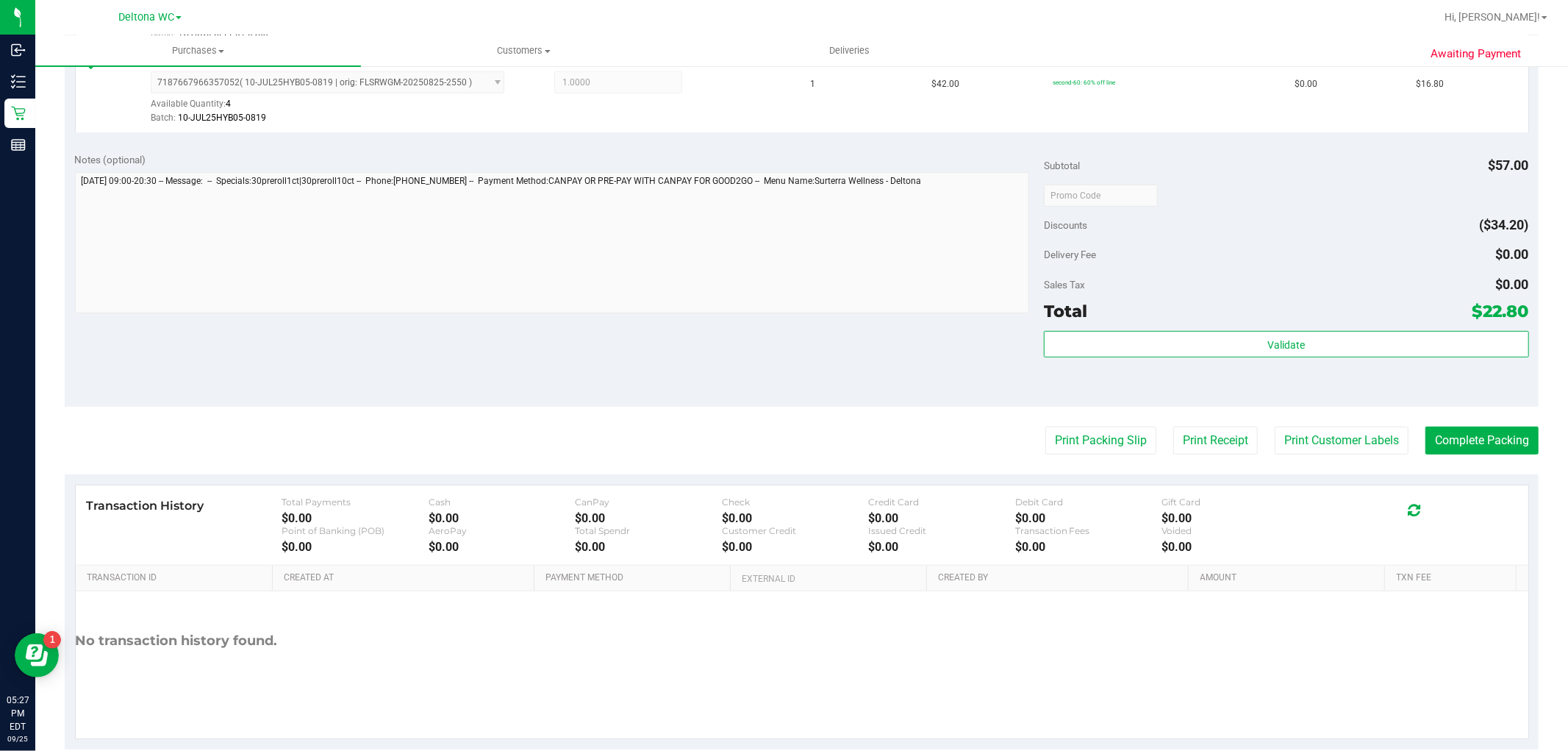
scroll to position [538, 0]
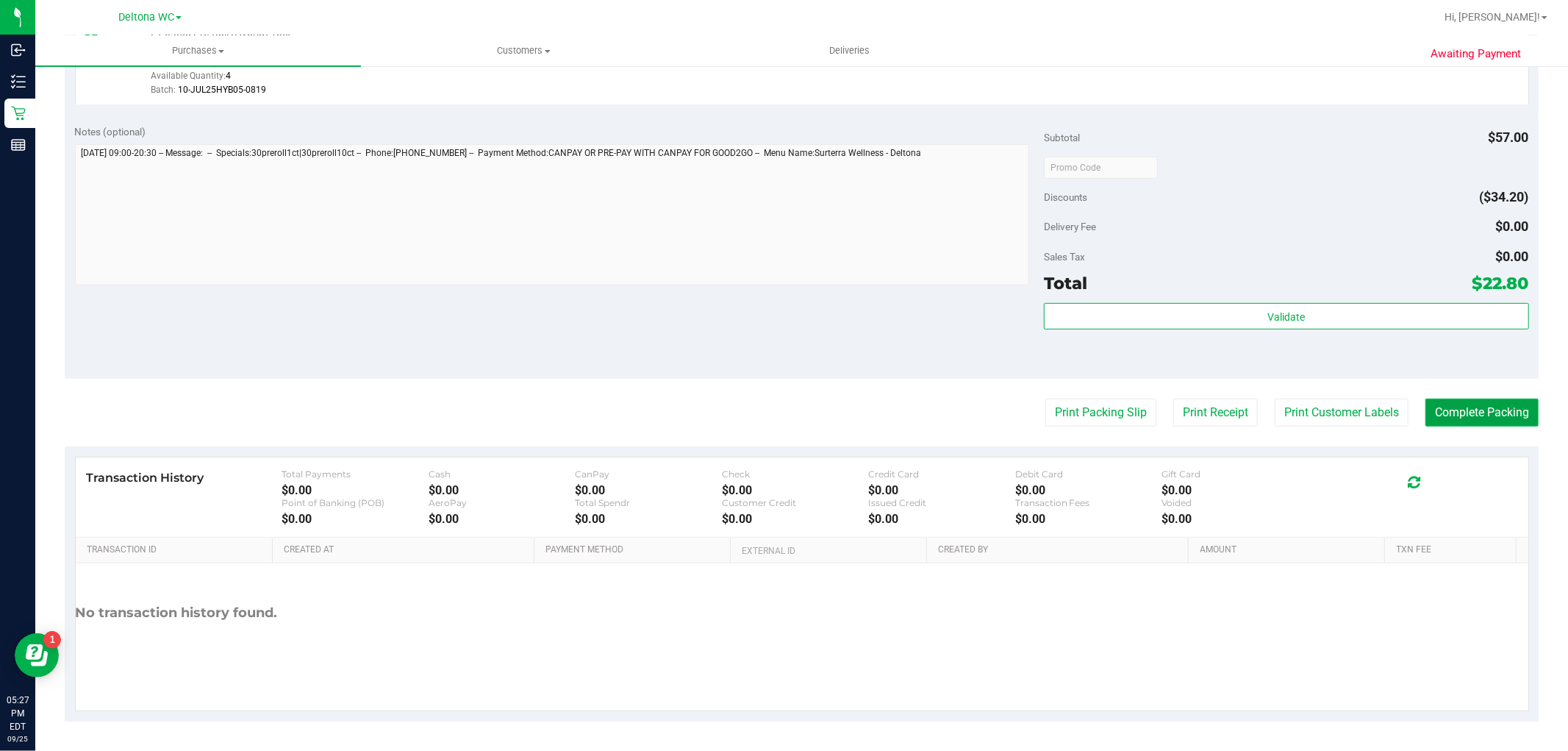
drag, startPoint x: 1491, startPoint y: 420, endPoint x: 1472, endPoint y: 423, distance: 19.2
click at [1475, 422] on button "Complete Packing" at bounding box center [1482, 413] width 113 height 28
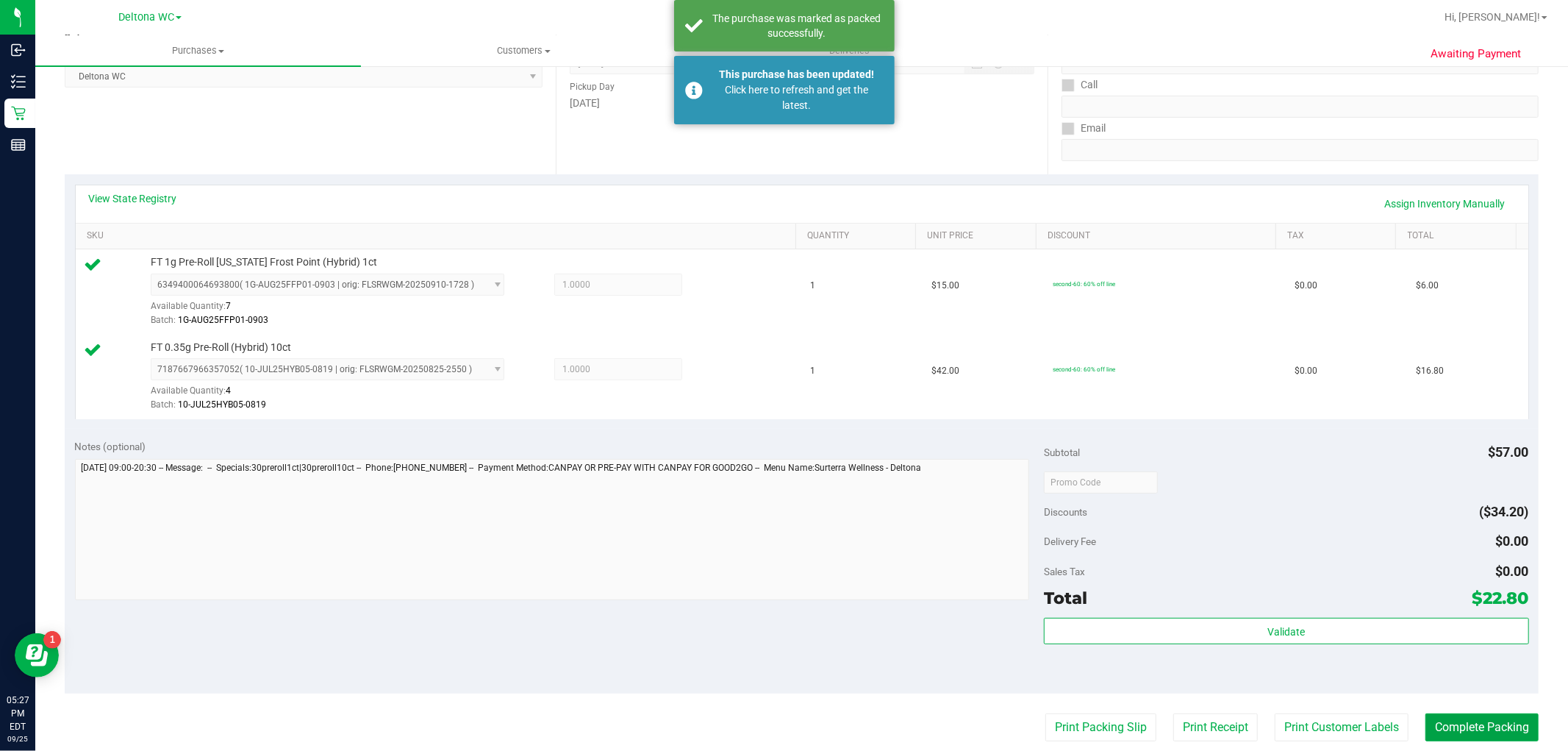
scroll to position [130, 0]
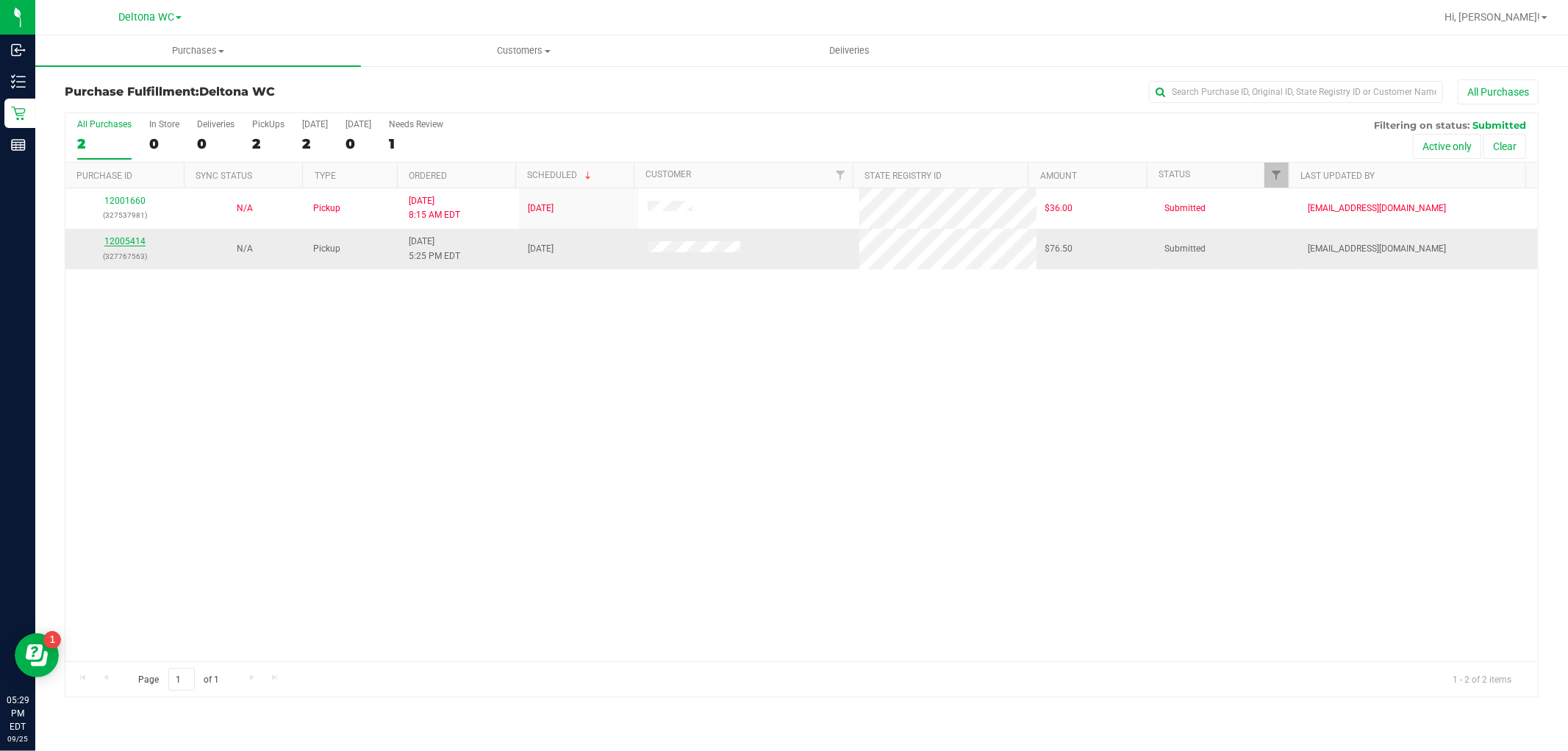
click at [116, 242] on link "12005414" at bounding box center [125, 241] width 41 height 10
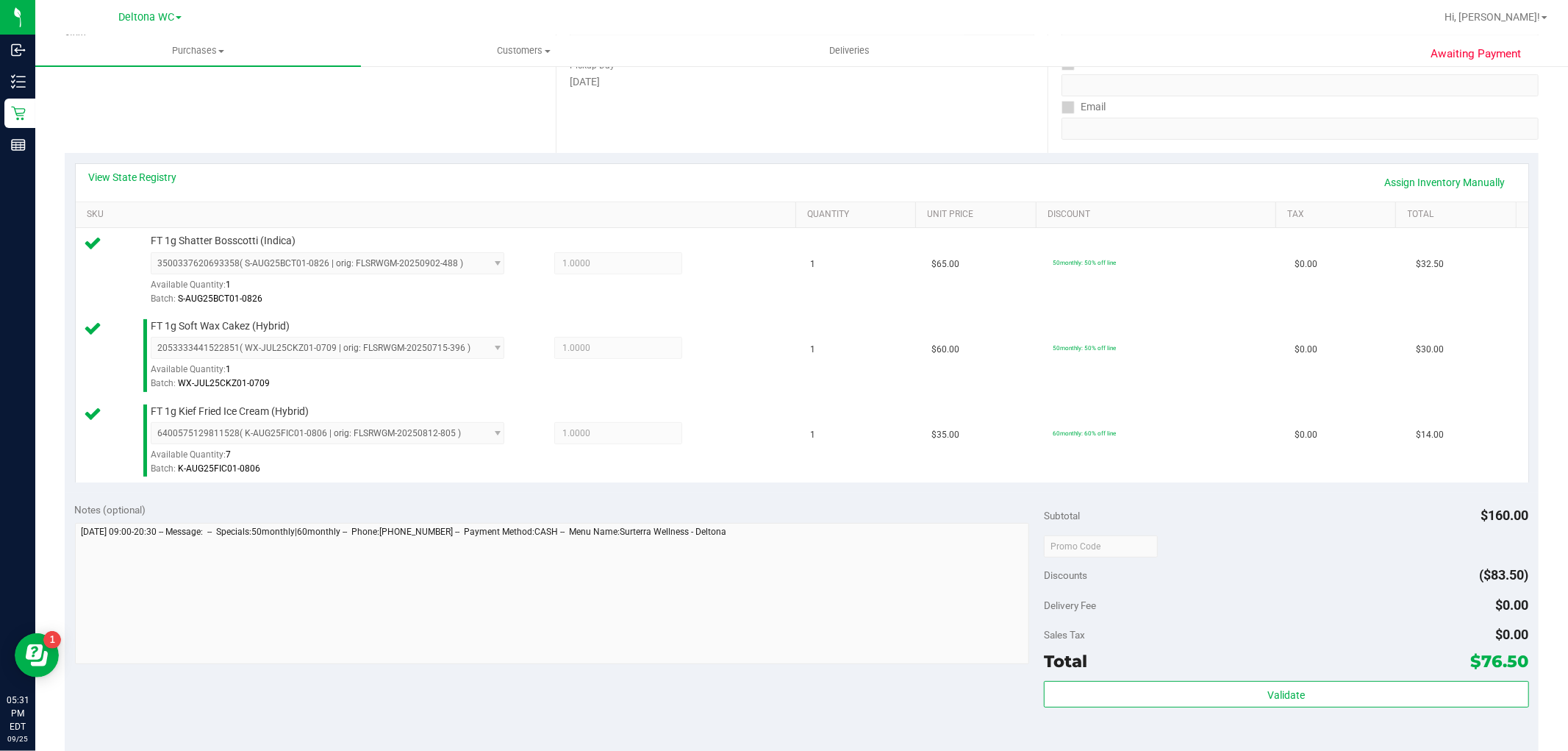
scroll to position [245, 0]
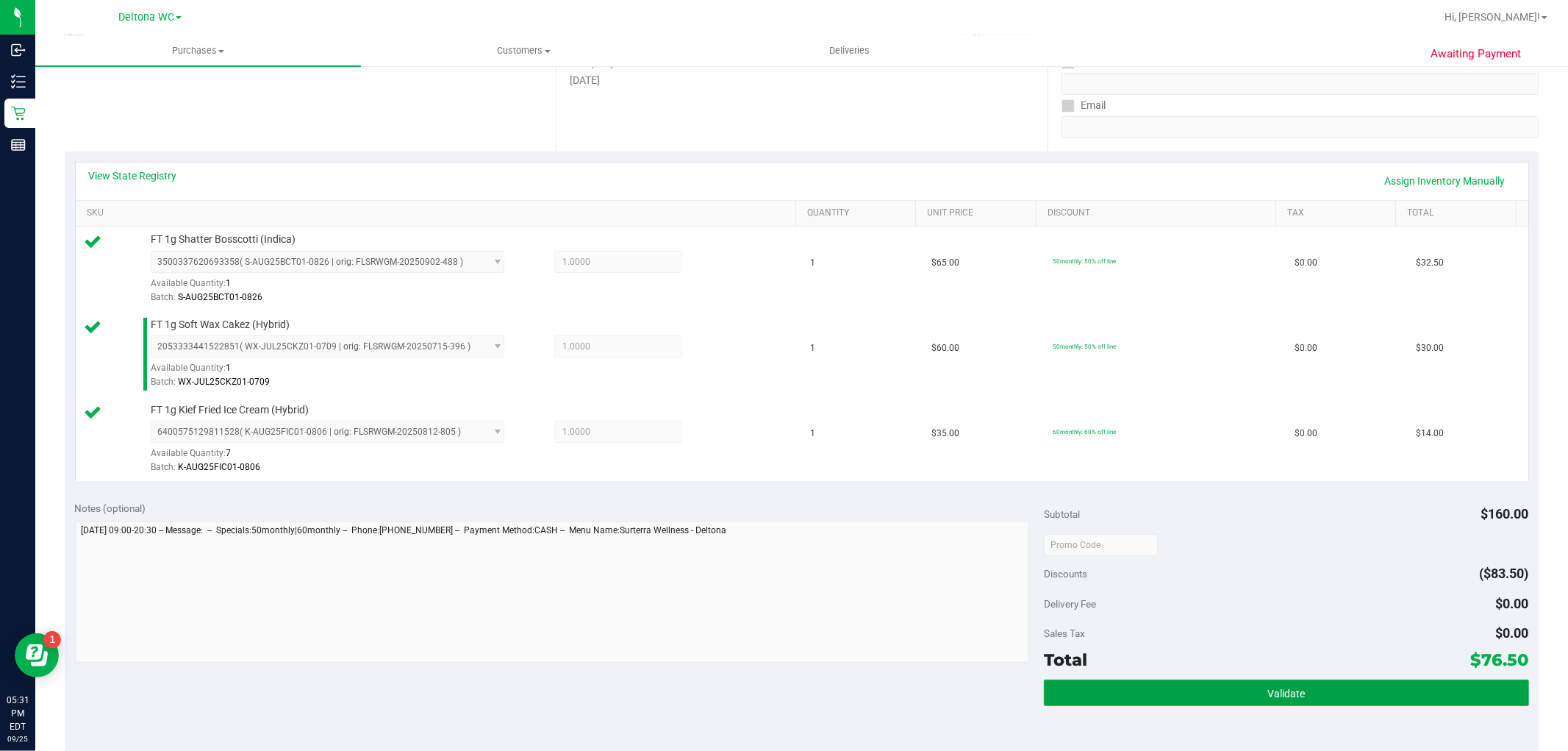
click at [1221, 695] on button "Validate" at bounding box center [1286, 693] width 485 height 27
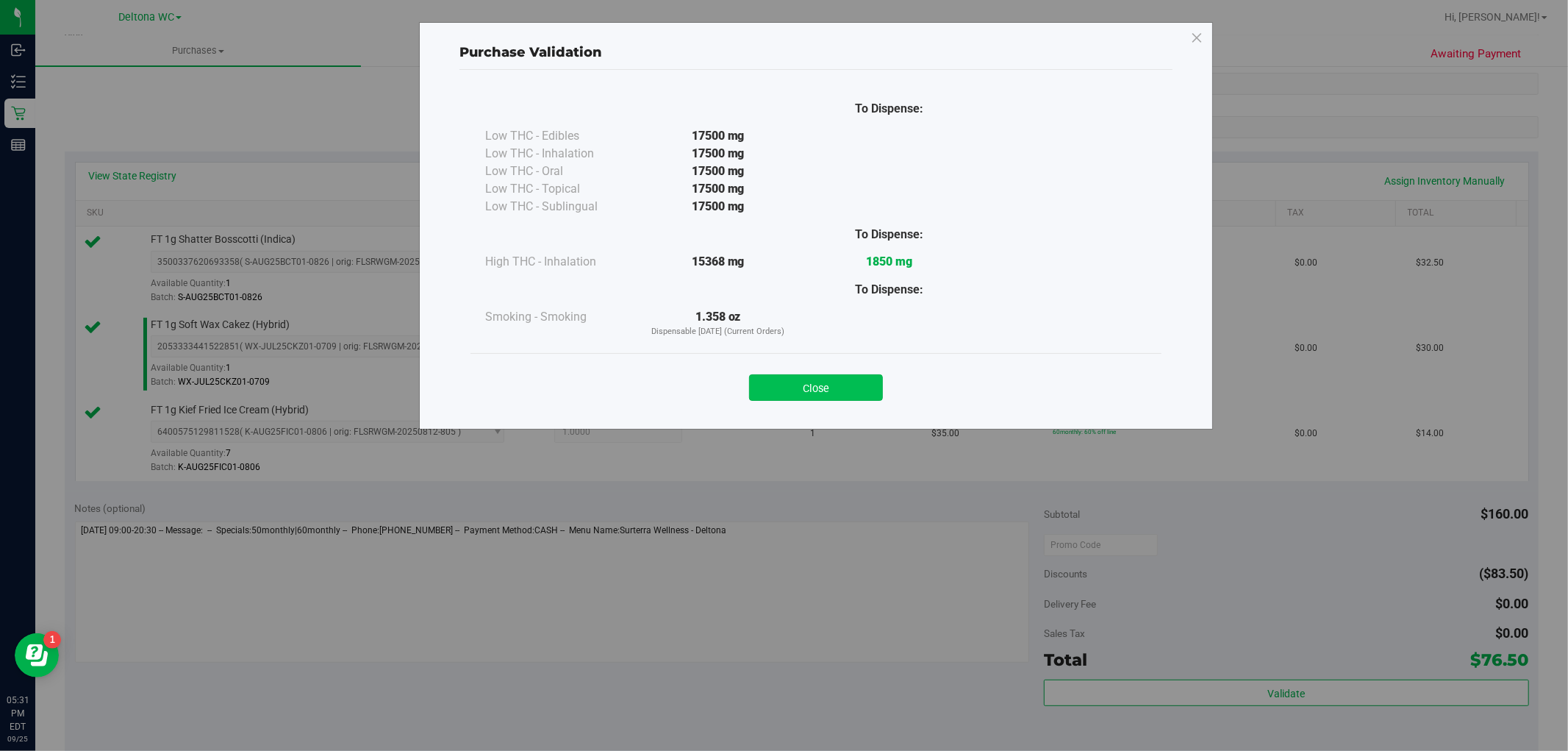
click at [770, 390] on button "Close" at bounding box center [816, 388] width 134 height 27
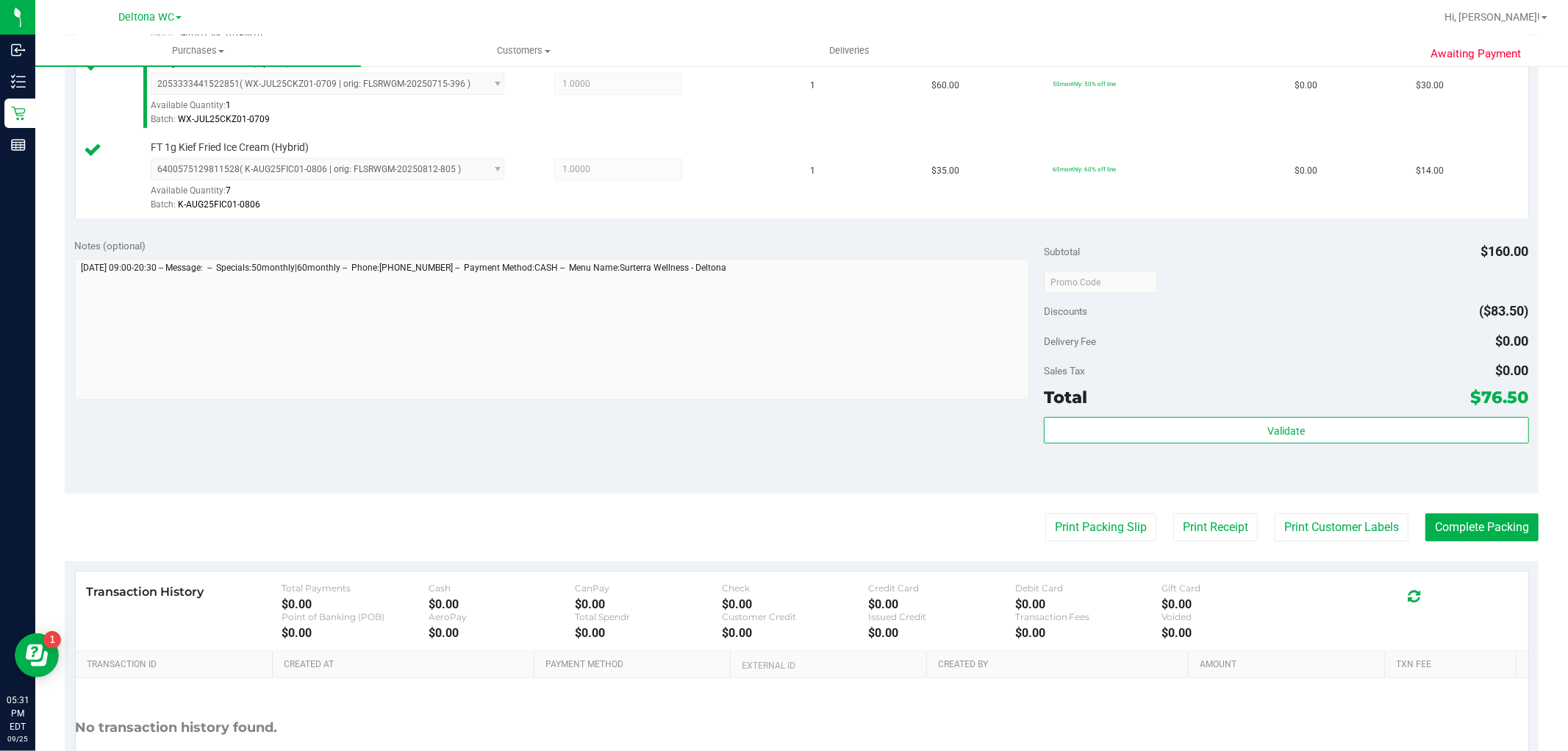
scroll to position [572, 0]
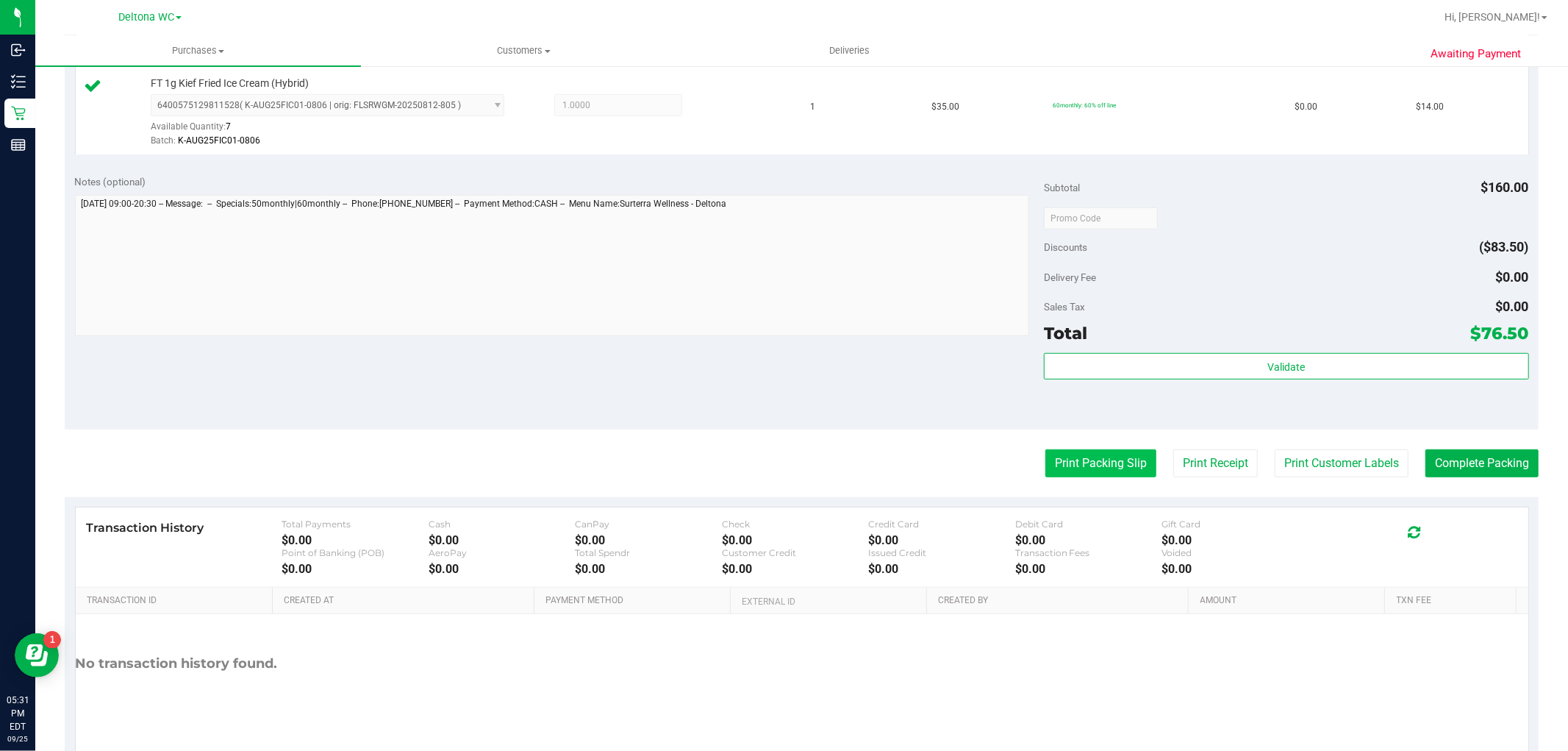
click at [1077, 466] on button "Print Packing Slip" at bounding box center [1101, 463] width 111 height 28
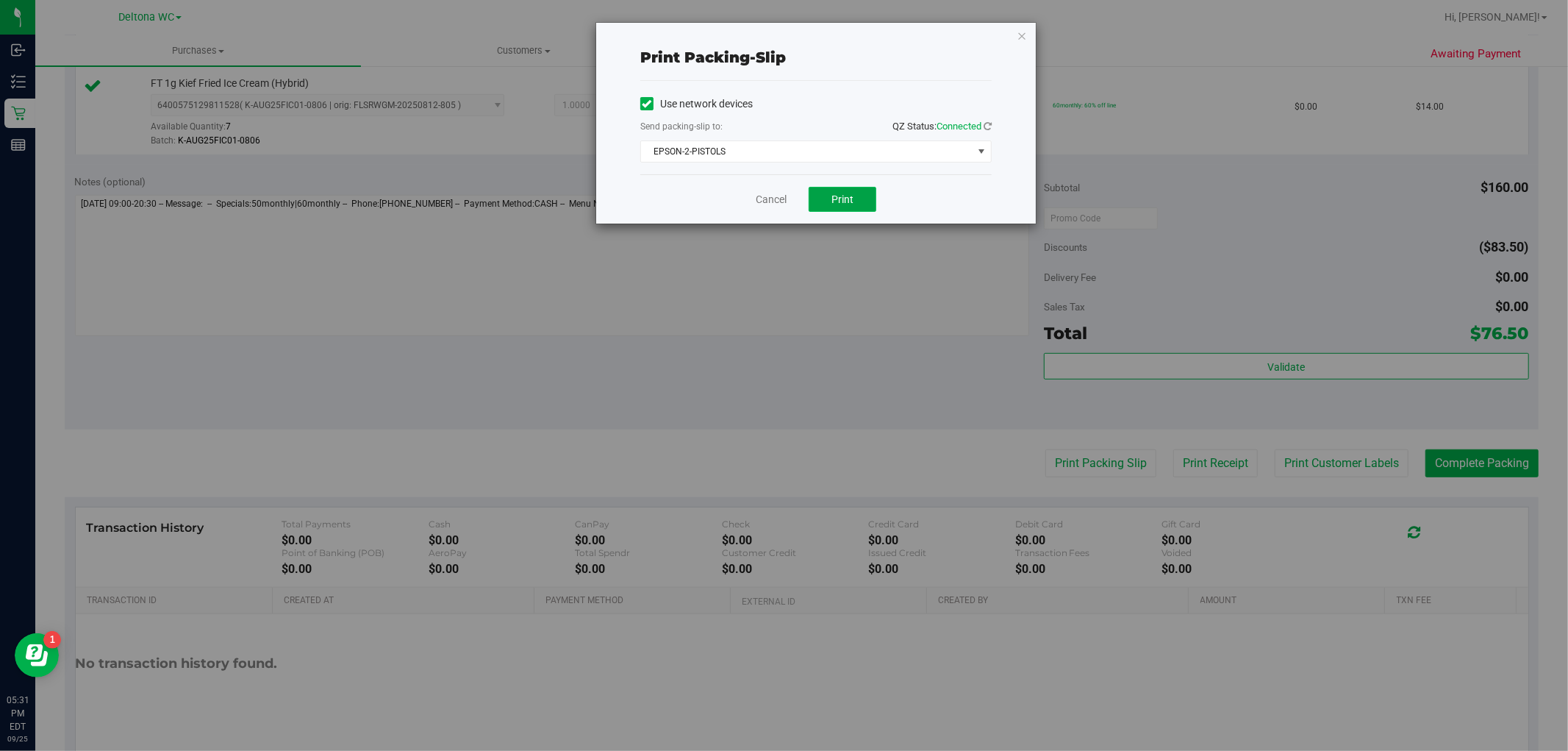
click at [838, 211] on button "Print" at bounding box center [842, 199] width 67 height 25
drag, startPoint x: 1020, startPoint y: 36, endPoint x: 1069, endPoint y: 102, distance: 82.2
click at [1020, 36] on icon "button" at bounding box center [1022, 36] width 10 height 18
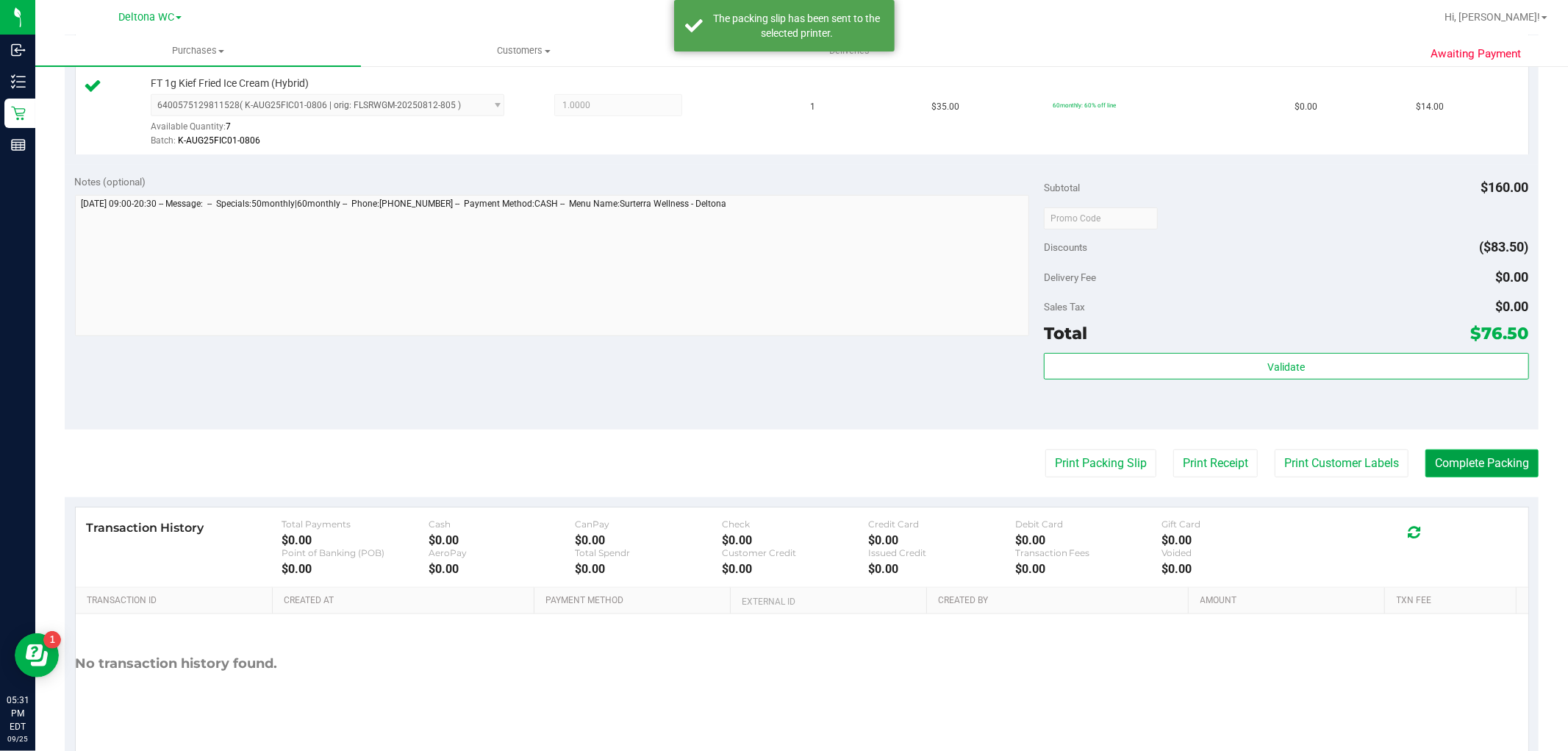
click at [1451, 463] on button "Complete Packing" at bounding box center [1482, 463] width 113 height 28
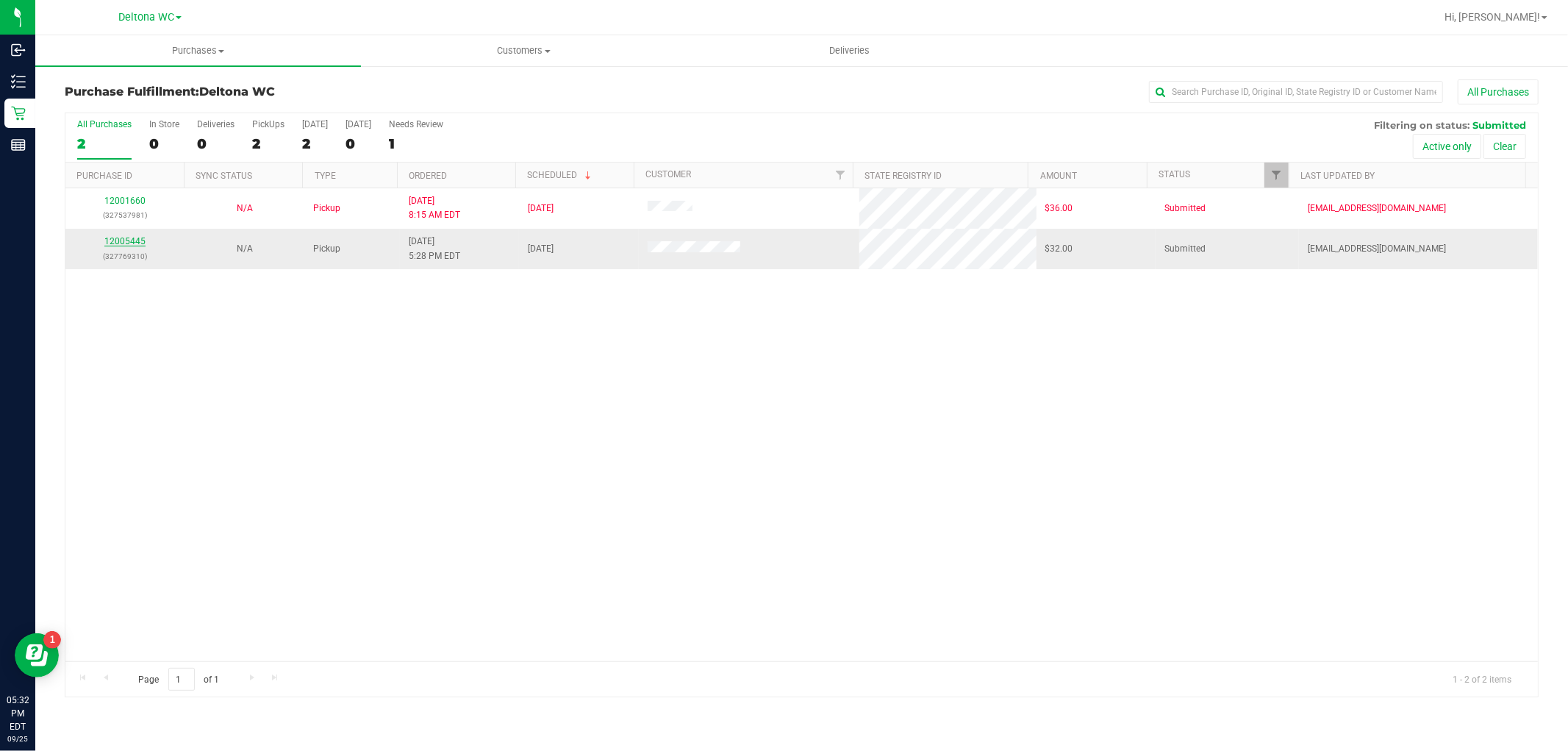
click at [136, 240] on link "12005445" at bounding box center [125, 241] width 41 height 10
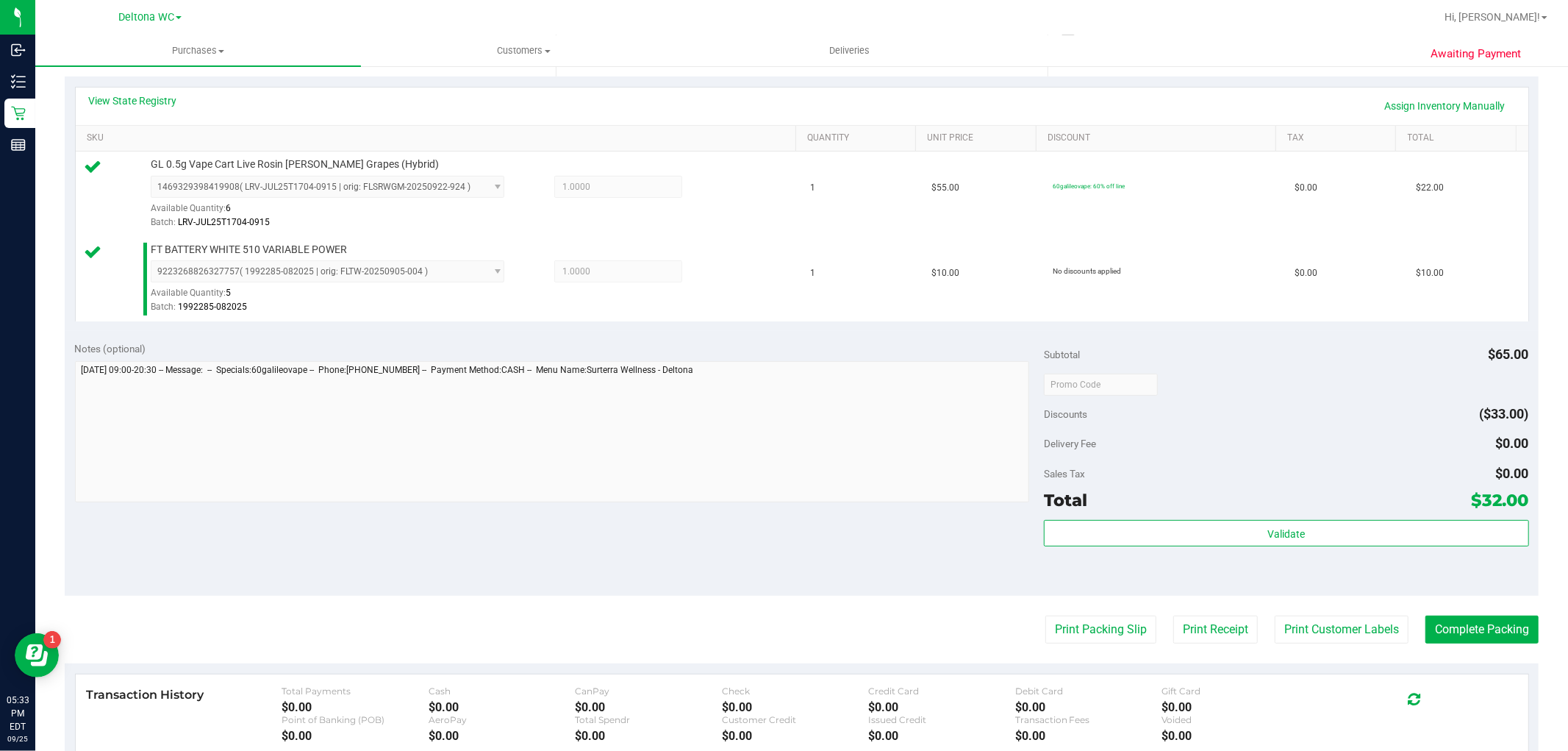
scroll to position [490, 0]
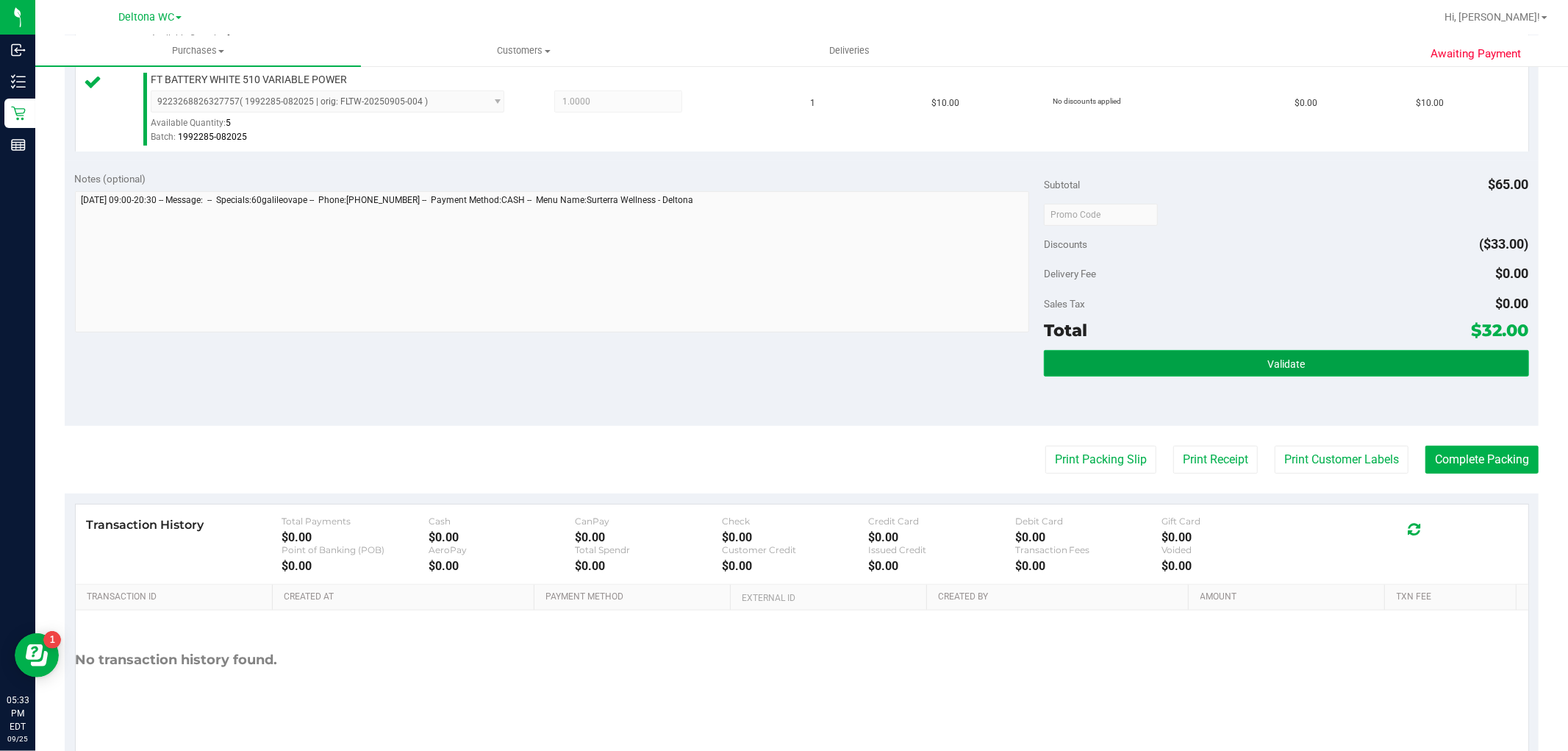
click at [1132, 369] on button "Validate" at bounding box center [1286, 363] width 485 height 27
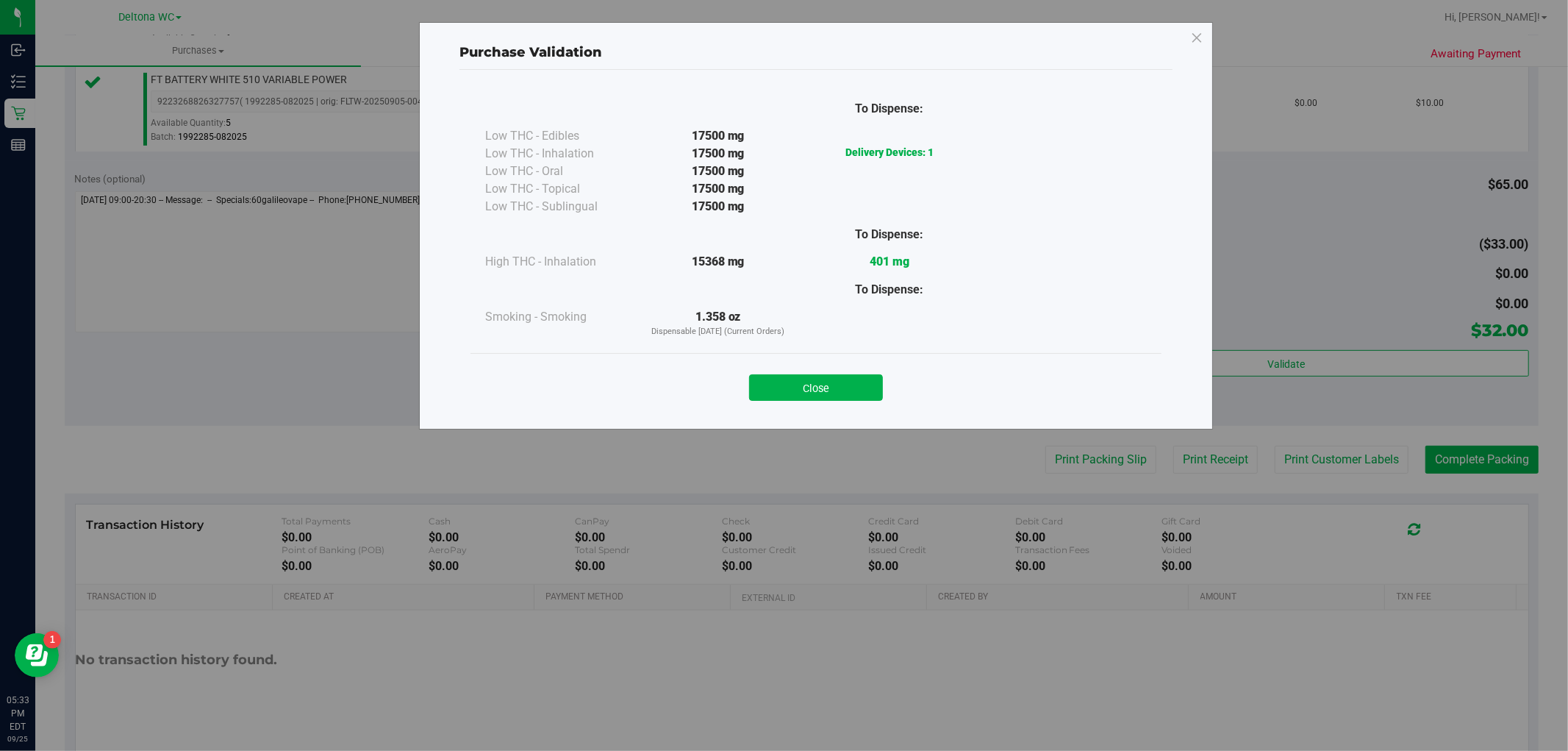
drag, startPoint x: 857, startPoint y: 383, endPoint x: 854, endPoint y: 394, distance: 11.4
click at [847, 384] on button "Close" at bounding box center [816, 388] width 134 height 27
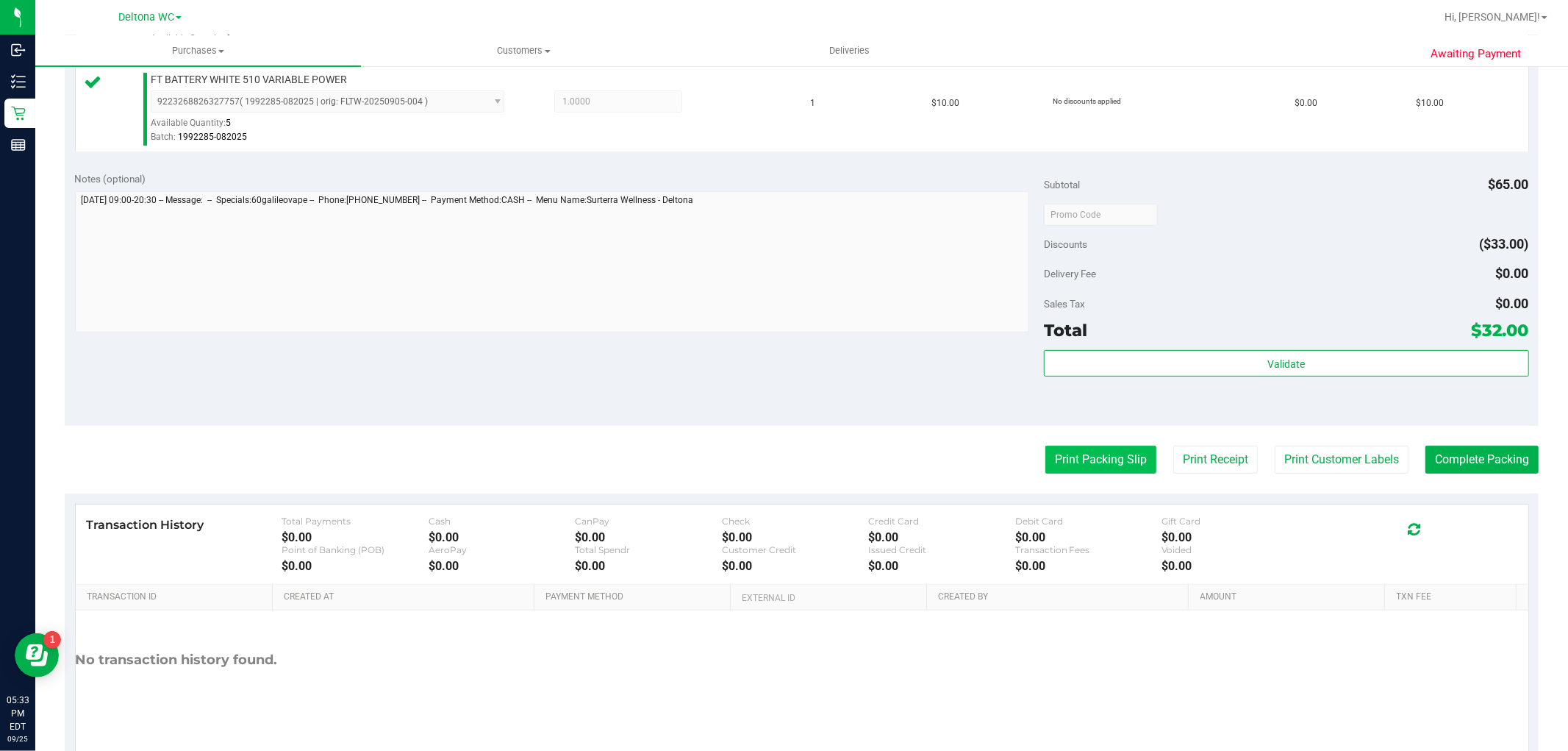
click at [1057, 468] on button "Print Packing Slip" at bounding box center [1101, 460] width 111 height 28
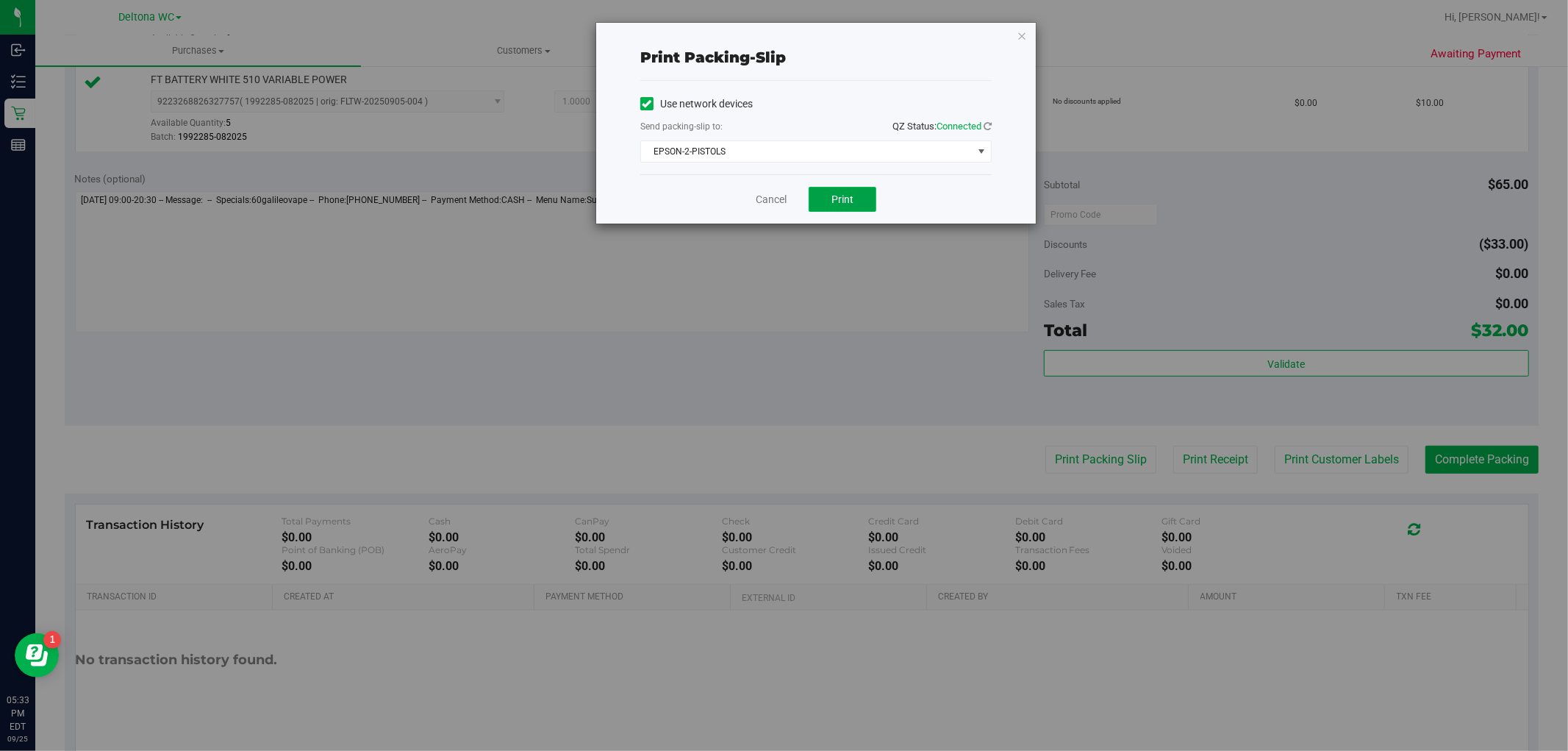
click at [847, 209] on button "Print" at bounding box center [842, 199] width 67 height 25
drag, startPoint x: 1019, startPoint y: 25, endPoint x: 1026, endPoint y: 32, distance: 9.9
click at [1019, 27] on icon "button" at bounding box center [1022, 36] width 10 height 18
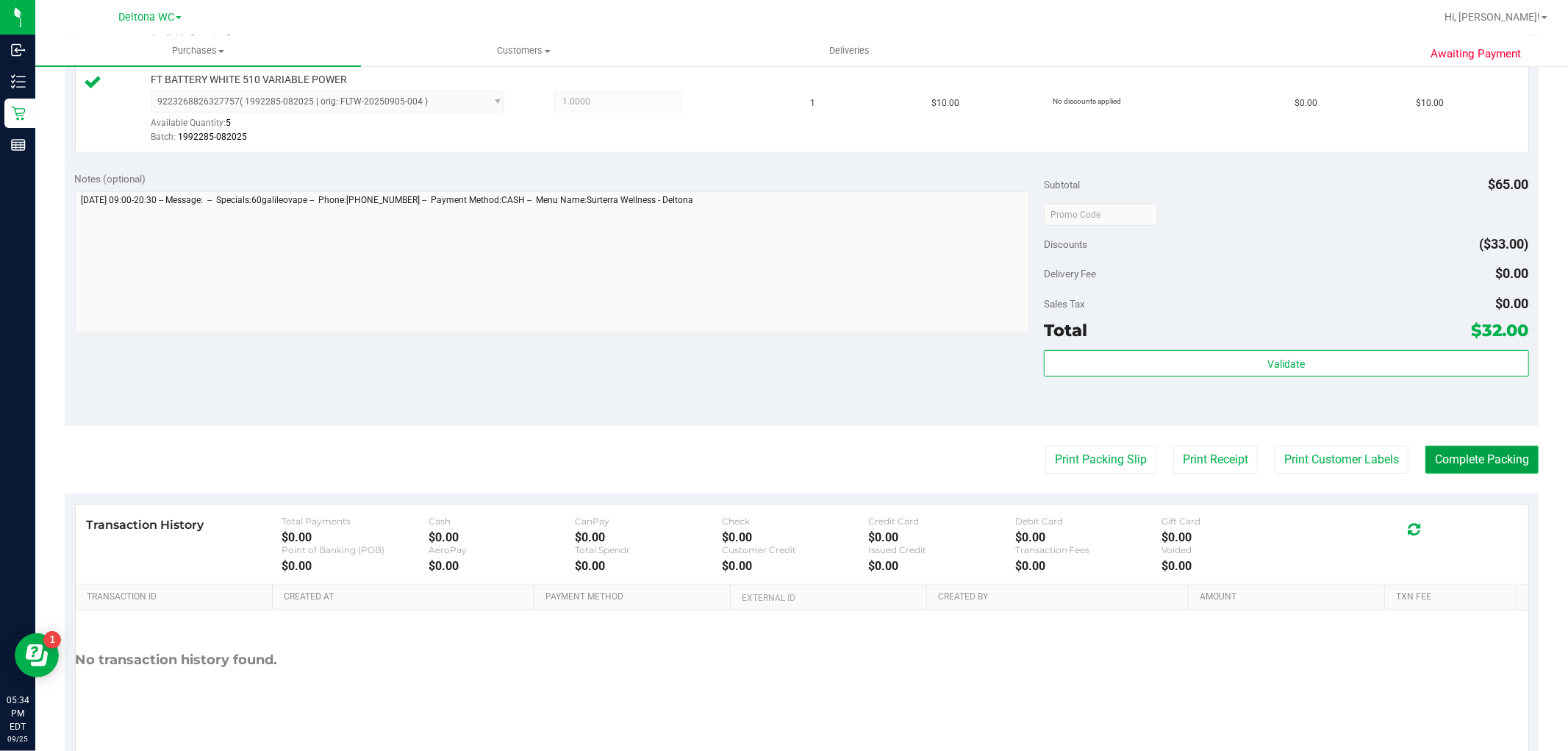
click at [1441, 453] on button "Complete Packing" at bounding box center [1482, 460] width 113 height 28
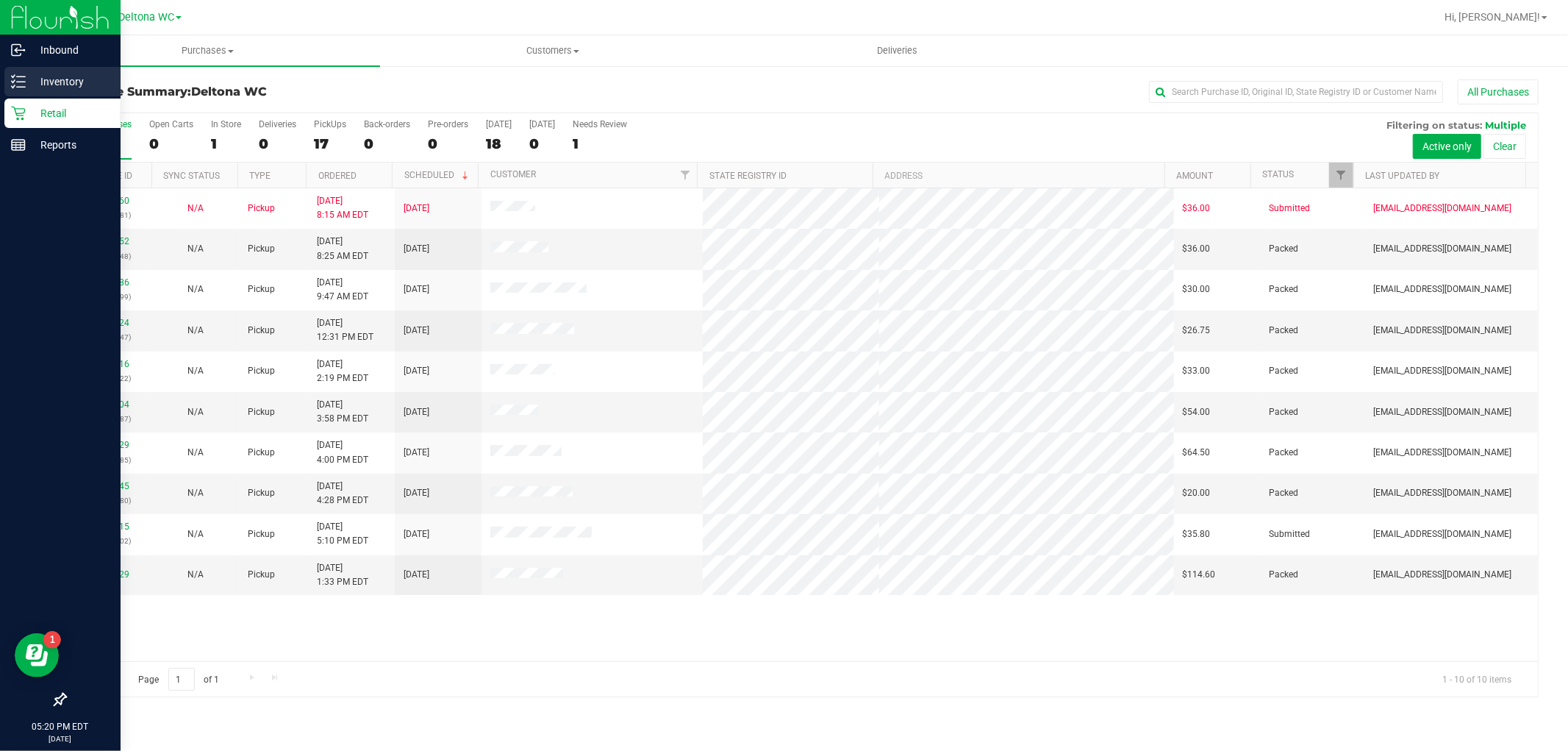
click at [76, 81] on p "Inventory" at bounding box center [70, 82] width 88 height 18
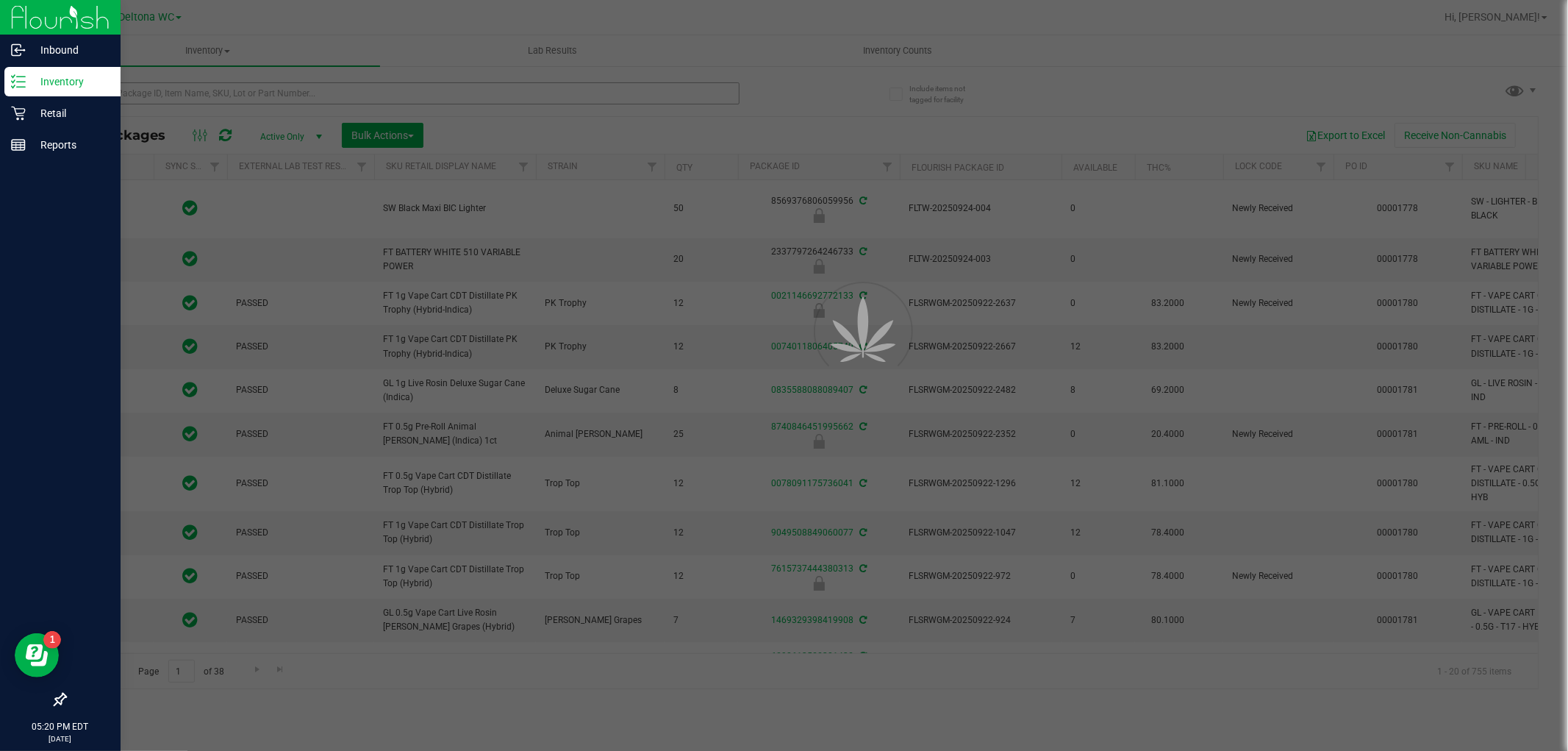
click at [151, 96] on div at bounding box center [784, 375] width 1568 height 751
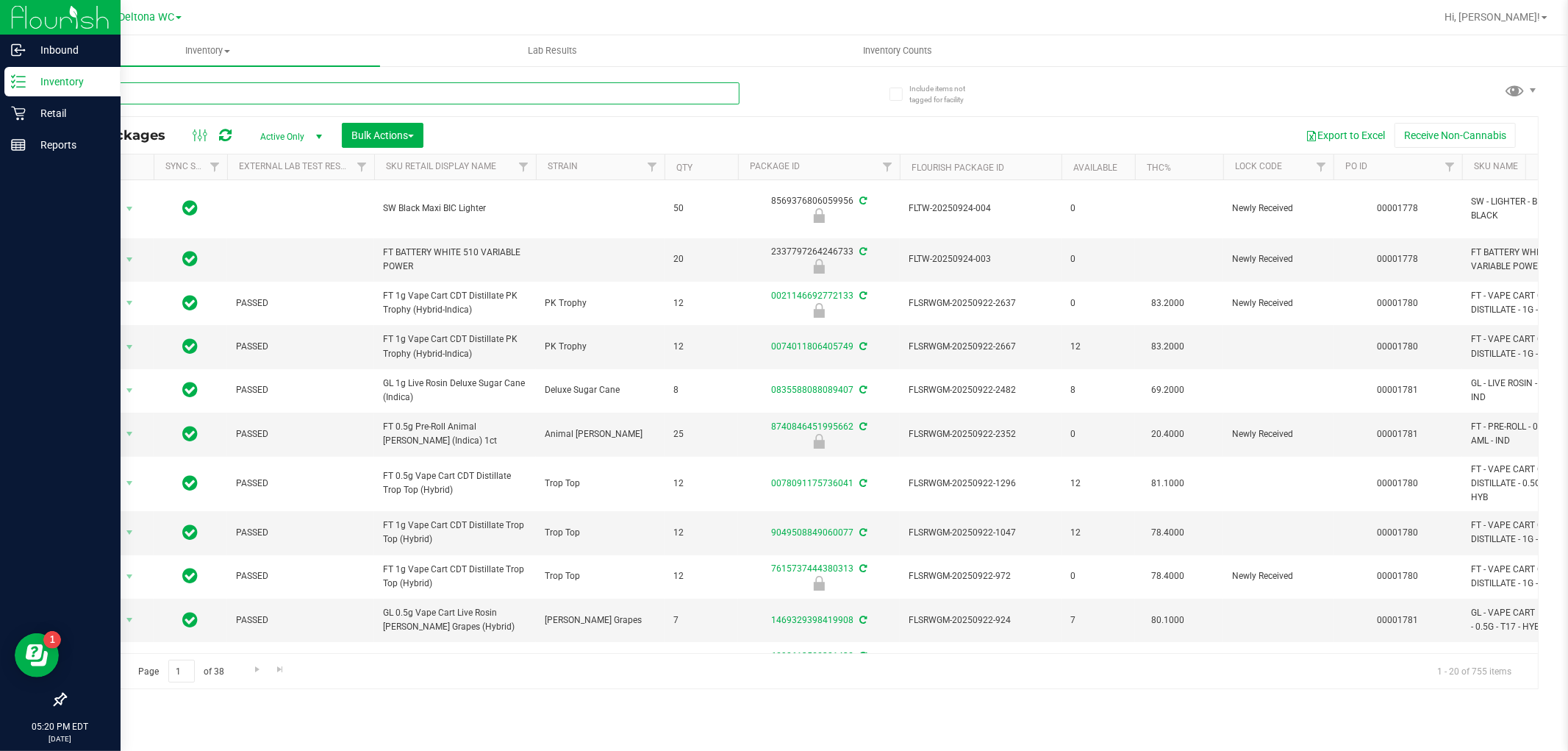
click at [151, 96] on input "text" at bounding box center [402, 93] width 675 height 22
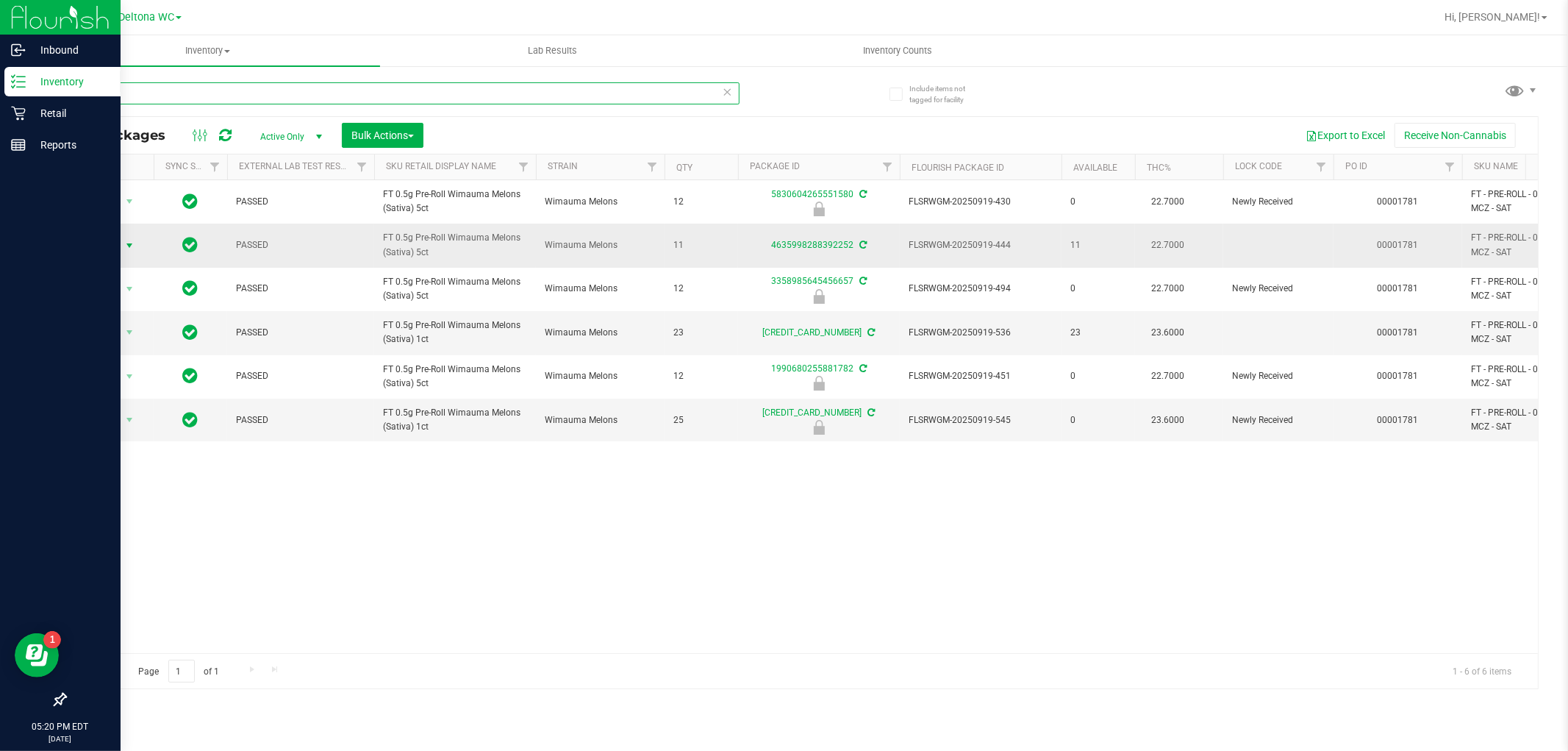
type input "wim"
click at [107, 254] on span "Action" at bounding box center [100, 245] width 40 height 21
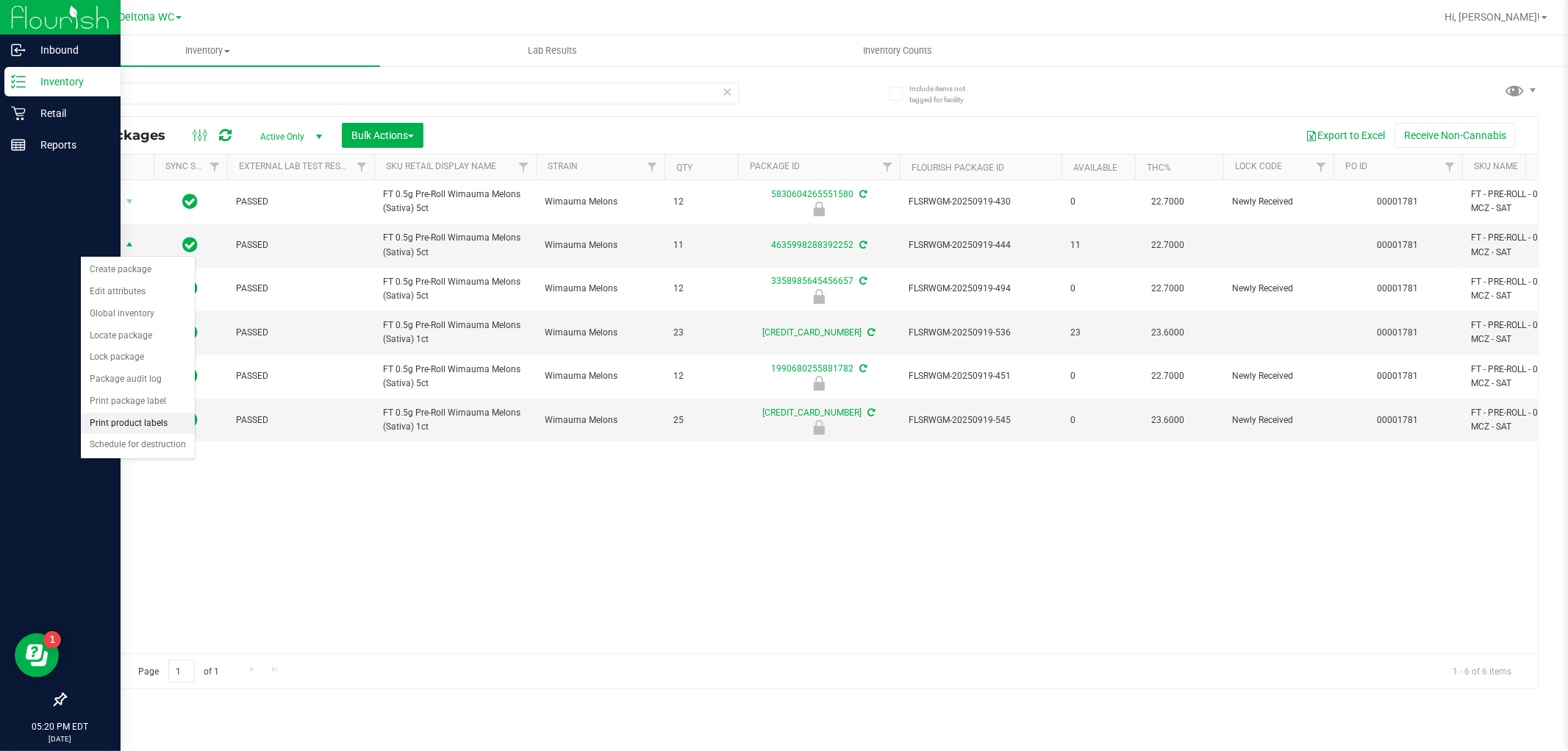
click at [160, 422] on li "Print product labels" at bounding box center [138, 424] width 114 height 22
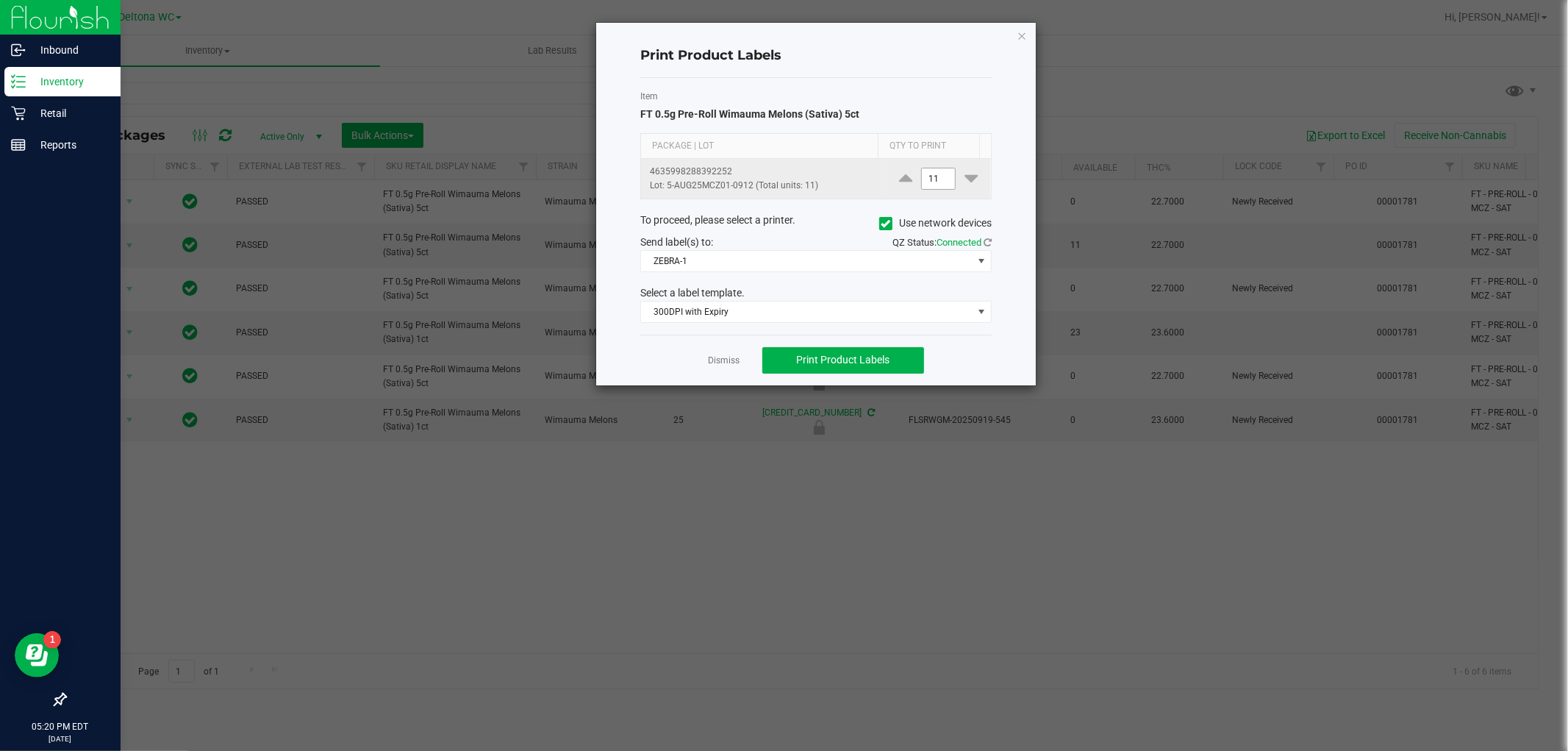
click at [937, 173] on input "11" at bounding box center [939, 179] width 34 height 21
type input "1"
click at [828, 219] on div "To proceed, please select a printer. Use network devices" at bounding box center [816, 224] width 373 height 22
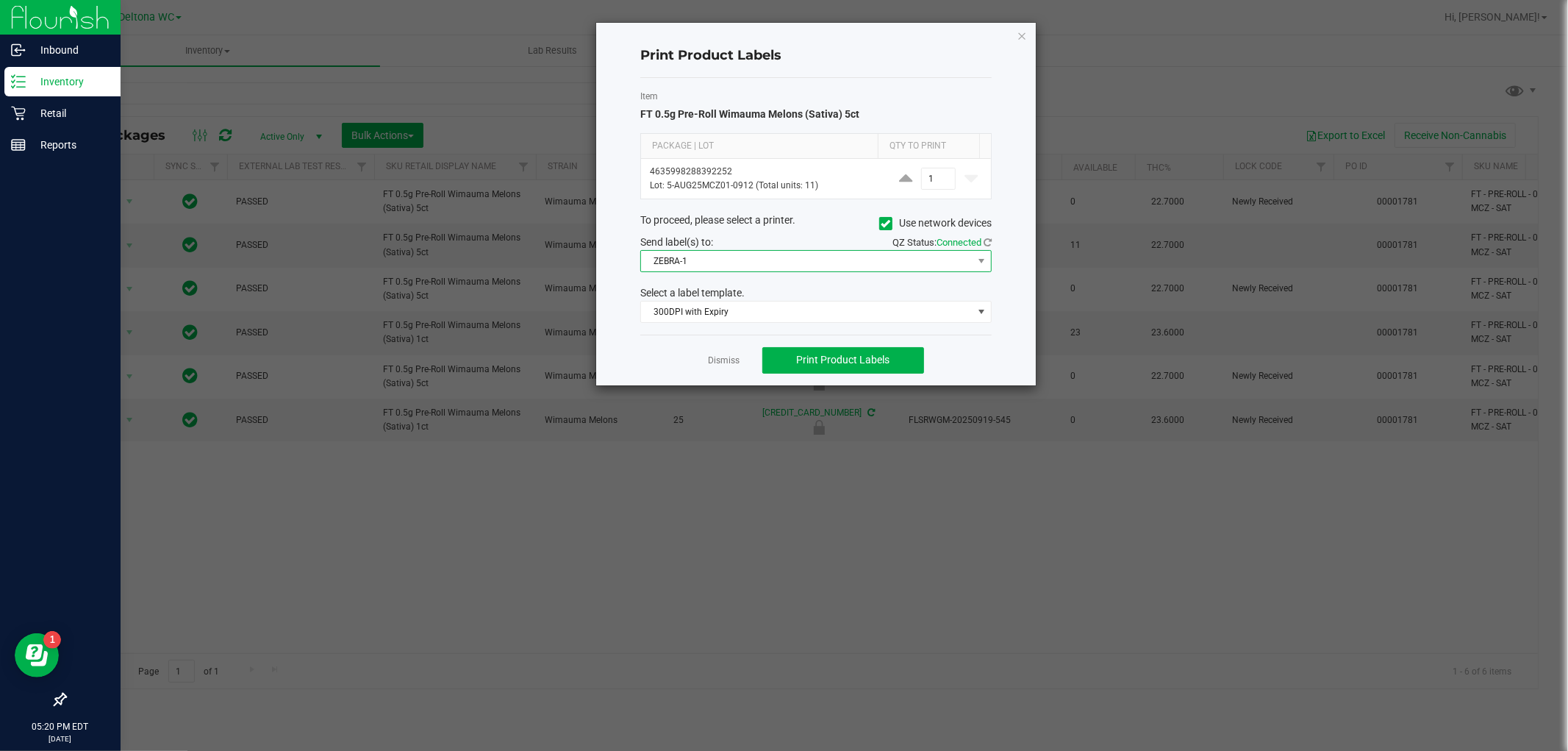
click at [795, 262] on span "ZEBRA-1" at bounding box center [806, 261] width 331 height 21
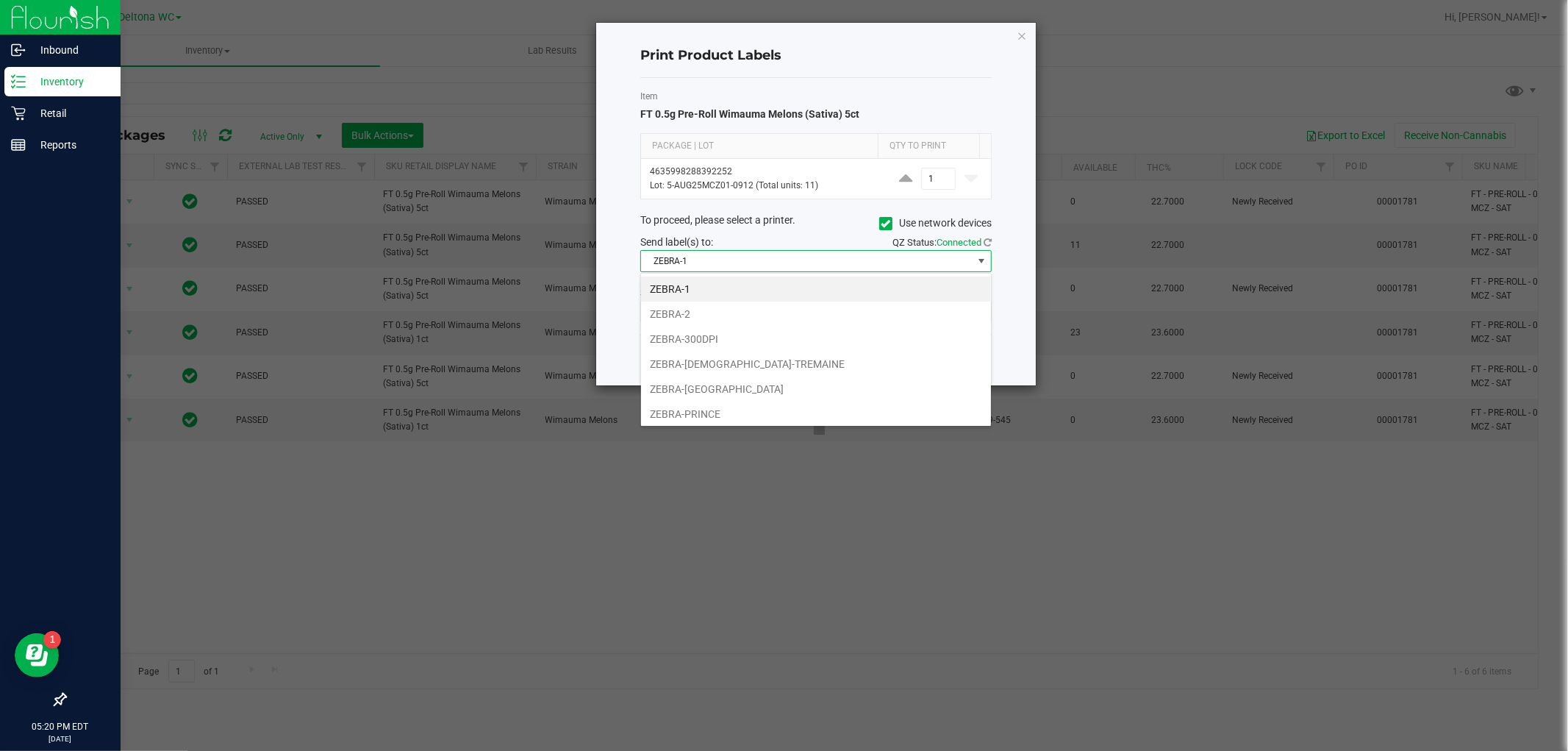
scroll to position [22, 351]
click at [729, 338] on li "ZEBRA-300DPI" at bounding box center [816, 340] width 350 height 25
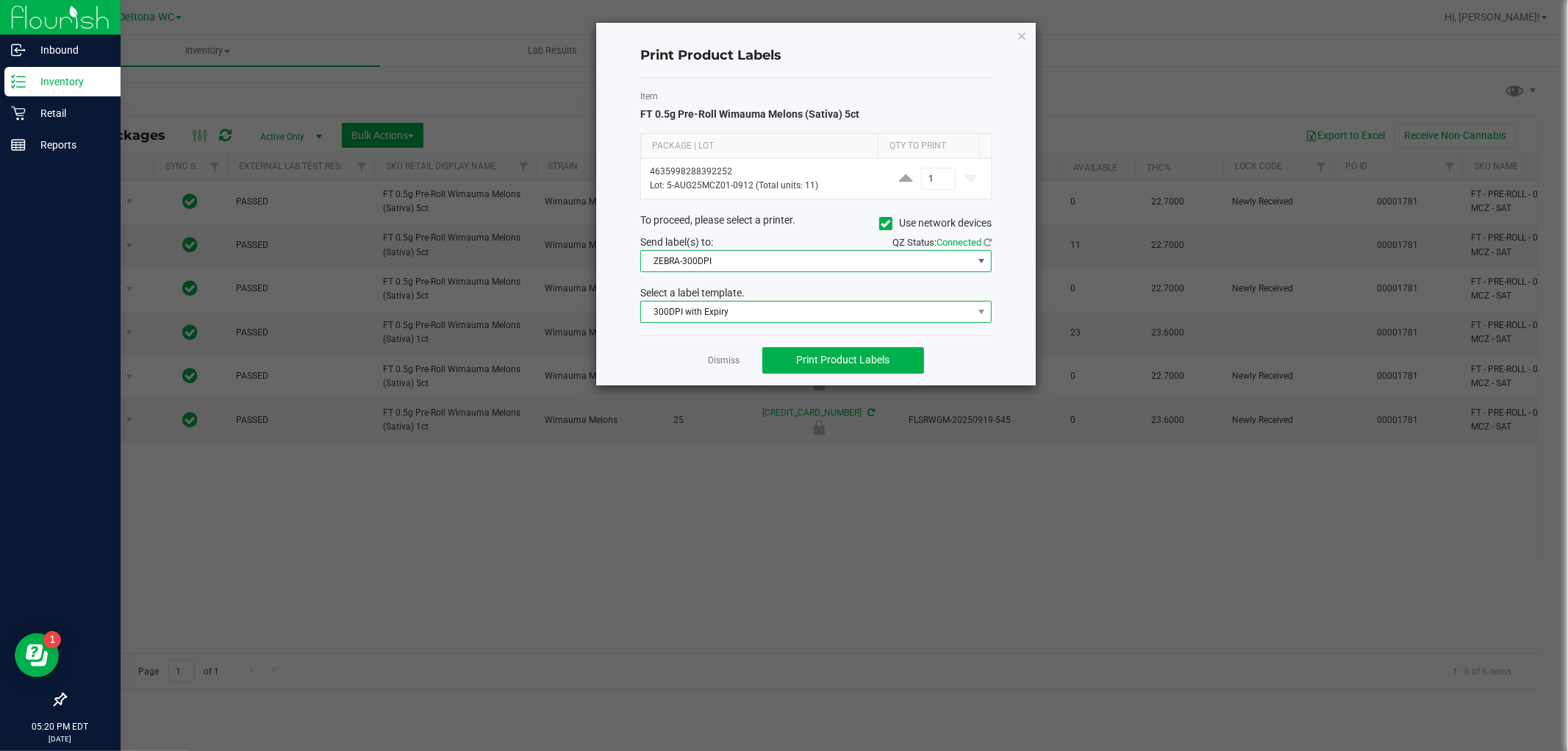
click at [724, 318] on span "300DPI with Expiry" at bounding box center [806, 312] width 331 height 21
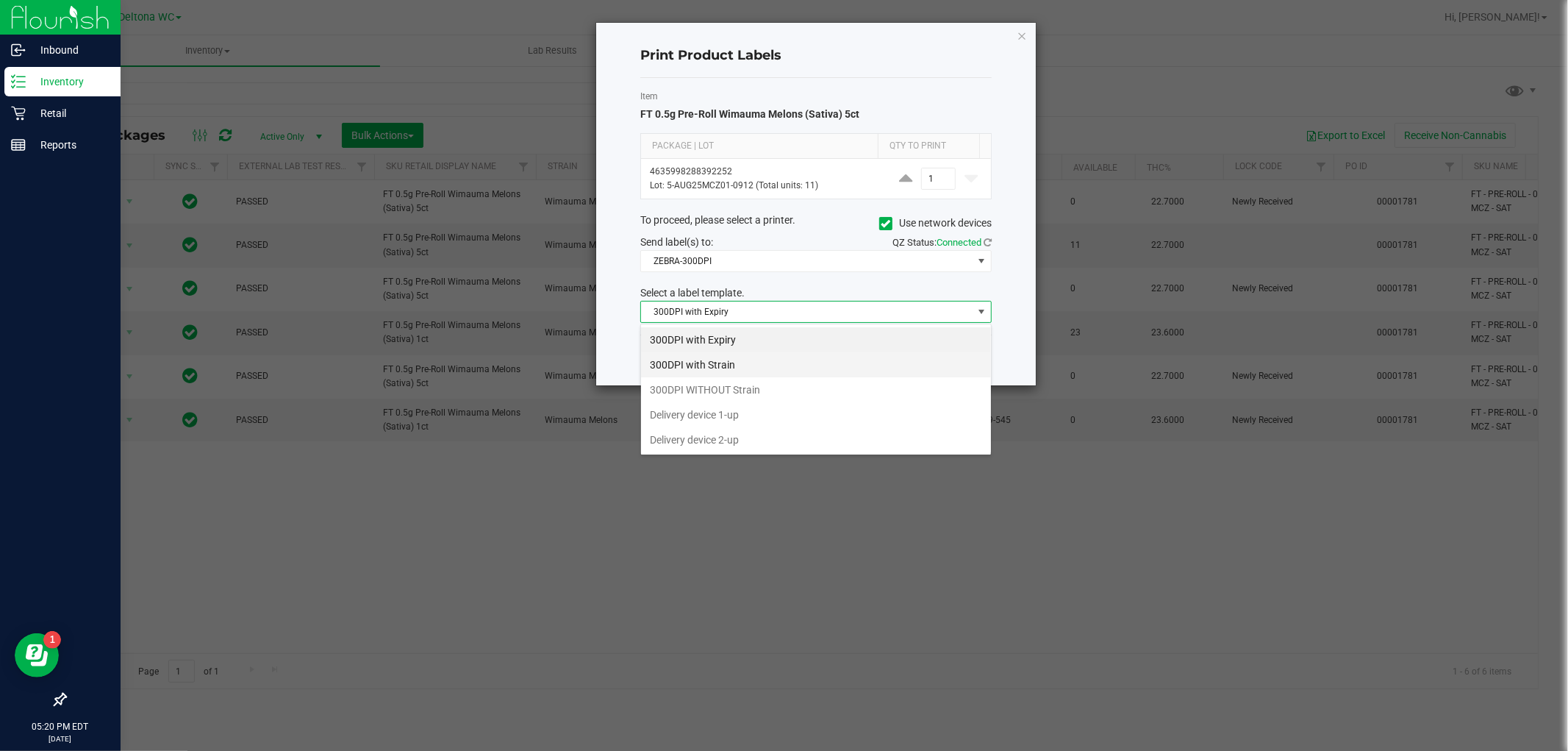
click at [741, 370] on li "300DPI with Strain" at bounding box center [816, 365] width 350 height 25
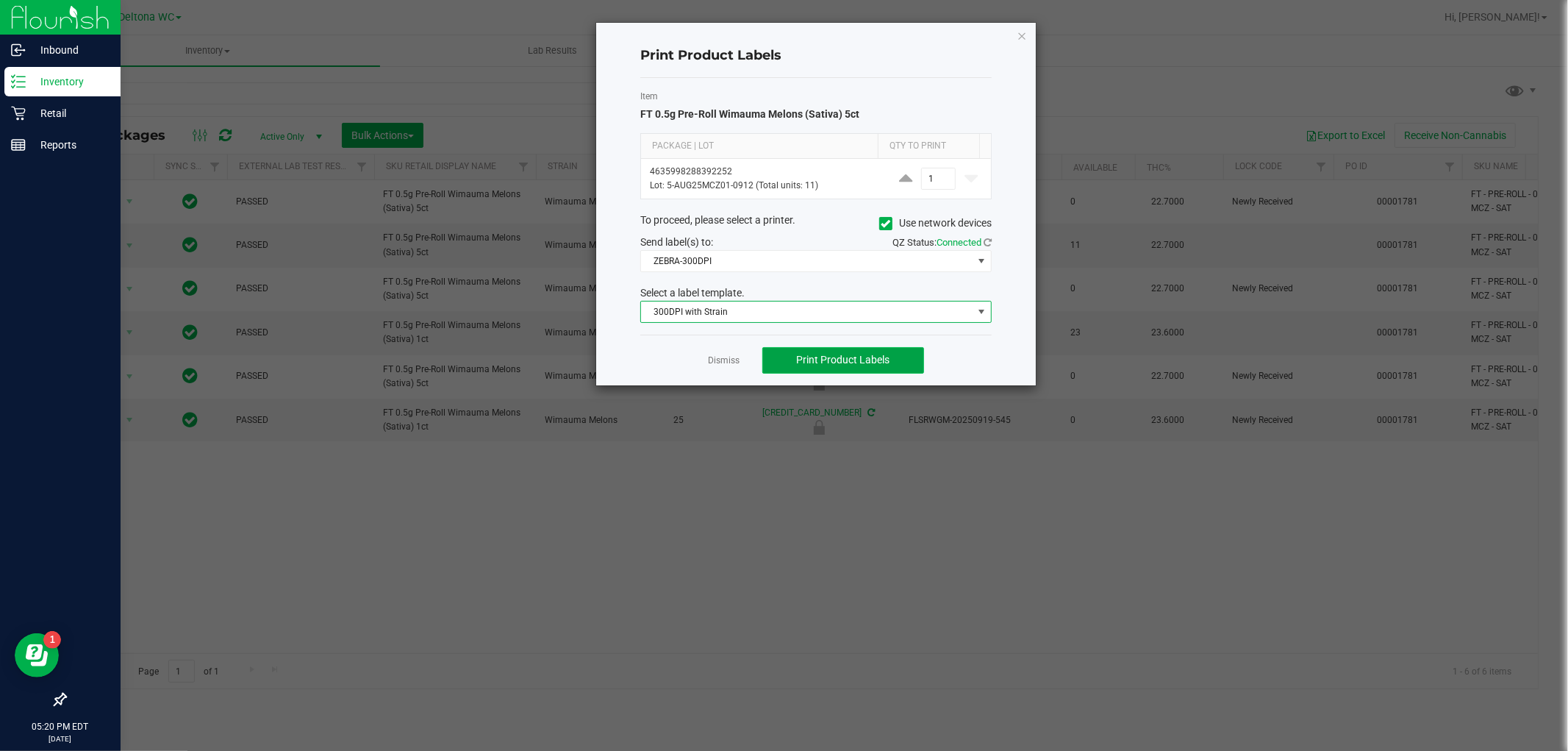
drag, startPoint x: 817, startPoint y: 360, endPoint x: 804, endPoint y: 365, distance: 13.9
click at [816, 362] on span "Print Product Labels" at bounding box center [843, 360] width 93 height 12
click at [709, 312] on span "300DPI with Strain" at bounding box center [806, 312] width 331 height 21
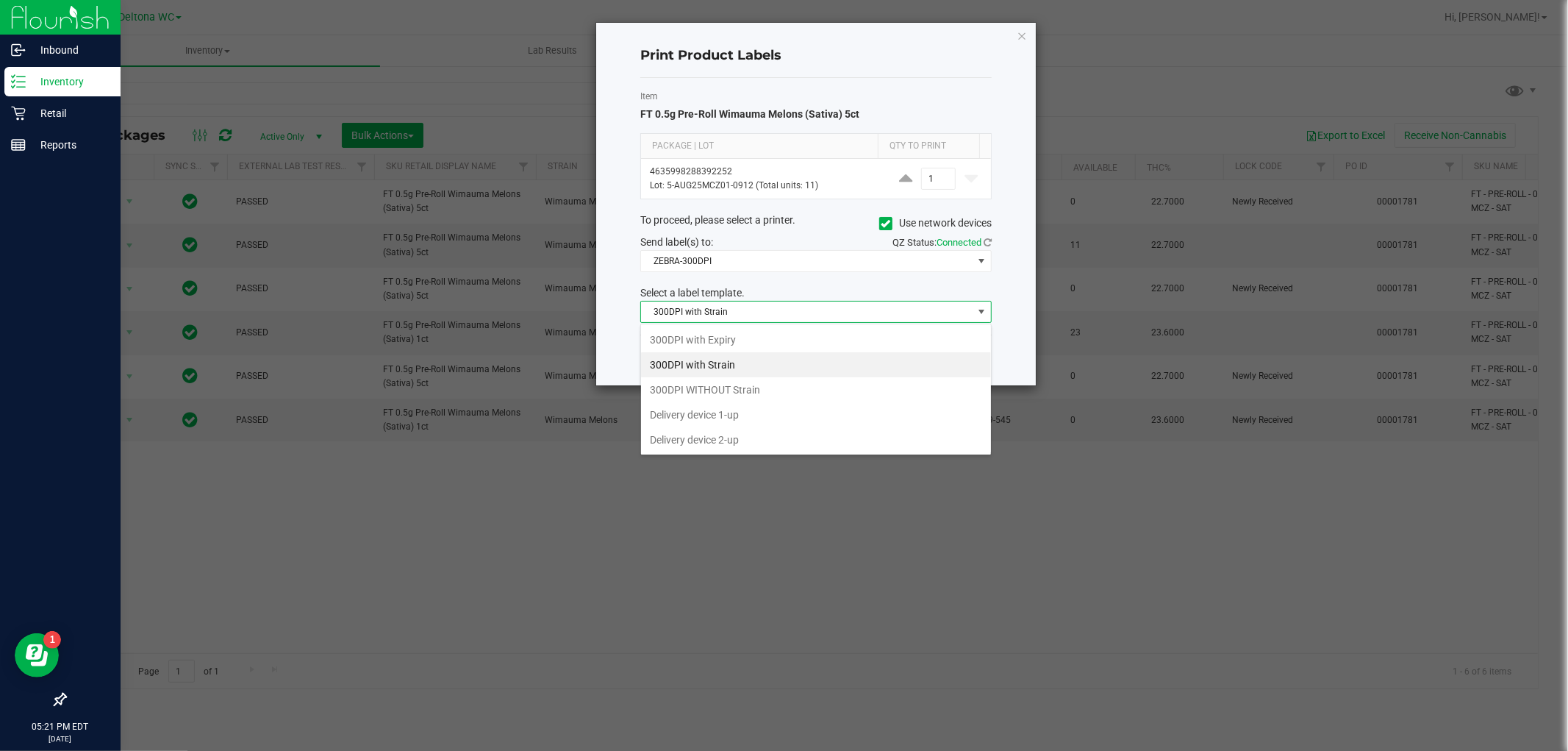
click at [711, 313] on span "300DPI with Strain" at bounding box center [806, 312] width 331 height 21
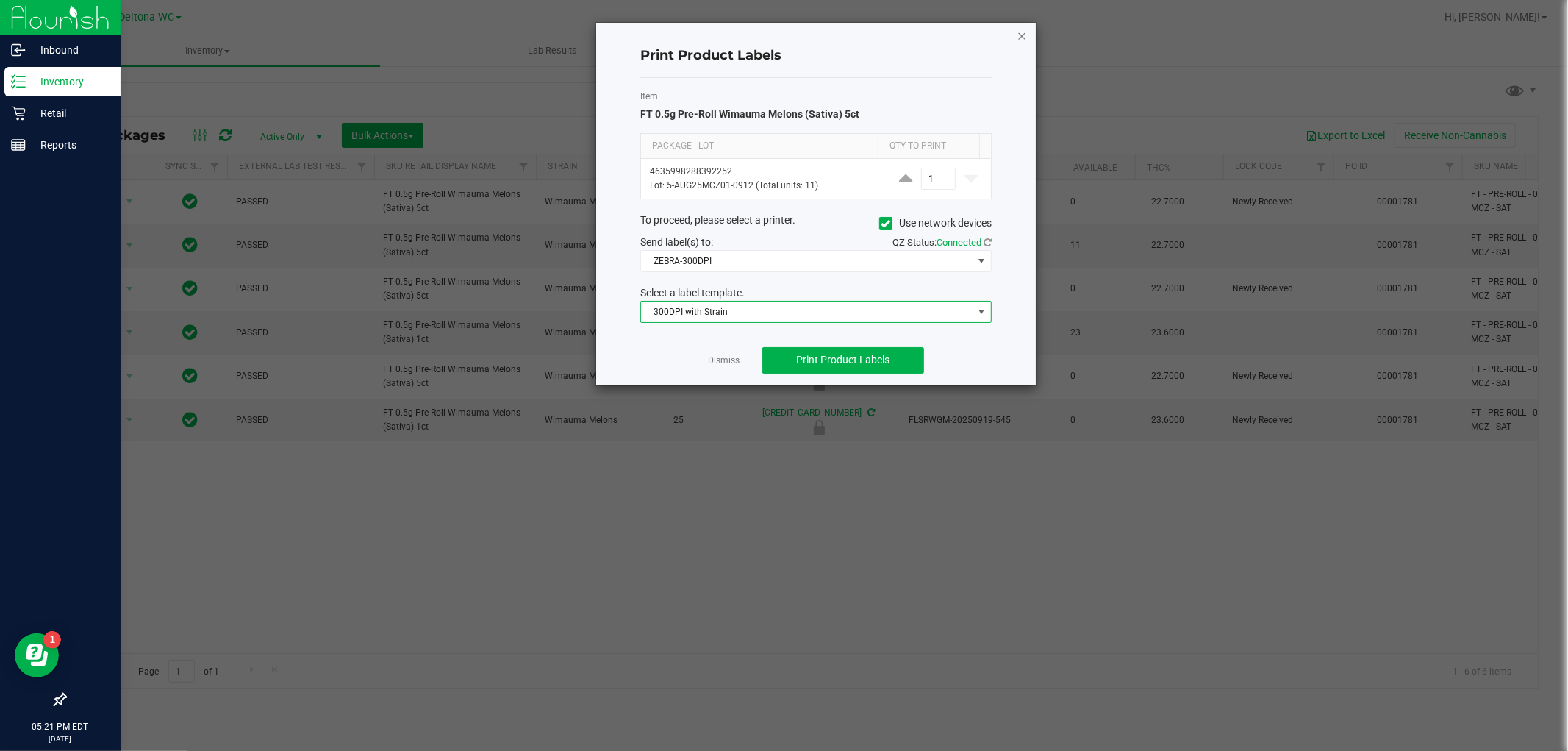
click at [1019, 30] on icon "button" at bounding box center [1022, 36] width 10 height 18
